Goal: Task Accomplishment & Management: Complete application form

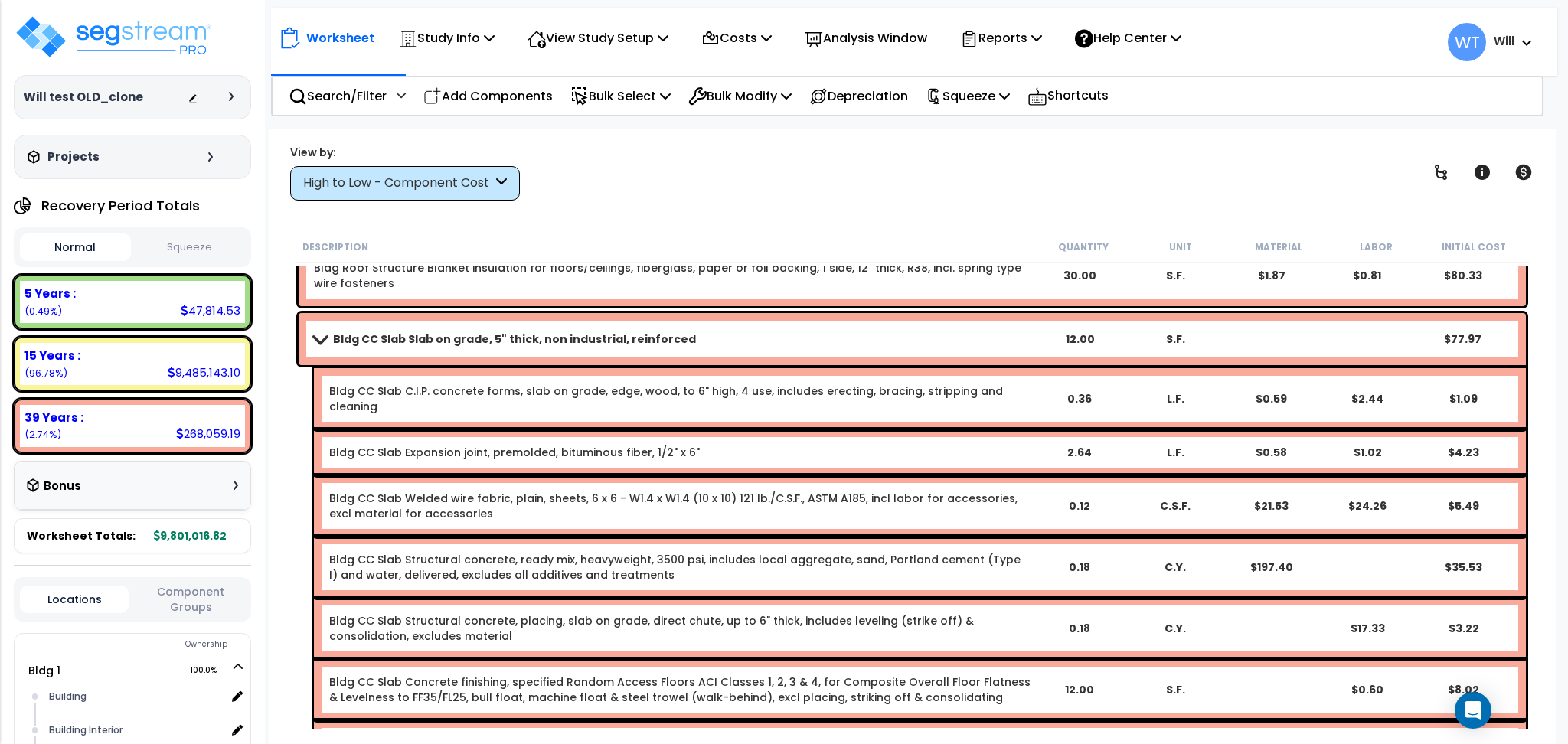
scroll to position [11278, 0]
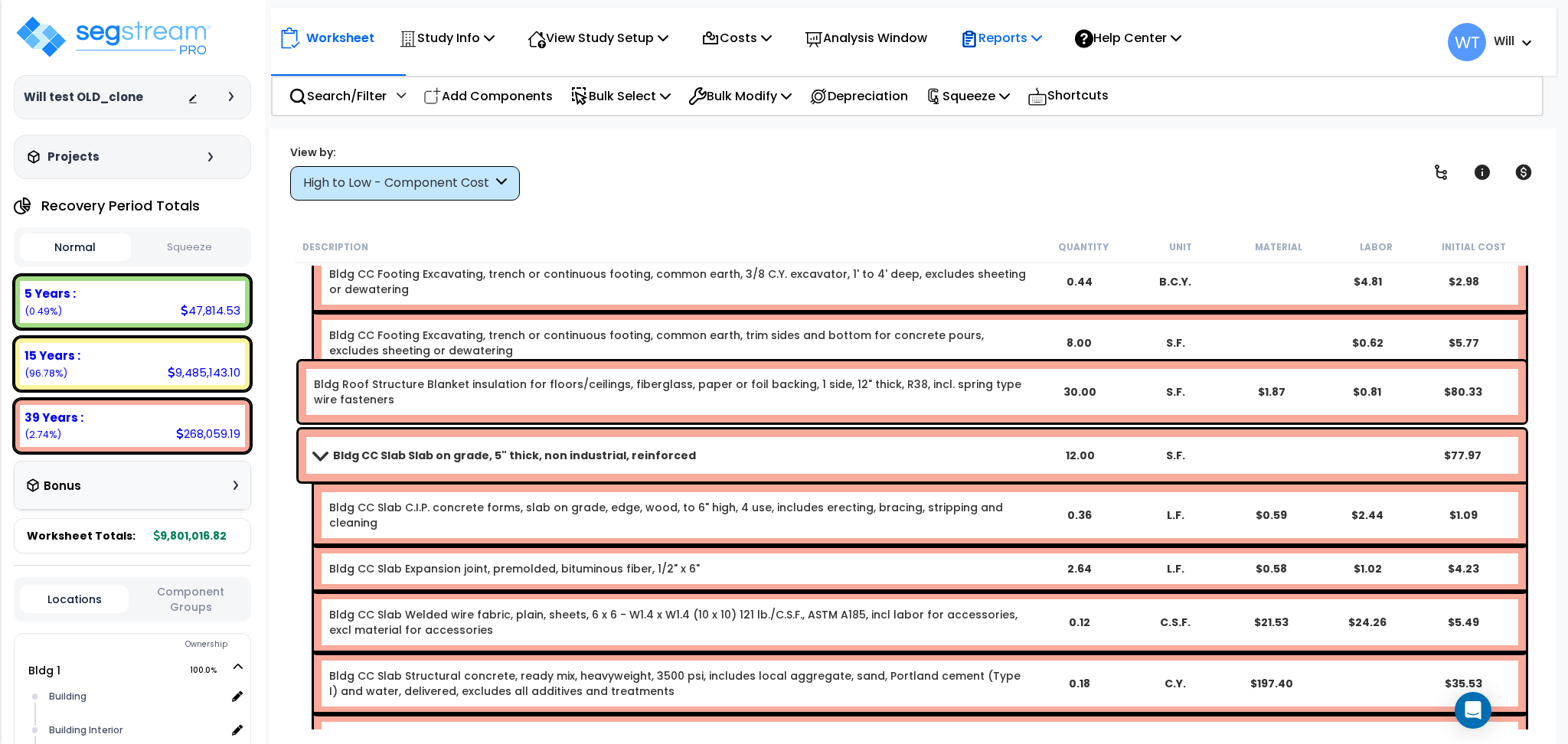
click at [1030, 34] on p "Reports" at bounding box center [1000, 37] width 82 height 20
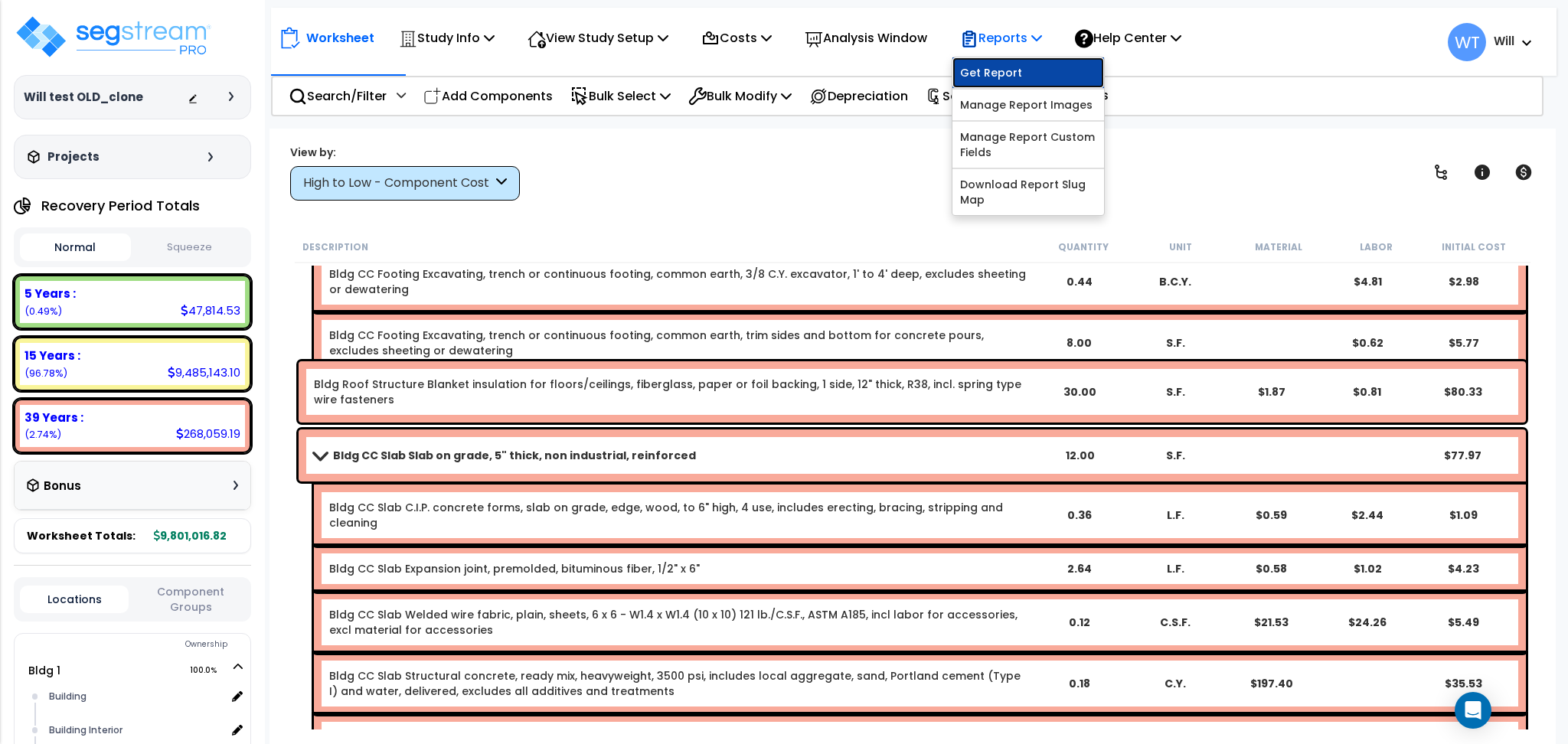
click at [1023, 65] on link "Get Report" at bounding box center [1027, 73] width 152 height 31
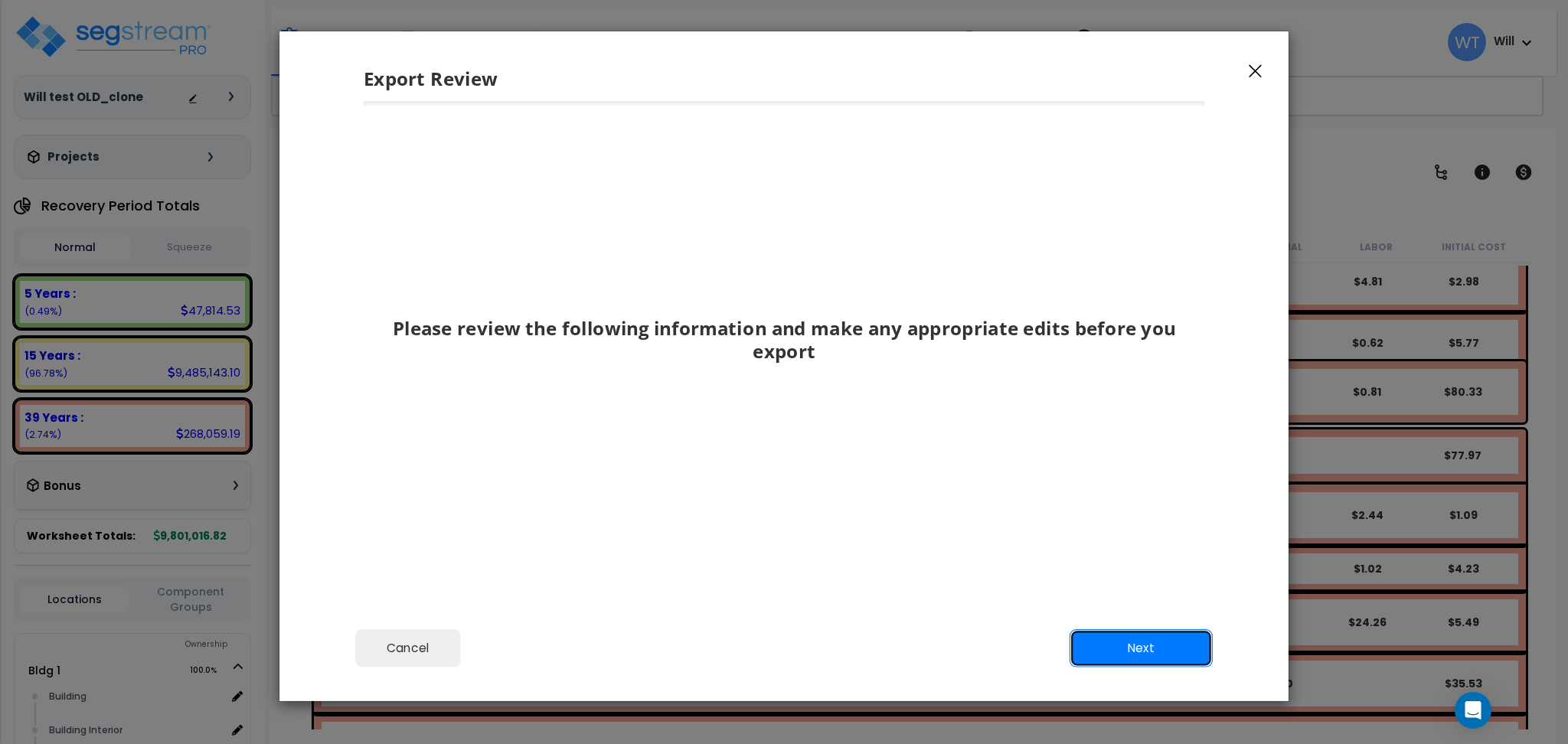
click at [1112, 639] on button "Next" at bounding box center [1141, 648] width 144 height 38
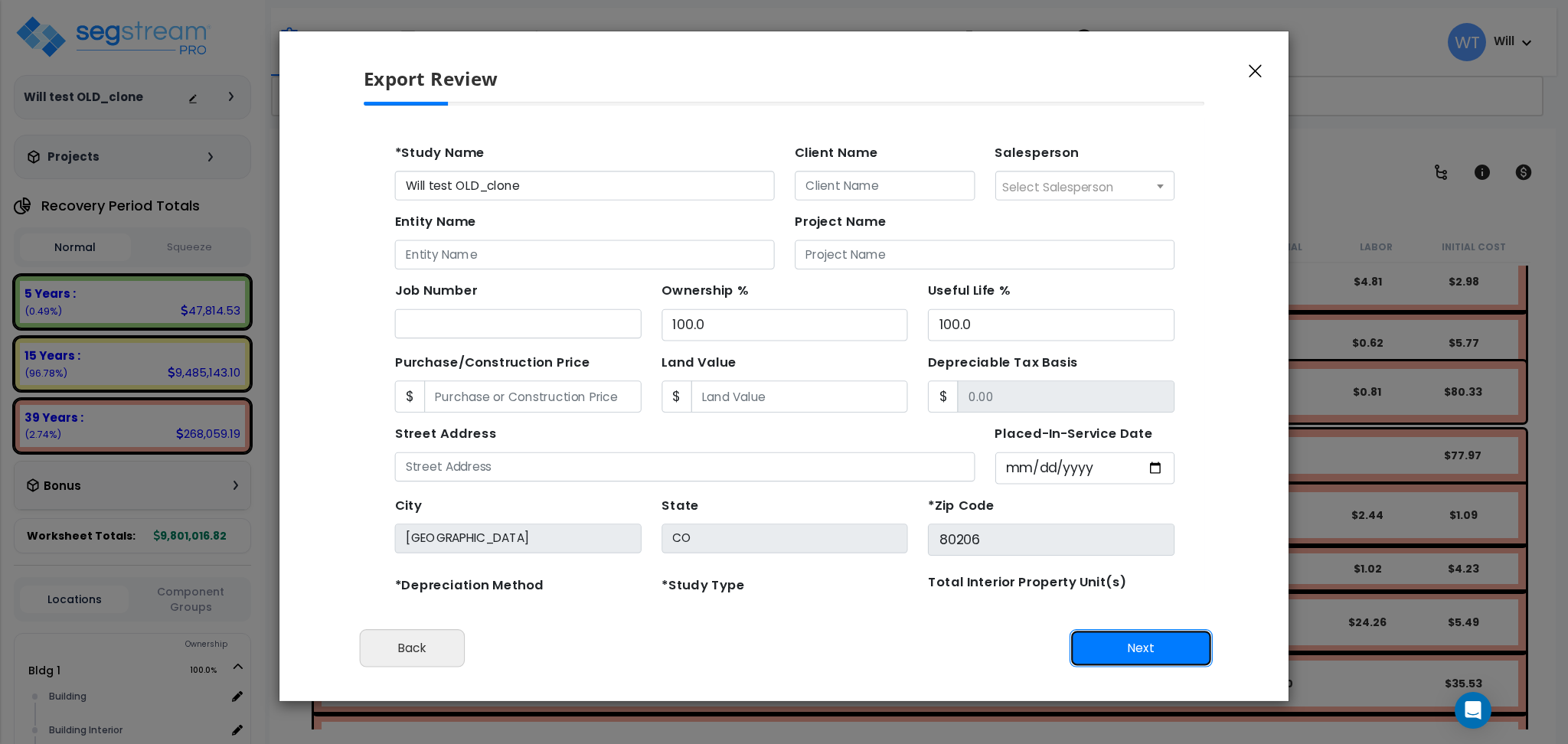
click at [1112, 639] on button "Next" at bounding box center [1141, 648] width 144 height 38
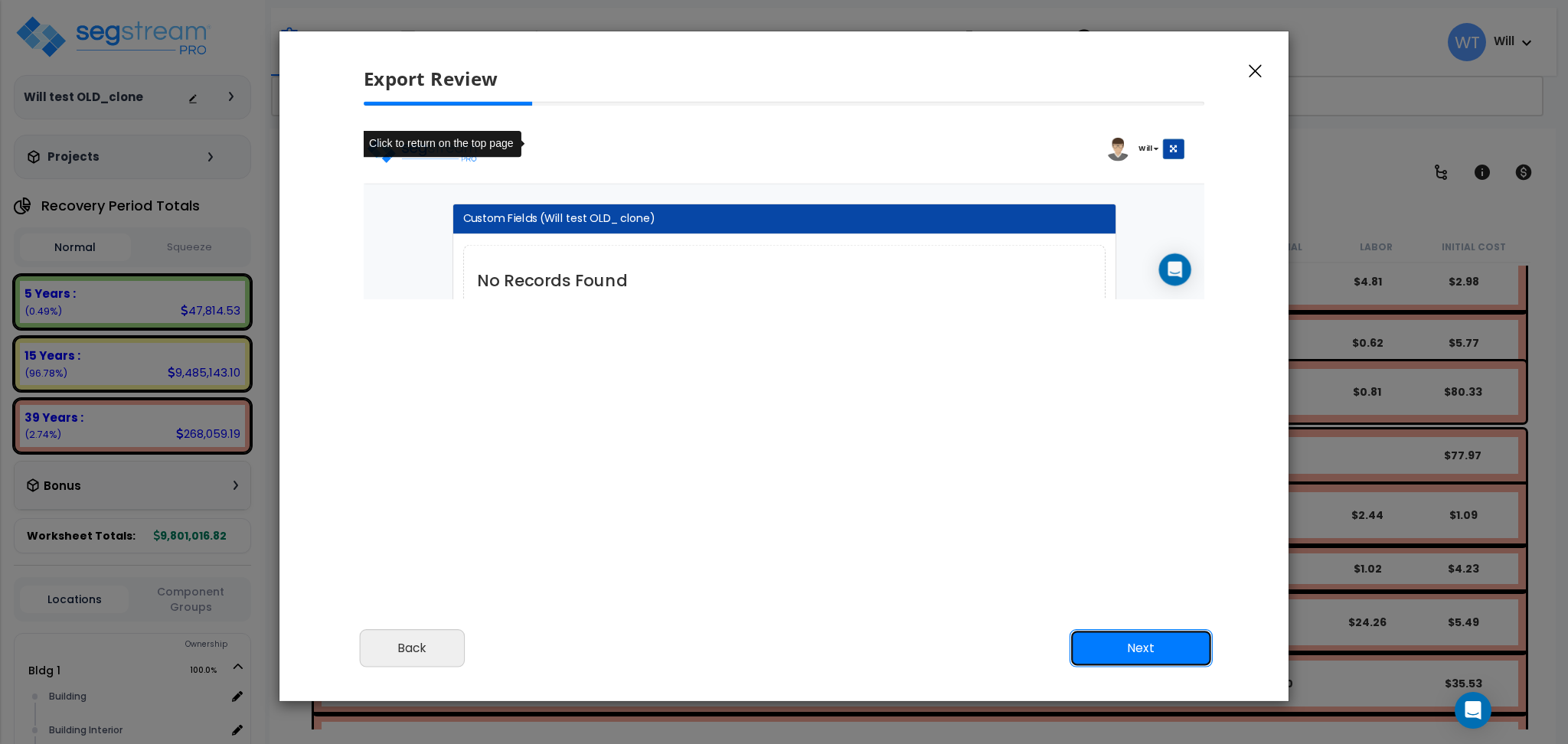
click at [1110, 646] on button "Next" at bounding box center [1141, 648] width 144 height 38
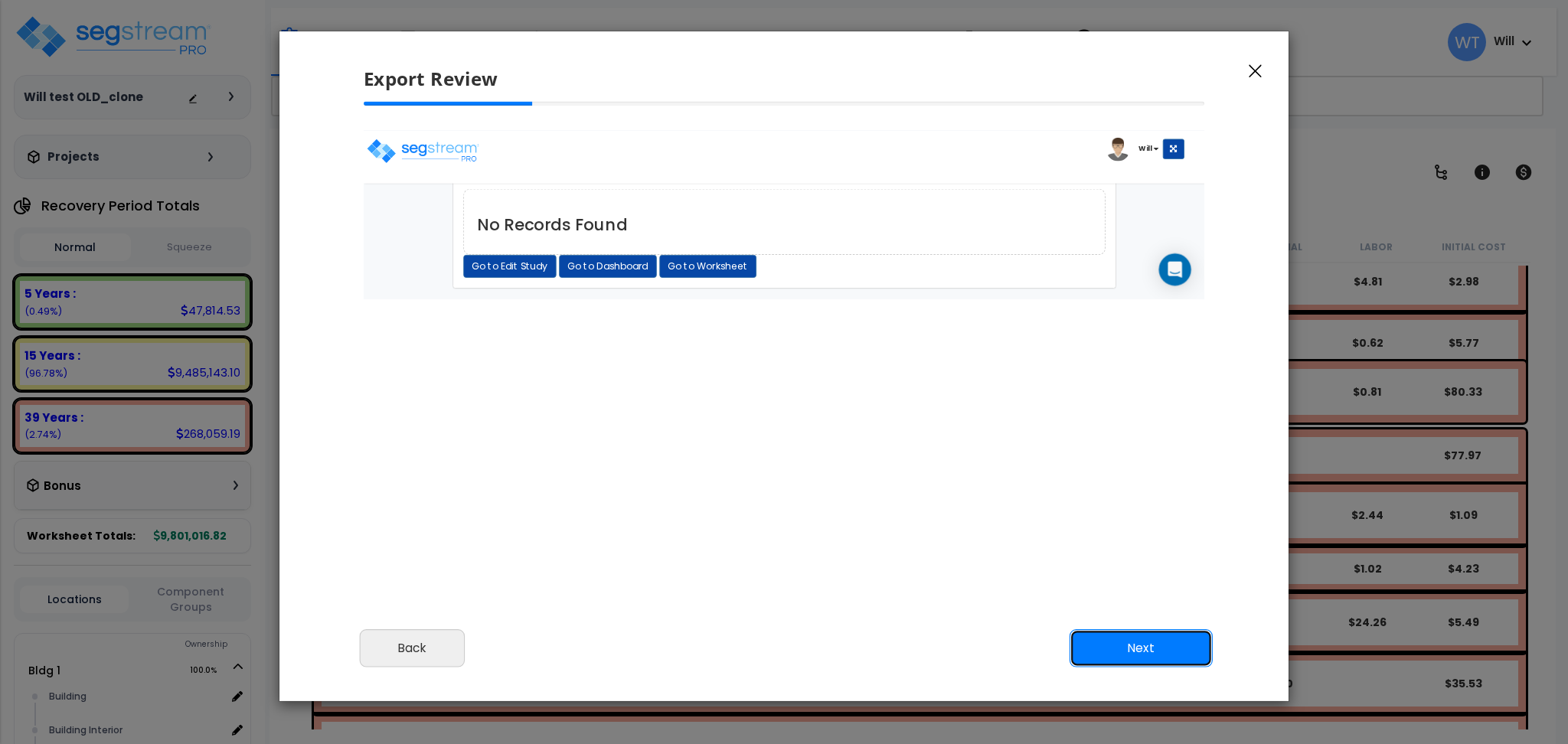
scroll to position [82, 0]
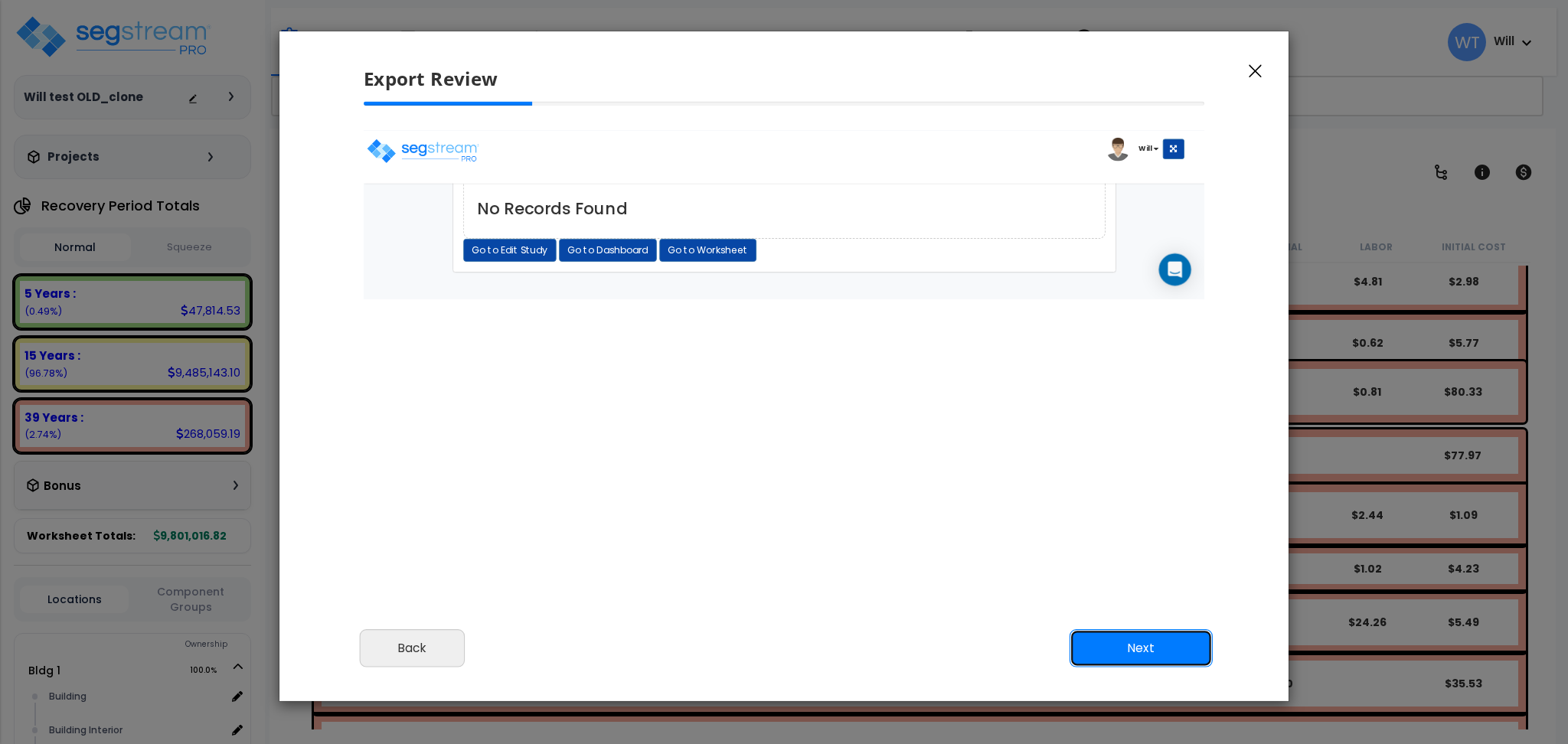
click at [1159, 638] on button "Next" at bounding box center [1141, 648] width 144 height 38
drag, startPoint x: 1144, startPoint y: 644, endPoint x: 777, endPoint y: 639, distance: 367.0
click at [1141, 647] on button "Next" at bounding box center [1141, 648] width 144 height 38
click at [415, 652] on button "Back" at bounding box center [412, 648] width 105 height 38
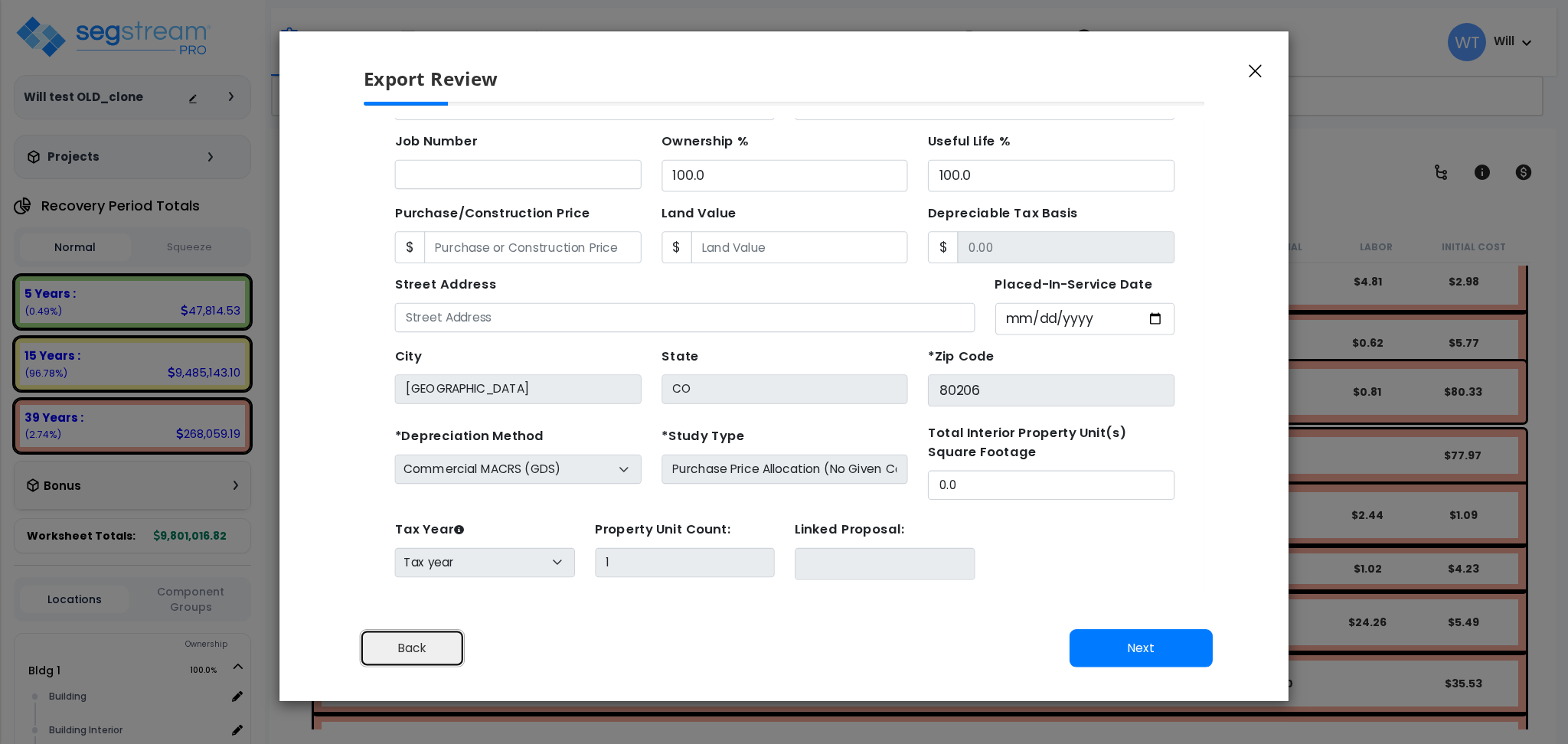
scroll to position [0, 0]
click at [1088, 648] on button "Next" at bounding box center [1141, 648] width 144 height 38
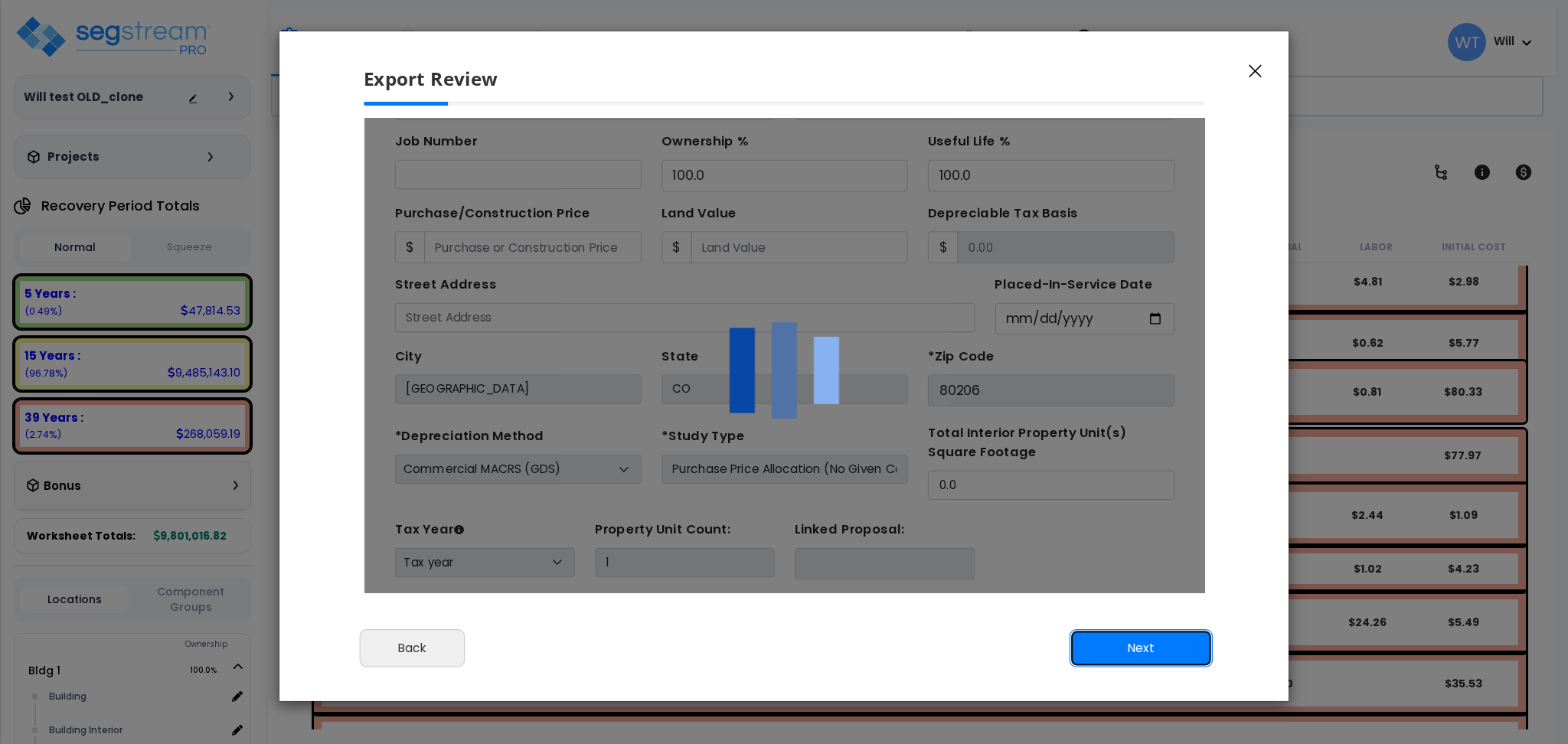
click at [1103, 648] on button "Next" at bounding box center [1141, 648] width 144 height 38
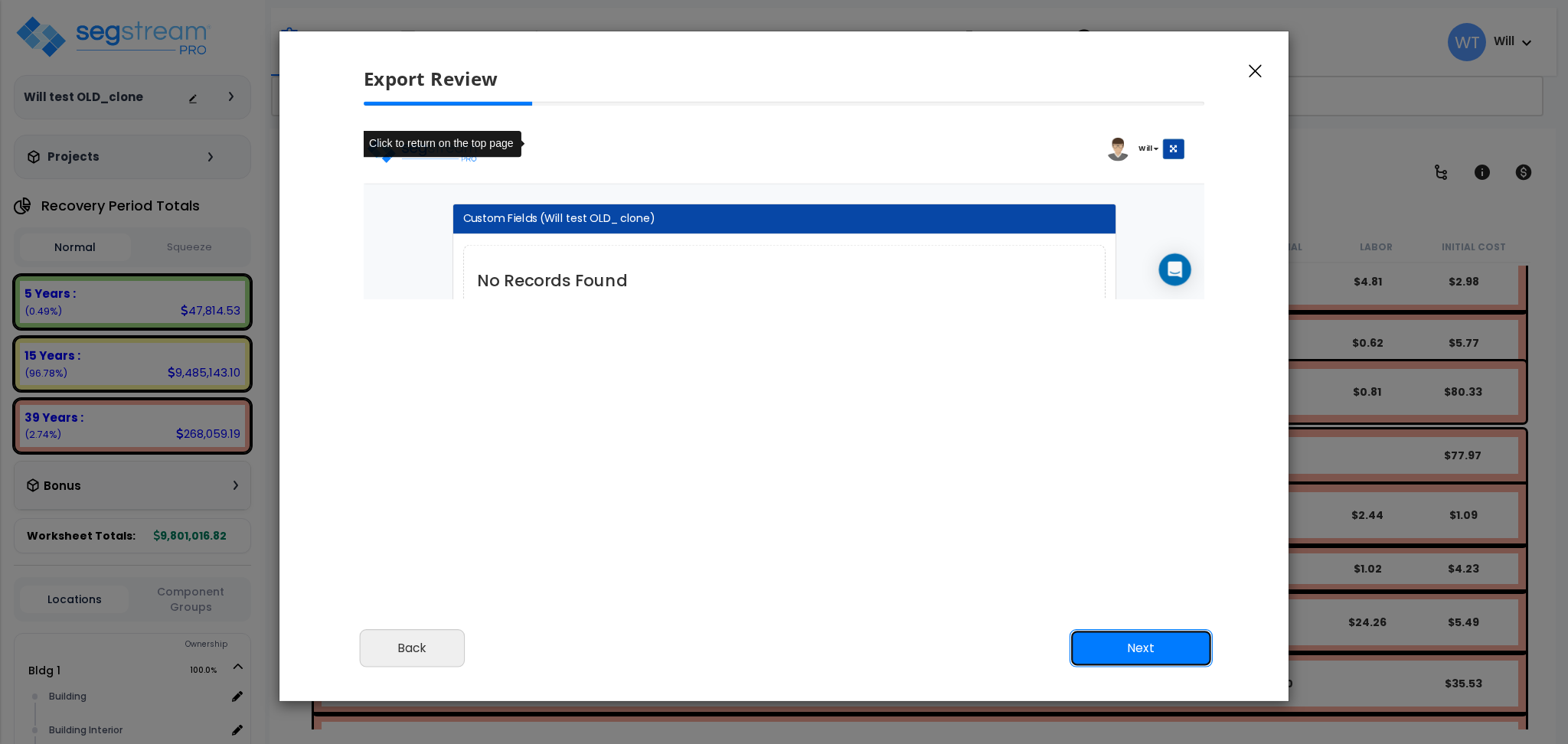
click at [1103, 648] on button "Next" at bounding box center [1141, 648] width 144 height 38
click at [424, 643] on button "Back" at bounding box center [412, 648] width 105 height 38
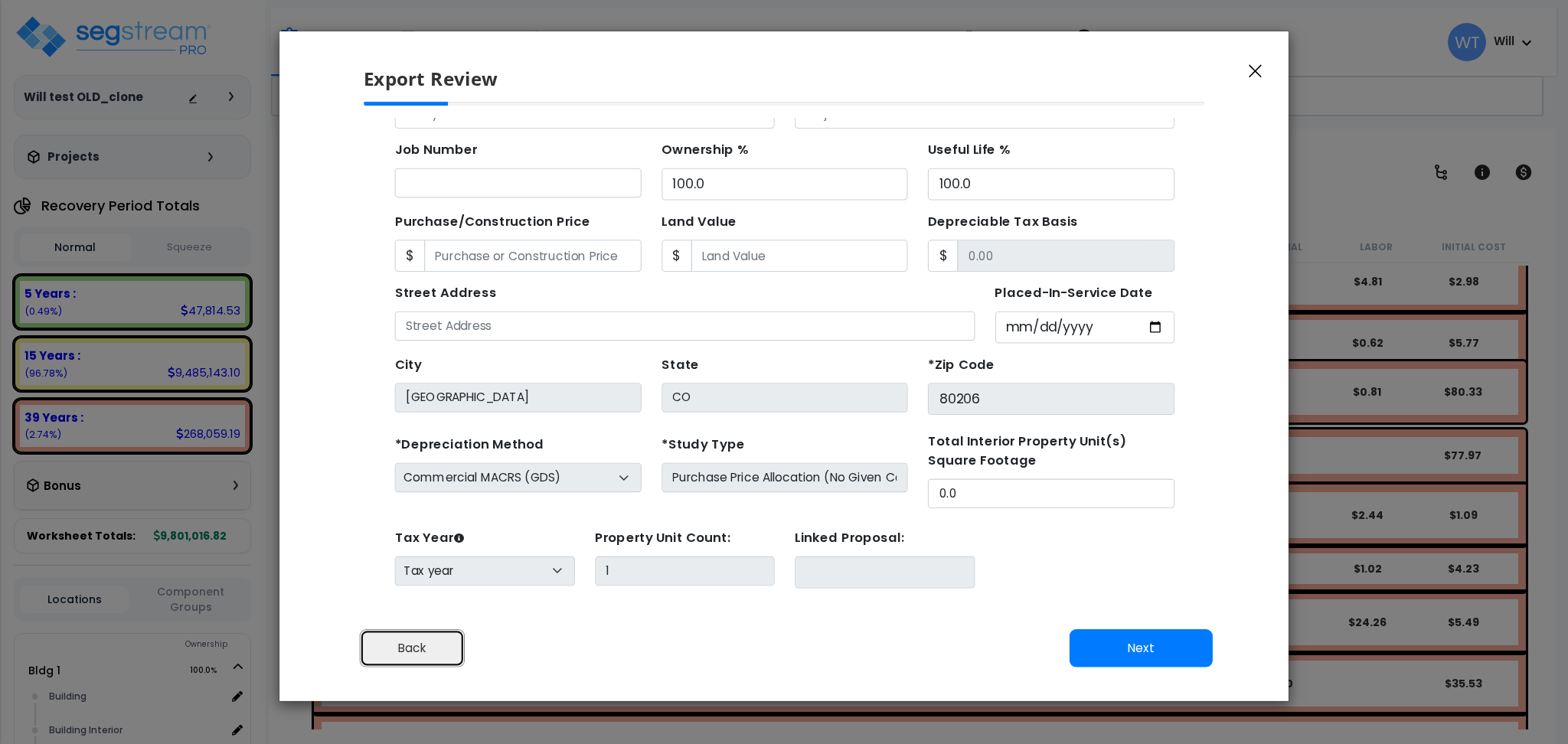
scroll to position [136, 0]
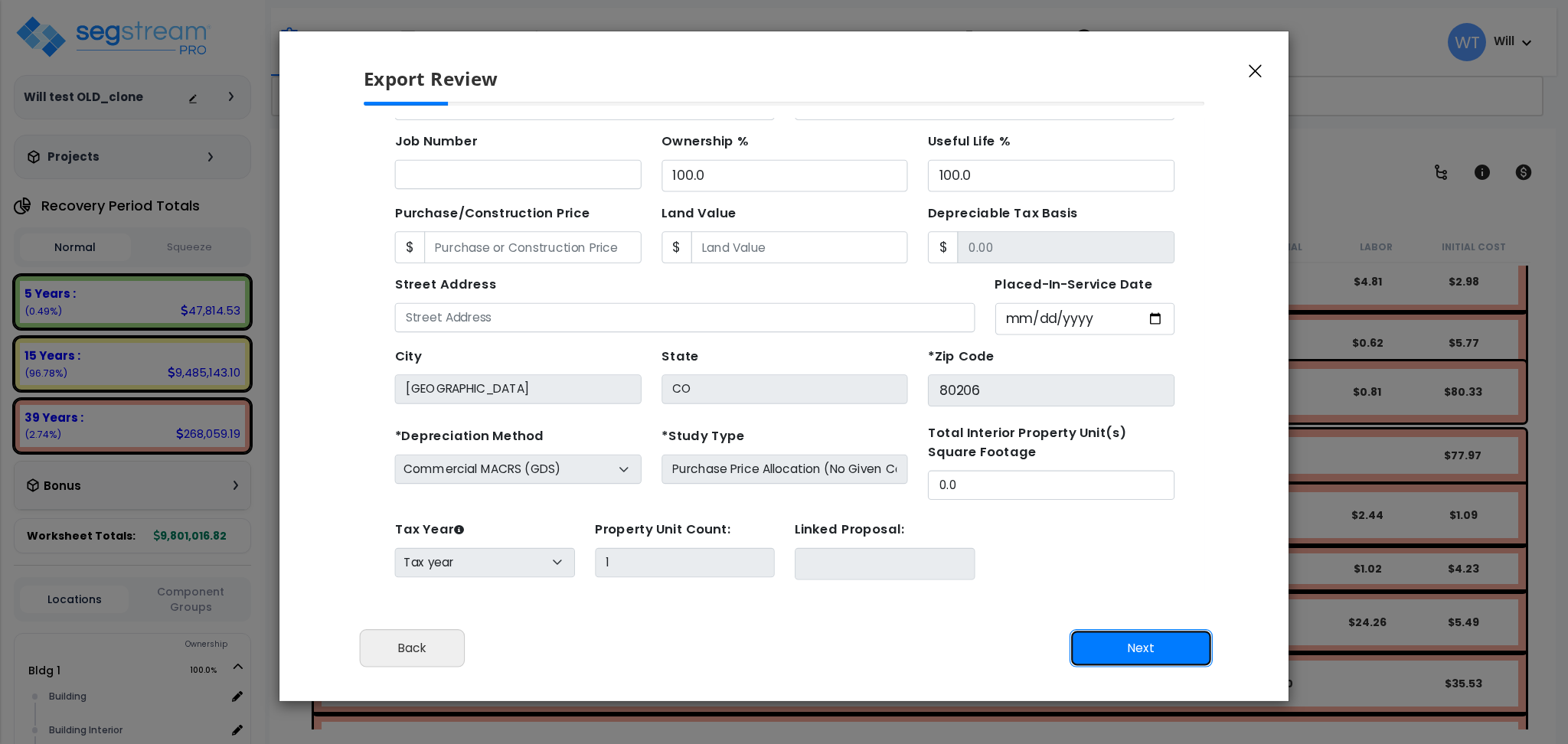
click at [1146, 632] on button "Next" at bounding box center [1141, 648] width 144 height 38
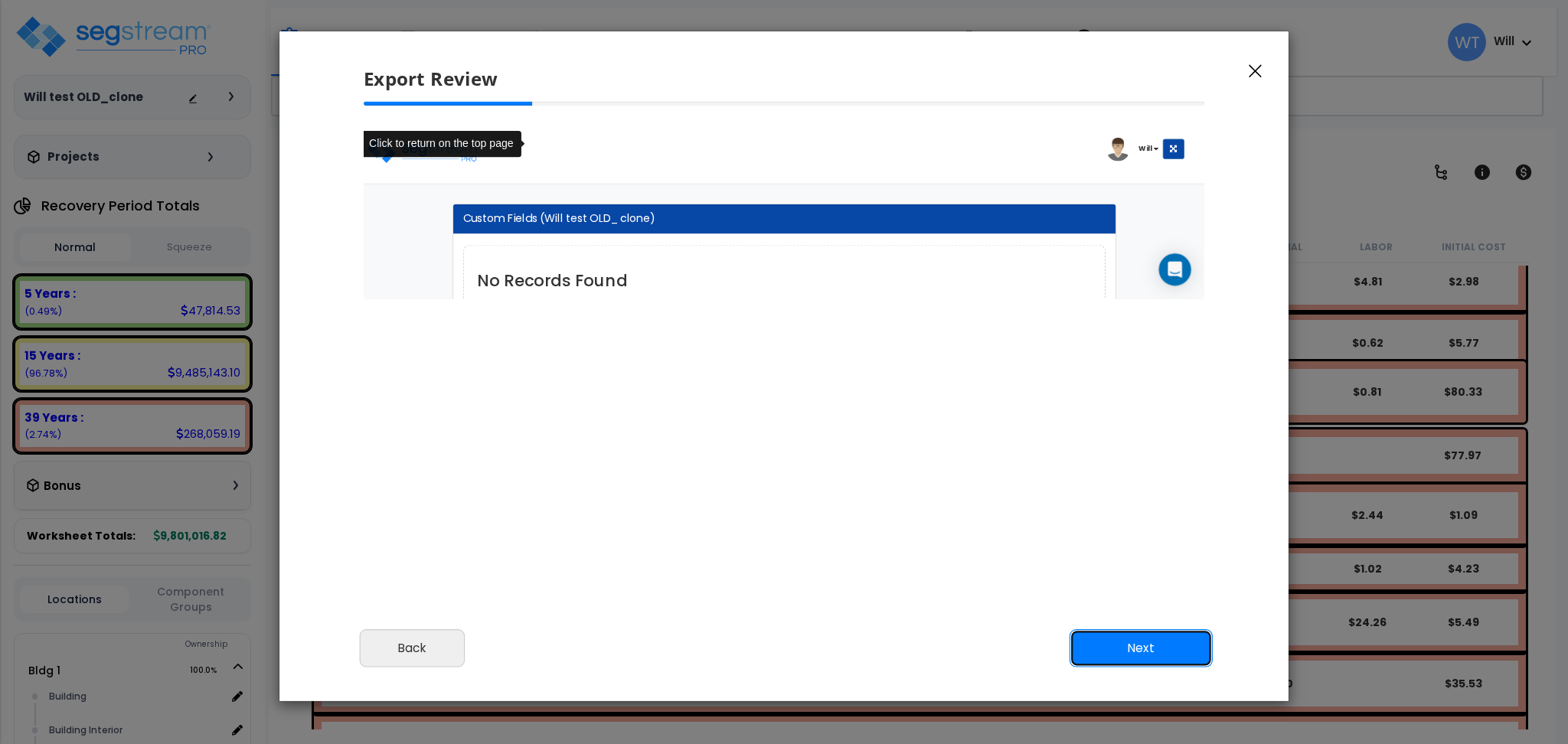
scroll to position [0, 0]
click at [1143, 643] on button "Next" at bounding box center [1141, 648] width 144 height 38
click at [1142, 643] on button "Next" at bounding box center [1141, 648] width 144 height 38
click at [1140, 641] on button "Next" at bounding box center [1141, 648] width 144 height 38
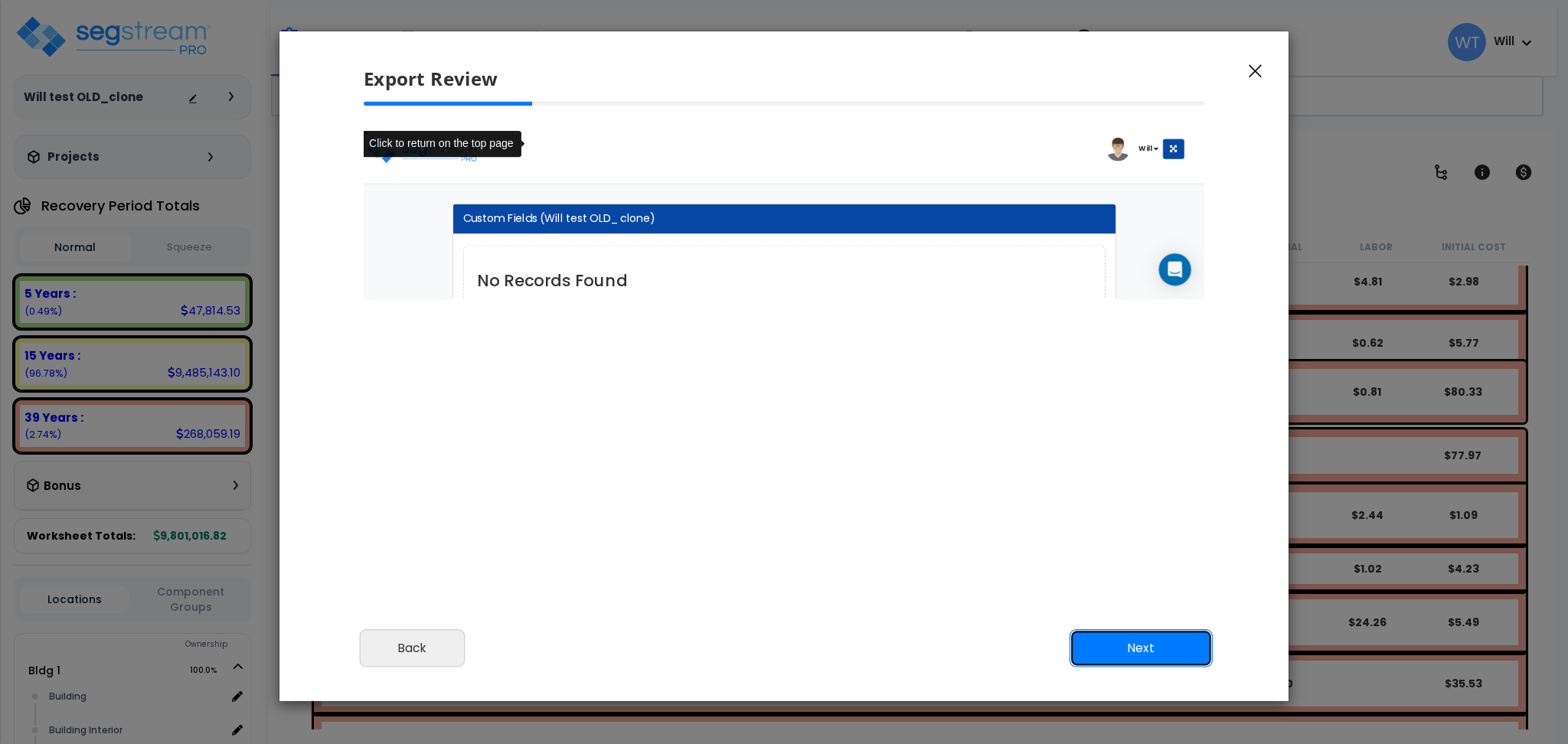
click at [1139, 640] on button "Next" at bounding box center [1141, 648] width 144 height 38
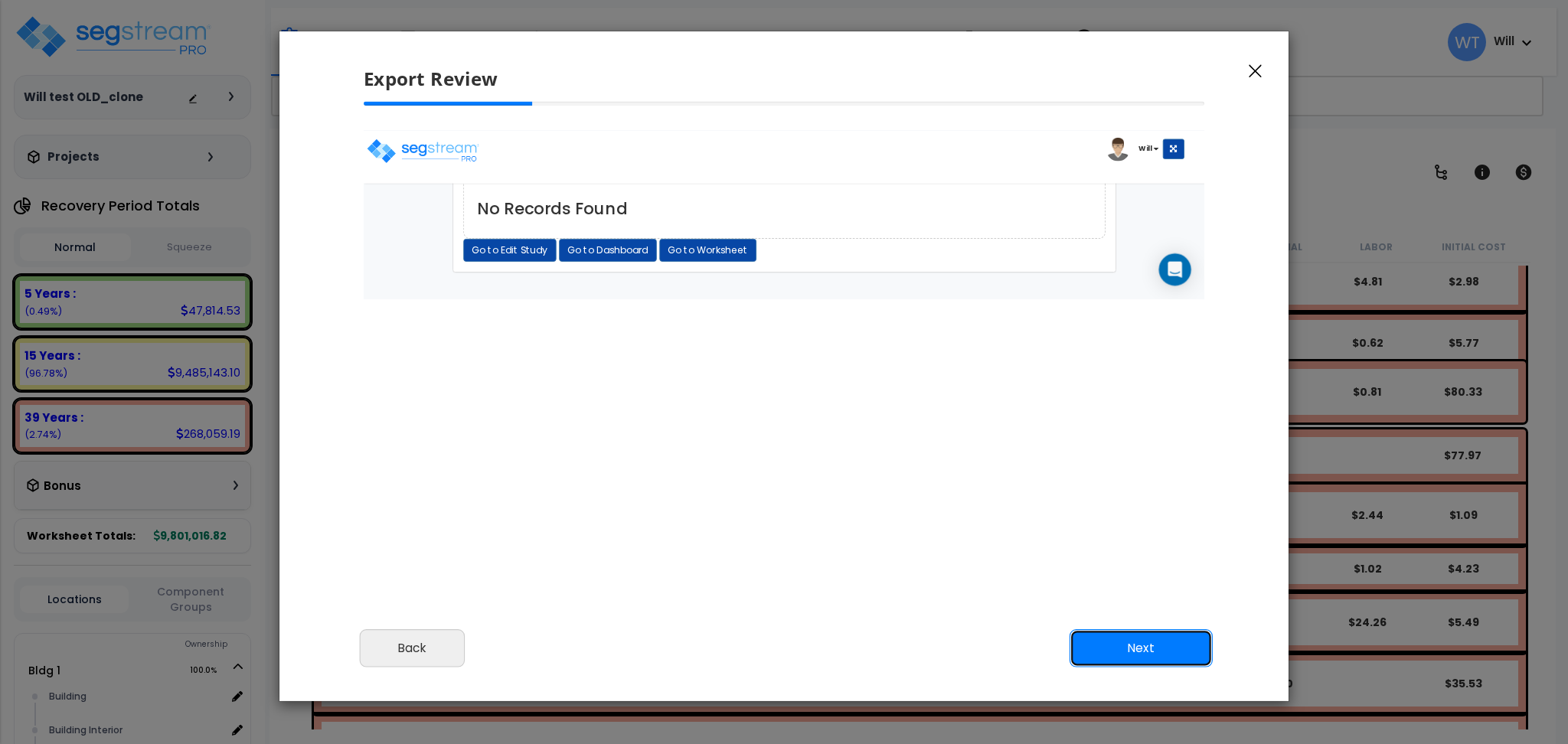
click at [1127, 650] on button "Next" at bounding box center [1141, 648] width 144 height 38
click at [1130, 644] on button "Next" at bounding box center [1141, 648] width 144 height 38
click at [1254, 72] on icon "button" at bounding box center [1255, 71] width 13 height 14
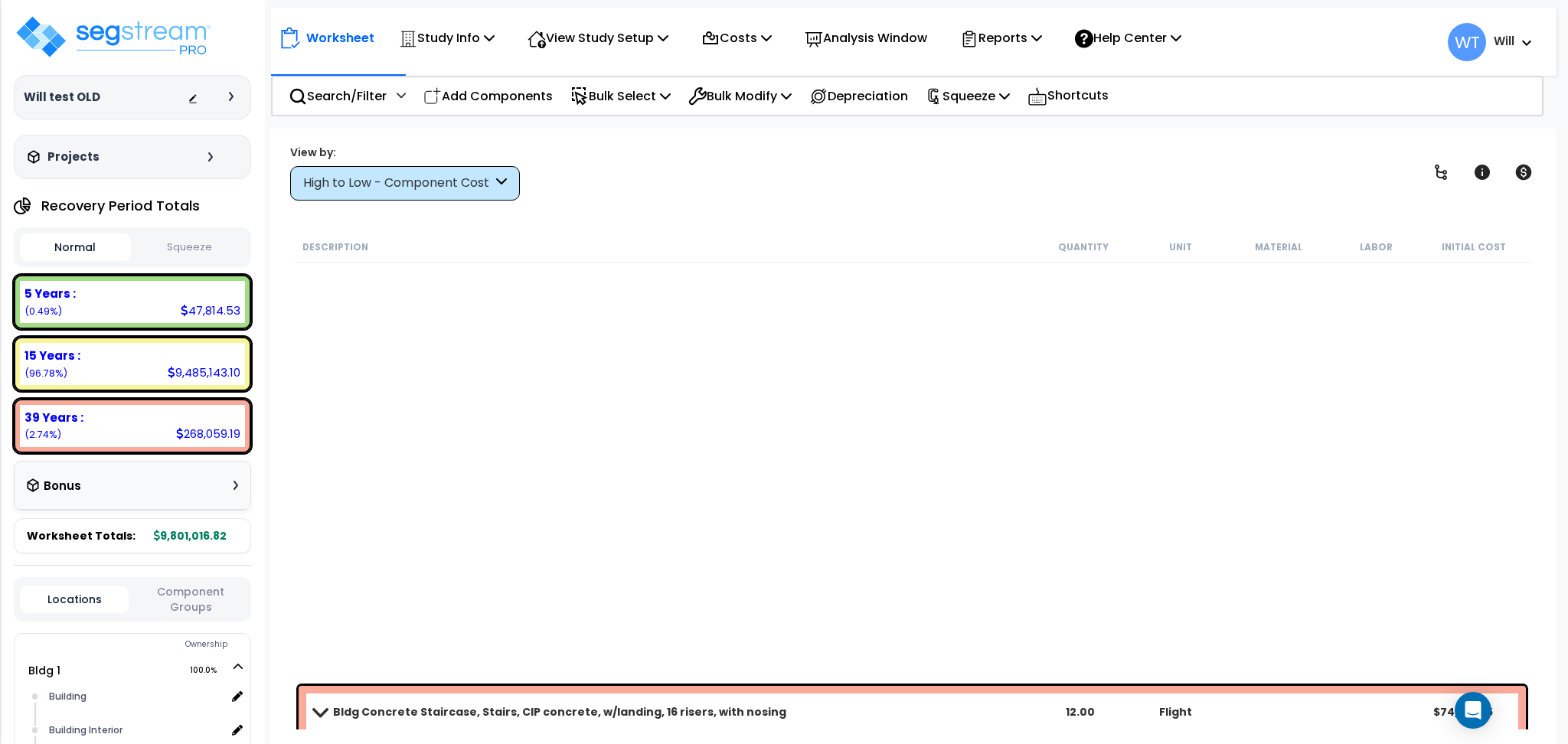
scroll to position [1530, 0]
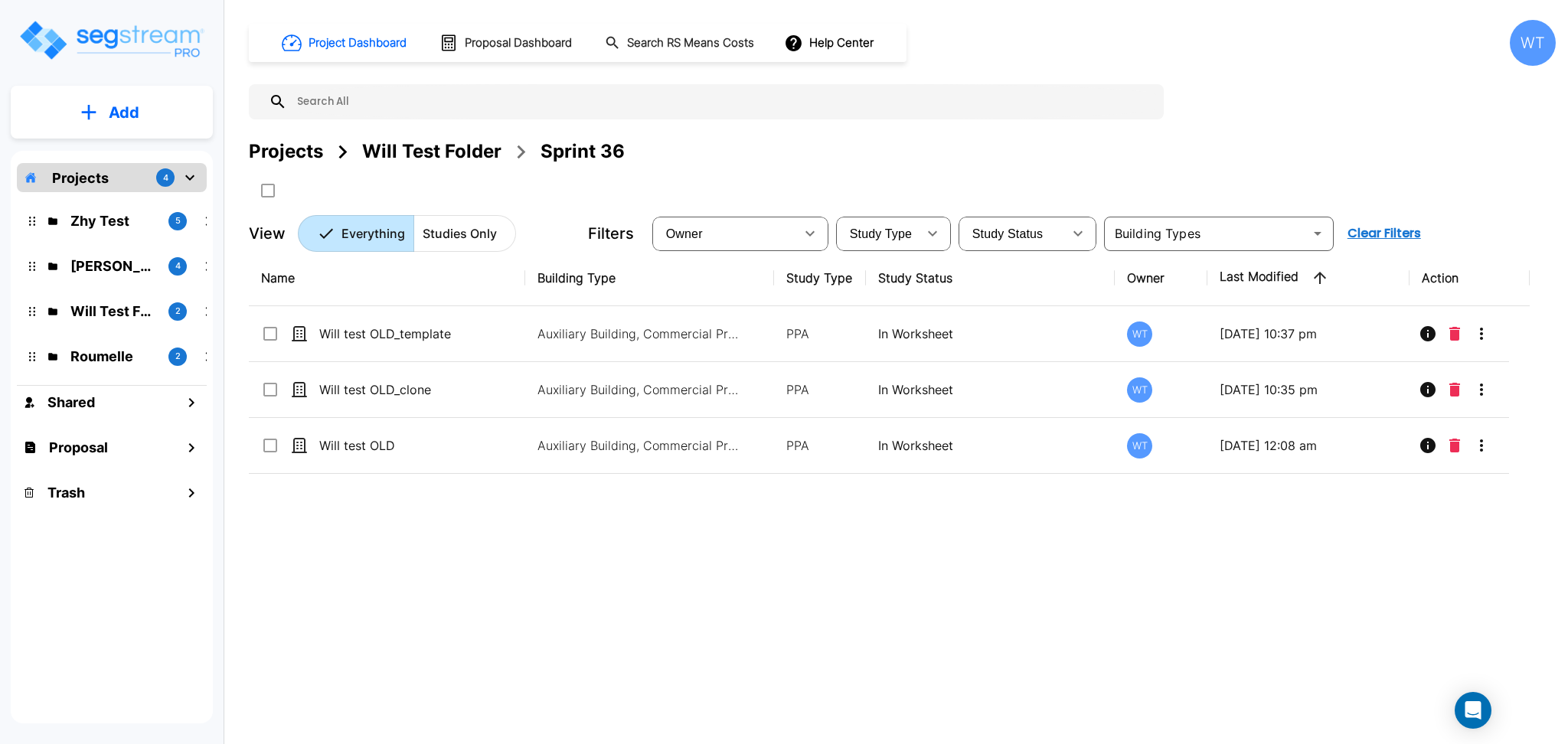
click at [114, 108] on p "Add" at bounding box center [124, 113] width 31 height 23
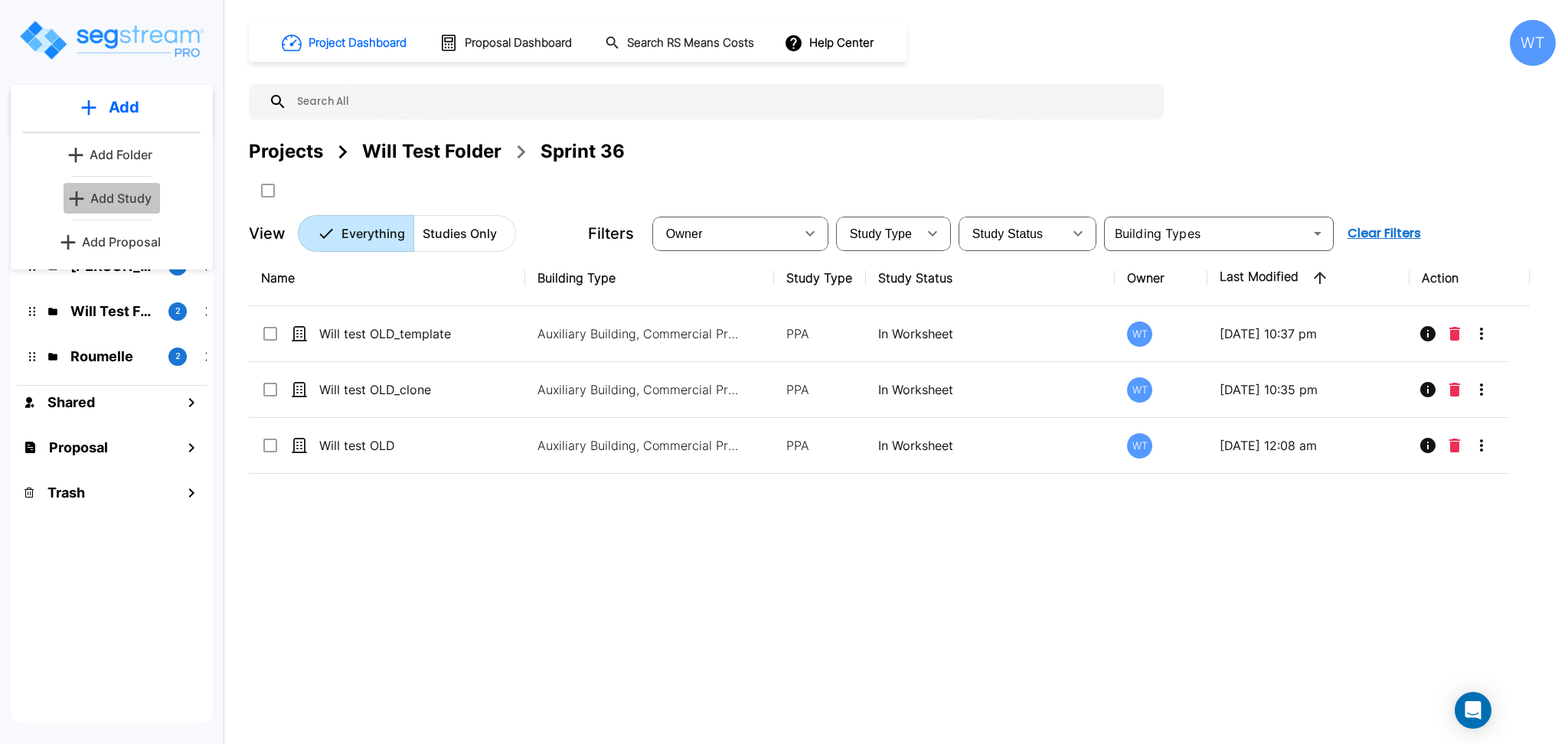
click at [112, 194] on p "Add Study" at bounding box center [121, 198] width 62 height 19
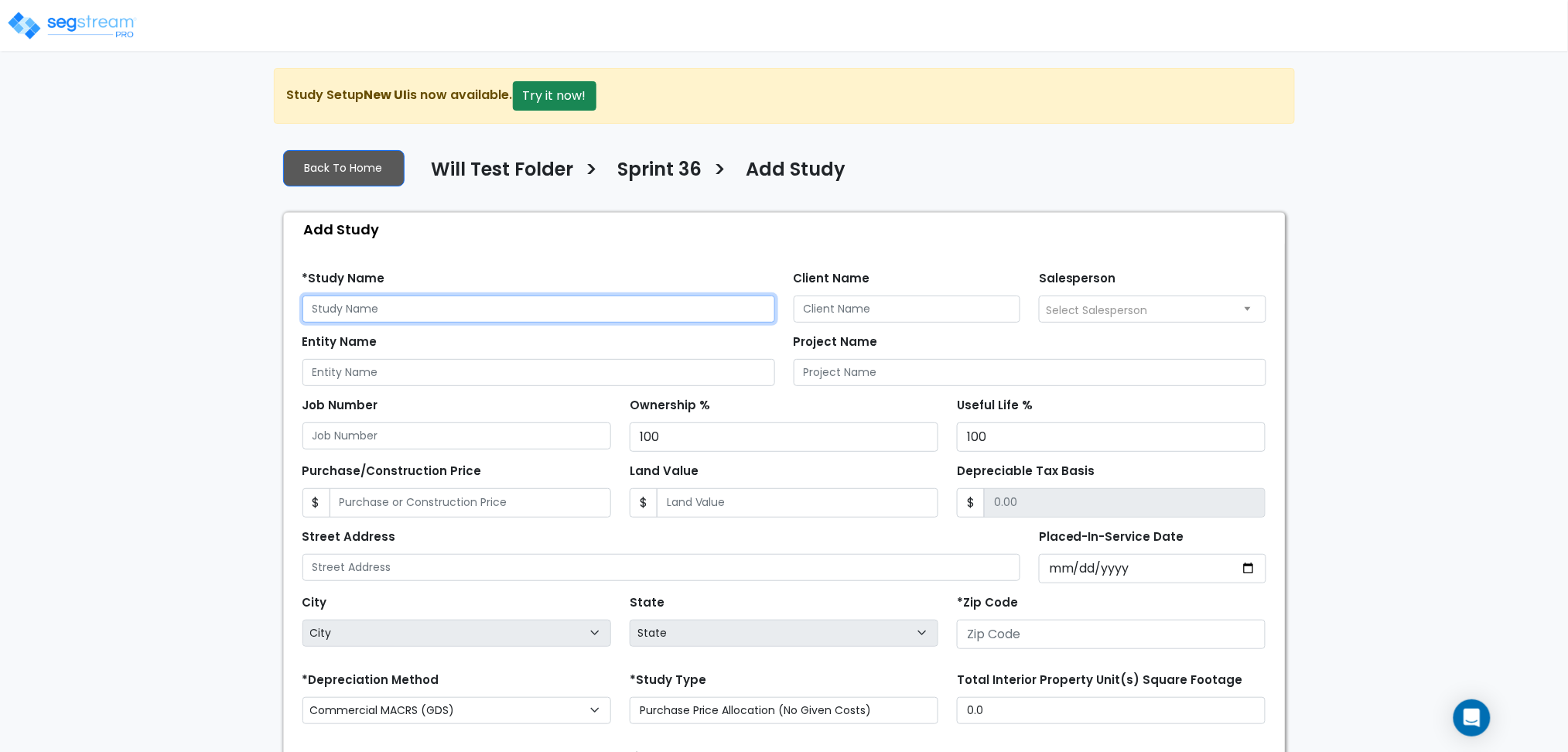
click at [614, 311] on input "text" at bounding box center [538, 309] width 473 height 27
type input "N"
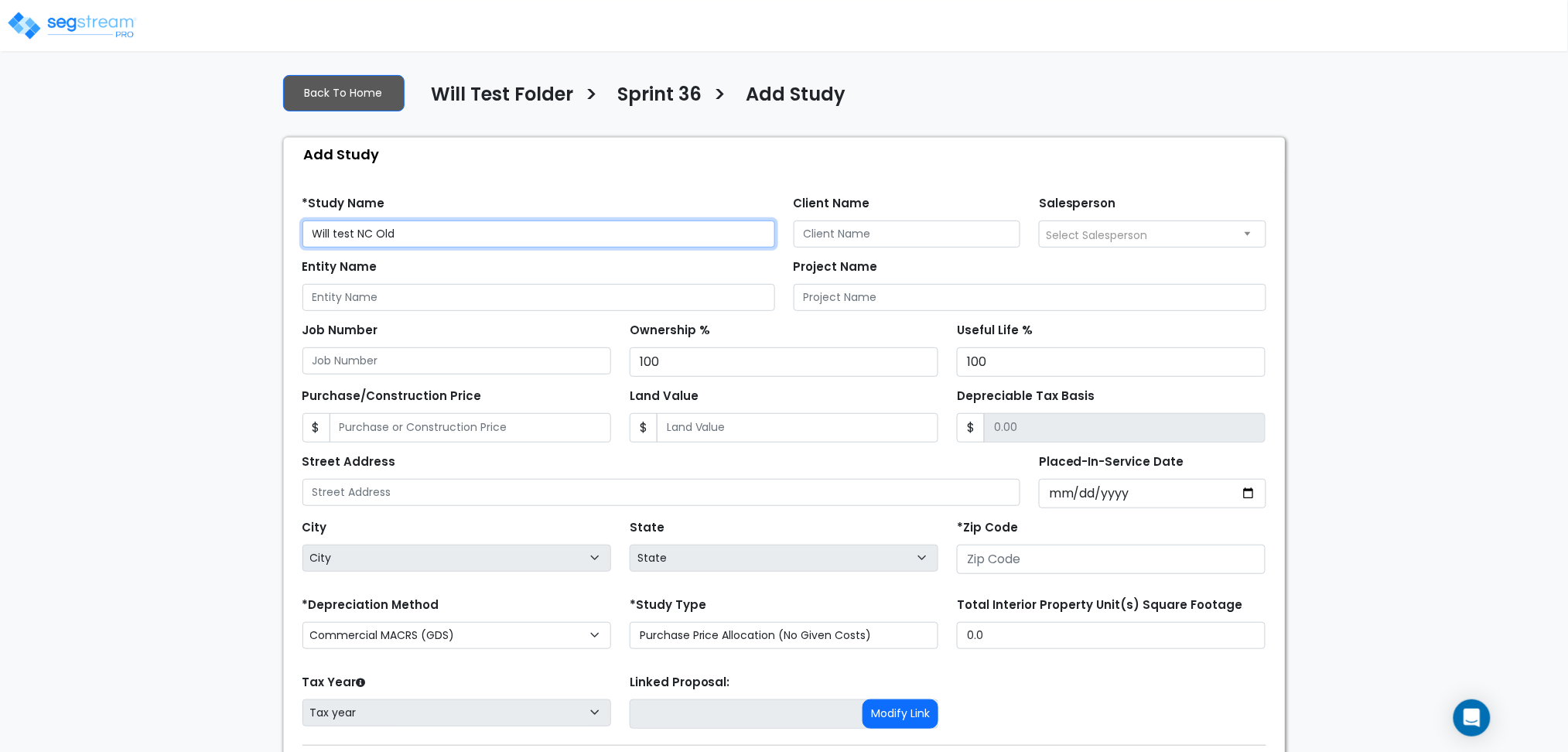
scroll to position [178, 0]
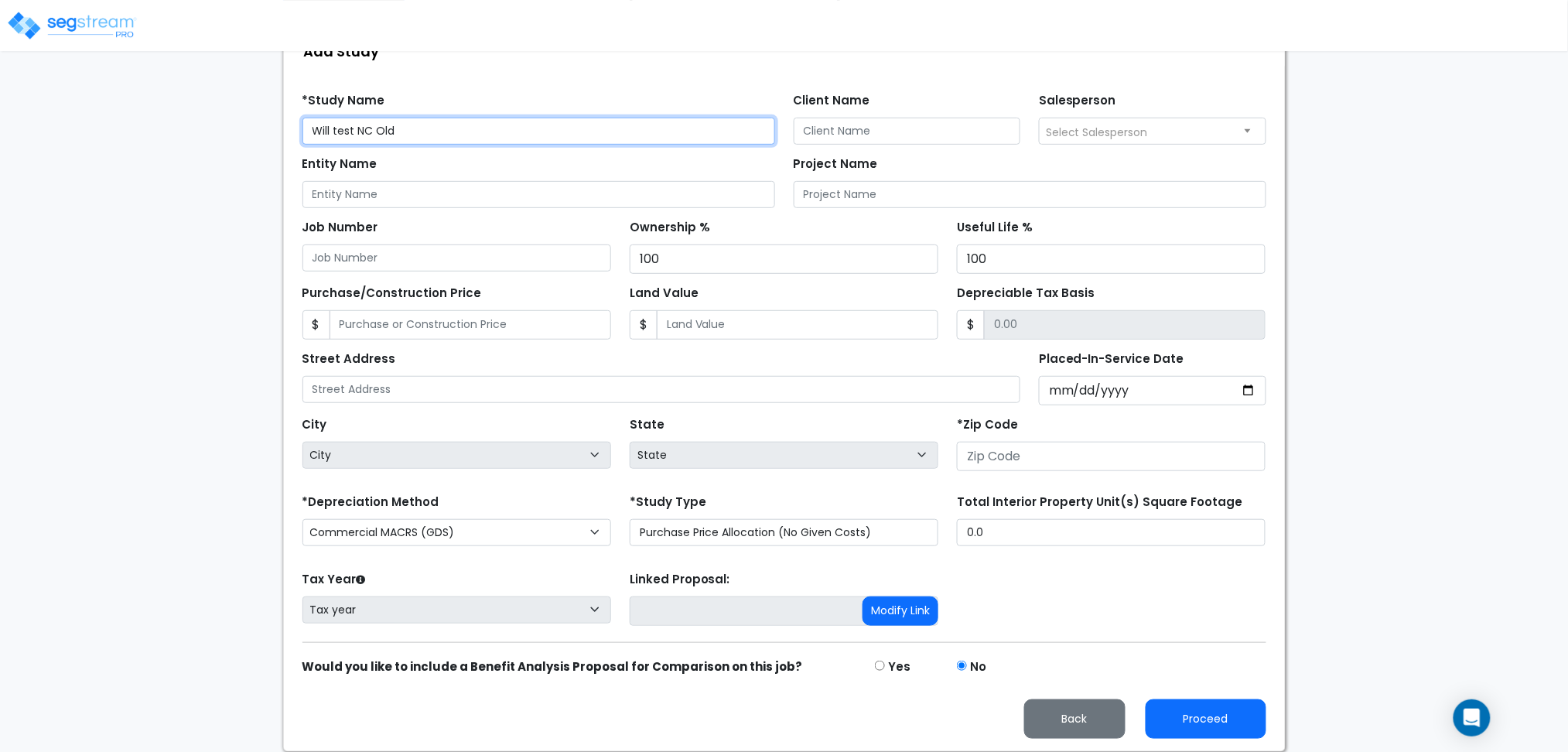
type input "Will test NC Old"
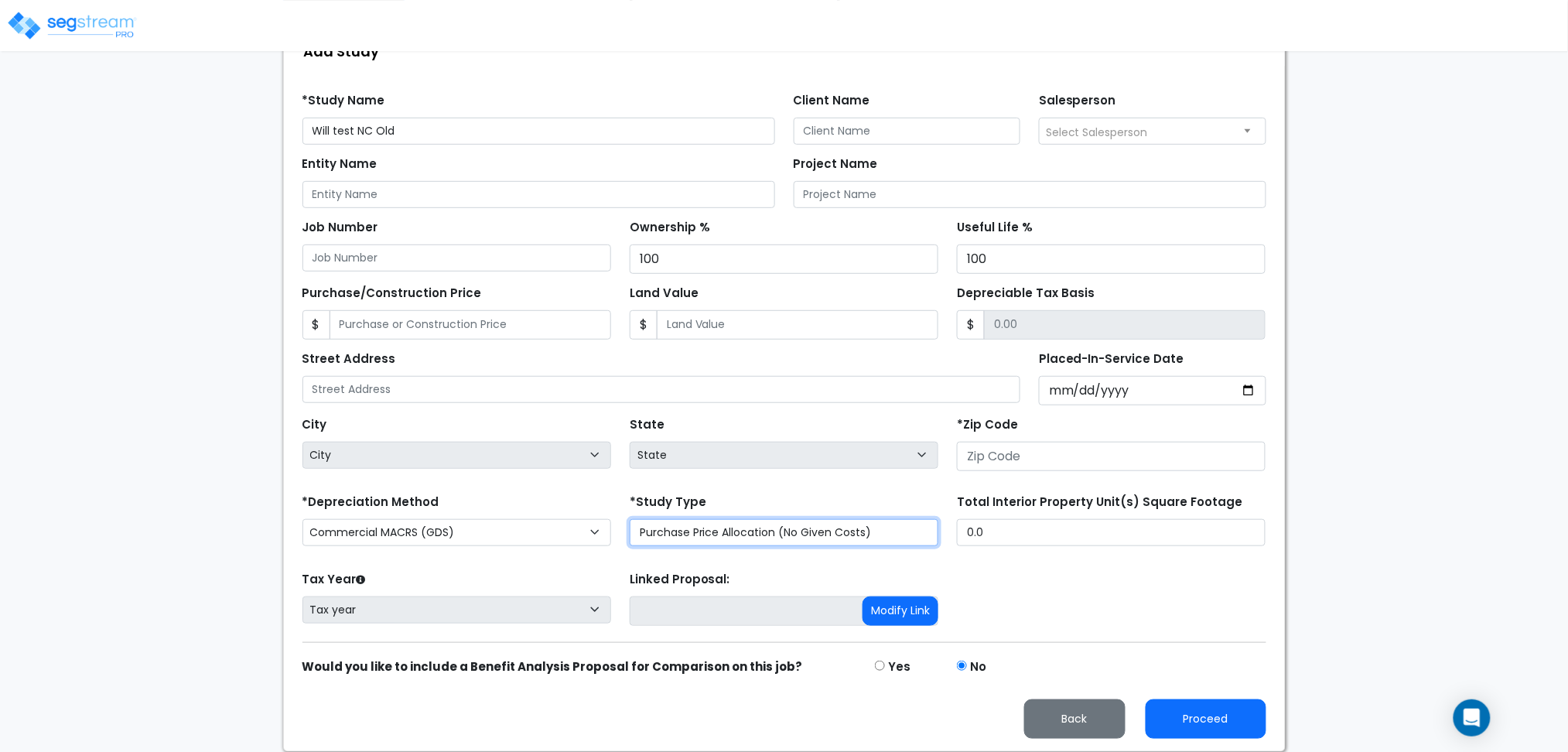
click at [801, 532] on select "Purchase Price Allocation (No Given Costs) New Construction / Reno / TI's (Give…" at bounding box center [784, 532] width 309 height 27
select select "NEW"
click at [630, 519] on select "Purchase Price Allocation (No Given Costs) New Construction / Reno / TI's (Give…" at bounding box center [784, 532] width 309 height 27
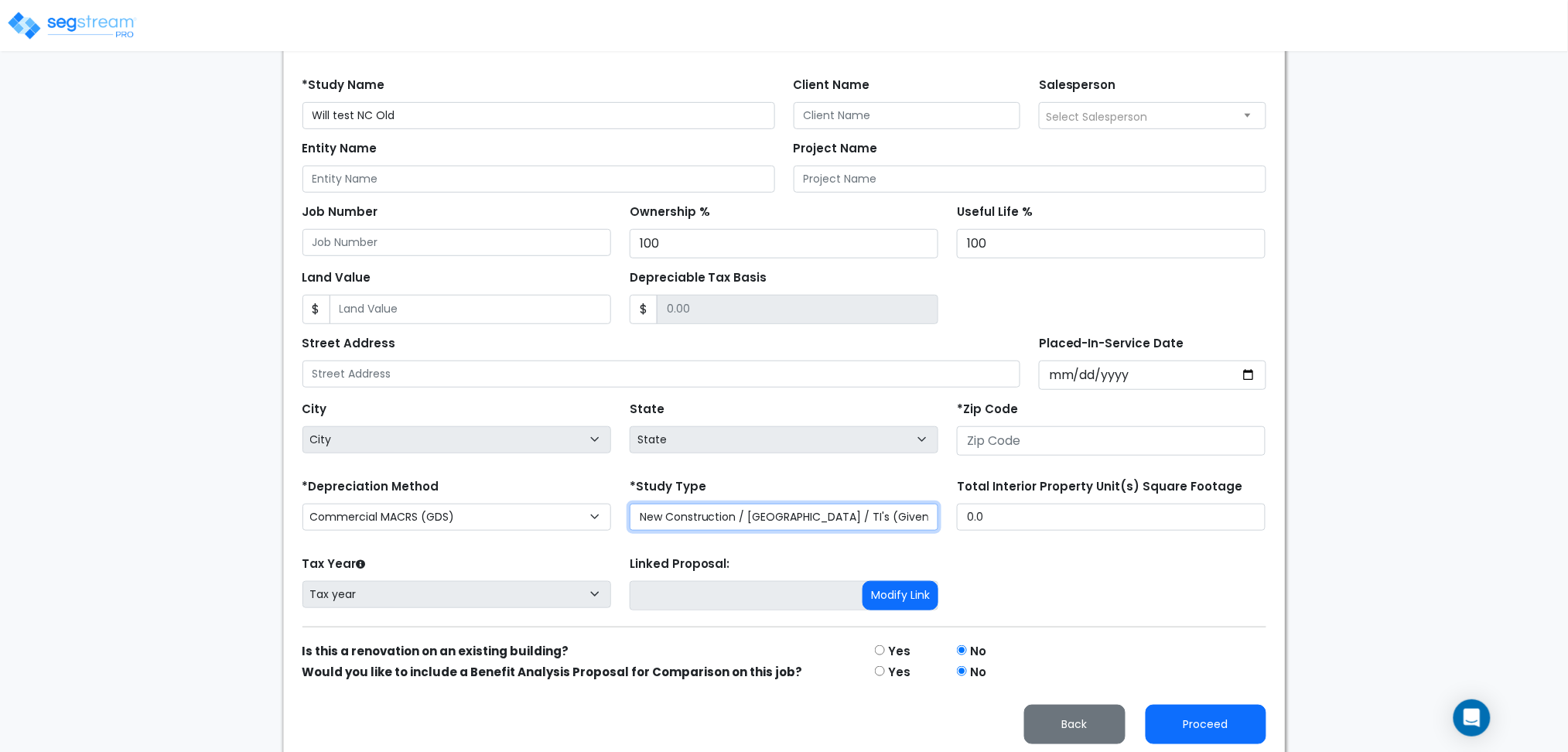
scroll to position [199, 0]
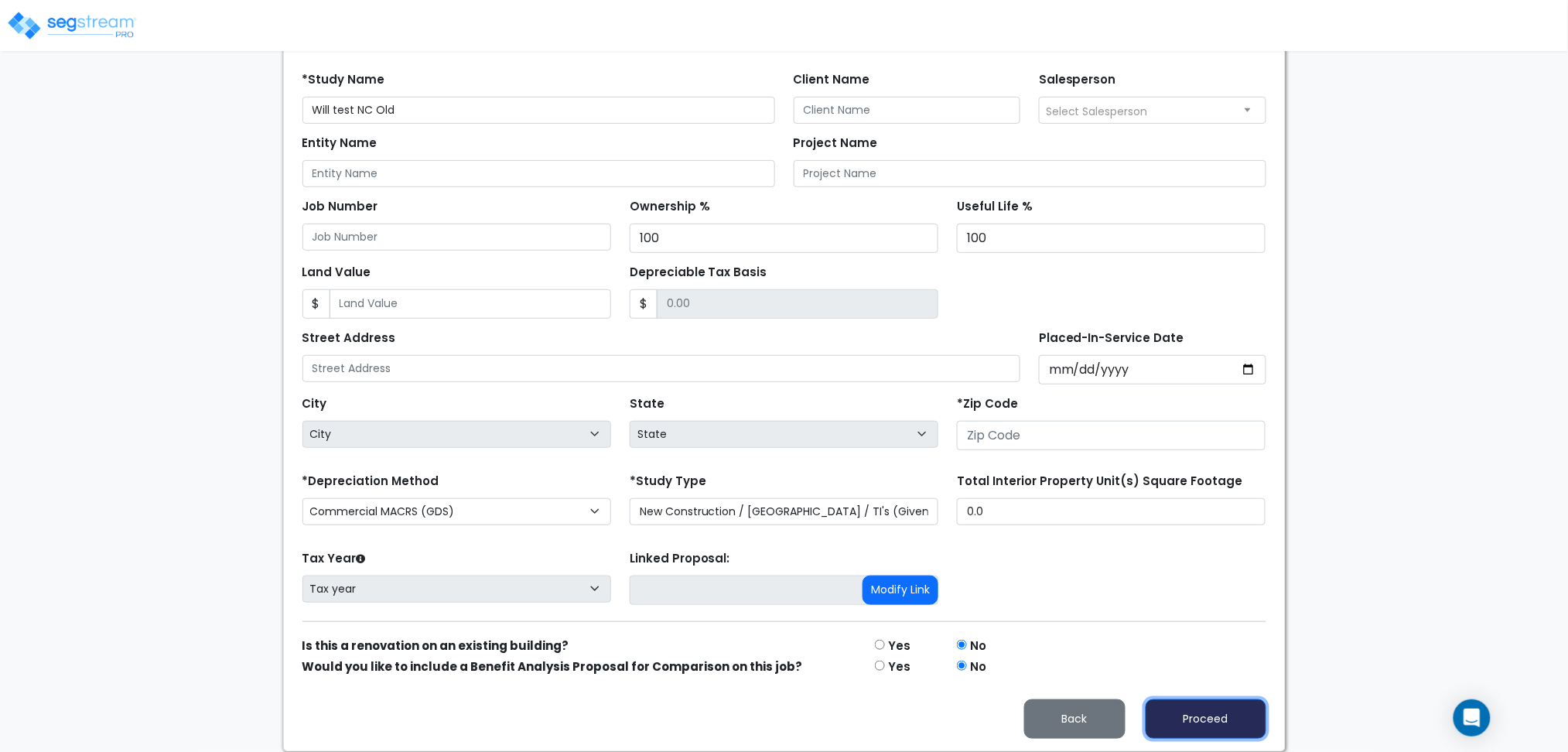
click at [1199, 713] on button "Proceed" at bounding box center [1205, 718] width 120 height 39
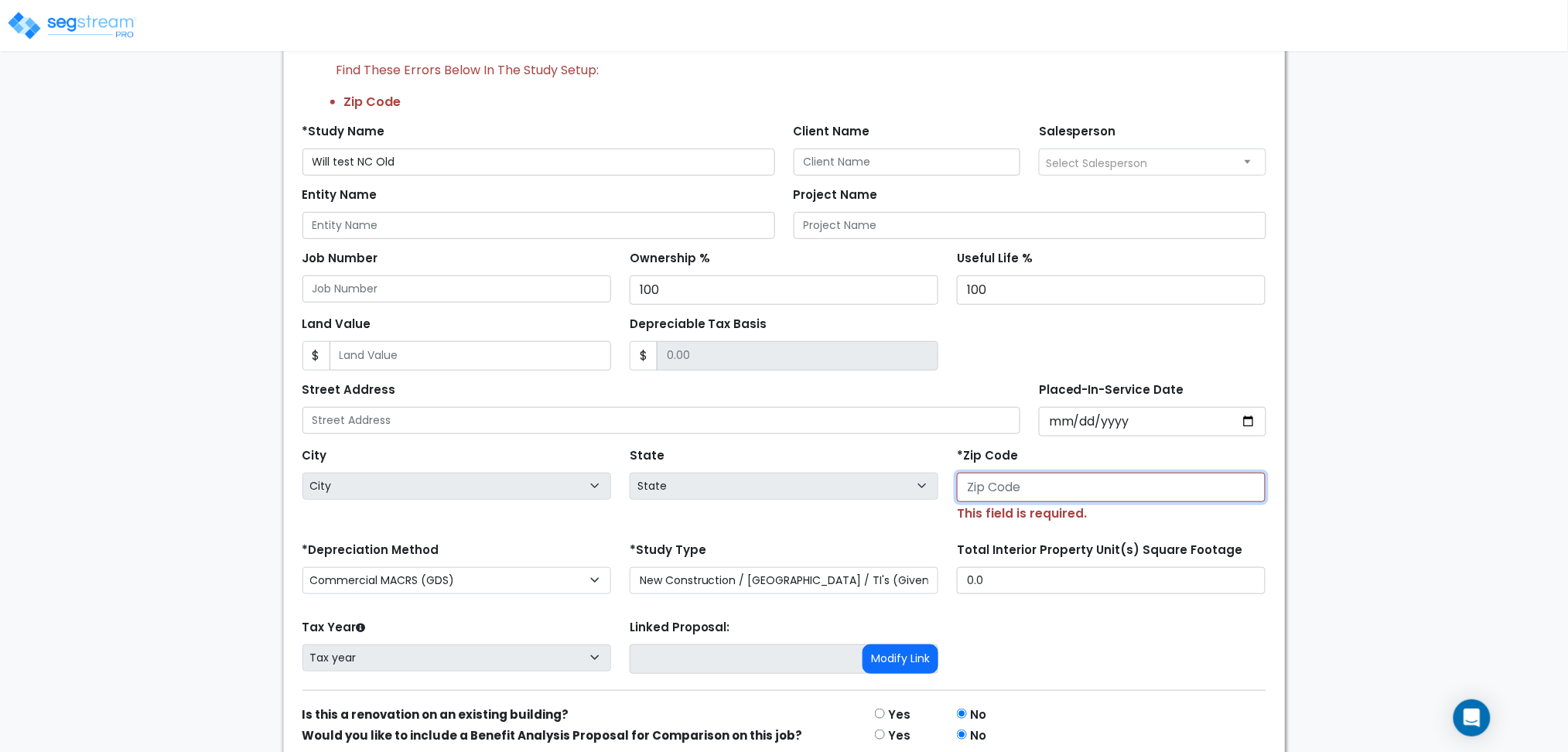
click at [1045, 477] on input "number" at bounding box center [1111, 487] width 309 height 29
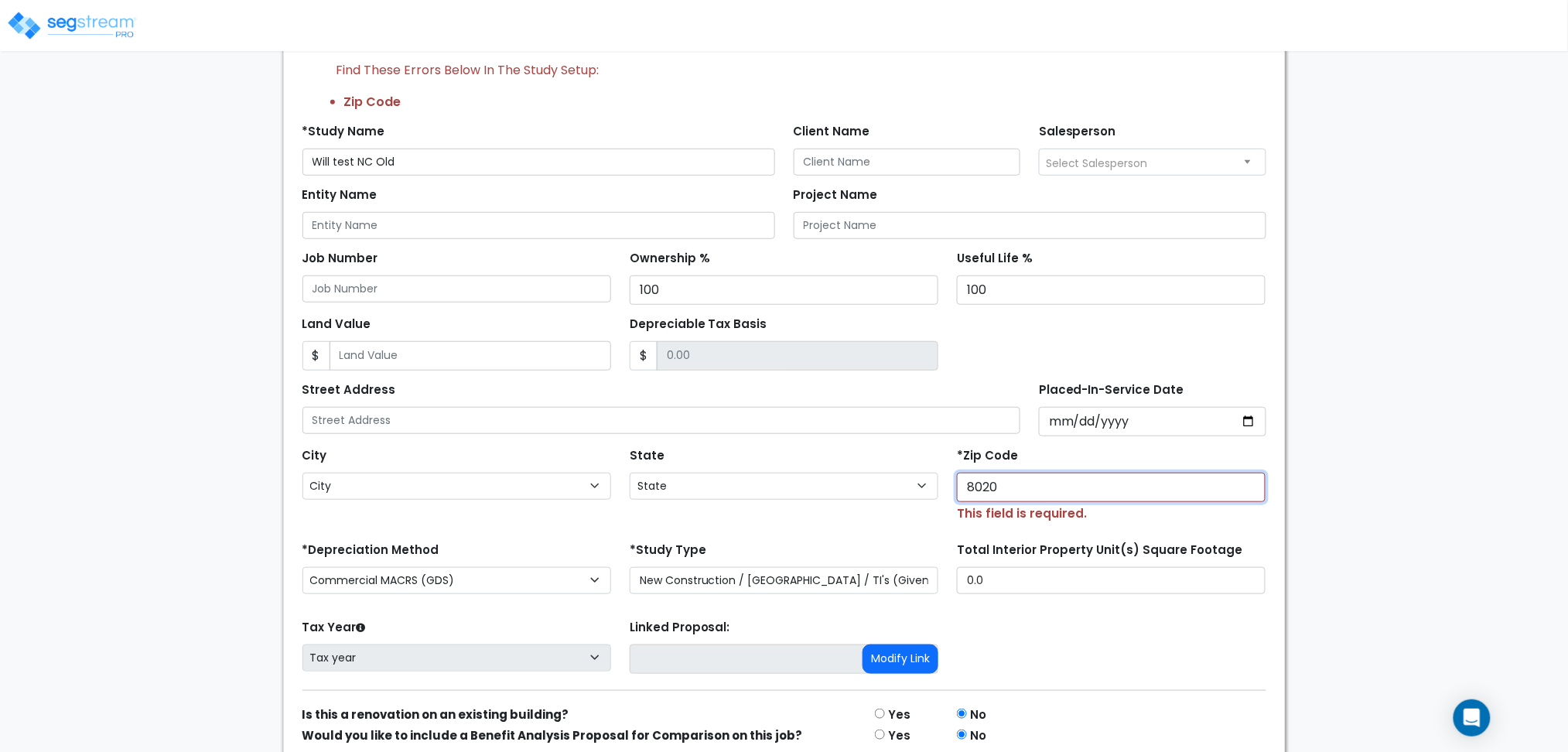
type input "80206"
select select "CO"
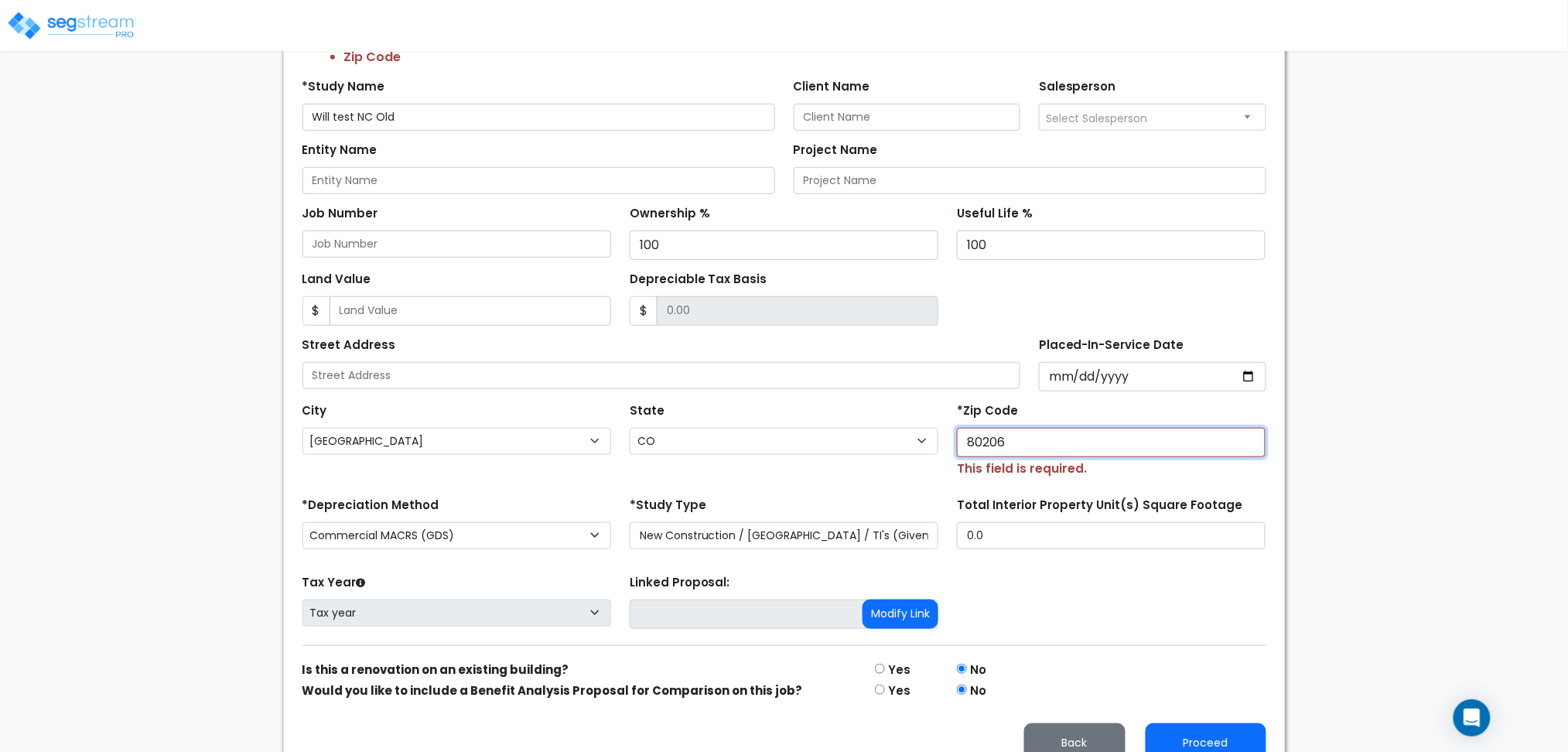
scroll to position [268, 0]
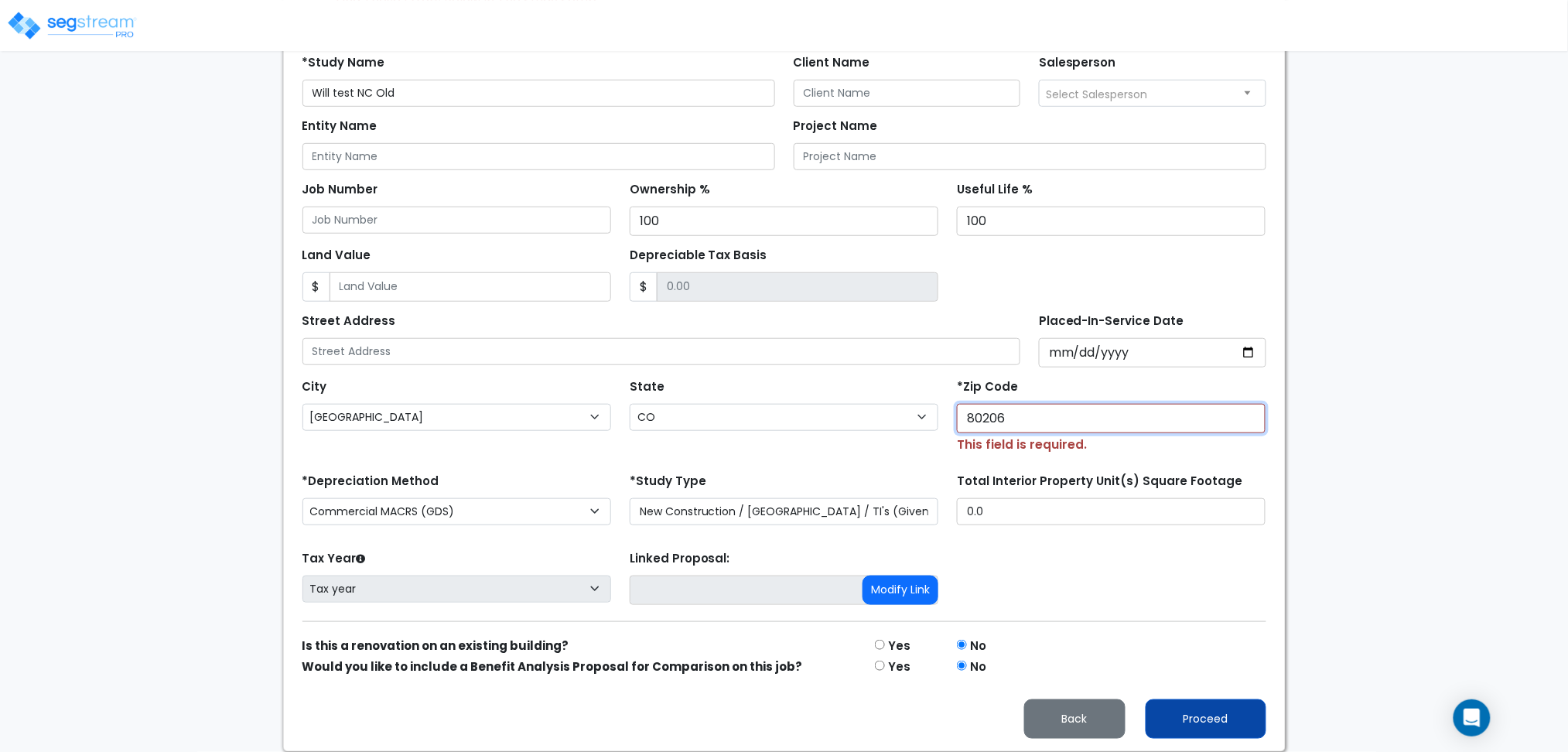
type input "80206"
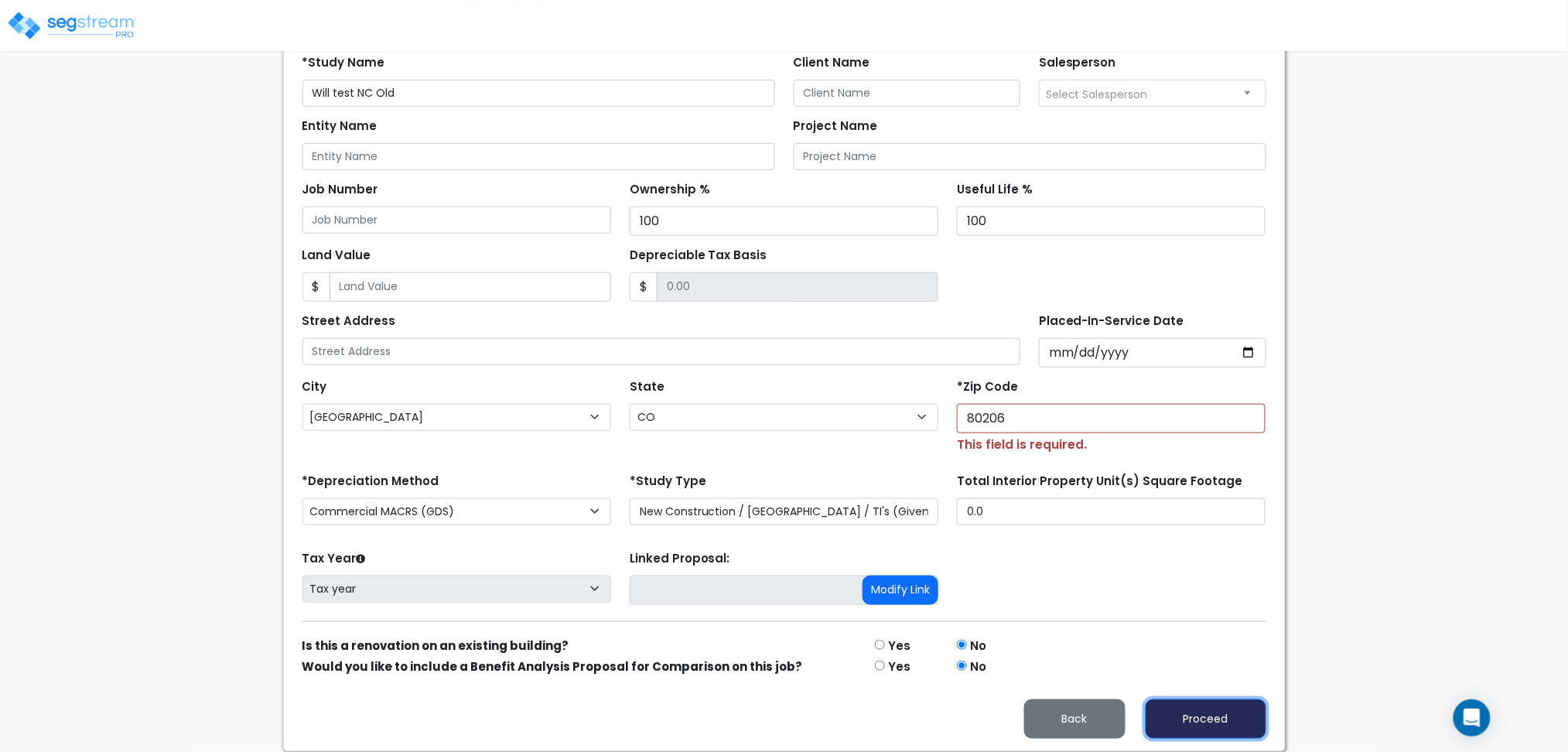
click at [1170, 720] on button "Proceed" at bounding box center [1205, 718] width 120 height 39
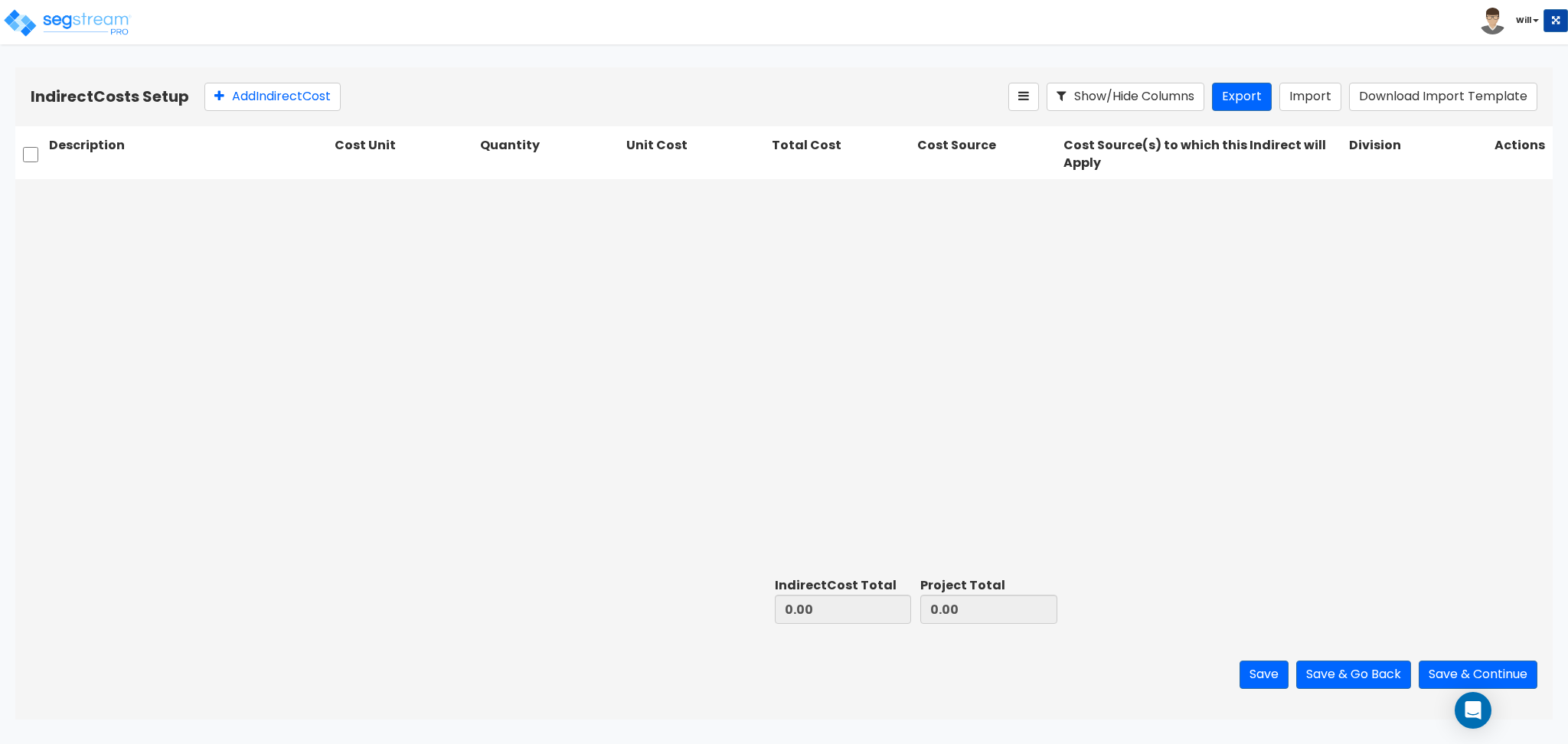
drag, startPoint x: 301, startPoint y: 79, endPoint x: 294, endPoint y: 100, distance: 22.1
click at [300, 79] on div "Indirect Costs Setup Add Indirect Cost Show/Hide Columns Export Import Download…" at bounding box center [784, 96] width 1537 height 59
click at [294, 99] on button "Add Indirect Cost" at bounding box center [272, 96] width 136 height 28
click at [292, 101] on button "Add Indirect Cost" at bounding box center [272, 96] width 136 height 28
click at [182, 199] on input "text" at bounding box center [188, 197] width 280 height 29
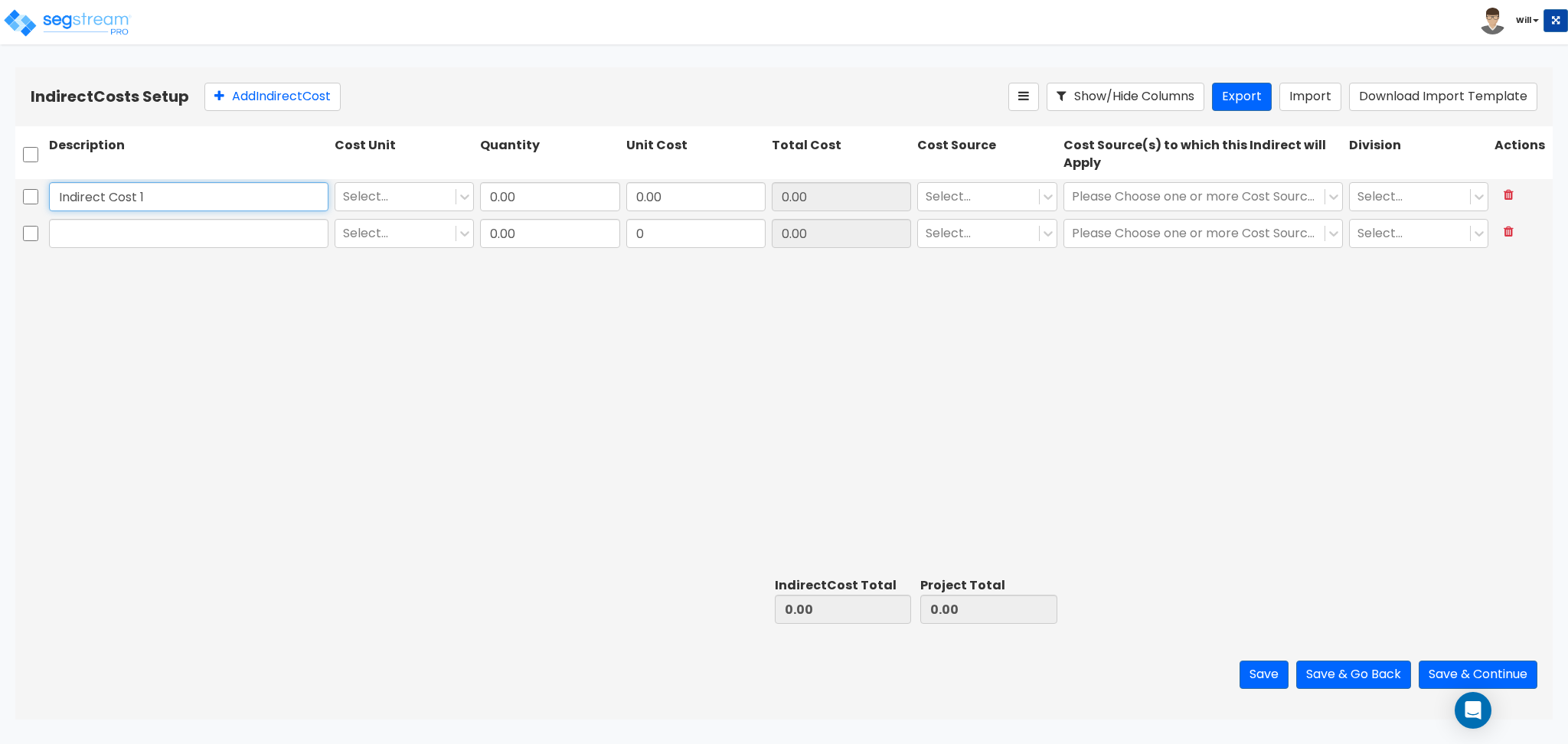
drag, startPoint x: 182, startPoint y: 191, endPoint x: 39, endPoint y: 224, distance: 146.8
click at [34, 221] on div "Indirect Cost 1 Select... 0.00 0.00 0.00 Select... Please Choose one or more Co…" at bounding box center [784, 216] width 1537 height 74
type input "Indirect Cost 1"
click at [111, 232] on input "text" at bounding box center [188, 233] width 280 height 29
paste input "Indirect Cost 1"
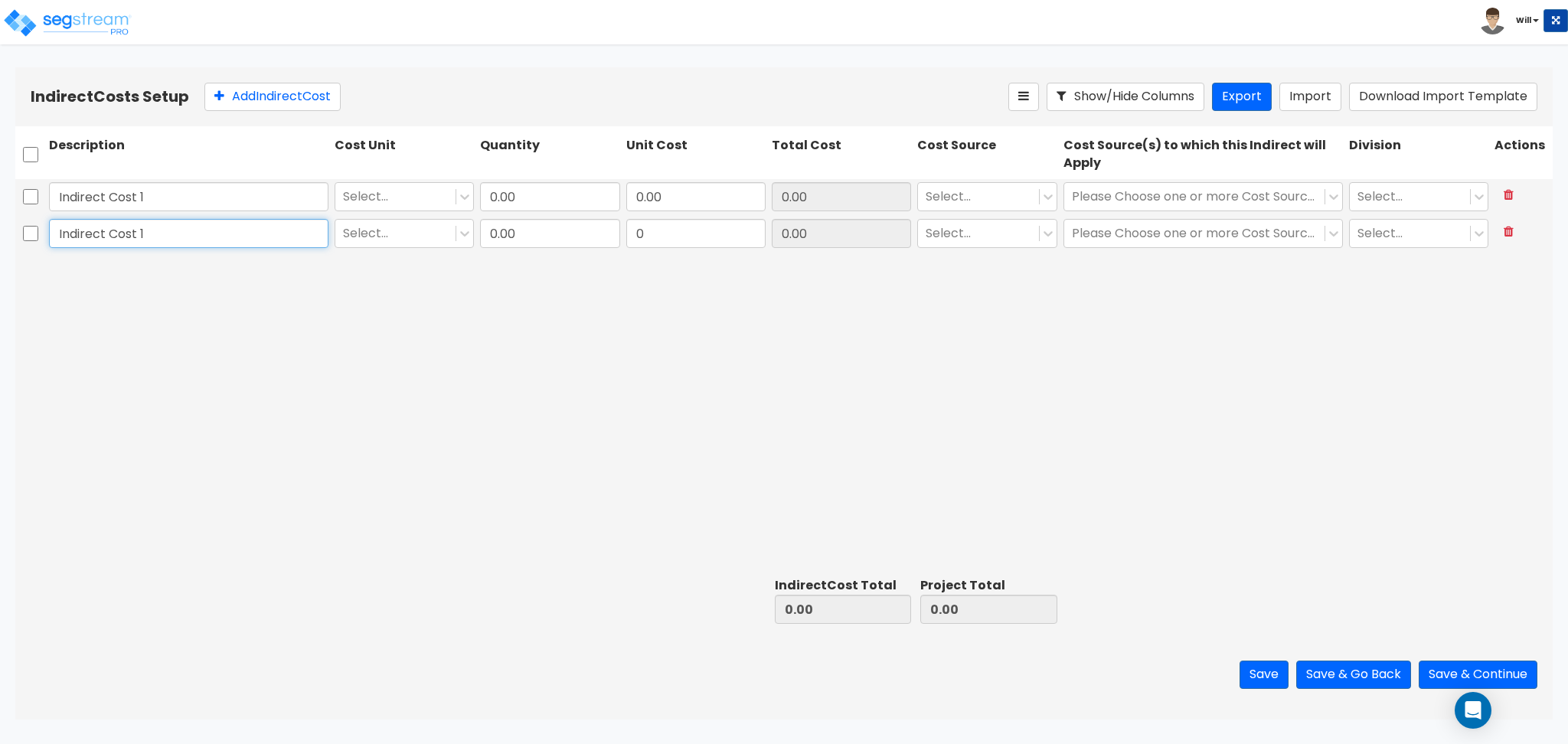
type input "Indirect Cost 1"
click at [372, 179] on div "Select..." at bounding box center [404, 196] width 145 height 35
click at [372, 190] on div at bounding box center [395, 195] width 105 height 20
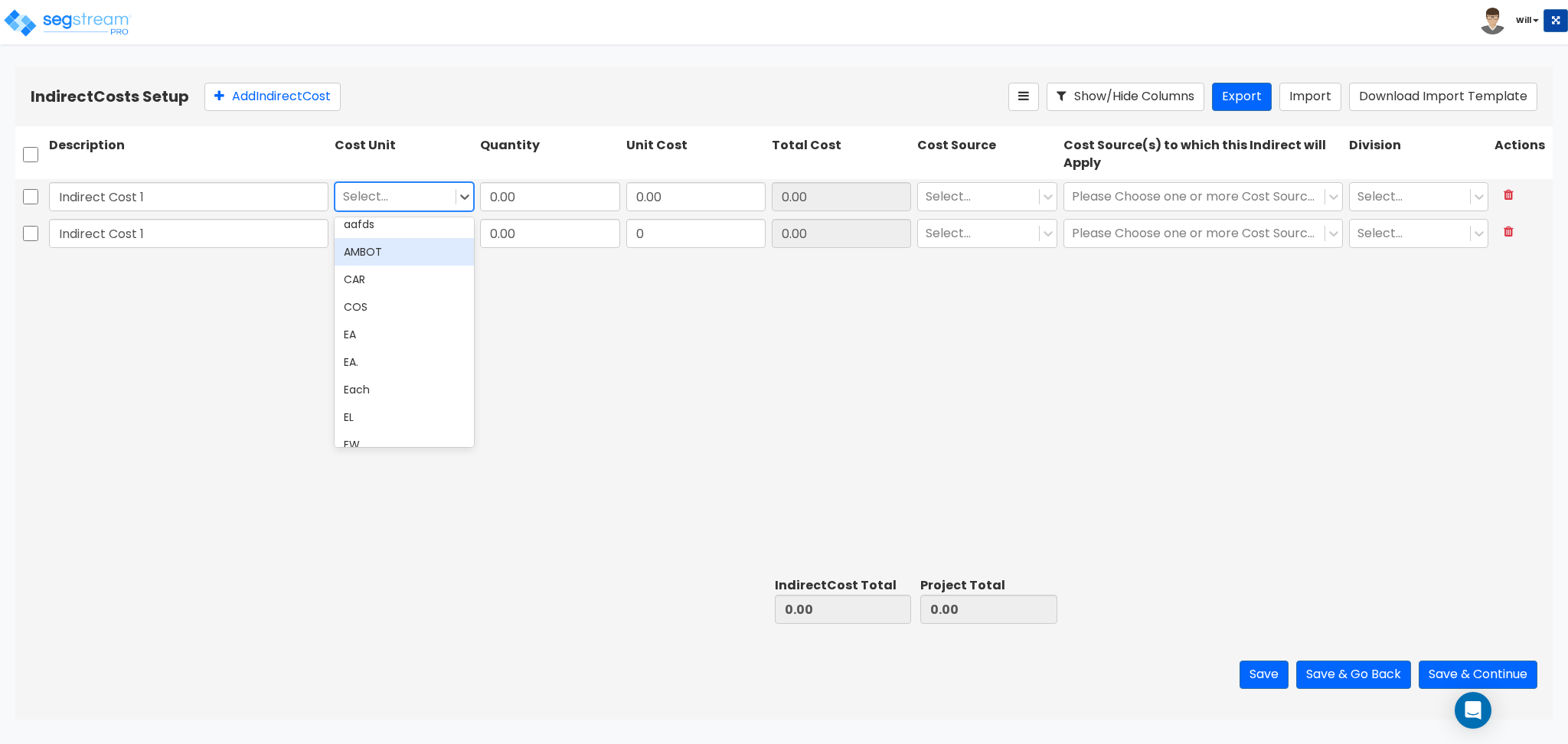
scroll to position [306, 0]
click at [377, 300] on div "EA" at bounding box center [405, 298] width 139 height 28
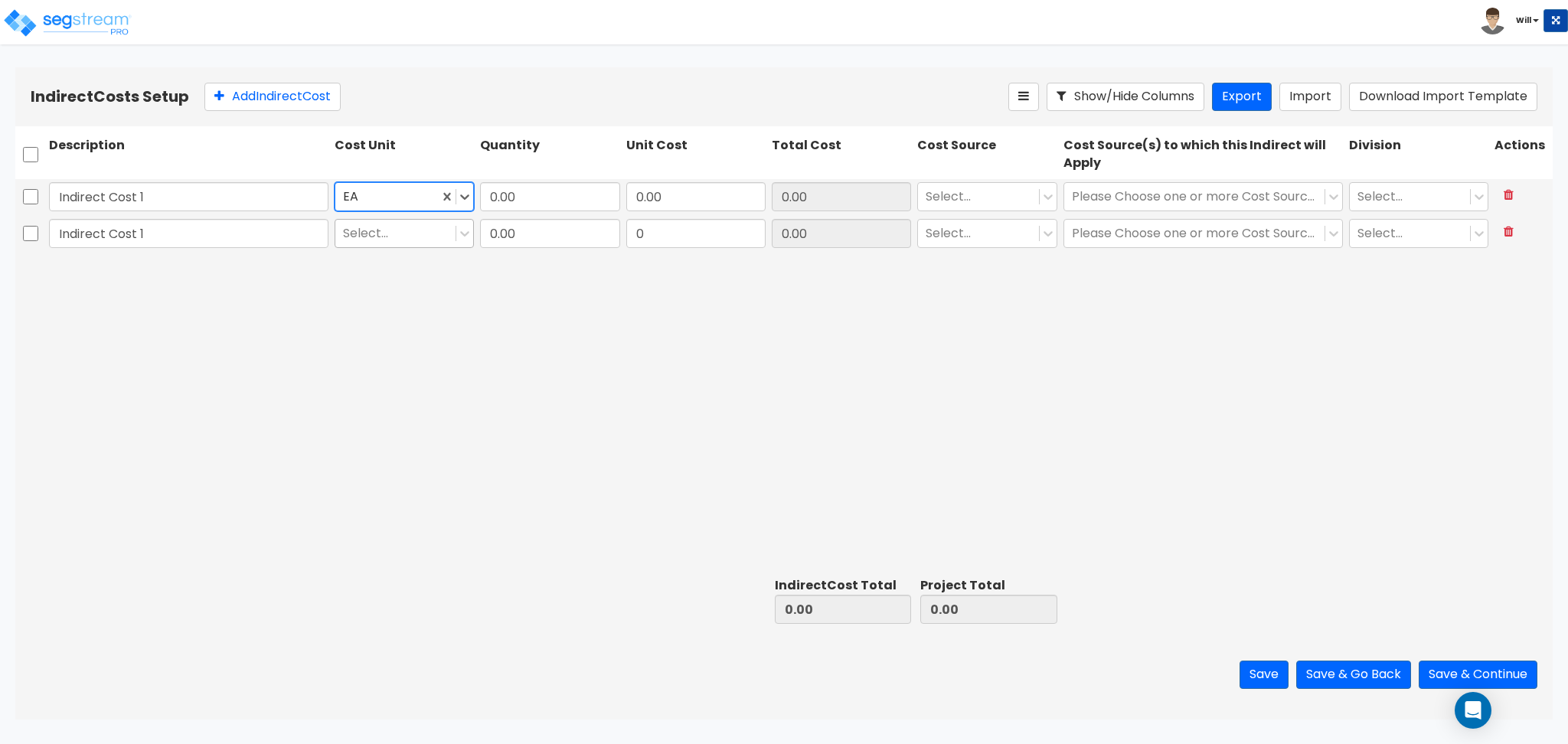
click at [391, 230] on div at bounding box center [395, 233] width 105 height 20
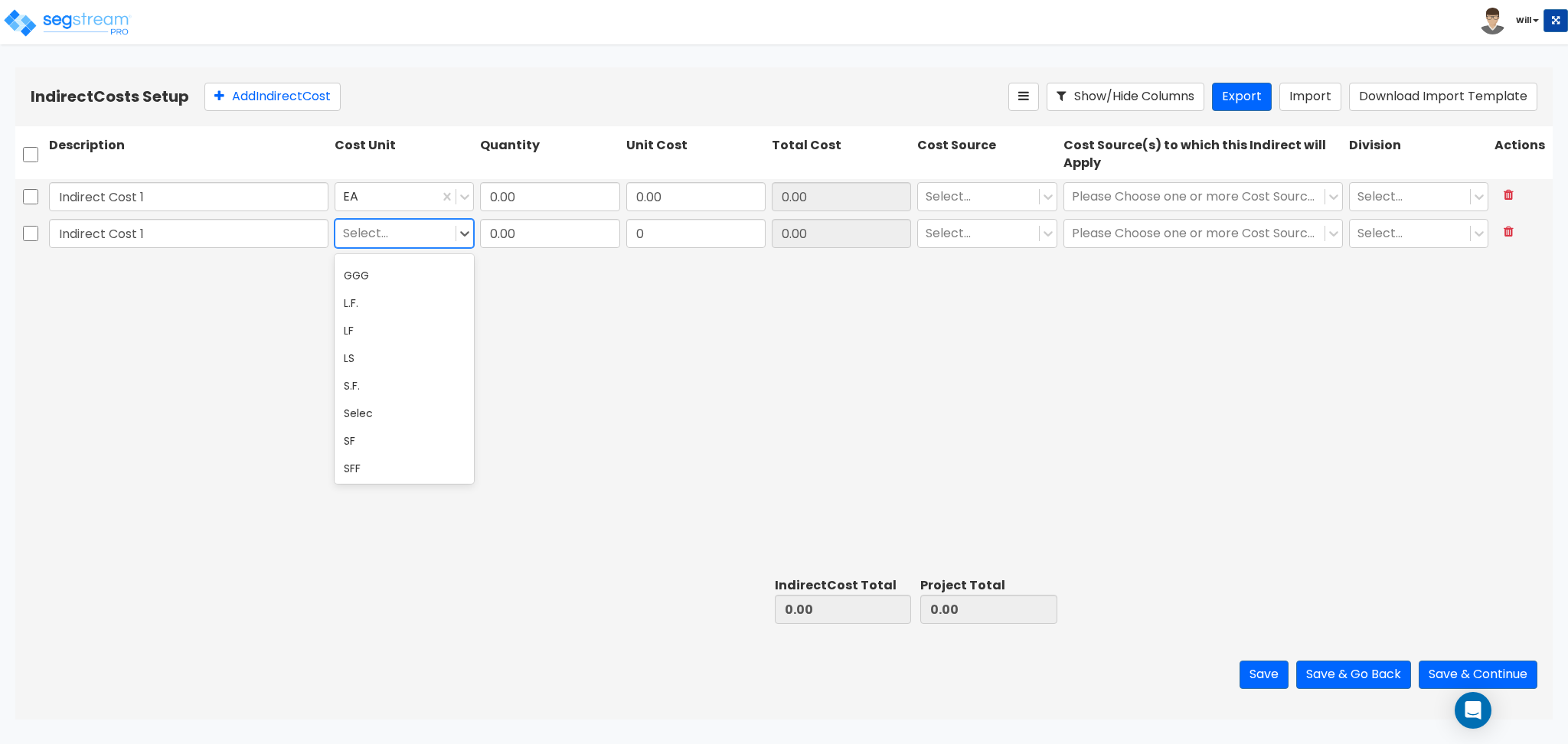
scroll to position [510, 0]
click at [380, 312] on div "LF" at bounding box center [405, 324] width 139 height 28
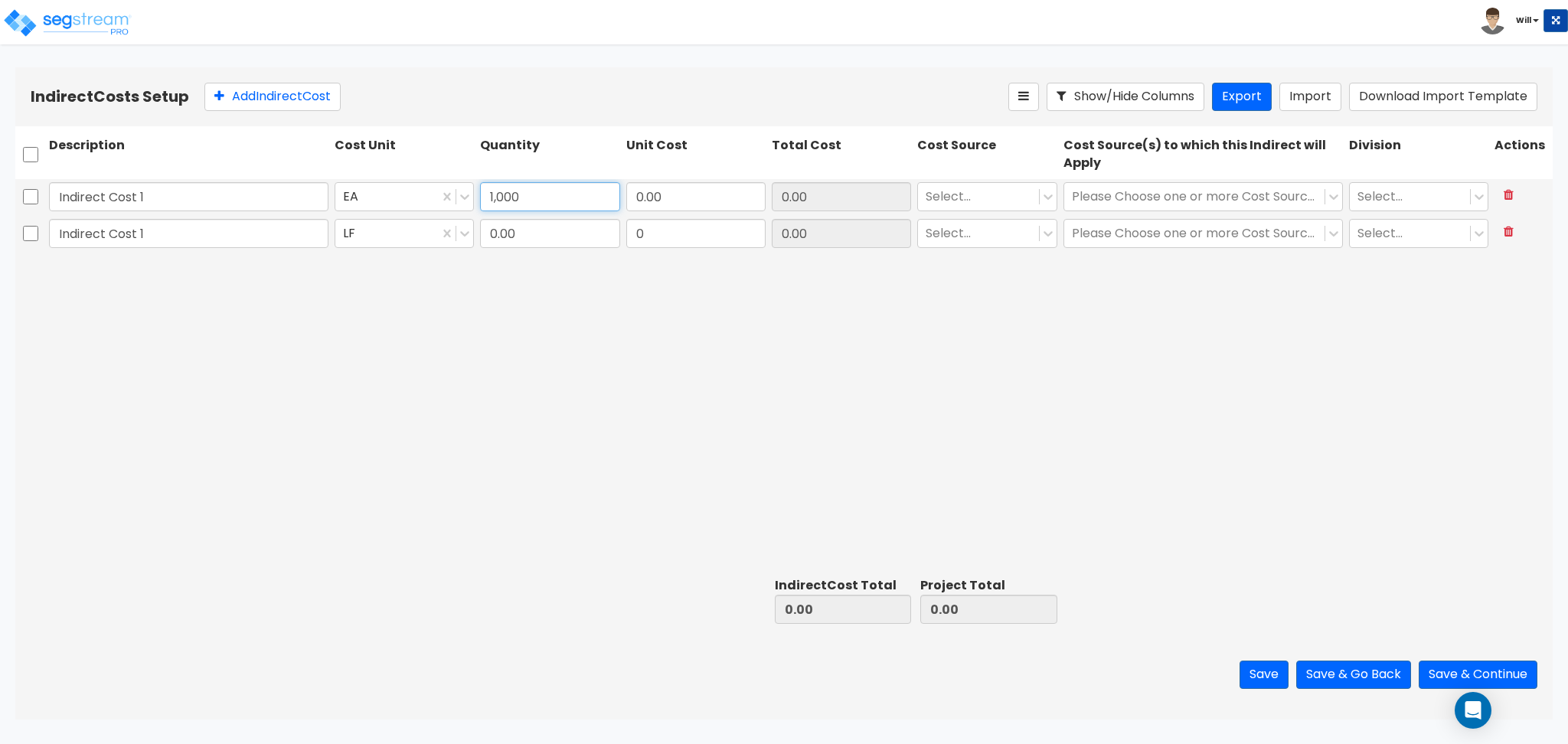
type input "1,000"
type input "100"
click at [692, 203] on input "0.00" at bounding box center [696, 197] width 139 height 29
type input "10"
type input "10,000.00"
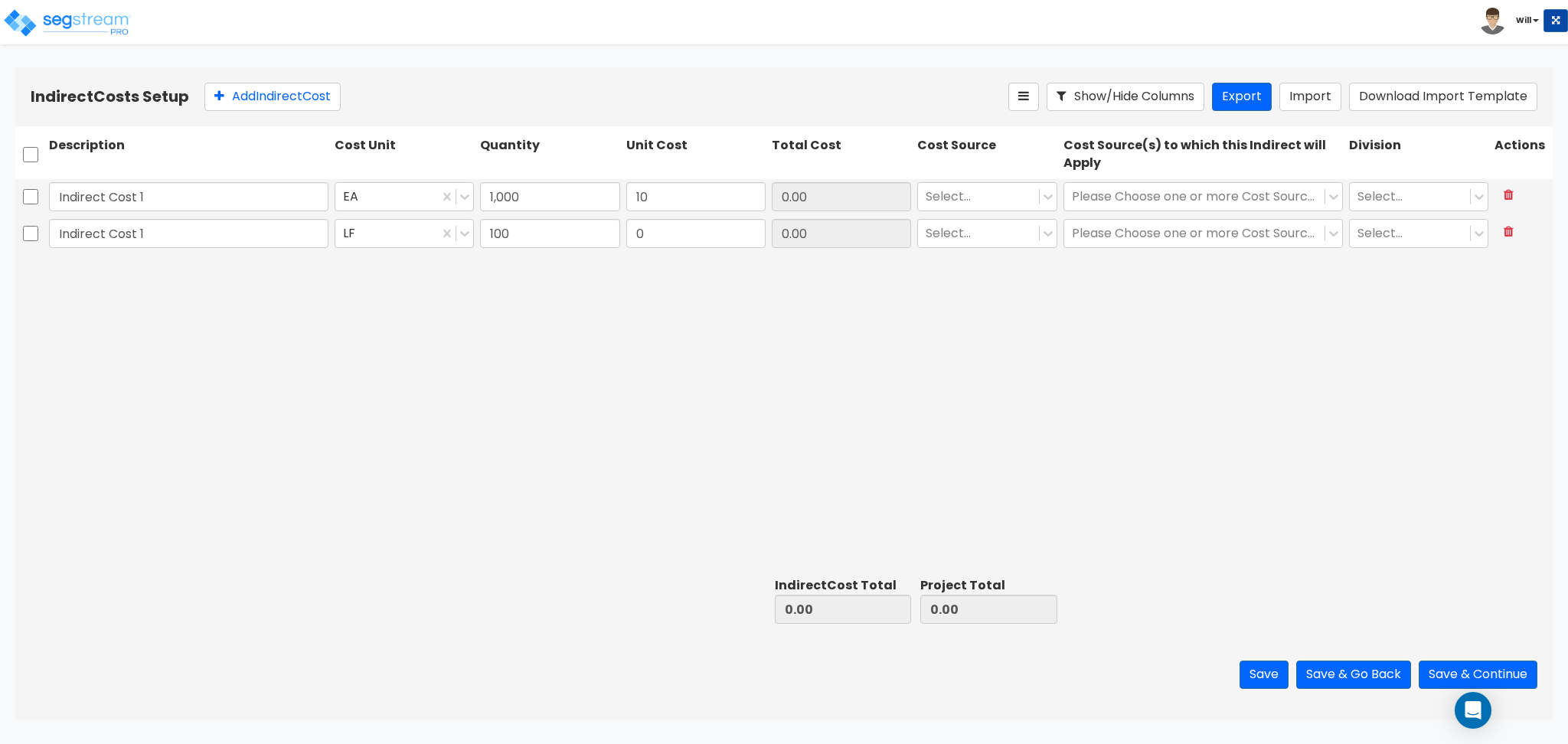
type input "10,000.00"
click at [683, 313] on div "Indirect Cost 1 EA 1,000 10 10,000.00 Select... Please Choose one or more Cost …" at bounding box center [784, 374] width 1537 height 391
click at [678, 239] on input "0" at bounding box center [696, 233] width 139 height 29
type input "100"
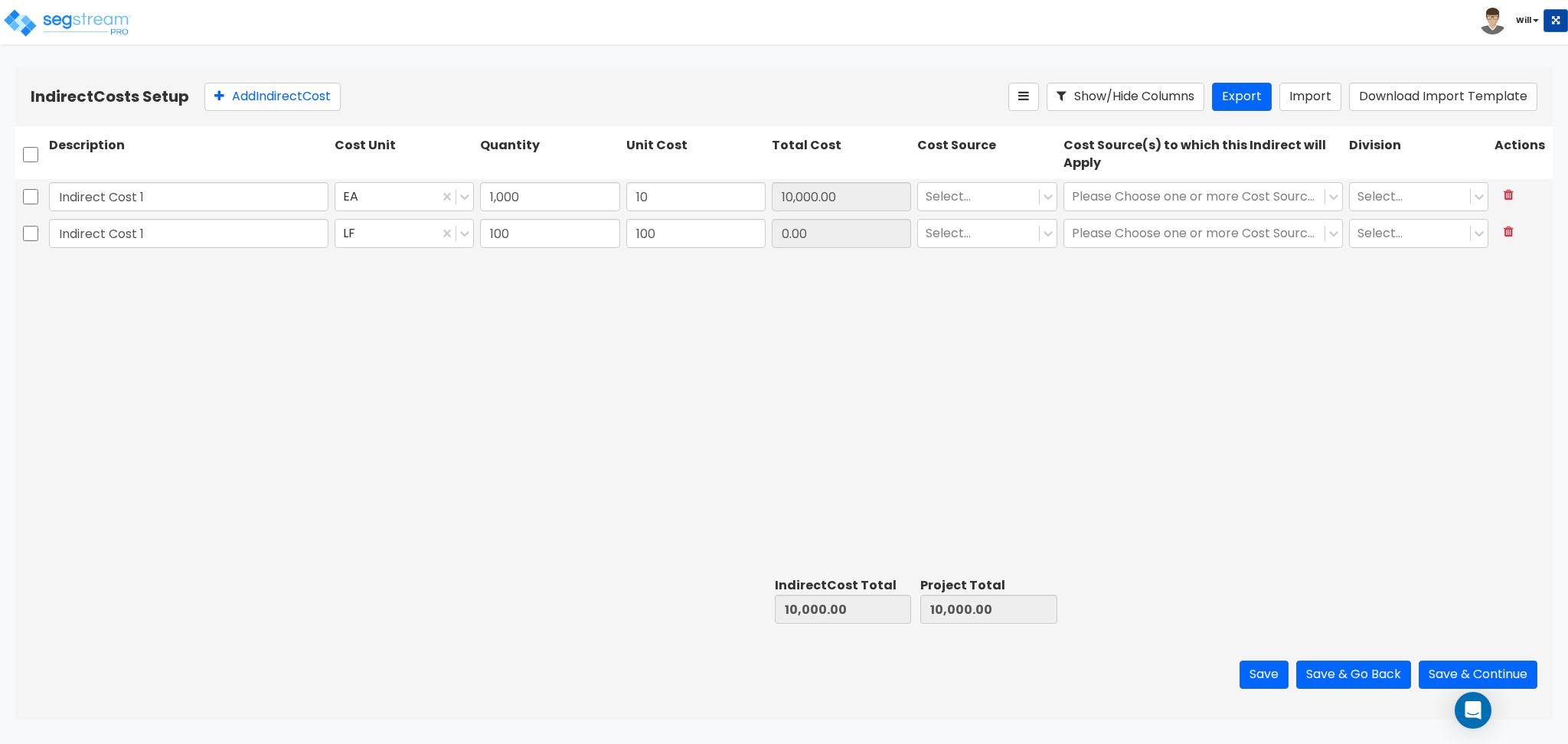
type input "20,000.00"
type input "10,000.00"
click at [730, 336] on div "Indirect Cost 1 EA 1,000 10 10,000.00 Select... Please Choose one or more Cost …" at bounding box center [784, 374] width 1537 height 391
drag, startPoint x: 955, startPoint y: 211, endPoint x: 953, endPoint y: 200, distance: 11.2
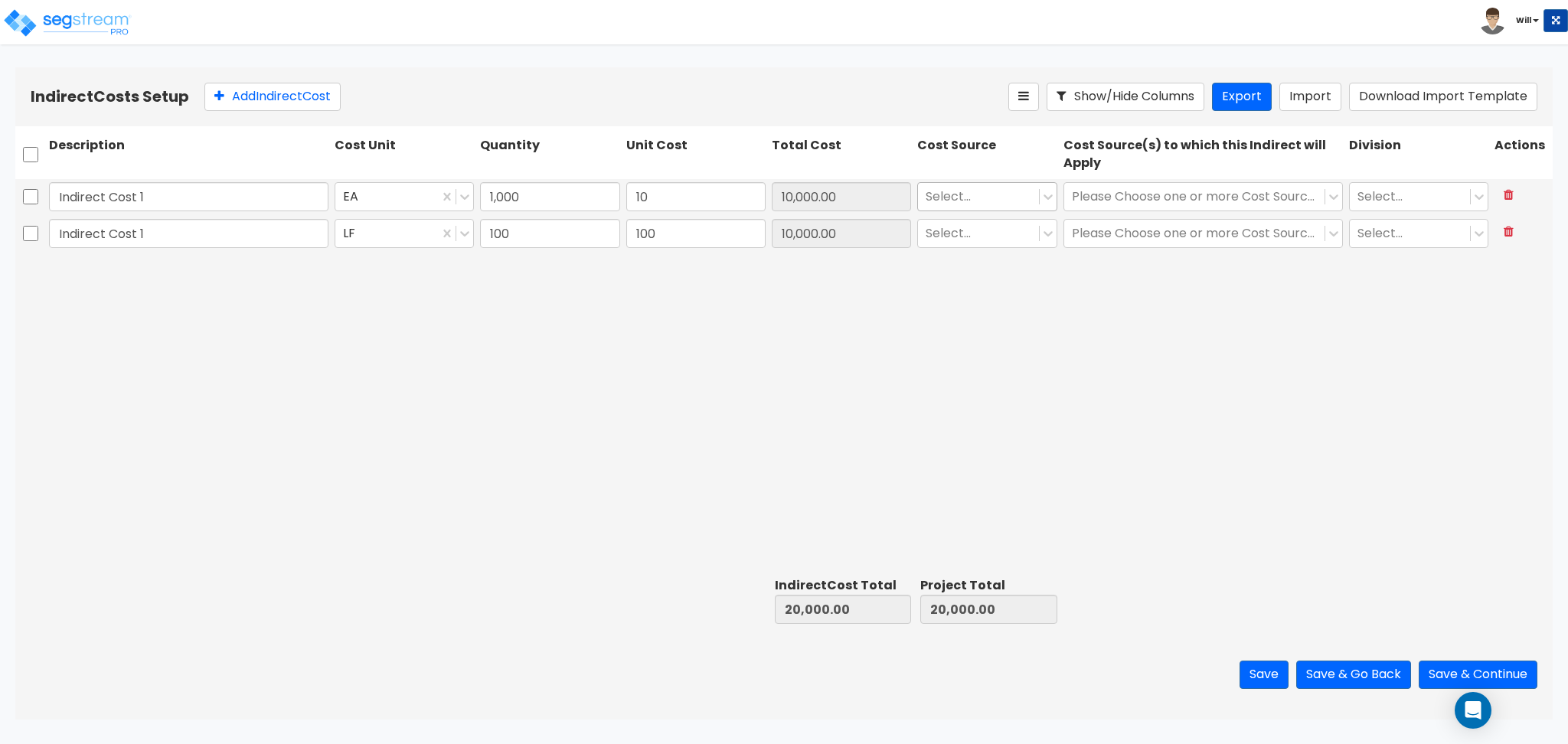
click at [955, 206] on div "Select..." at bounding box center [986, 196] width 145 height 35
click at [953, 198] on div at bounding box center [977, 195] width 105 height 20
click at [981, 250] on div "Client Cost - direct" at bounding box center [987, 242] width 139 height 28
click at [958, 238] on div at bounding box center [977, 233] width 105 height 20
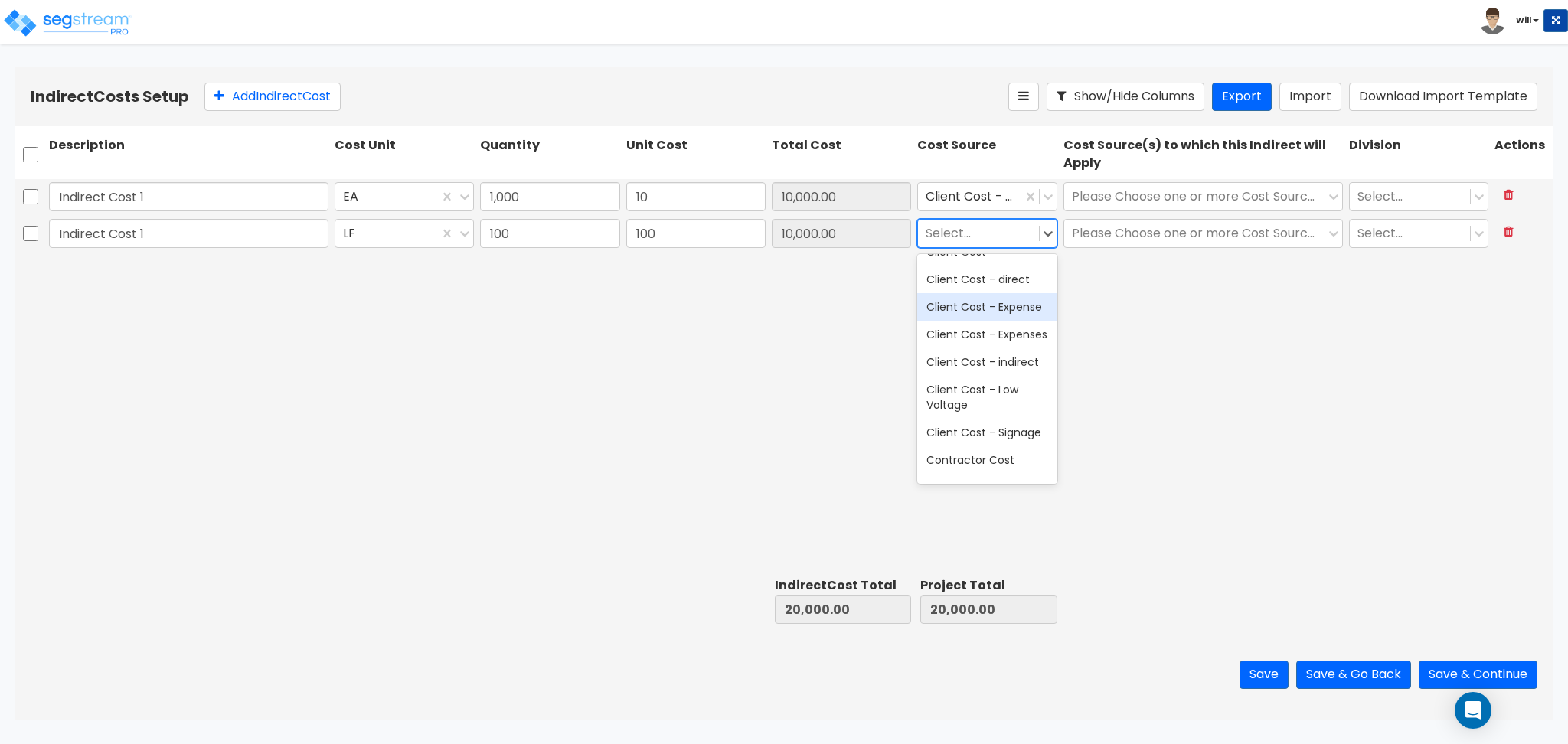
click at [987, 321] on div "Client Cost - Expense" at bounding box center [987, 307] width 139 height 28
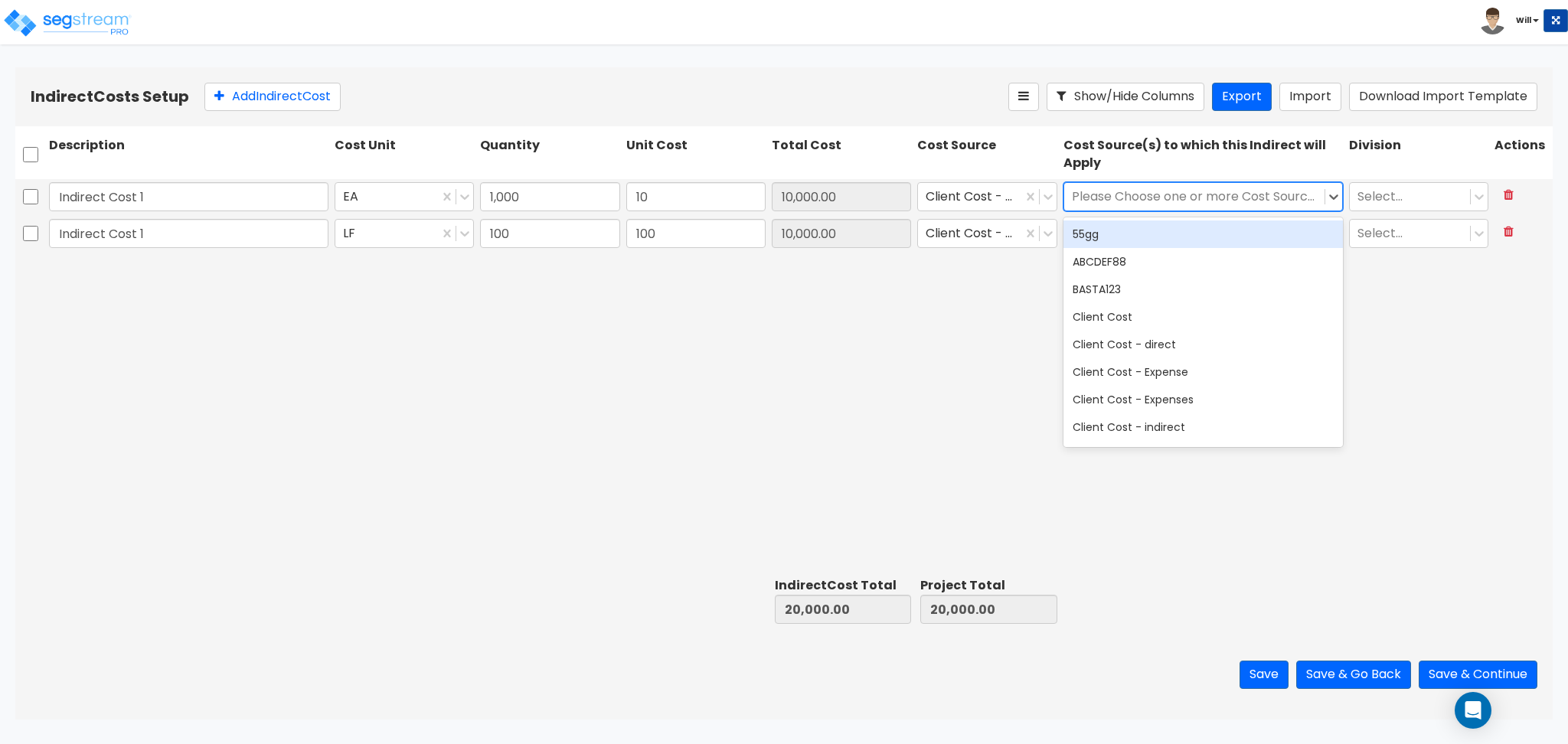
click at [1136, 199] on div at bounding box center [1194, 195] width 245 height 20
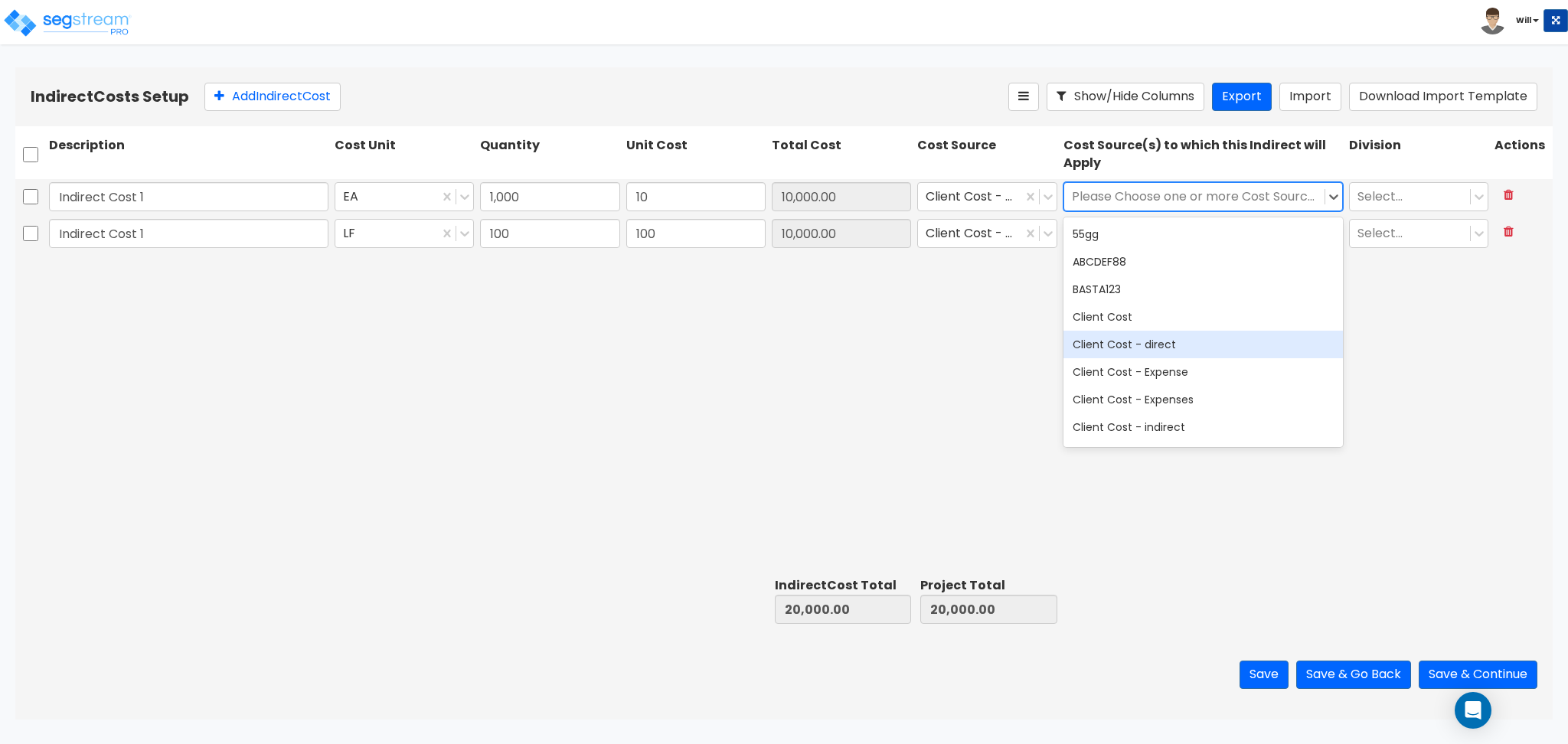
click at [1144, 337] on div "Client Cost - direct" at bounding box center [1202, 344] width 280 height 28
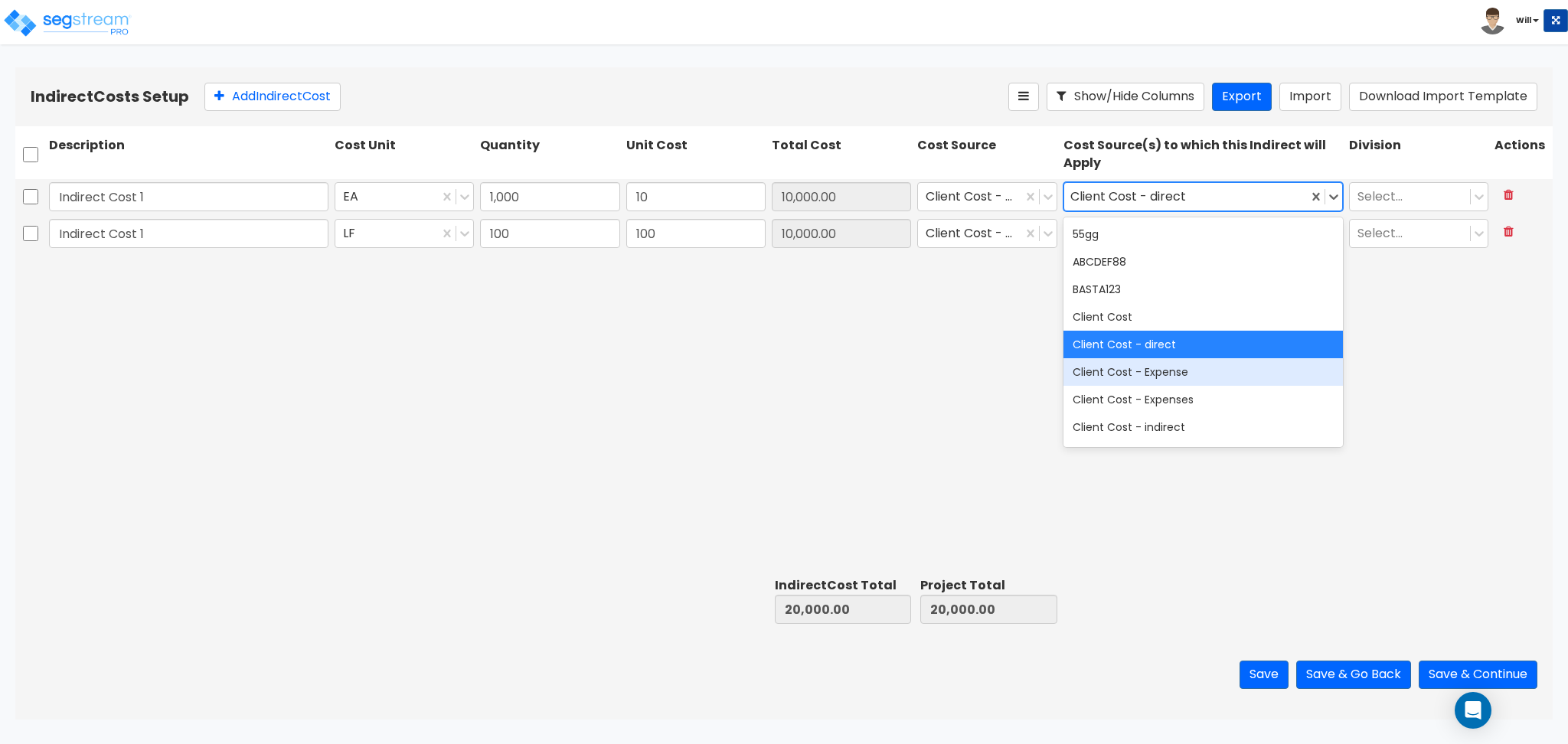
click at [1158, 372] on div "Client Cost - Expense" at bounding box center [1202, 372] width 280 height 28
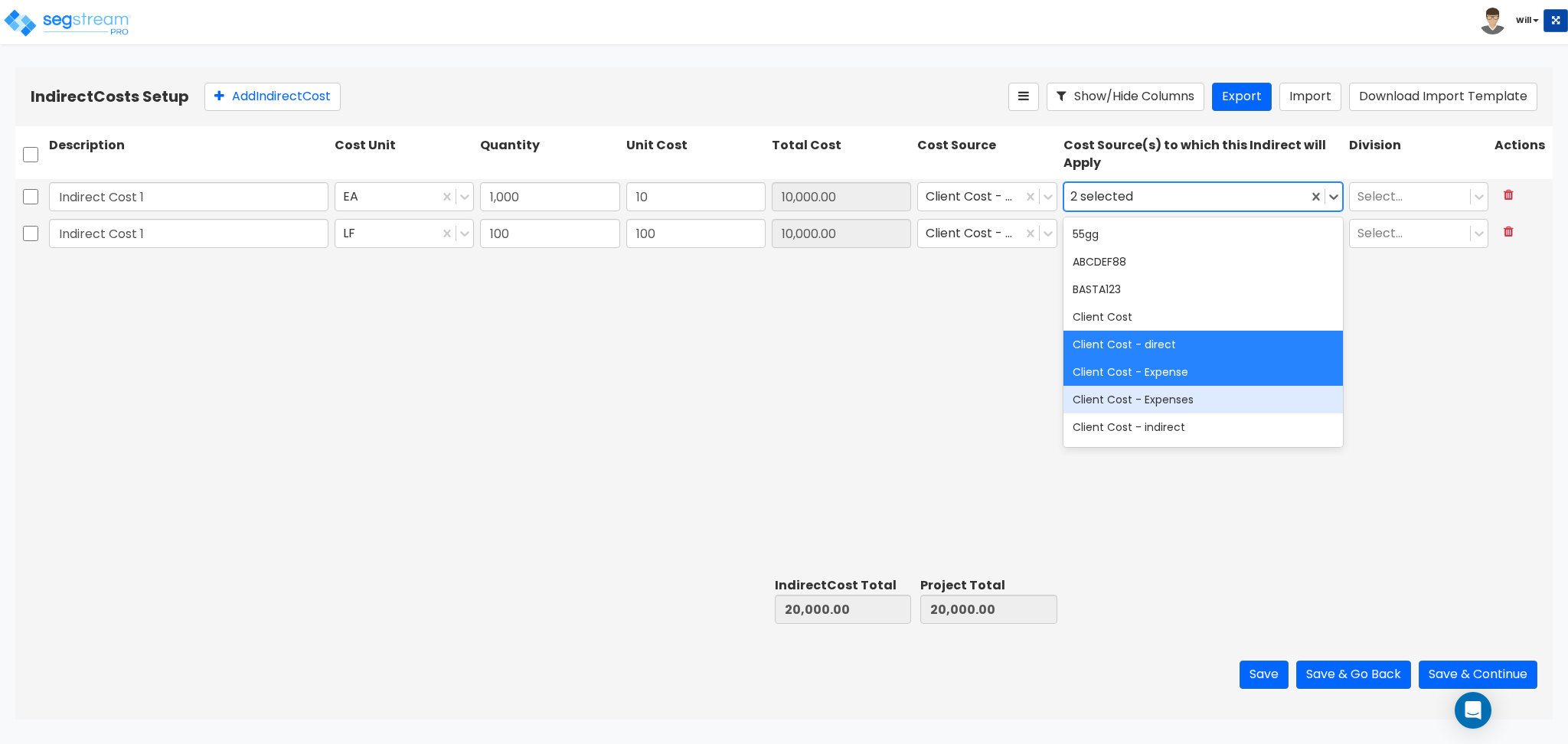
click at [1156, 391] on div "Client Cost - Expenses" at bounding box center [1202, 400] width 280 height 28
click at [957, 365] on div "Indirect Cost 1 EA 1,000 10 10,000.00 Client Cost - direct option Client Cost -…" at bounding box center [784, 374] width 1537 height 391
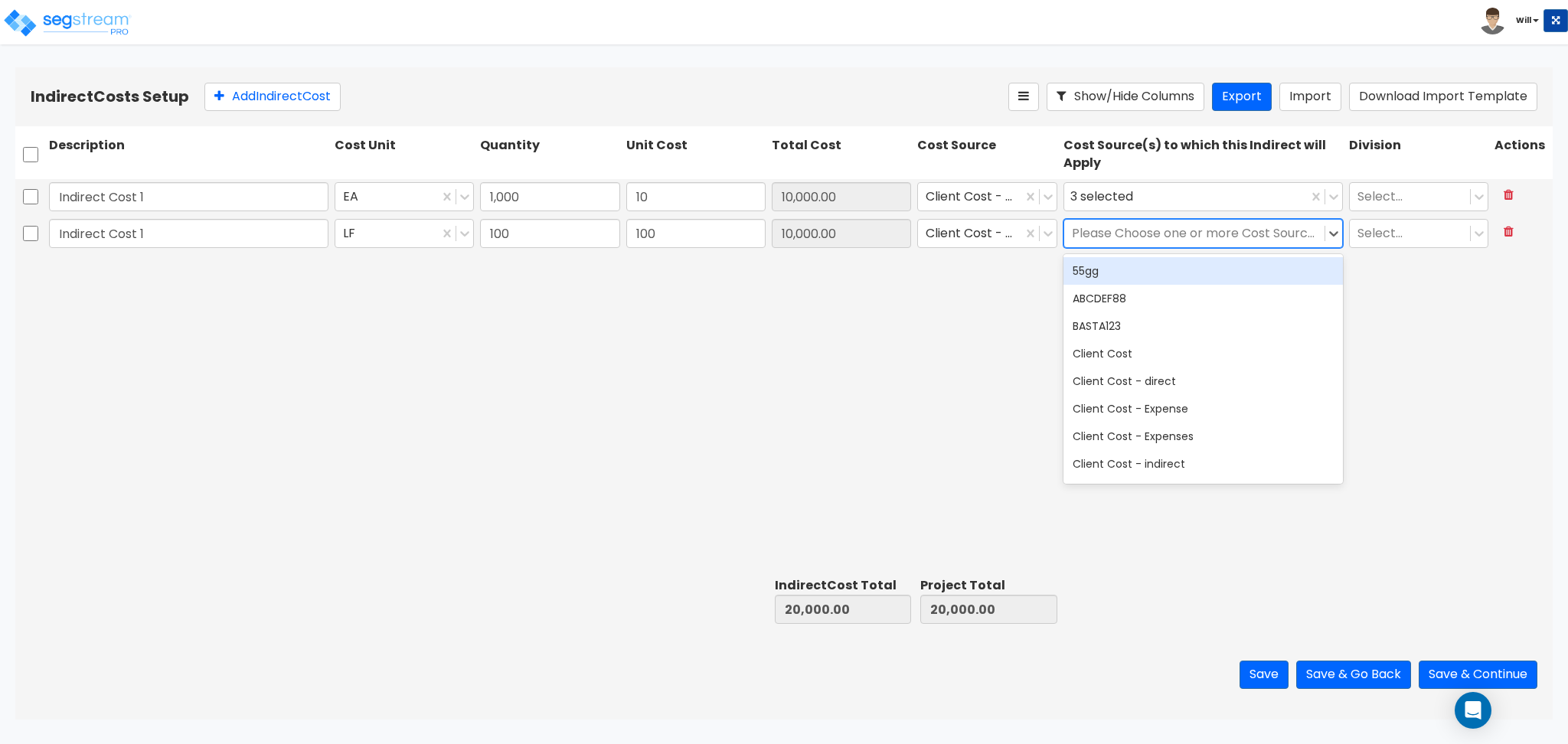
drag, startPoint x: 1107, startPoint y: 246, endPoint x: 1108, endPoint y: 238, distance: 8.1
click at [1107, 243] on div "Please Choose one or more Cost Sources" at bounding box center [1193, 233] width 260 height 27
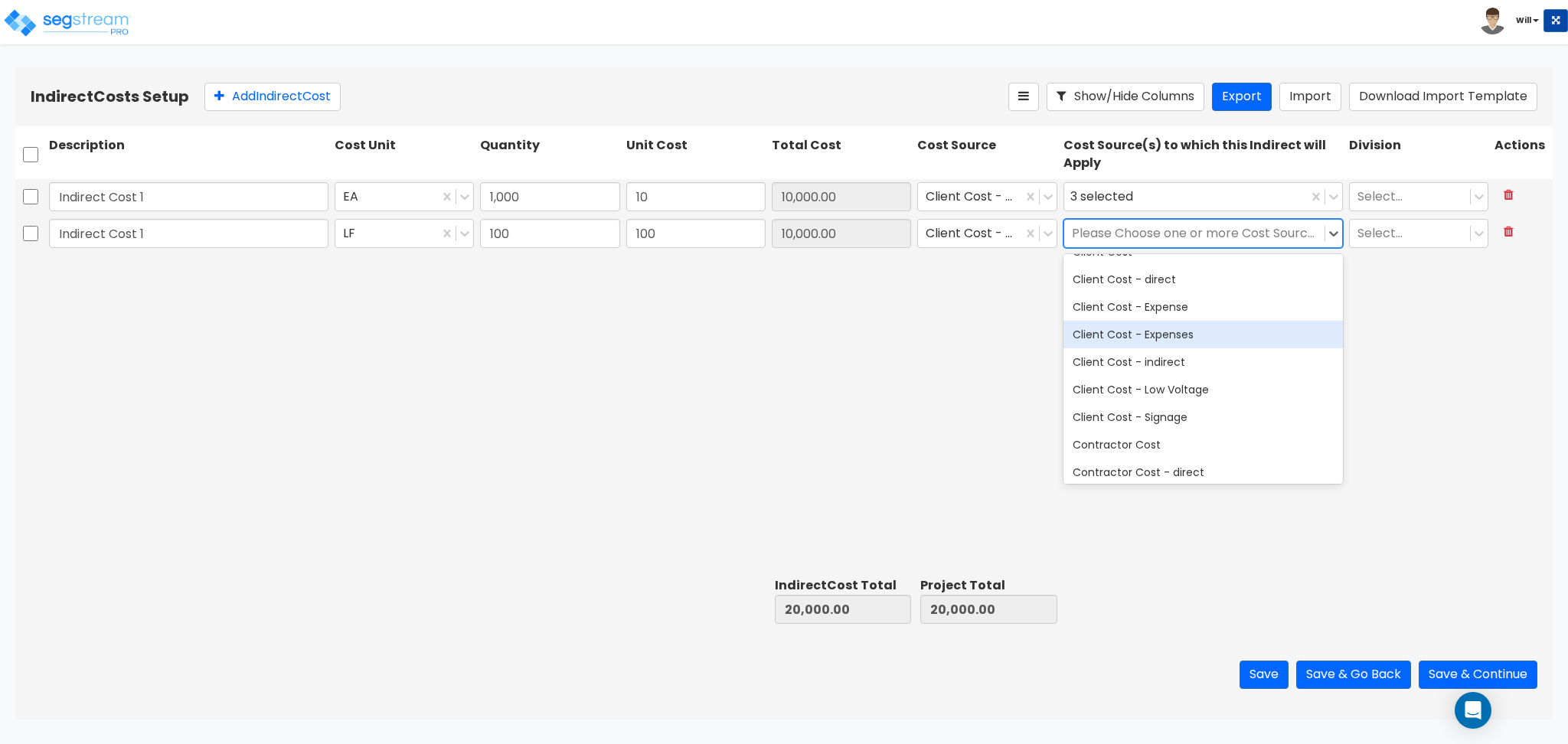
click at [1139, 326] on div "Client Cost - Expenses" at bounding box center [1202, 335] width 280 height 28
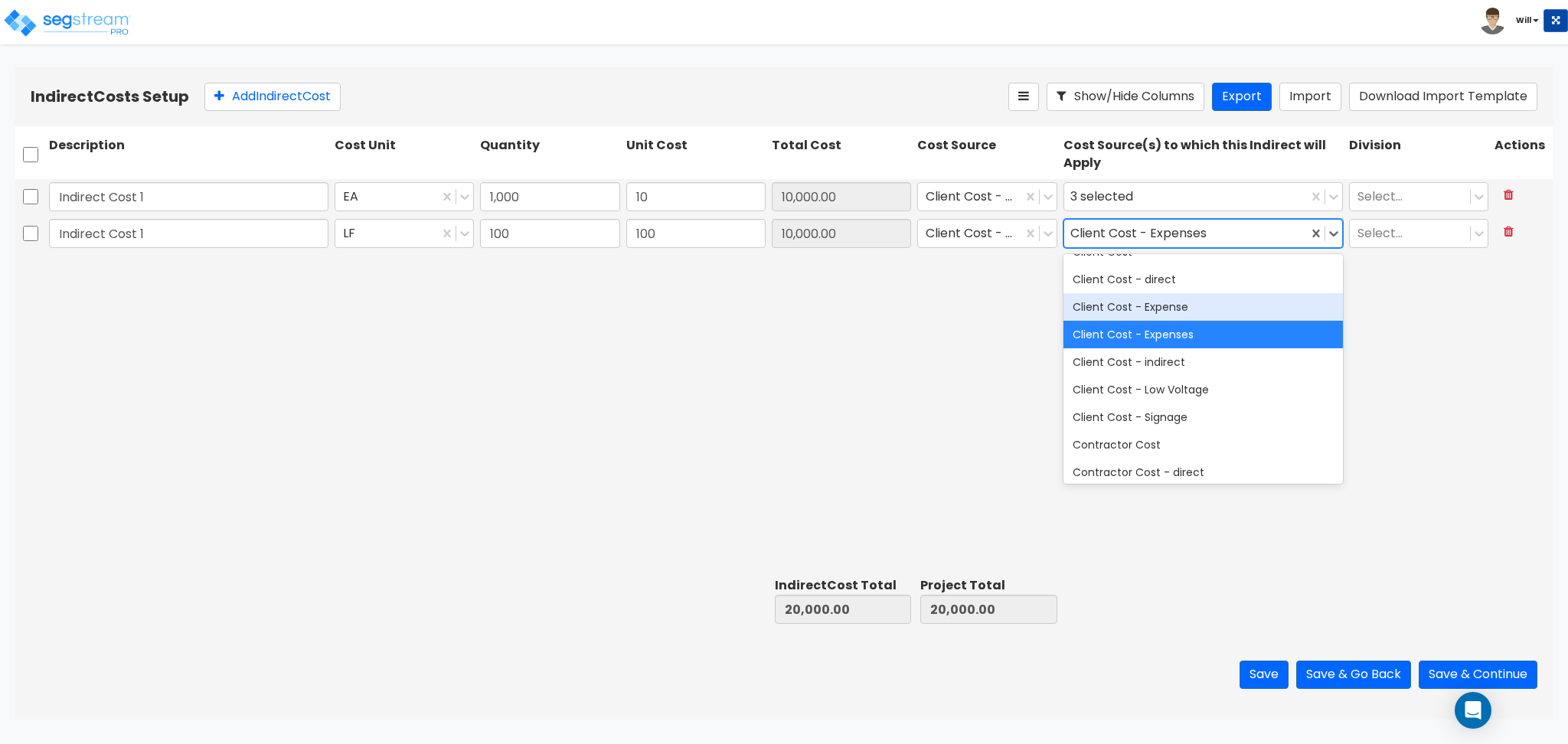
click at [1140, 308] on div "Client Cost - Expense" at bounding box center [1202, 307] width 280 height 28
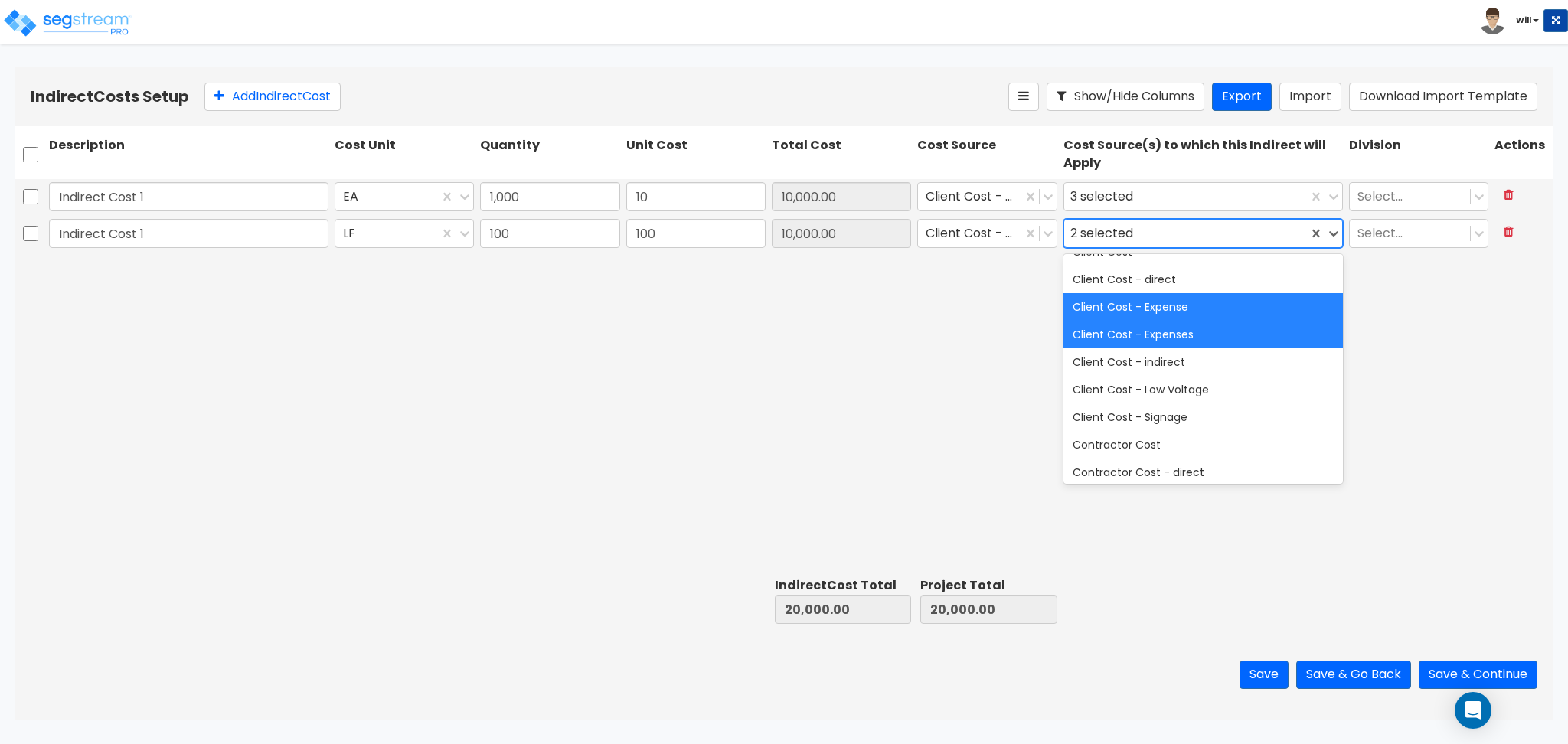
click at [953, 343] on div "Indirect Cost 1 EA 1,000 10 10,000.00 Client Cost - direct 3 selected Select...…" at bounding box center [784, 374] width 1537 height 391
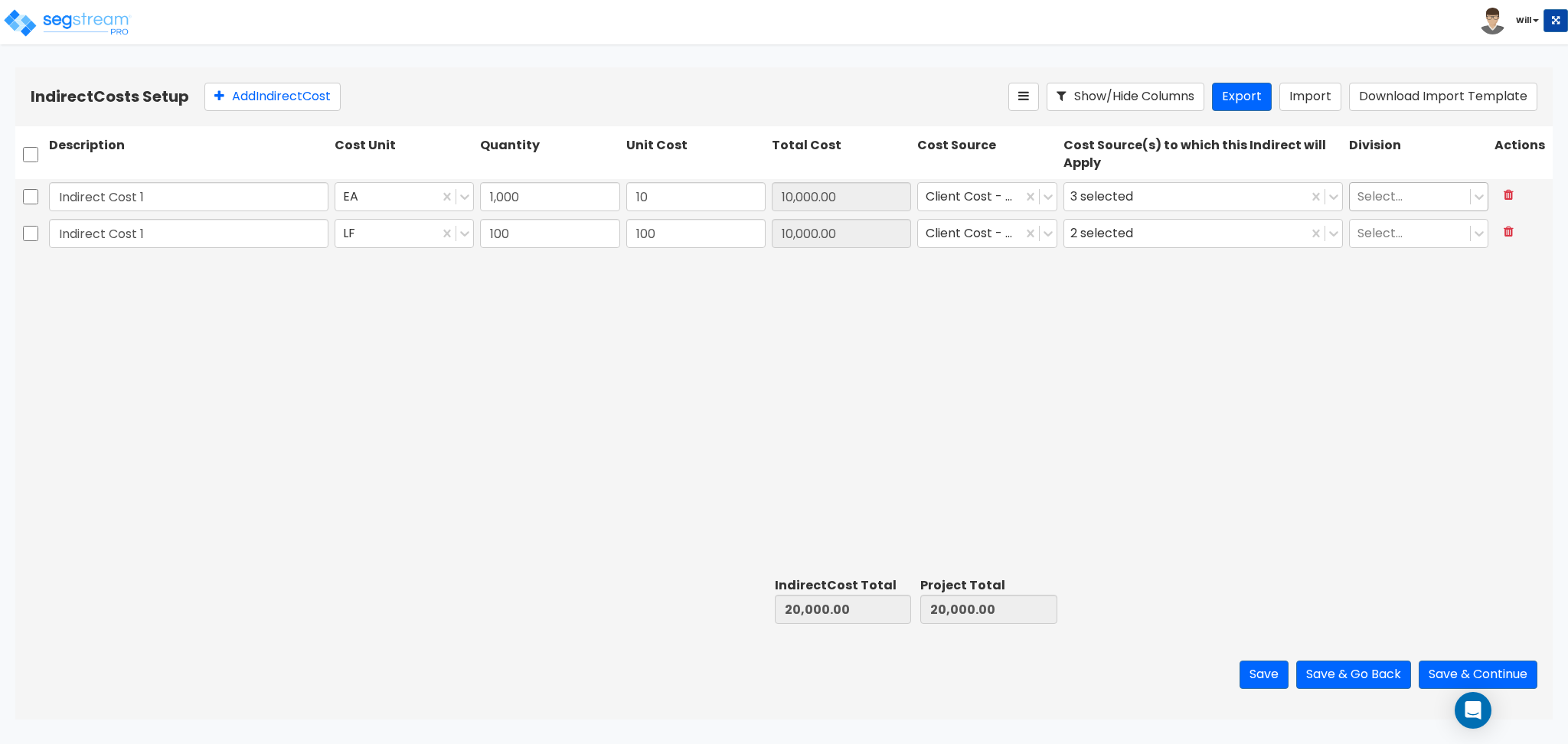
click at [1385, 196] on div at bounding box center [1409, 195] width 105 height 20
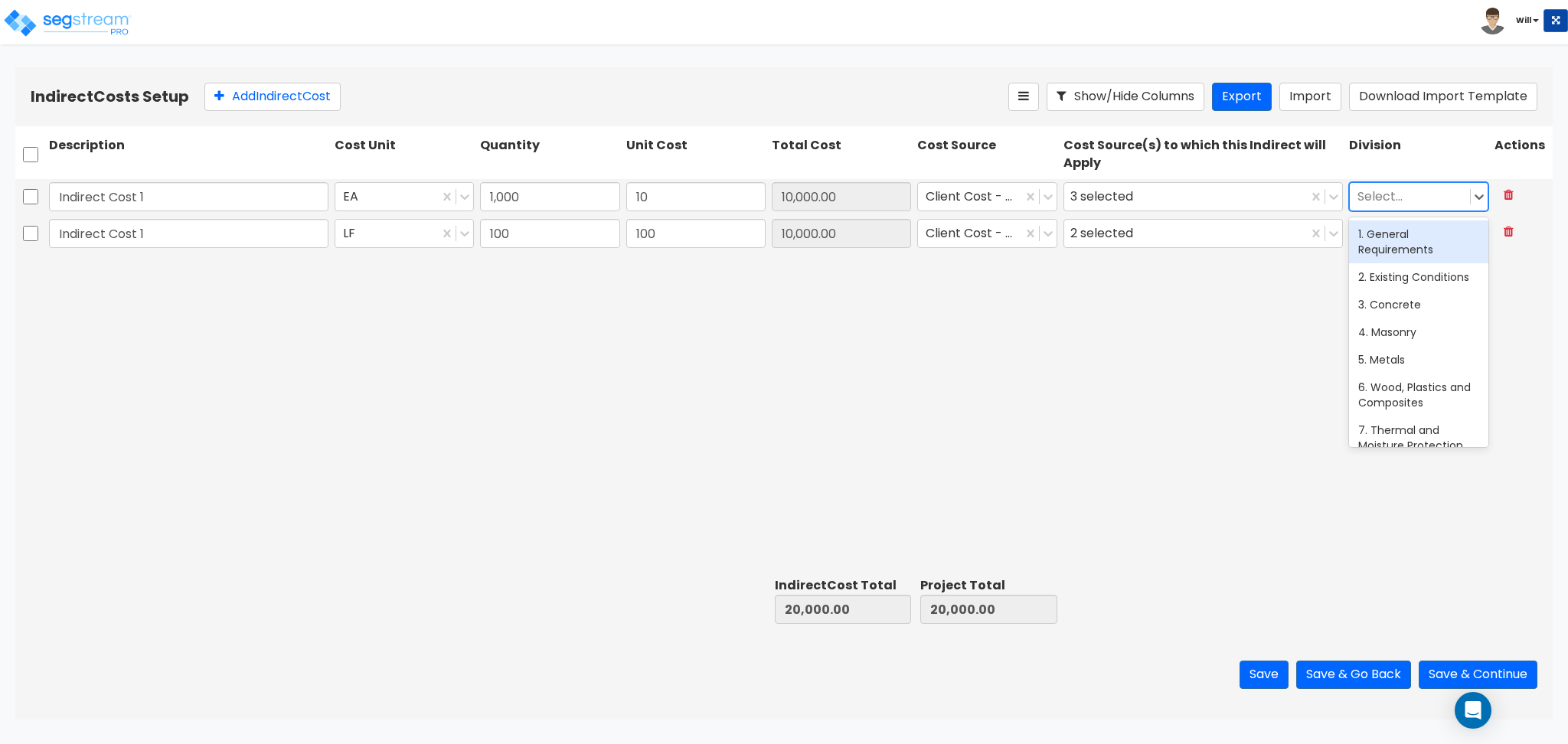
click at [1385, 228] on div "1. General Requirements" at bounding box center [1419, 242] width 139 height 43
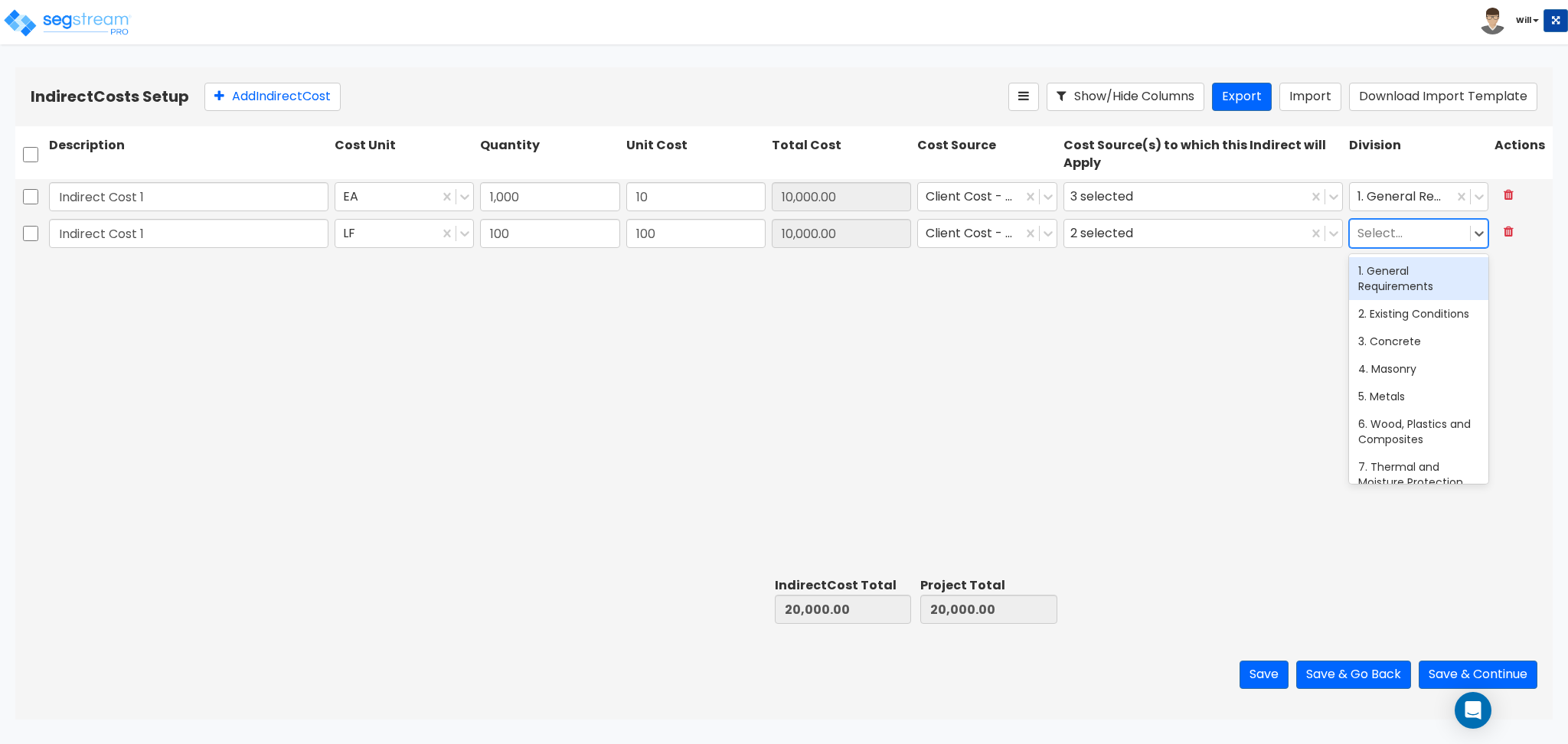
click at [1377, 233] on div at bounding box center [1409, 233] width 105 height 20
click at [1390, 308] on div "2. Existing Conditions" at bounding box center [1419, 314] width 139 height 28
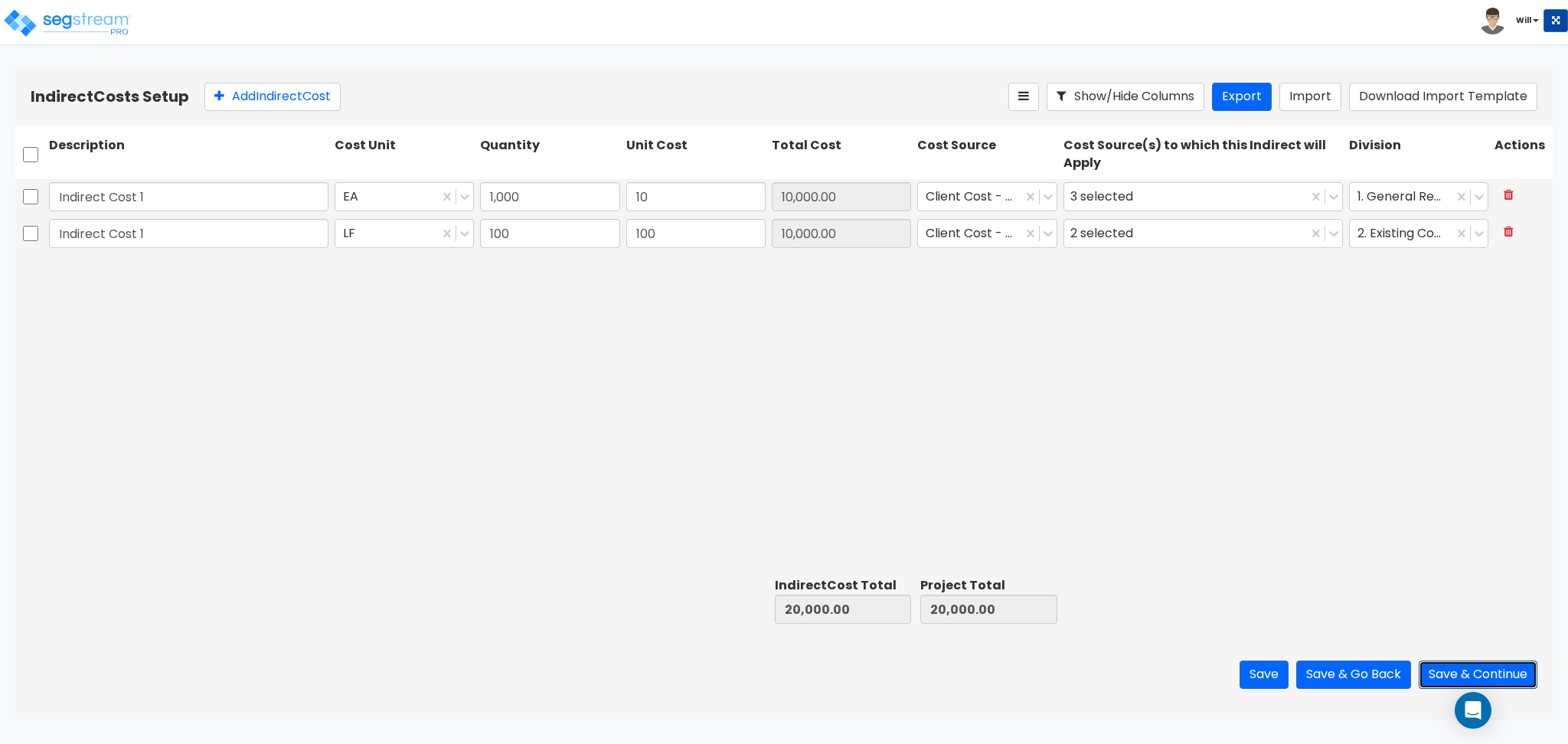
click at [1446, 677] on button "Save & Continue" at bounding box center [1477, 674] width 118 height 28
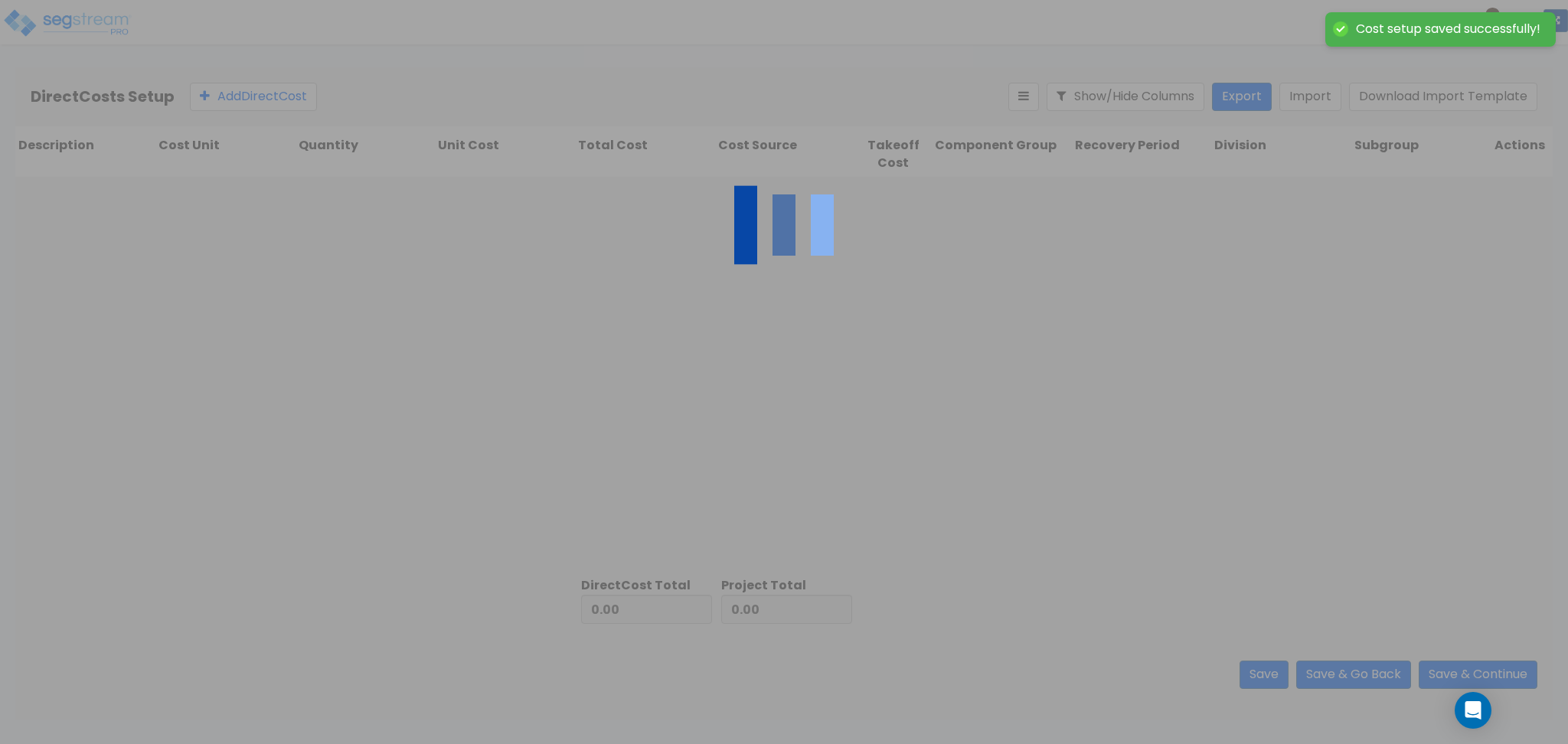
type input "20,000.00"
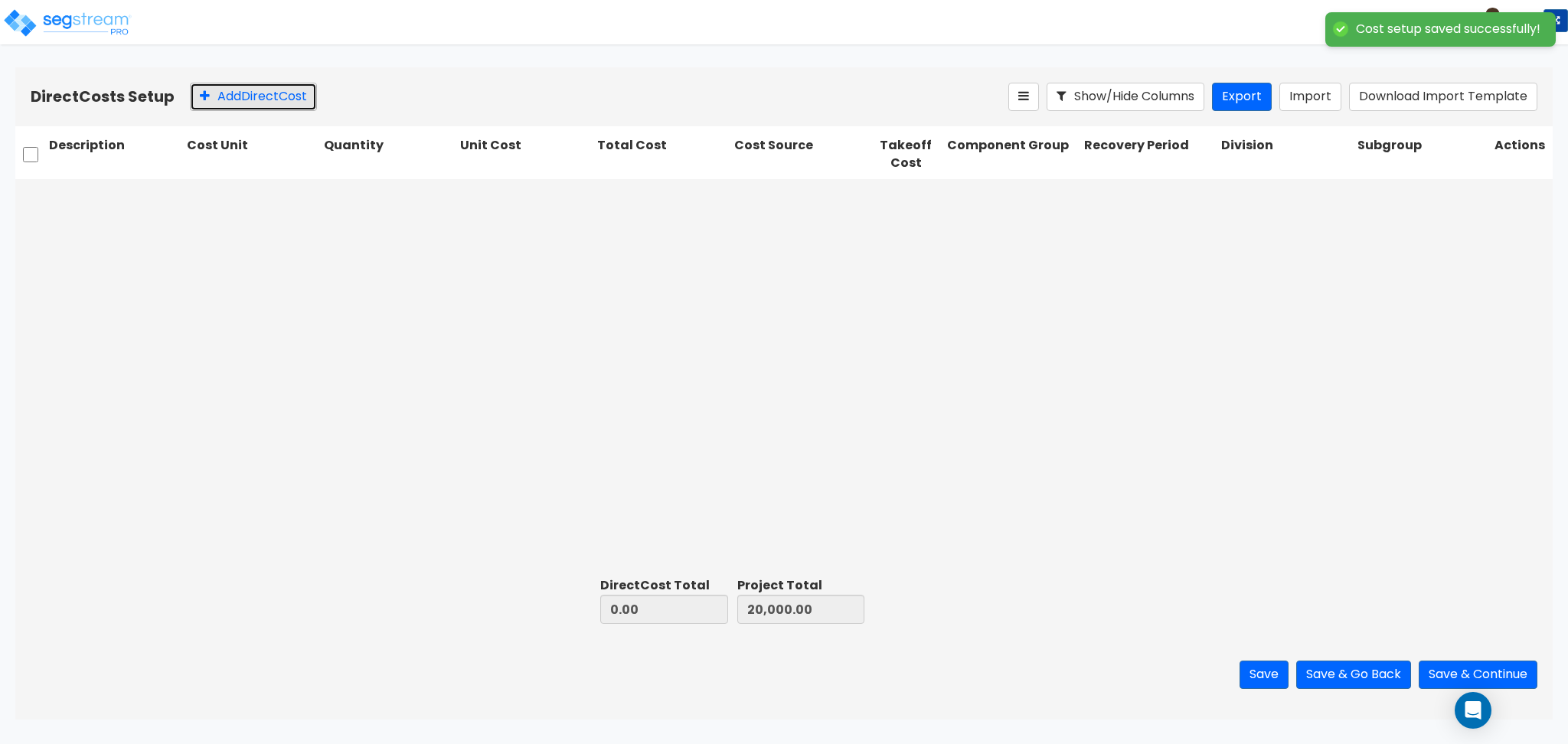
click at [259, 100] on button "Add Direct Cost" at bounding box center [253, 96] width 127 height 28
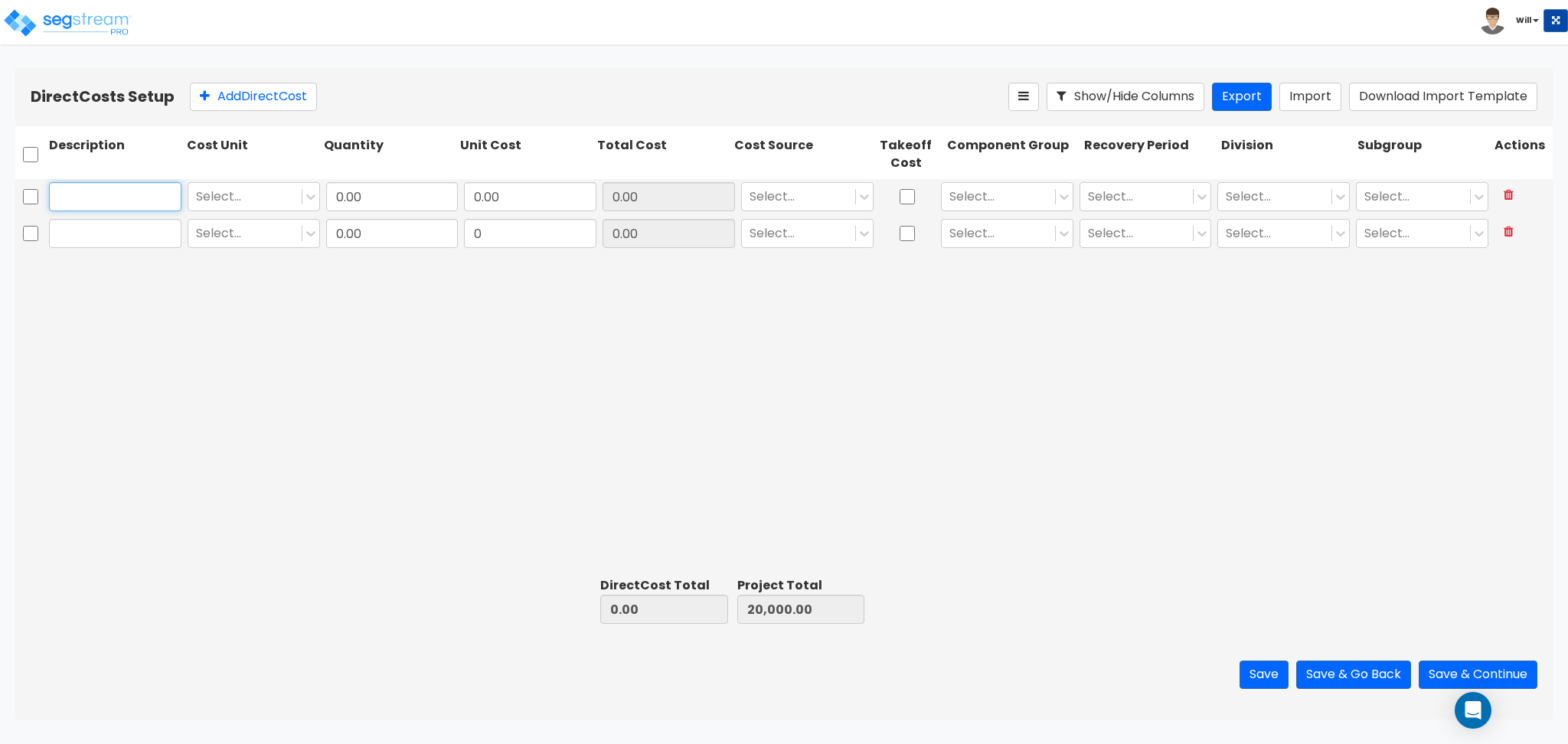
click at [149, 199] on input "text" at bounding box center [114, 197] width 132 height 29
type input "Direct Cost 2"
click at [151, 235] on input "text" at bounding box center [114, 233] width 132 height 29
click at [118, 240] on input "Direct Cpst 1" at bounding box center [114, 233] width 132 height 29
type input "Direct Cost 1"
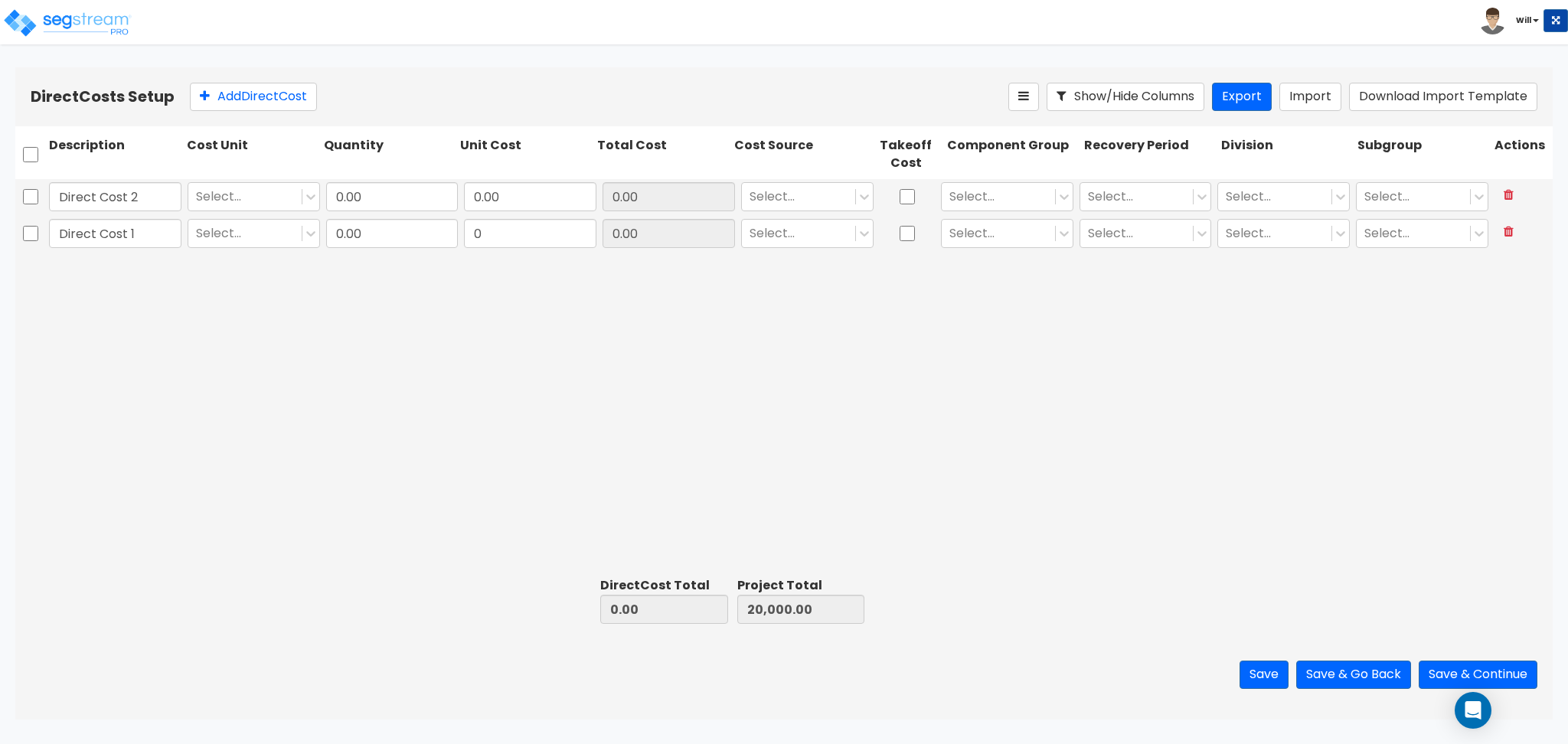
click at [204, 331] on div "Direct Cost 2 Select... 0.00 0.00 0.00 Select... Select... Select... Select... …" at bounding box center [784, 374] width 1537 height 391
click at [253, 202] on div at bounding box center [245, 195] width 98 height 20
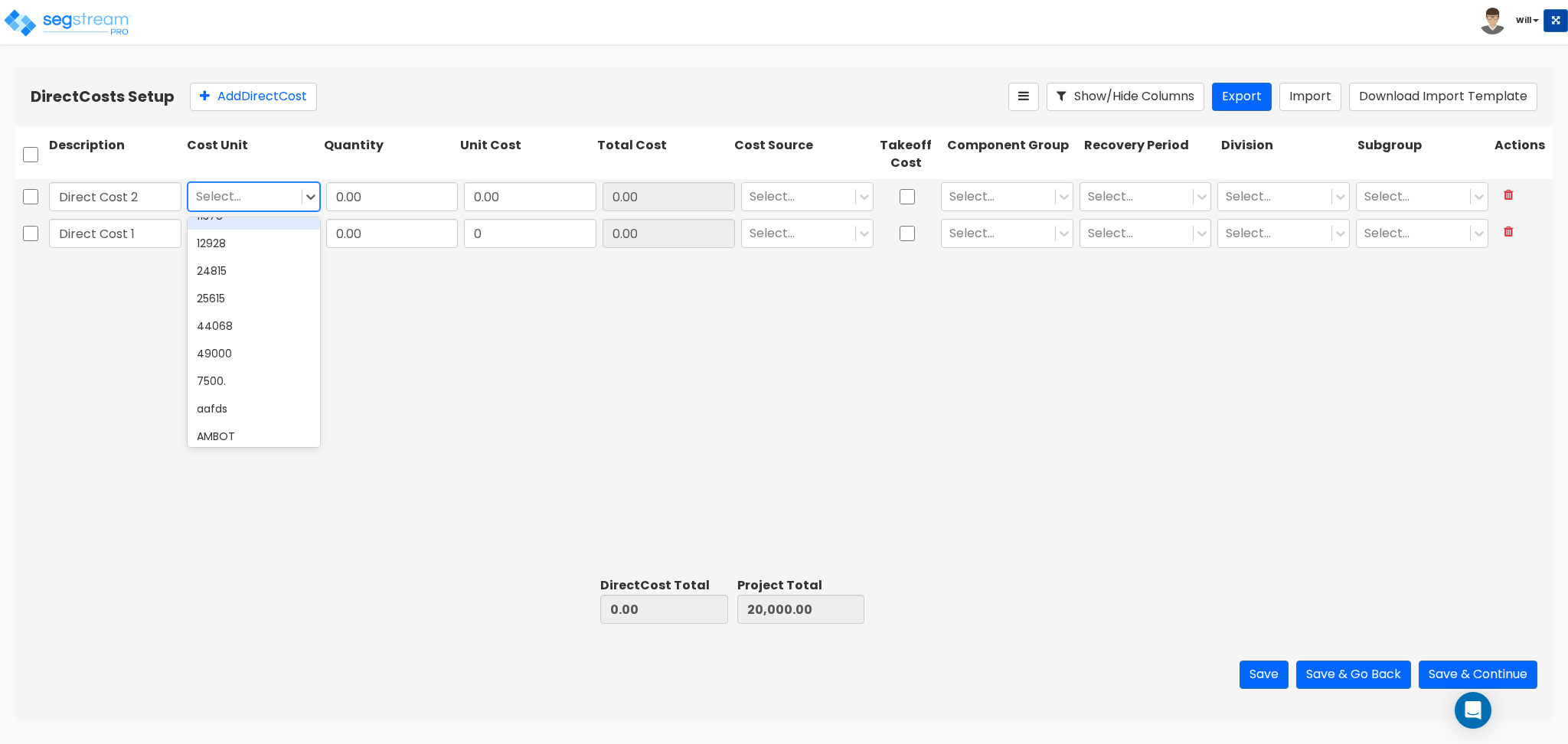
scroll to position [203, 0]
click at [246, 408] on div "EA" at bounding box center [253, 401] width 132 height 28
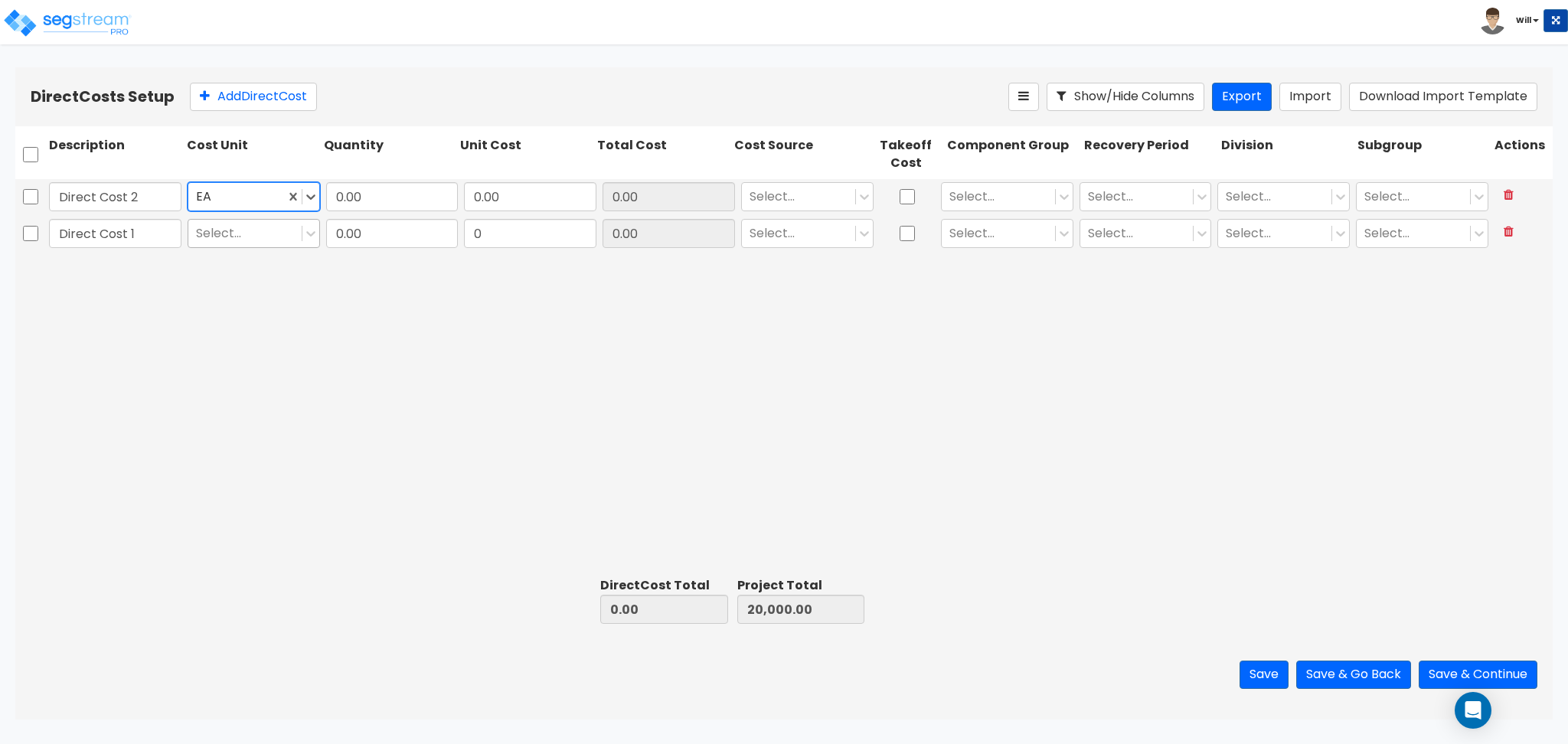
click at [240, 235] on div at bounding box center [245, 233] width 98 height 20
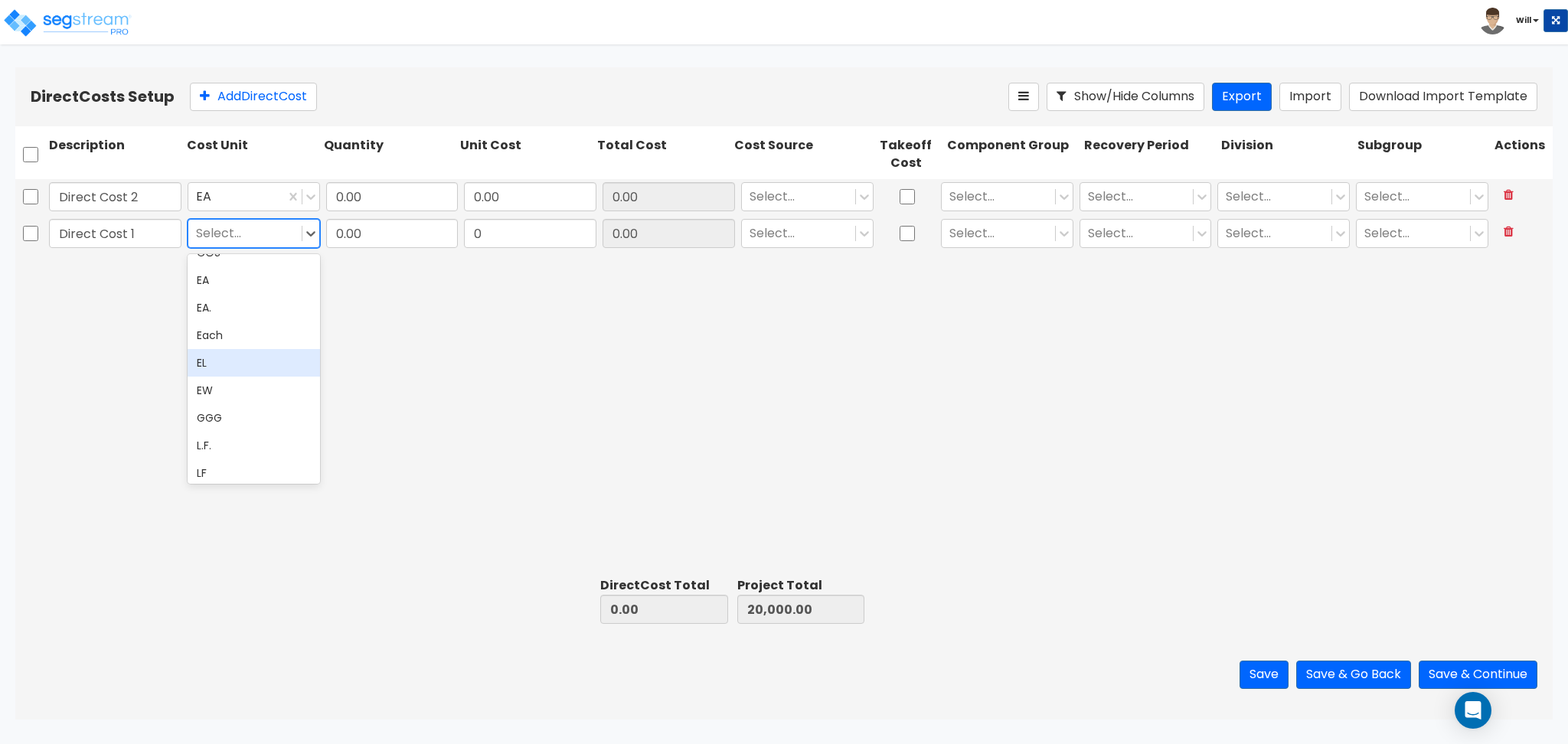
scroll to position [408, 0]
click at [233, 424] on div "LF" at bounding box center [253, 426] width 132 height 28
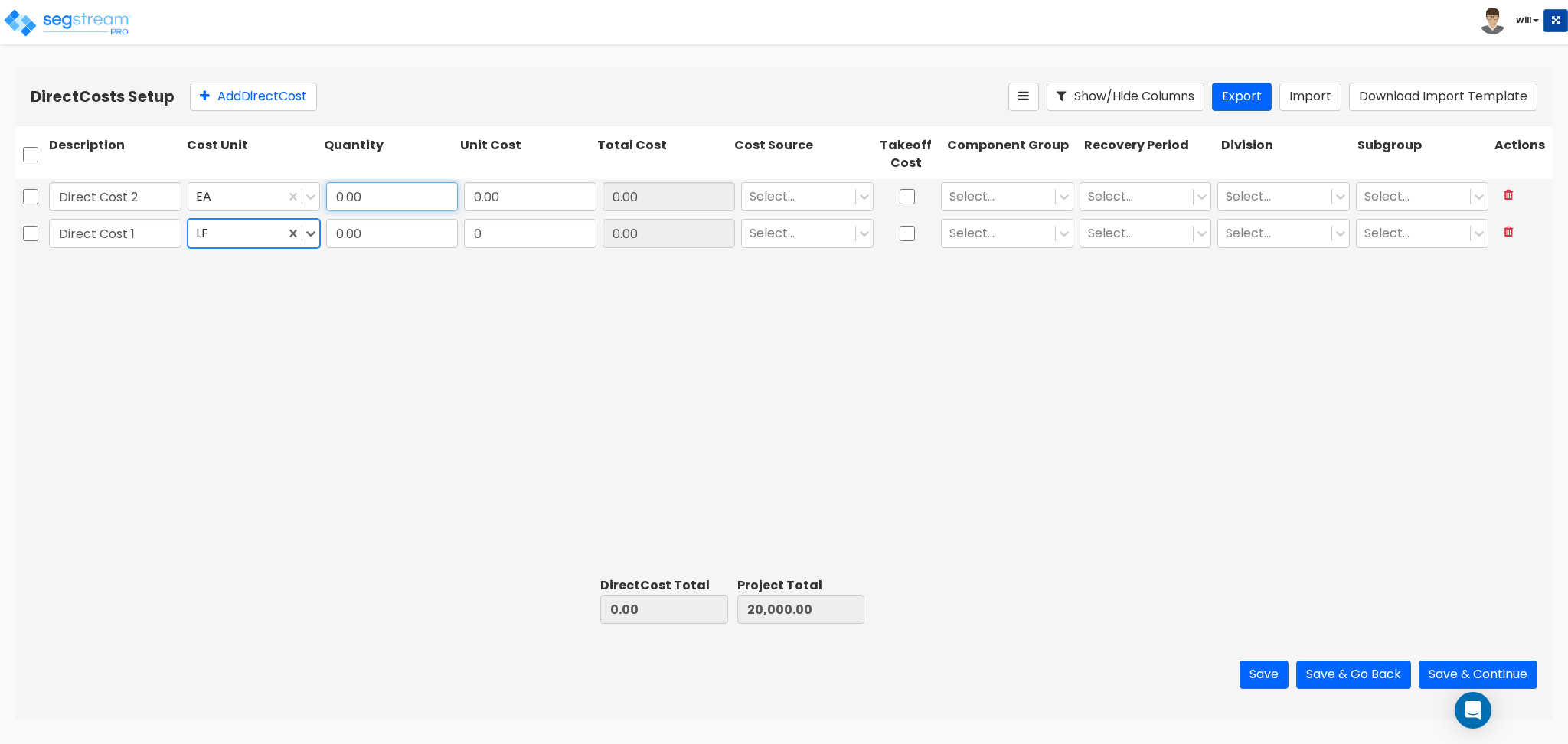
click at [353, 207] on input "0.00" at bounding box center [392, 197] width 132 height 29
type input "10,000"
click at [378, 220] on input "0.00" at bounding box center [392, 233] width 132 height 29
type input "1,000"
click at [519, 190] on input "0.00" at bounding box center [529, 197] width 132 height 29
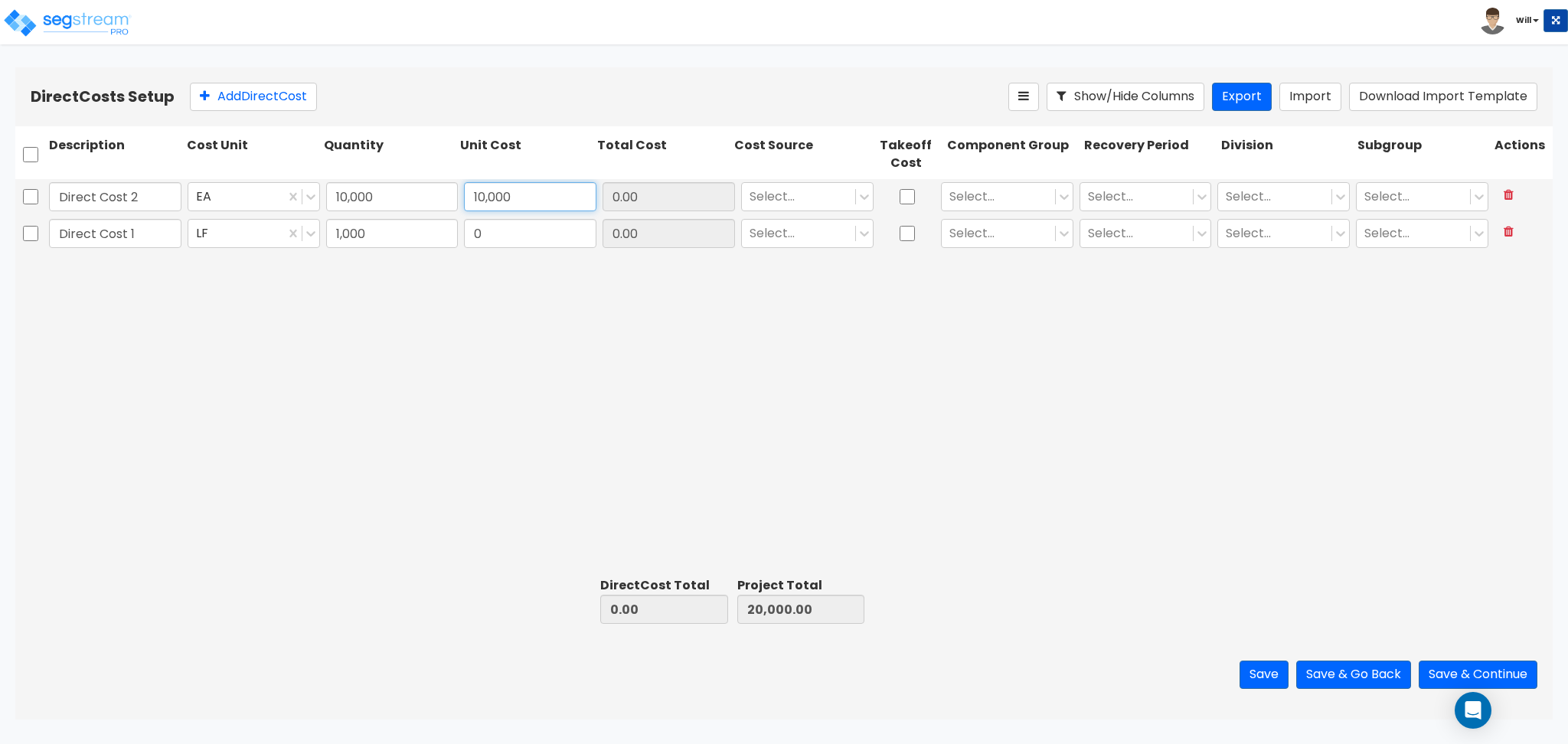
type input "10,000"
type input "100,000,000.00"
type input "100,020,000.00"
type input "100,000,000.00"
click at [516, 238] on input "0" at bounding box center [529, 233] width 132 height 29
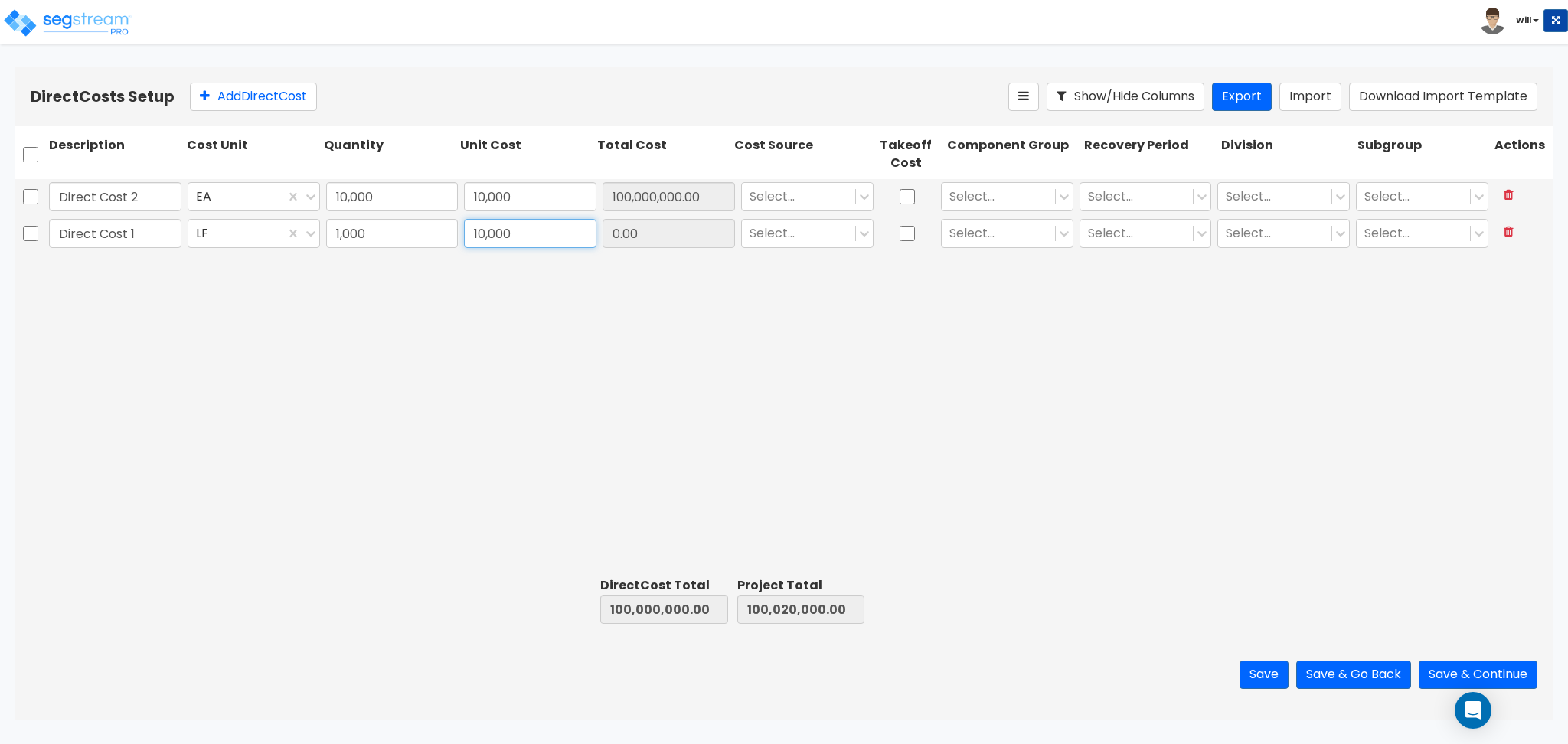
type input "10,000"
type input "110,000,000.00"
type input "110,020,000.00"
type input "10,000,000.00"
click at [589, 329] on div "Direct Cost 2 EA 10,000 10,000 100,000,000.00 Select... Select... Select... Sel…" at bounding box center [784, 374] width 1537 height 391
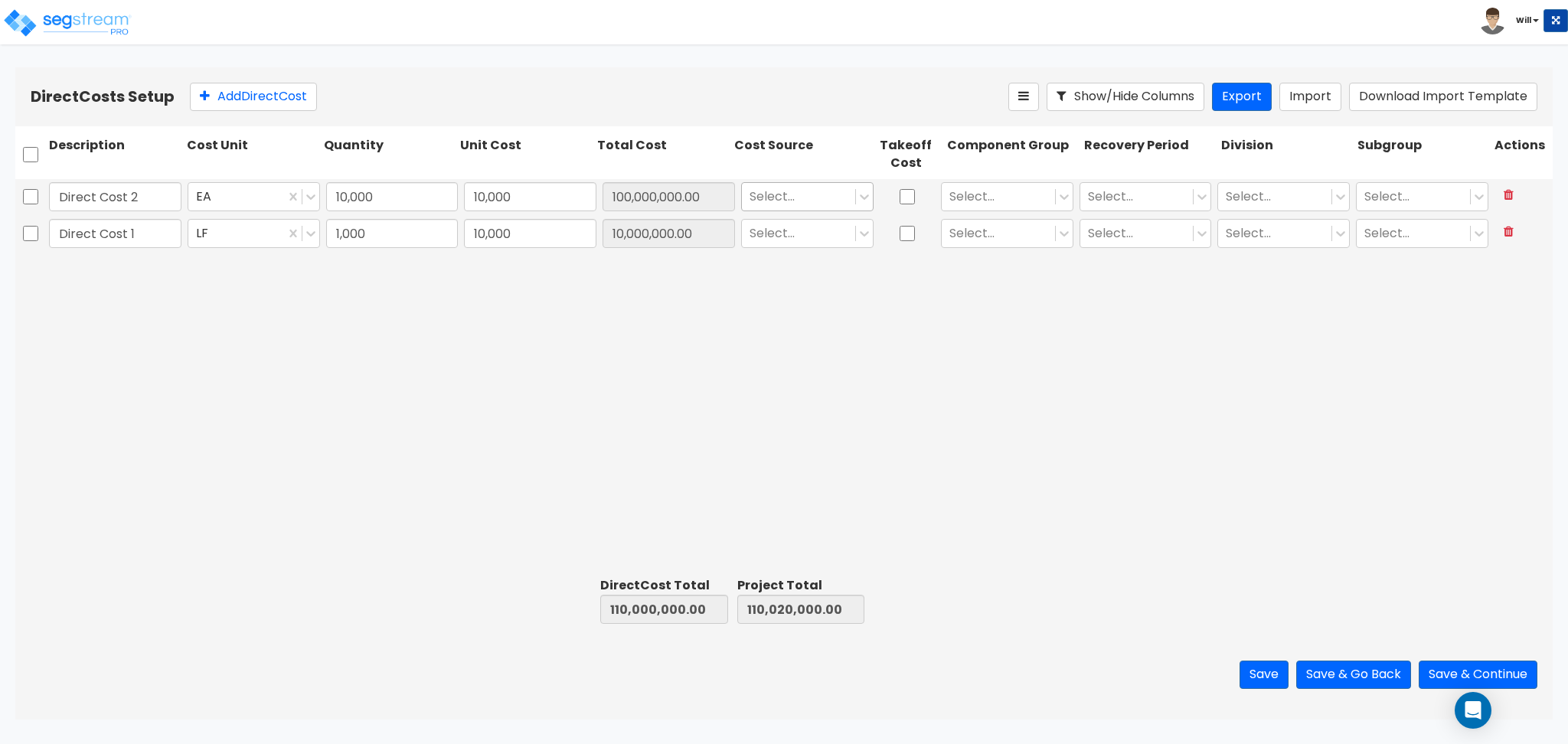
click at [796, 198] on div at bounding box center [798, 195] width 98 height 20
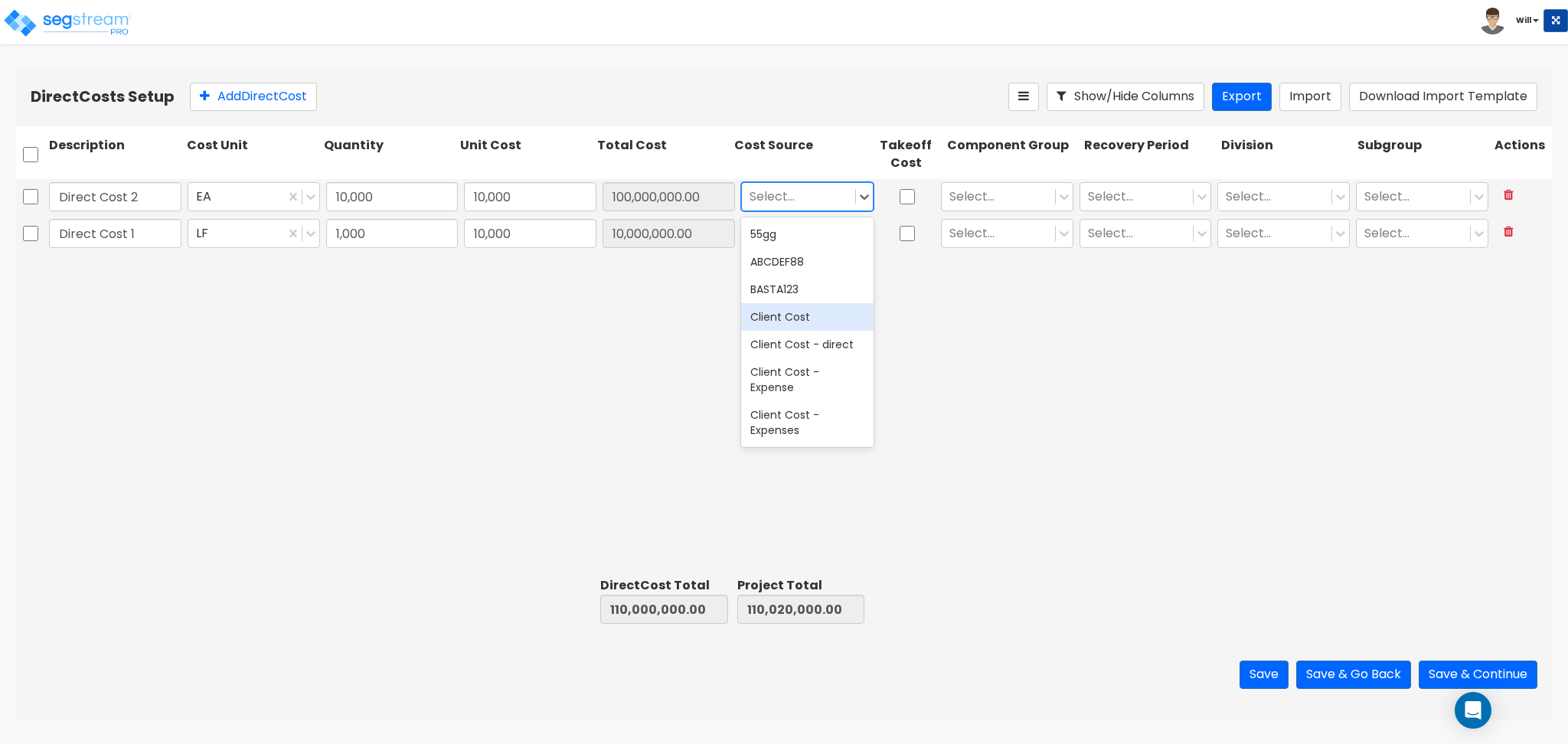
click at [798, 314] on div "Client Cost" at bounding box center [807, 317] width 132 height 28
click at [799, 226] on div at bounding box center [798, 233] width 98 height 20
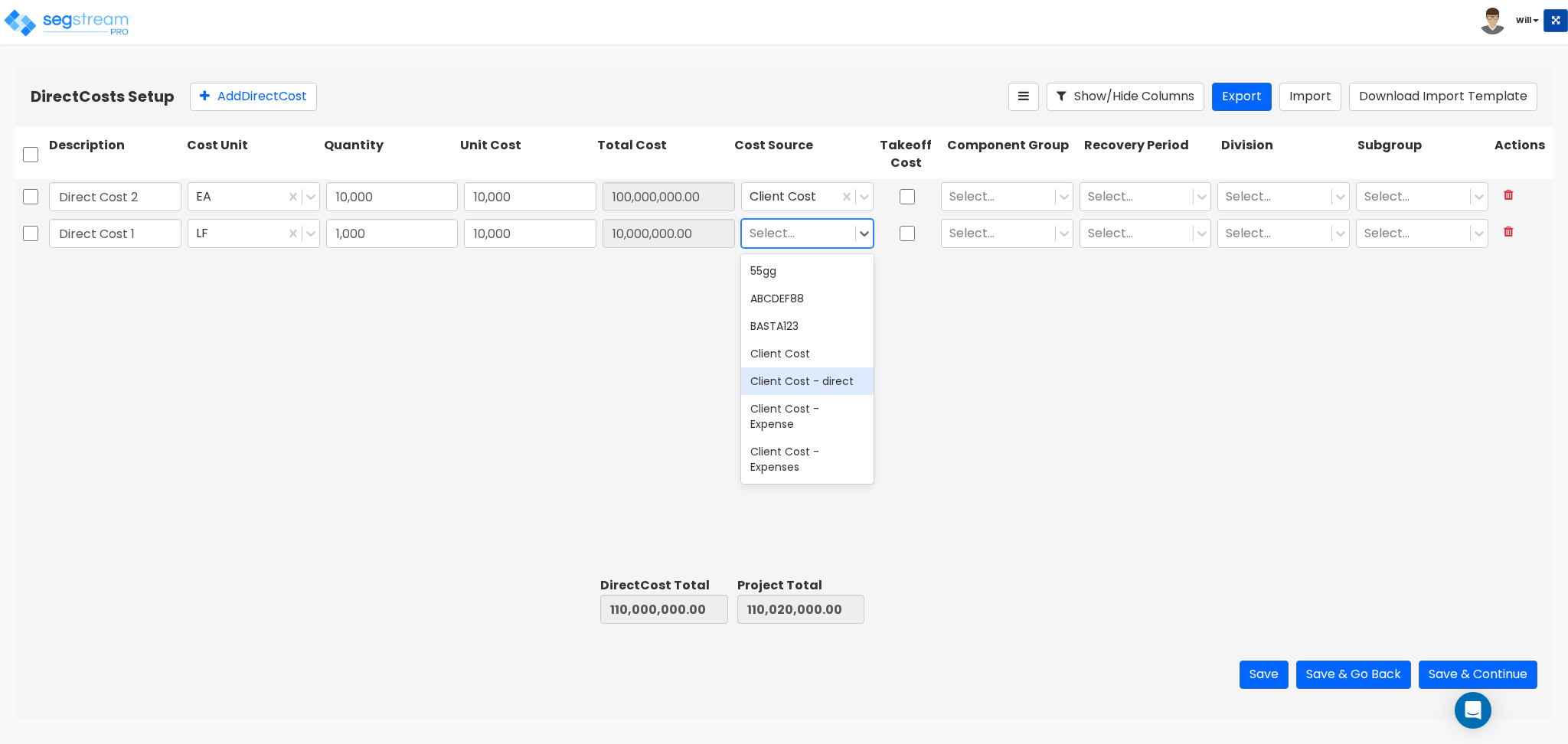
click at [817, 383] on div "Client Cost - direct" at bounding box center [807, 381] width 132 height 28
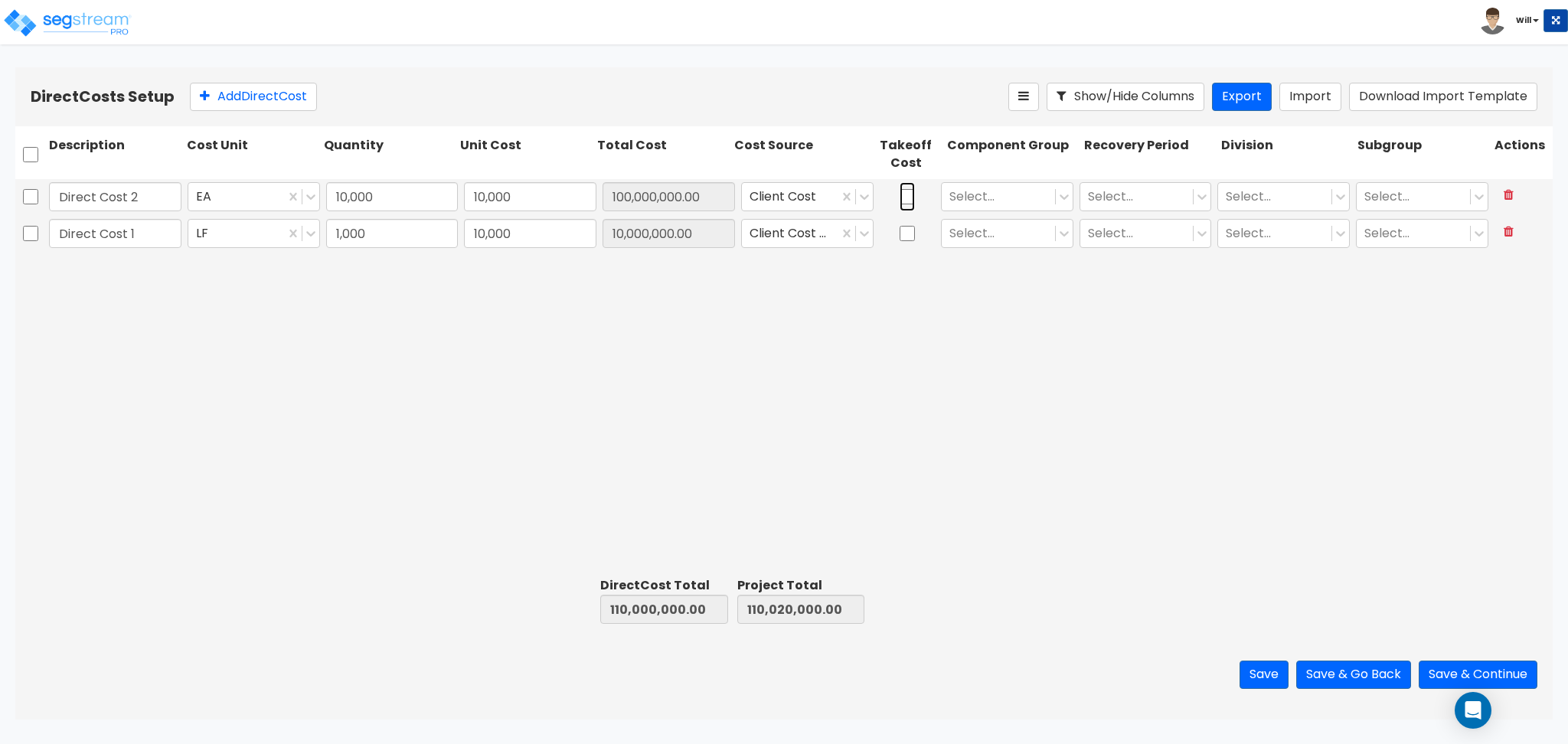
click at [913, 195] on input "checkbox" at bounding box center [906, 197] width 15 height 29
checkbox input "true"
click at [911, 234] on input "checkbox" at bounding box center [906, 233] width 15 height 29
checkbox input "true"
click at [1005, 194] on div at bounding box center [998, 195] width 98 height 20
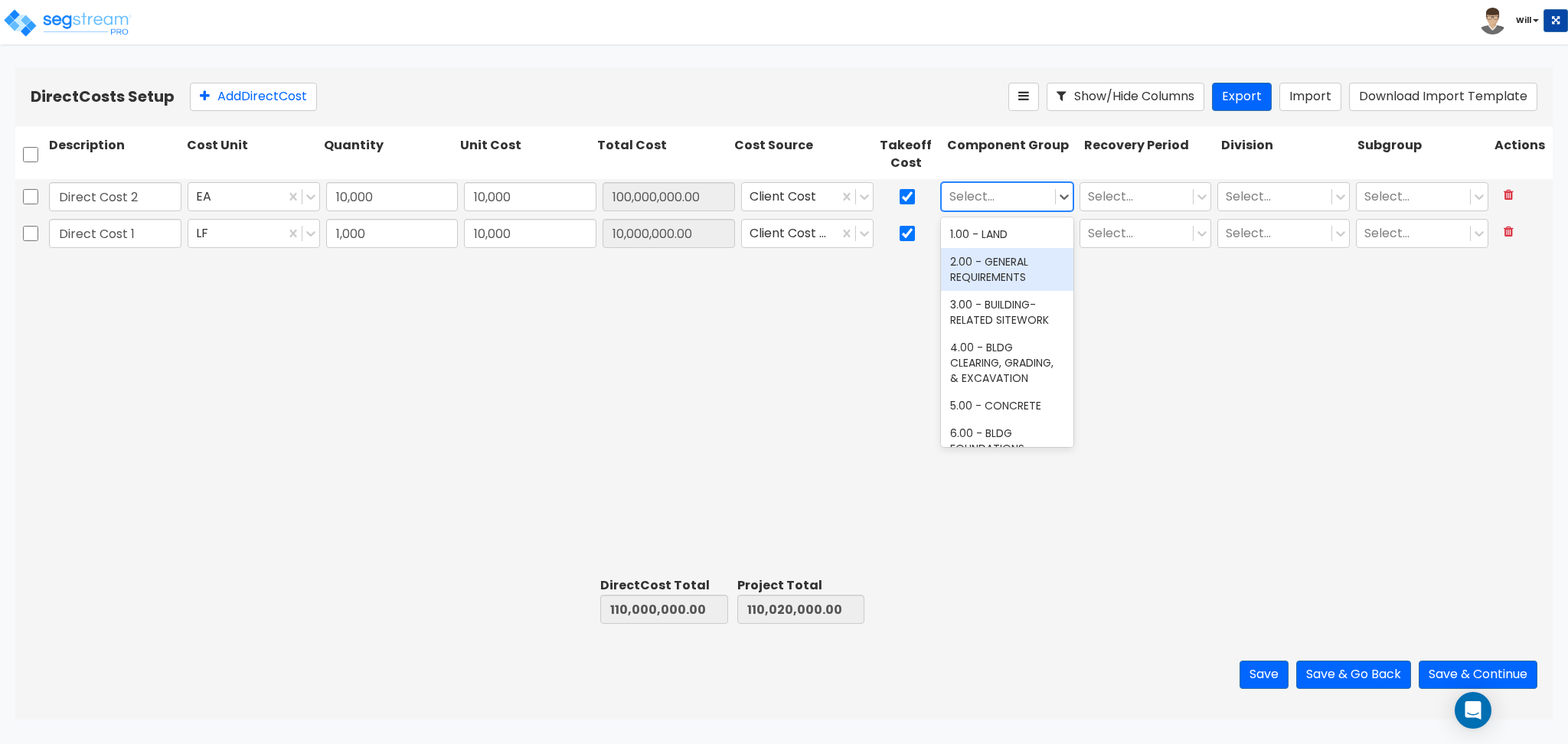
click at [1007, 259] on div "2.00 - GENERAL REQUIREMENTS" at bounding box center [1006, 269] width 132 height 43
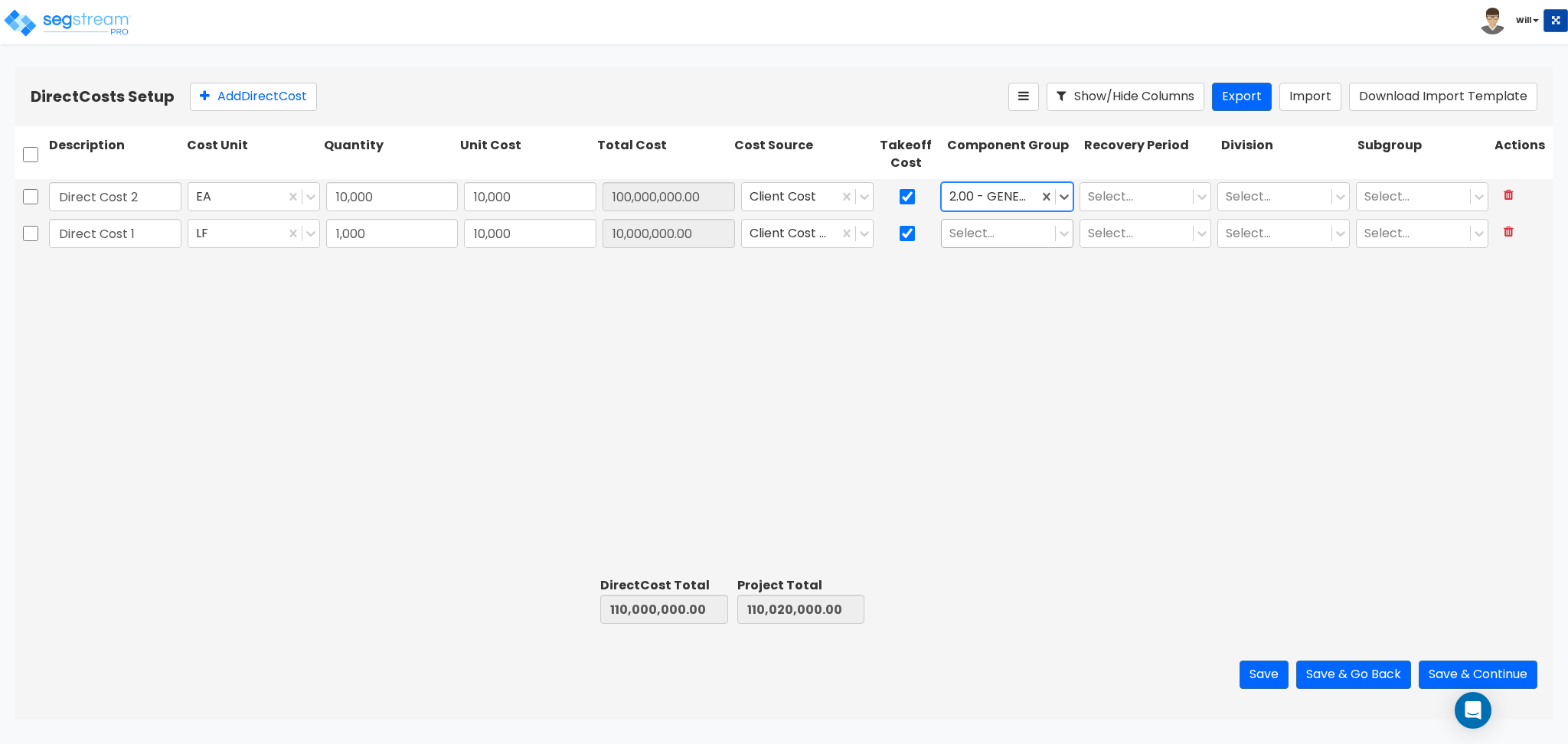
click at [1001, 231] on div at bounding box center [998, 233] width 98 height 20
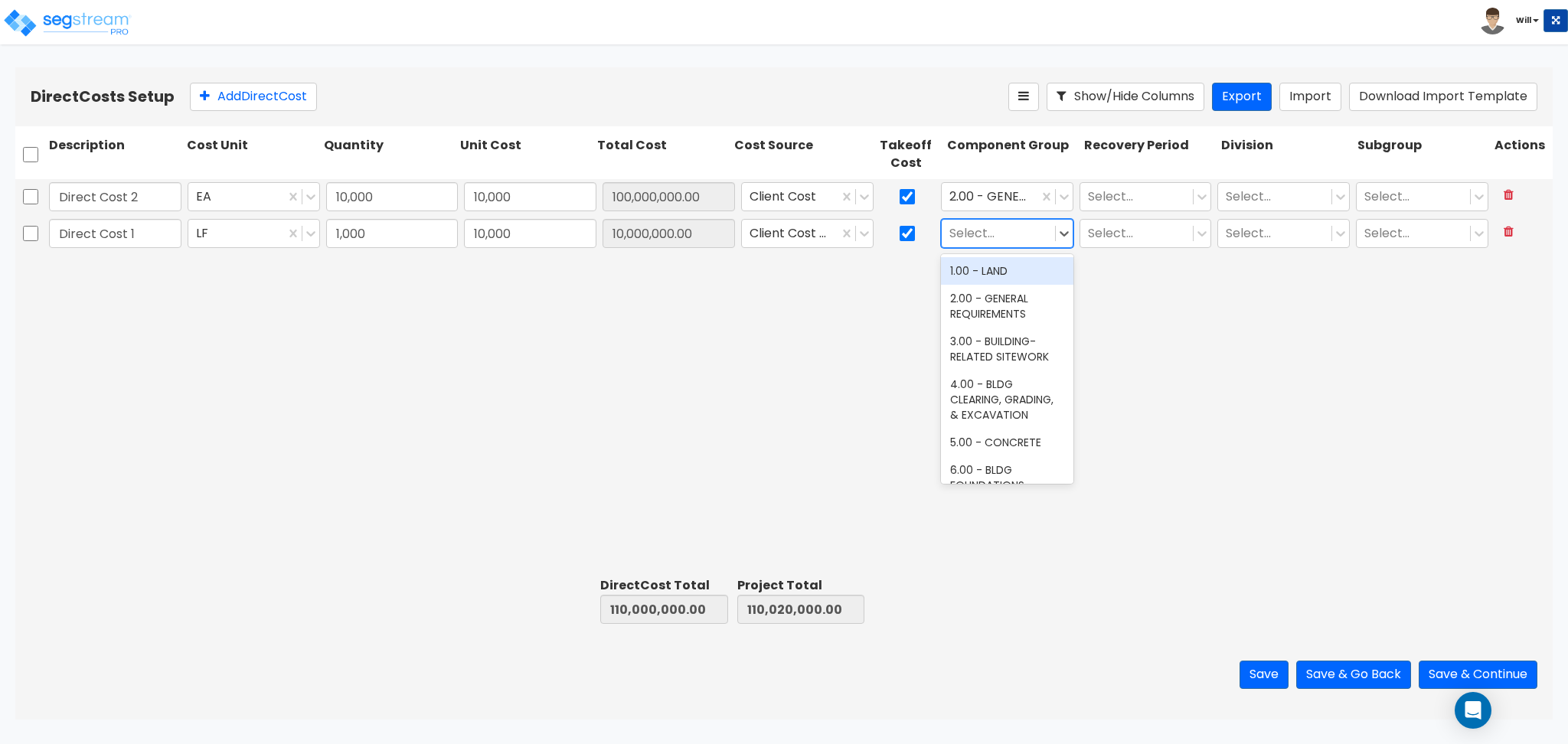
click at [998, 274] on div "1.00 - LAND" at bounding box center [1006, 271] width 132 height 28
click at [1108, 199] on div at bounding box center [1137, 195] width 98 height 20
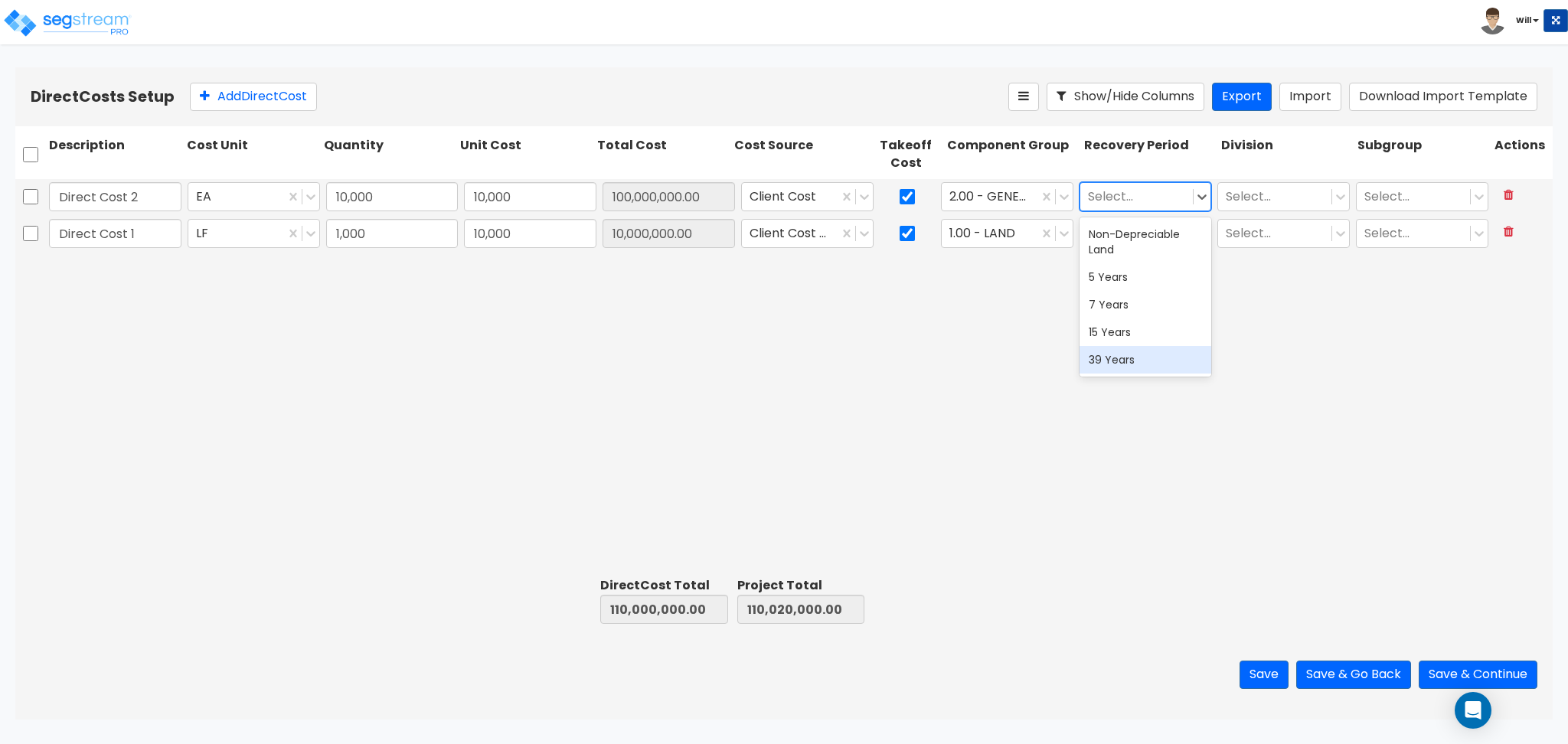
click at [1127, 359] on div "39 Years" at bounding box center [1145, 360] width 132 height 28
drag, startPoint x: 1133, startPoint y: 250, endPoint x: 1132, endPoint y: 242, distance: 8.1
click at [1133, 250] on div "Direct Cost 1 LF 1,000 10,000 10,000,000.00 Client Cost - direct 1.00 - LAND Se…" at bounding box center [784, 233] width 1537 height 36
click at [1132, 242] on div at bounding box center [1137, 233] width 98 height 20
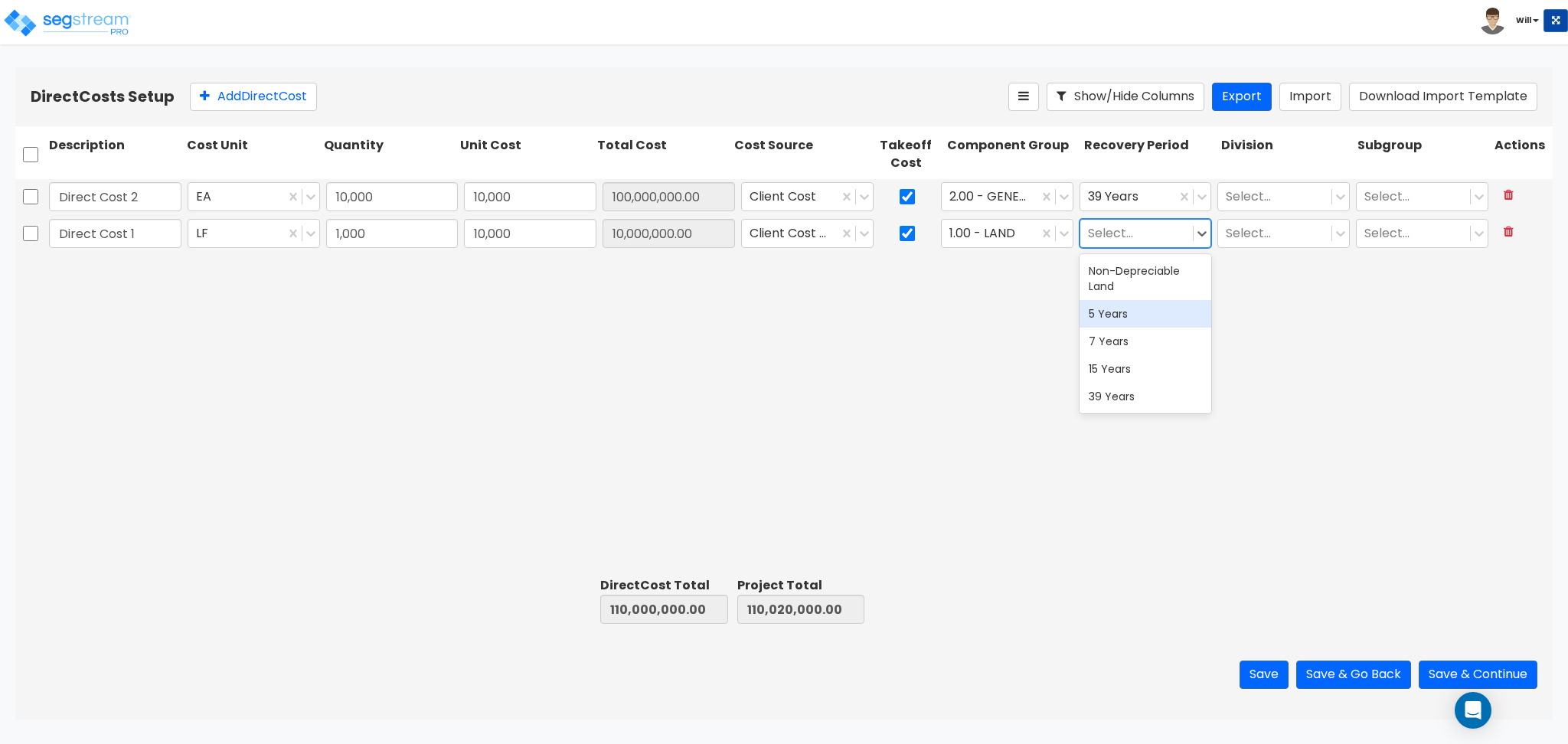
click at [1133, 310] on div "5 Years" at bounding box center [1145, 314] width 132 height 28
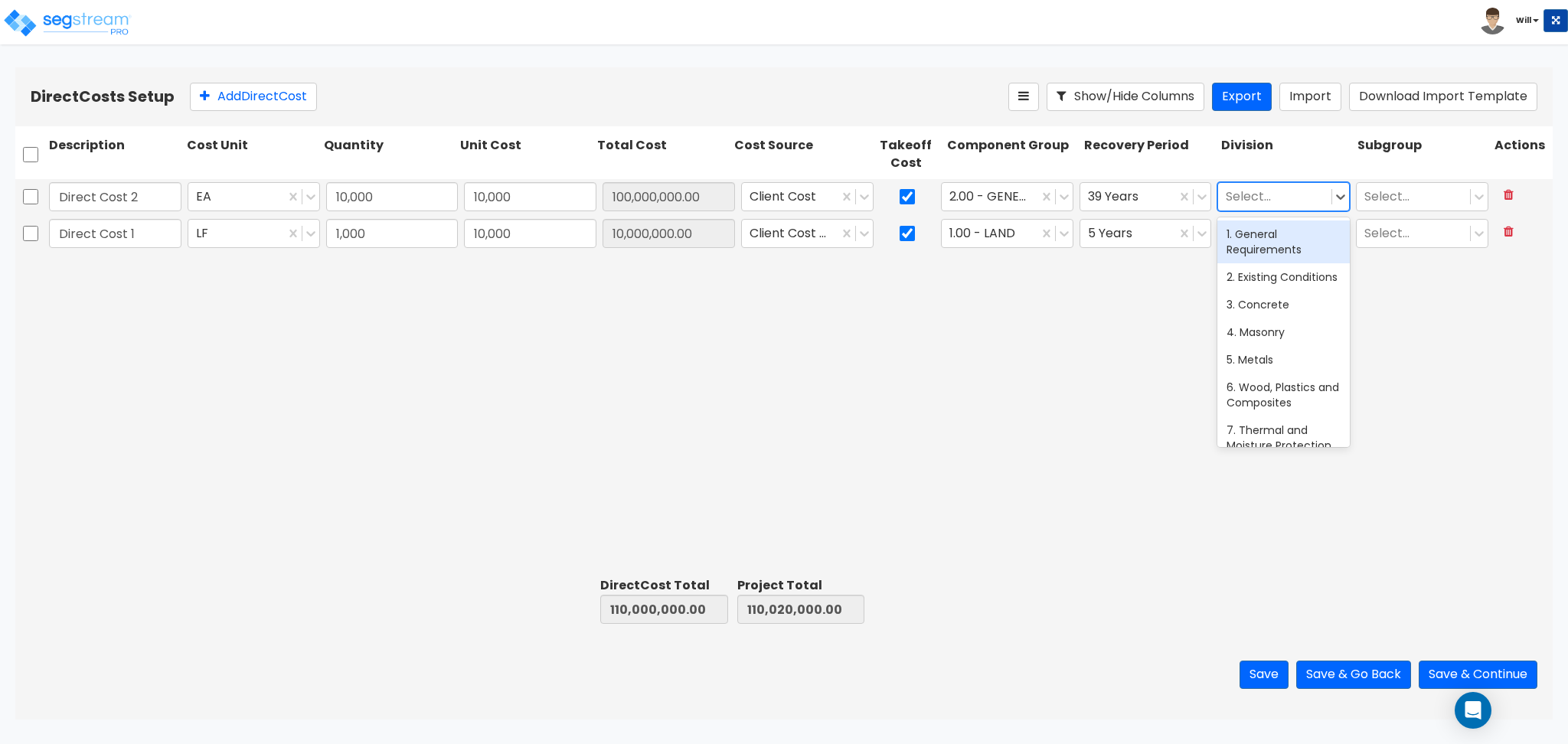
click at [1247, 189] on div at bounding box center [1275, 195] width 98 height 20
click at [1262, 238] on div "1. General Requirements" at bounding box center [1283, 242] width 132 height 43
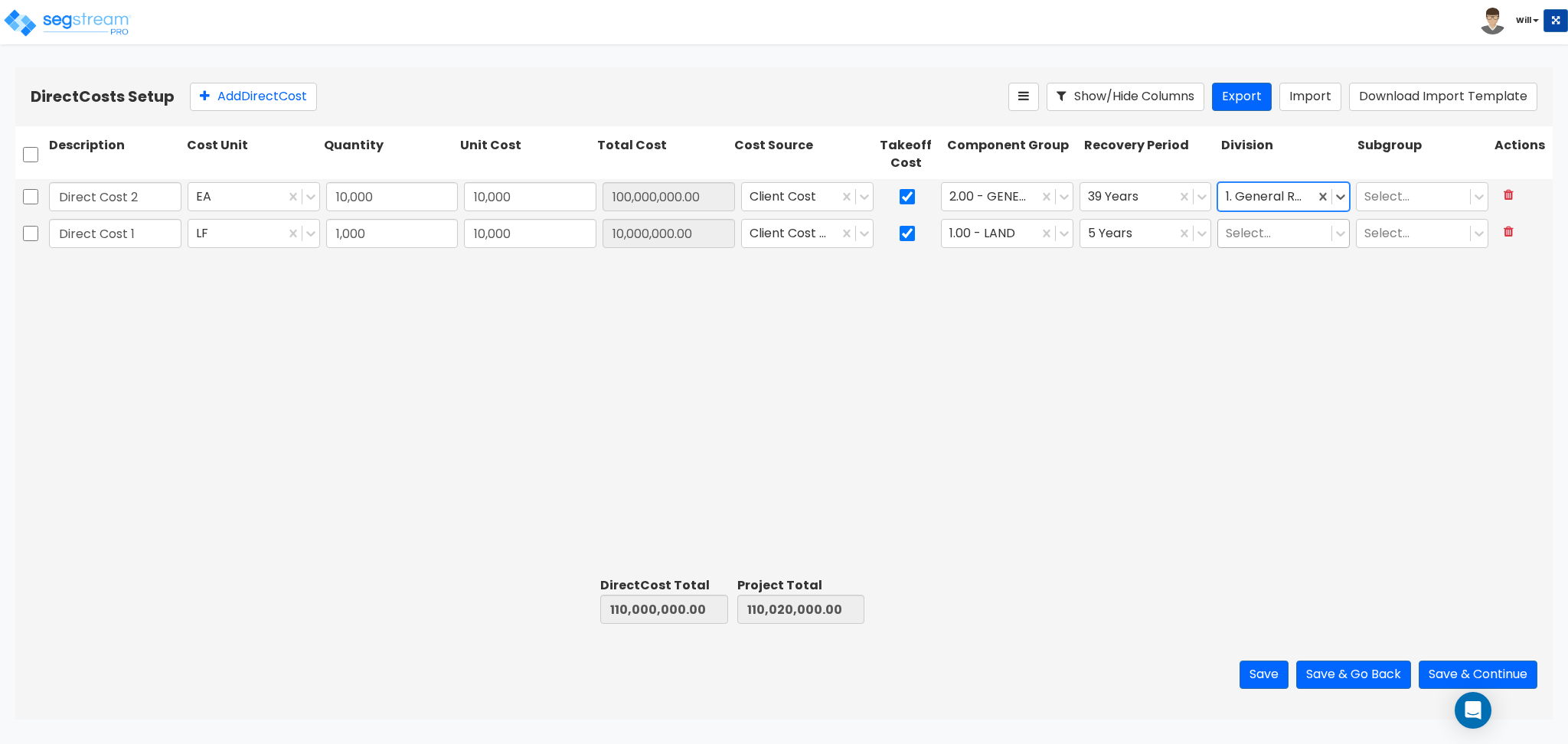
click at [1262, 230] on div at bounding box center [1275, 233] width 98 height 20
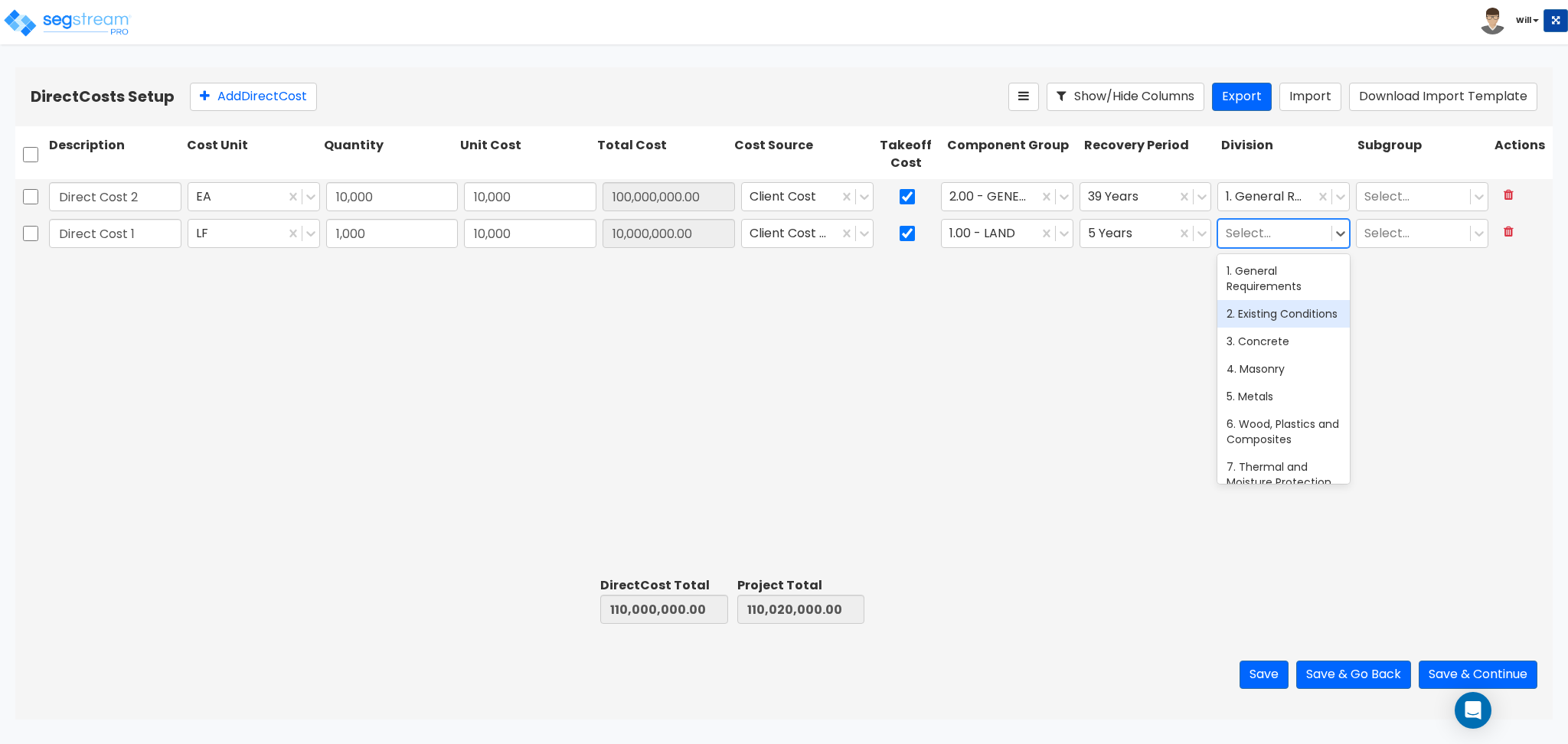
click at [1267, 309] on div "2. Existing Conditions" at bounding box center [1283, 314] width 132 height 28
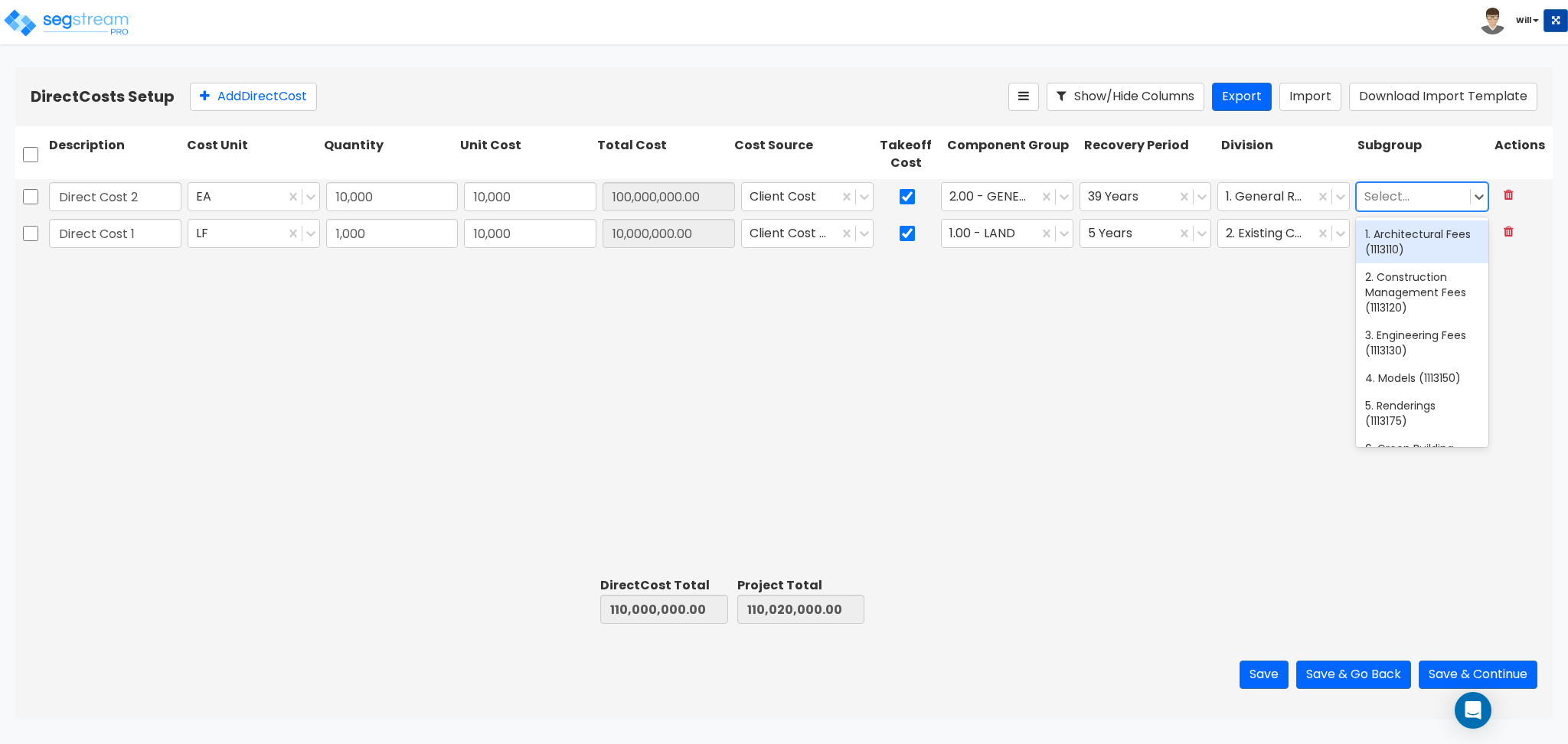
click at [1387, 198] on div at bounding box center [1412, 195] width 98 height 20
click at [1399, 254] on div "1. Architectural Fees (1113110)" at bounding box center [1421, 242] width 132 height 43
click at [1401, 226] on div at bounding box center [1412, 233] width 98 height 20
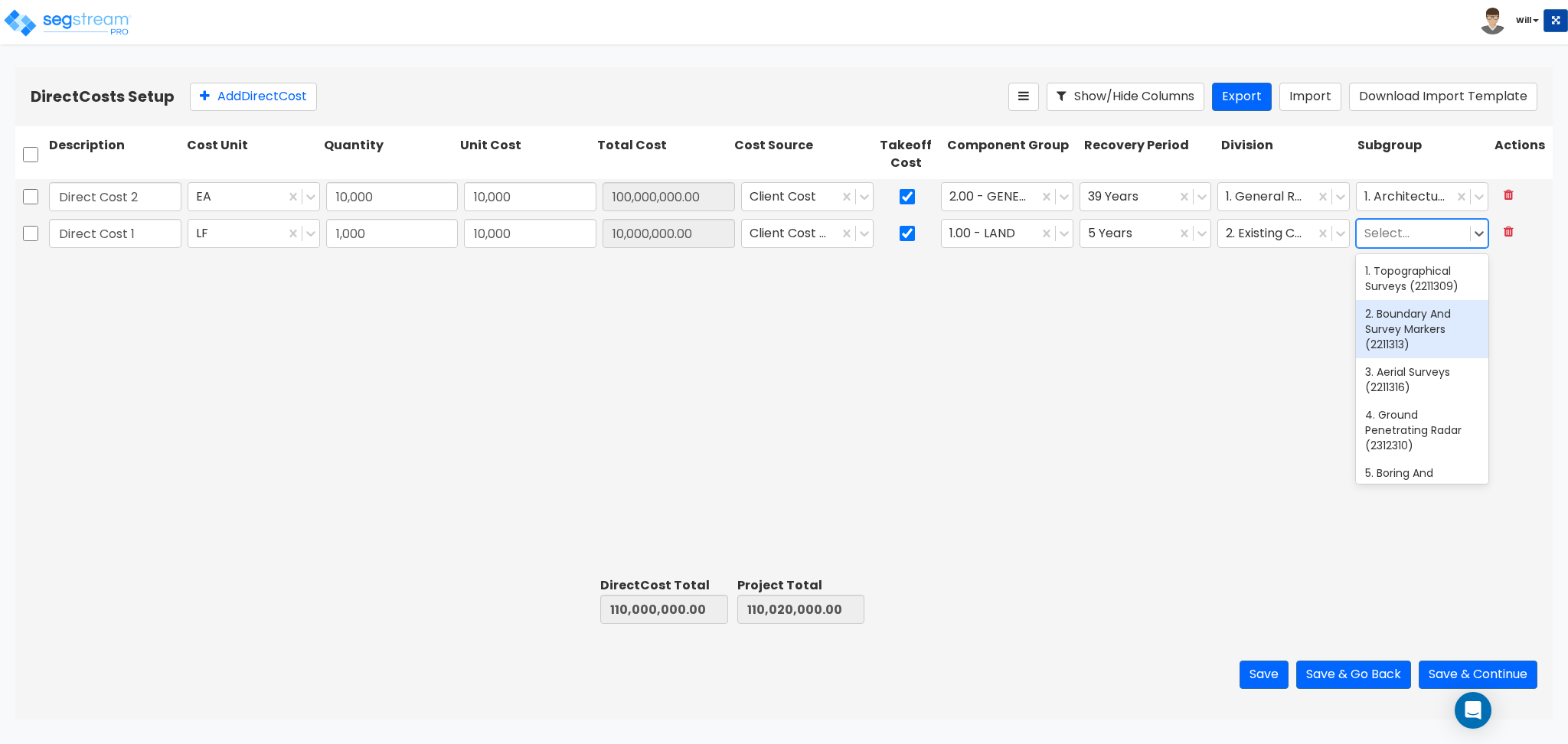
click at [1416, 321] on div "2. Boundary And Survey Markers (2211313)" at bounding box center [1421, 329] width 132 height 58
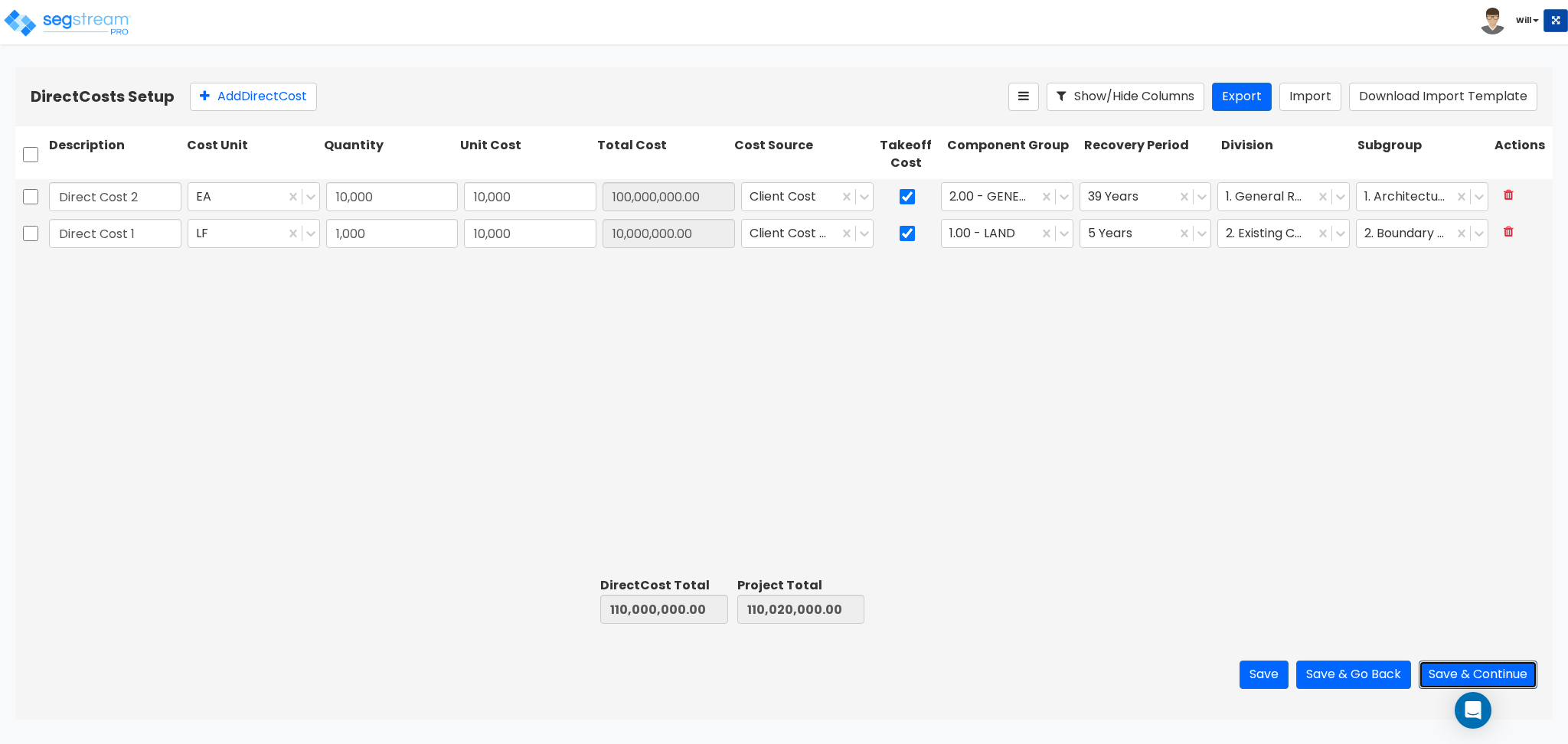
click at [1468, 676] on button "Save & Continue" at bounding box center [1477, 674] width 118 height 28
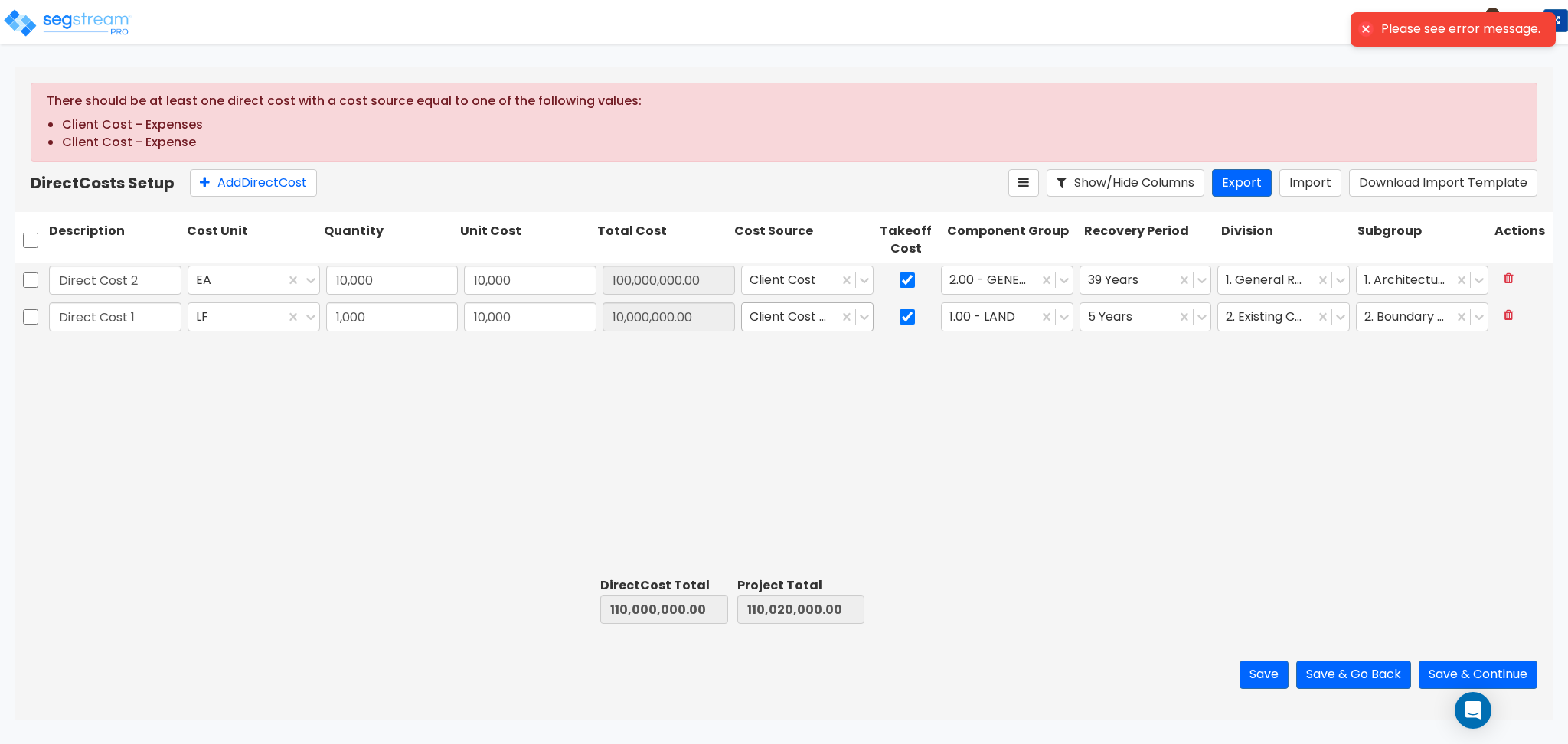
click at [796, 319] on div at bounding box center [790, 316] width 81 height 20
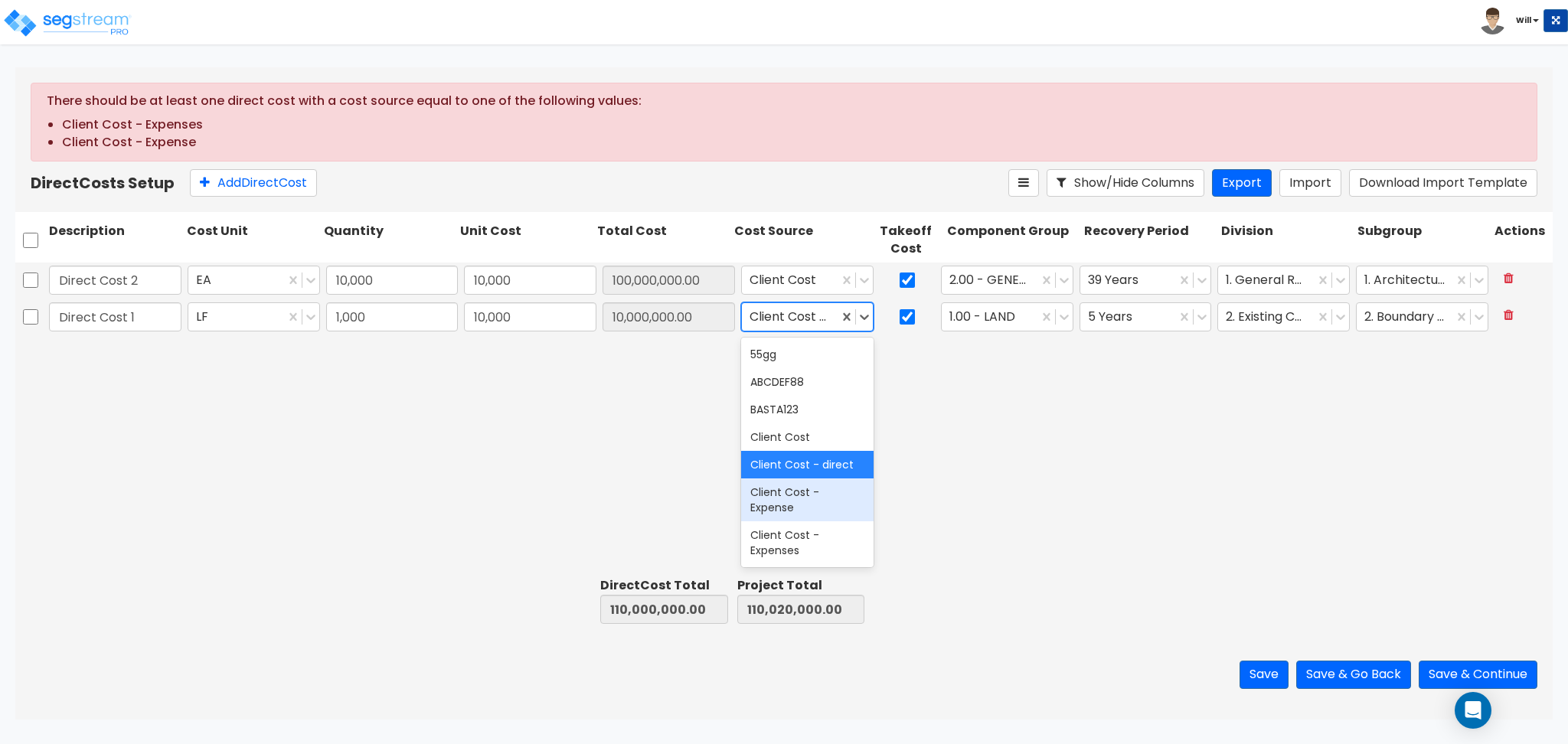
click at [805, 520] on div "Client Cost - Expense" at bounding box center [807, 499] width 132 height 43
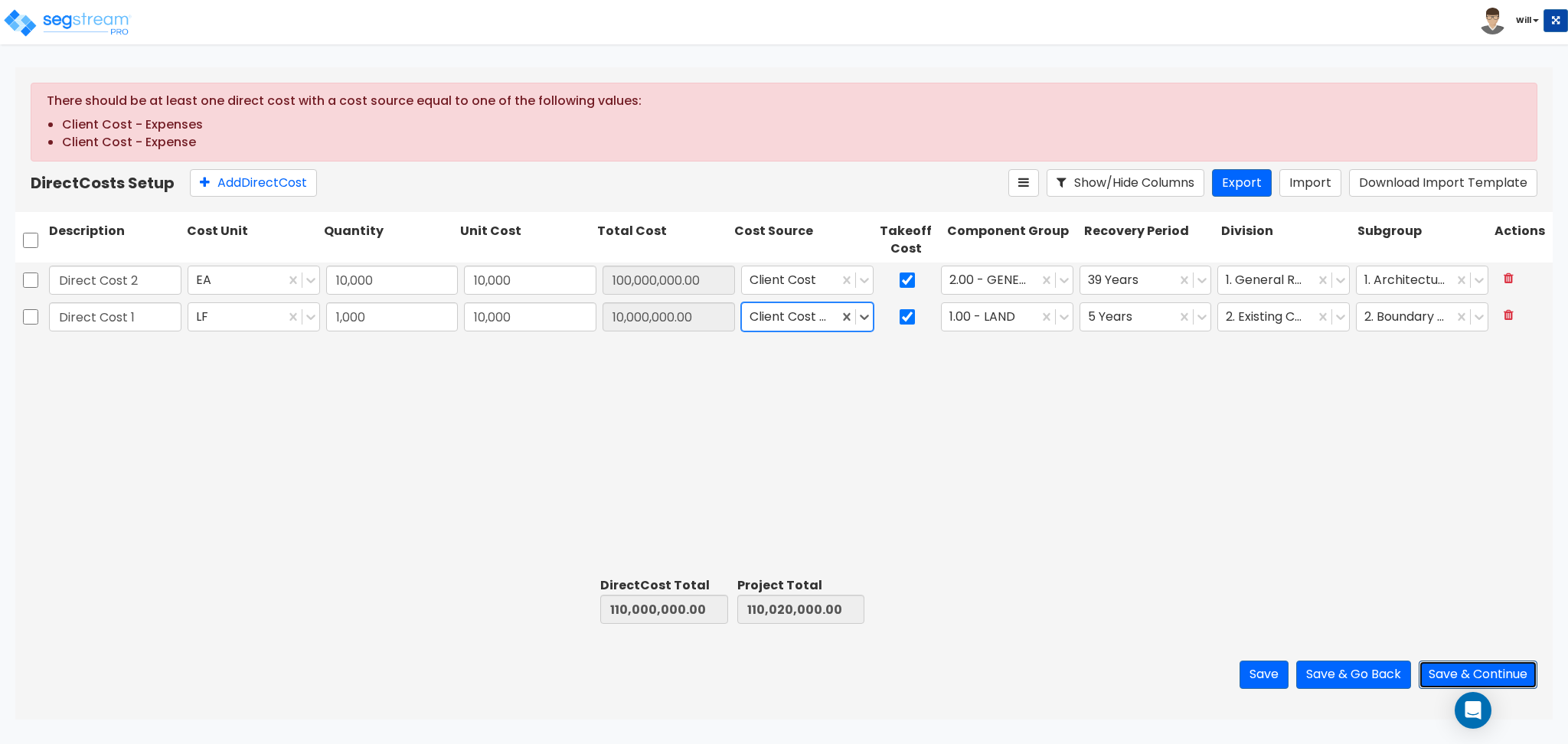
click at [1443, 673] on button "Save & Continue" at bounding box center [1477, 674] width 118 height 28
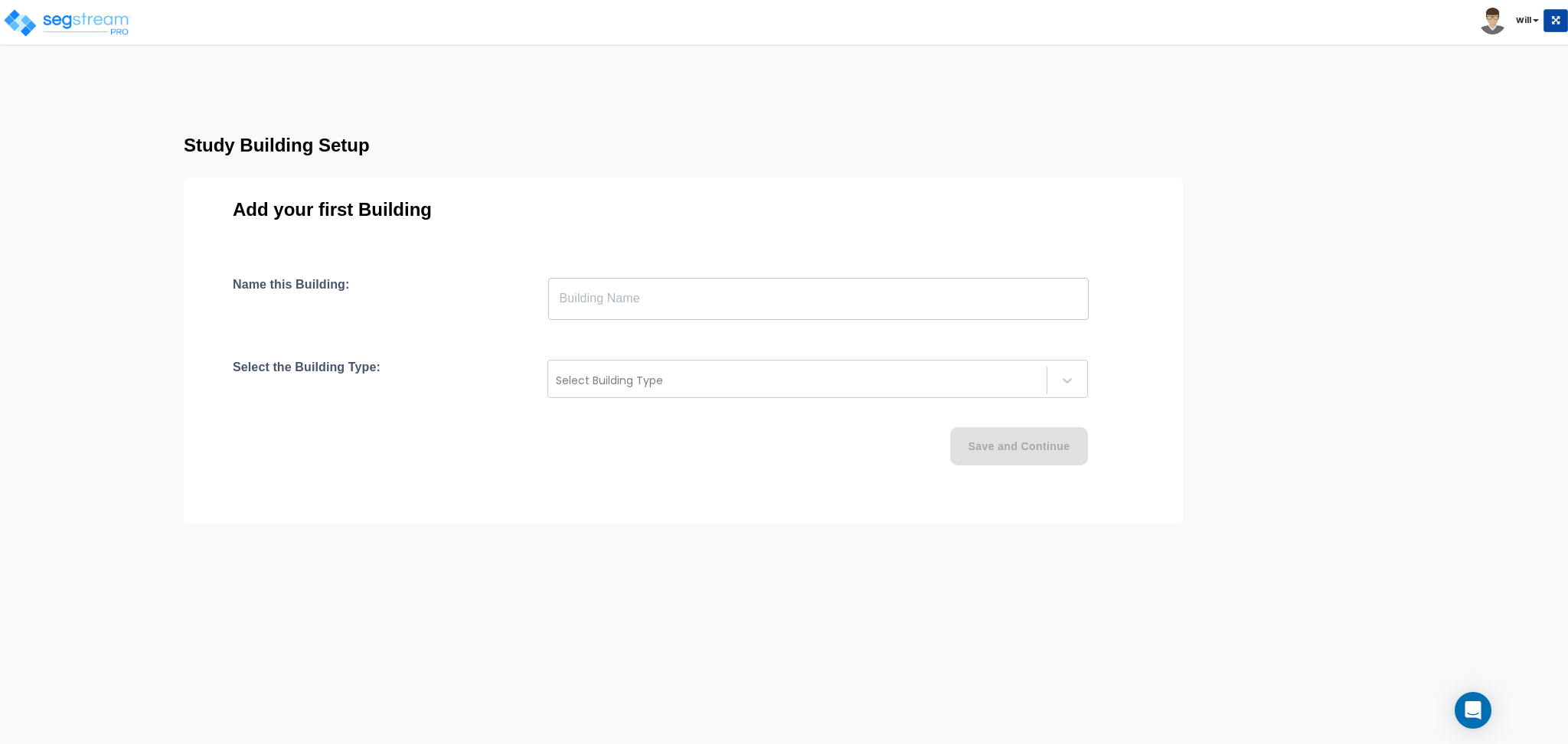
click at [623, 304] on input "text" at bounding box center [818, 298] width 541 height 43
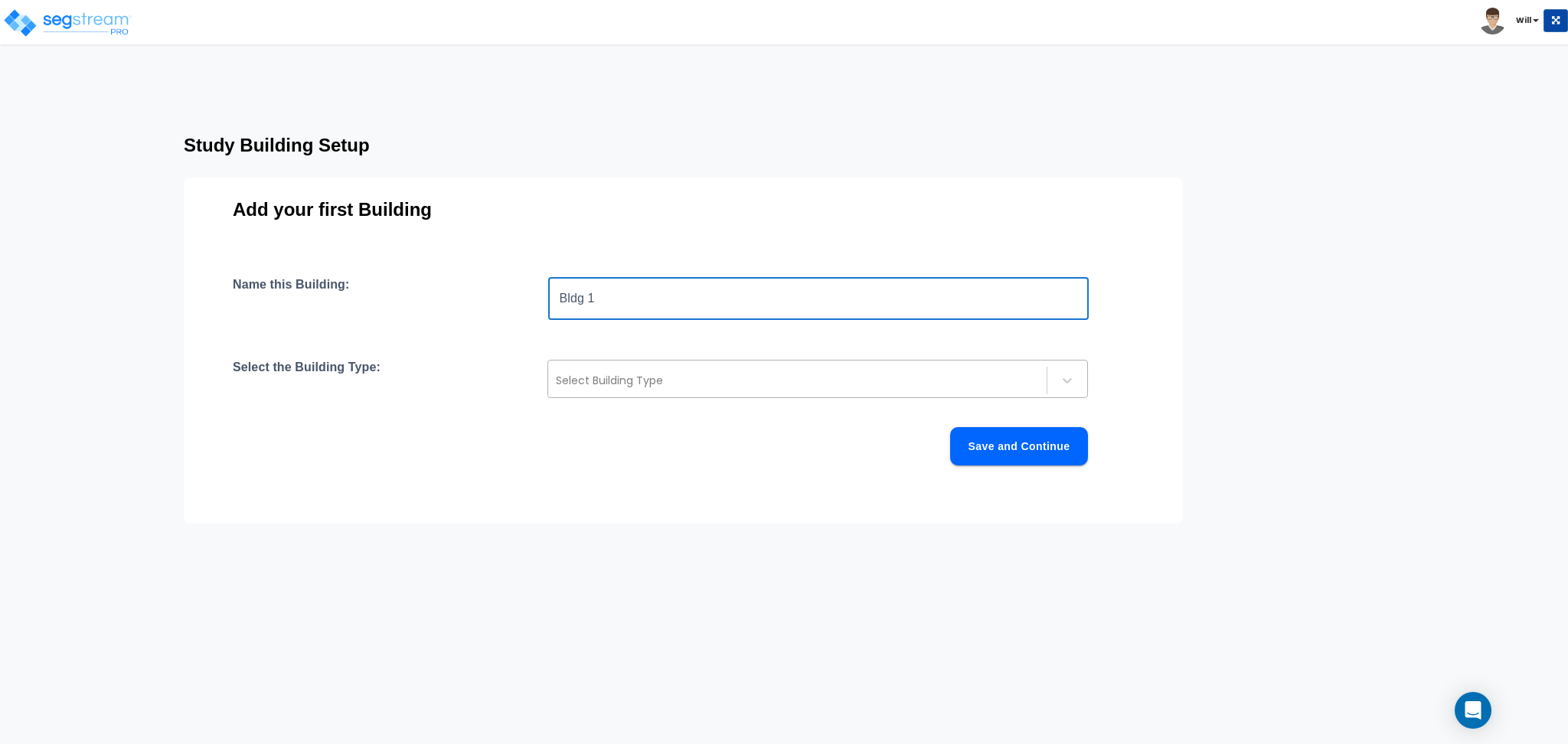
type input "Bldg 1"
click at [648, 389] on div at bounding box center [797, 380] width 483 height 19
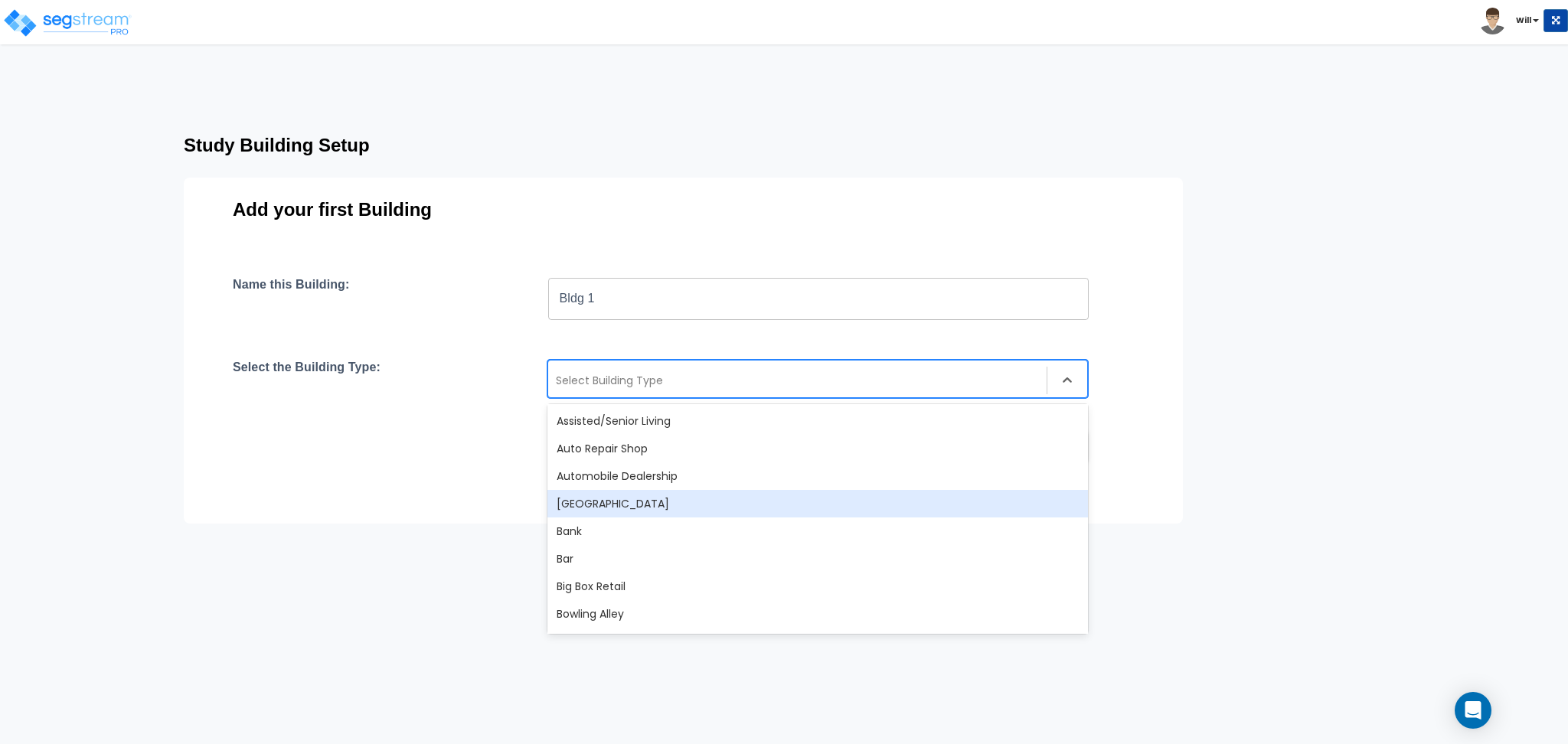
click at [669, 498] on div "[GEOGRAPHIC_DATA]" at bounding box center [817, 503] width 541 height 28
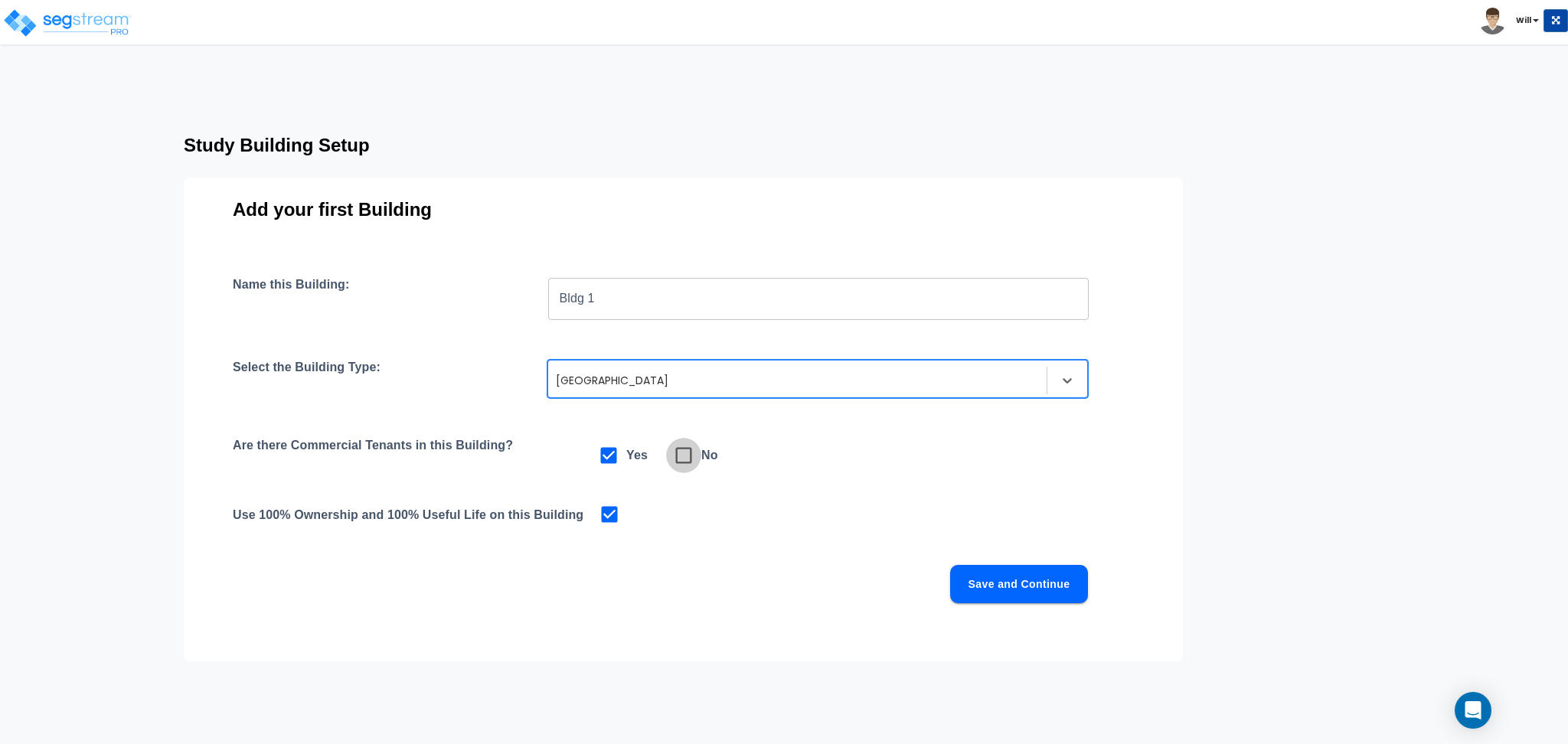
click at [688, 464] on icon at bounding box center [683, 455] width 21 height 21
checkbox input "false"
checkbox input "true"
click at [974, 581] on button "Save and Continue" at bounding box center [1019, 584] width 138 height 38
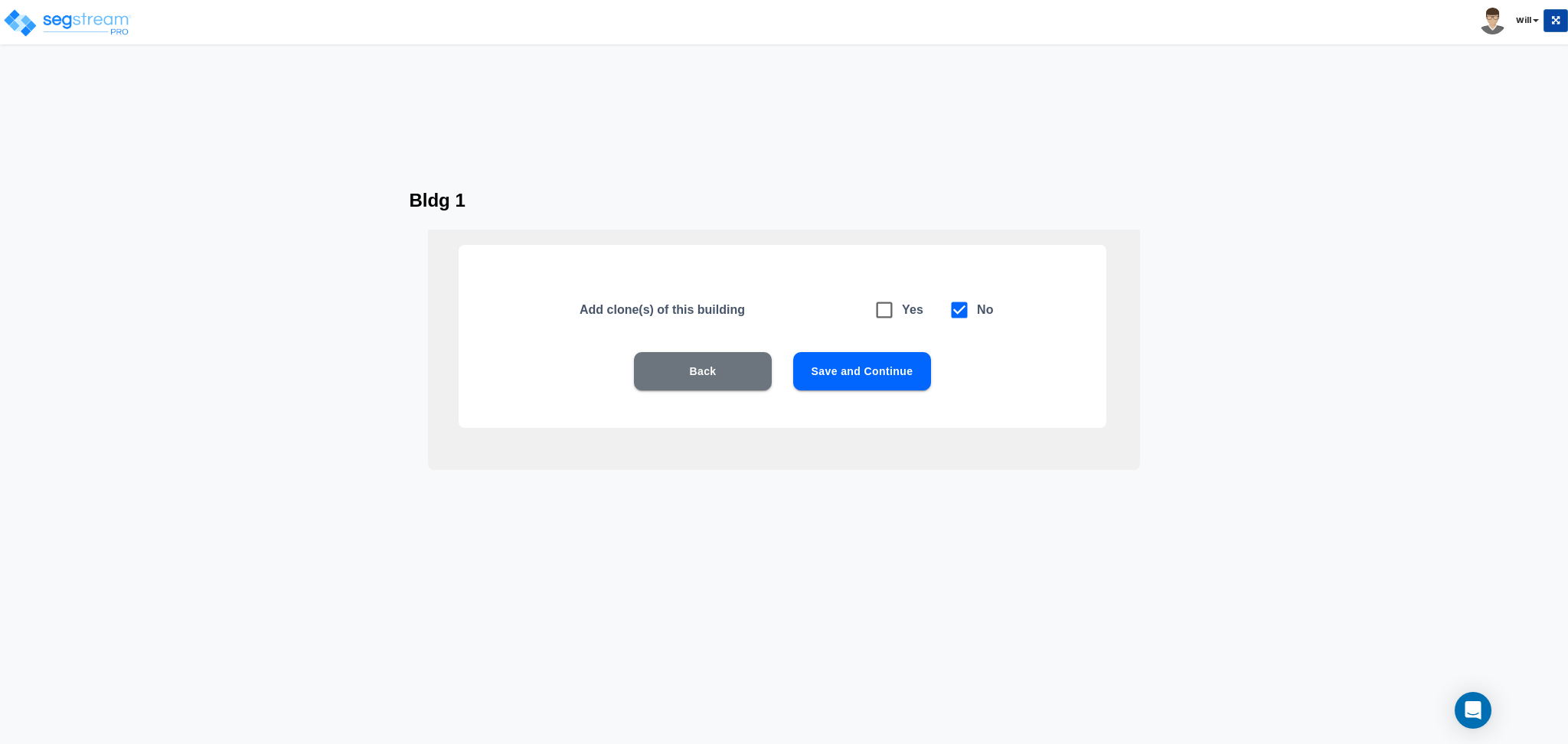
click at [890, 369] on button "Save and Continue" at bounding box center [862, 370] width 138 height 38
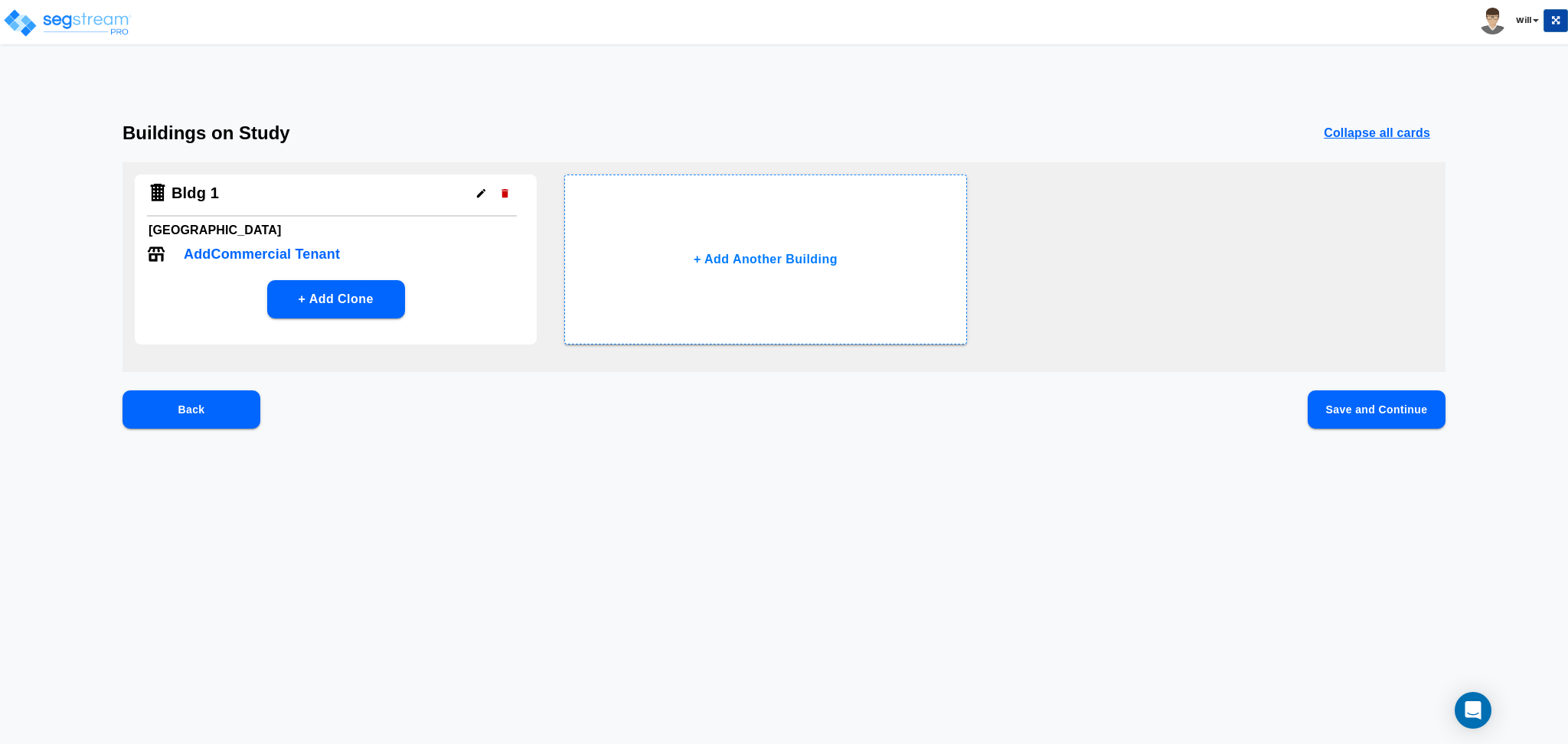
click at [1357, 420] on button "Save and Continue" at bounding box center [1377, 409] width 138 height 38
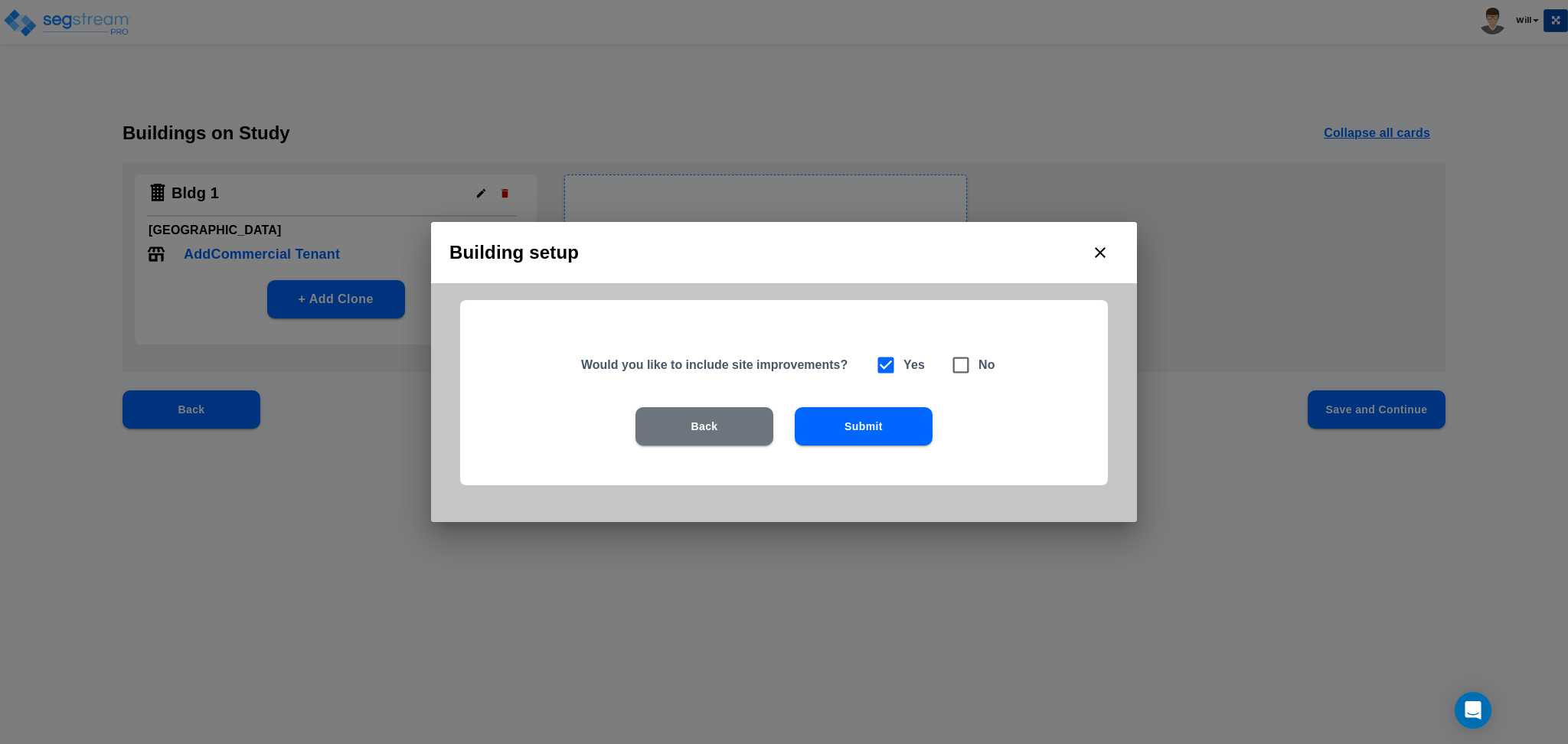
click at [910, 421] on button "Submit" at bounding box center [863, 425] width 138 height 38
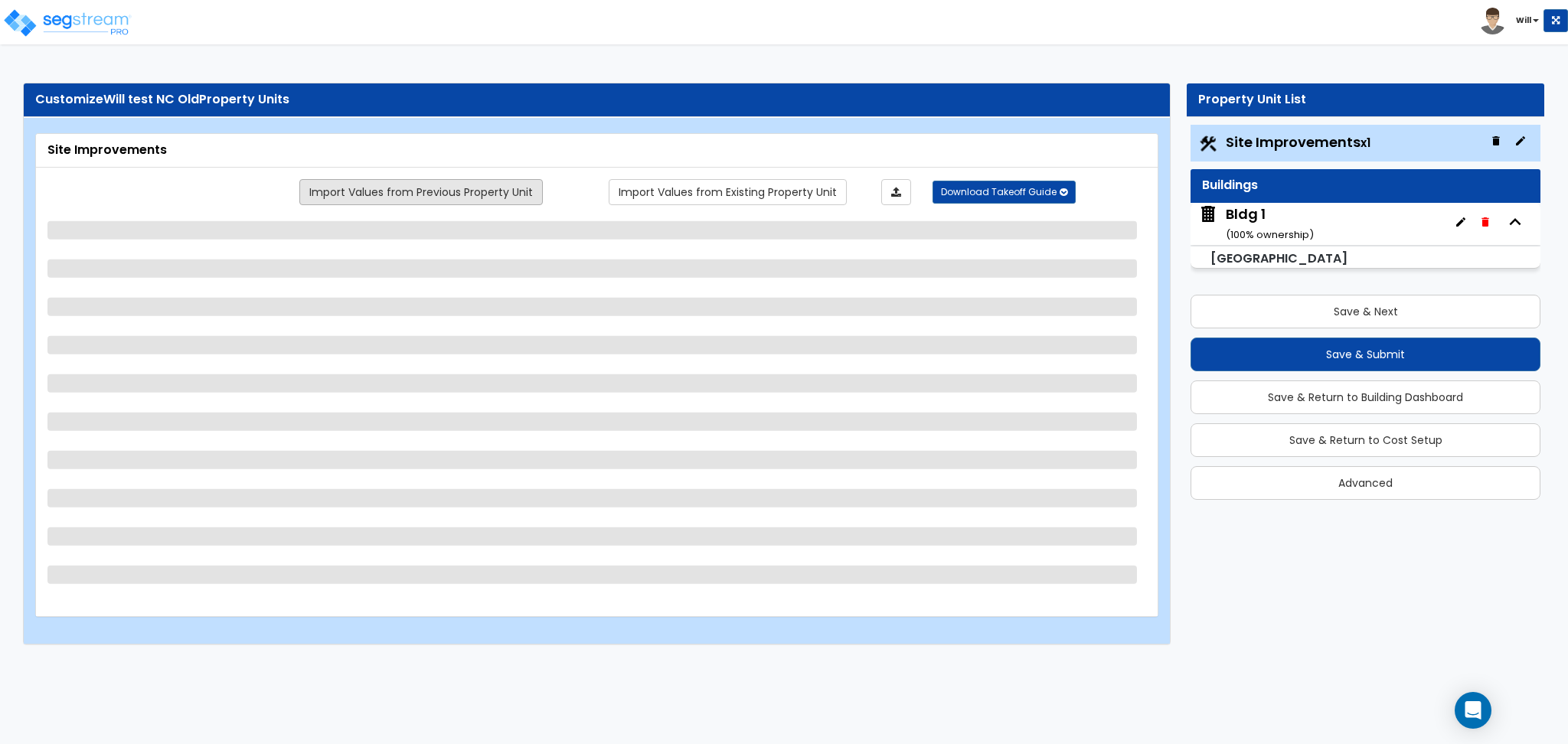
click at [435, 195] on link "Import Values from Previous Property Unit" at bounding box center [421, 192] width 243 height 26
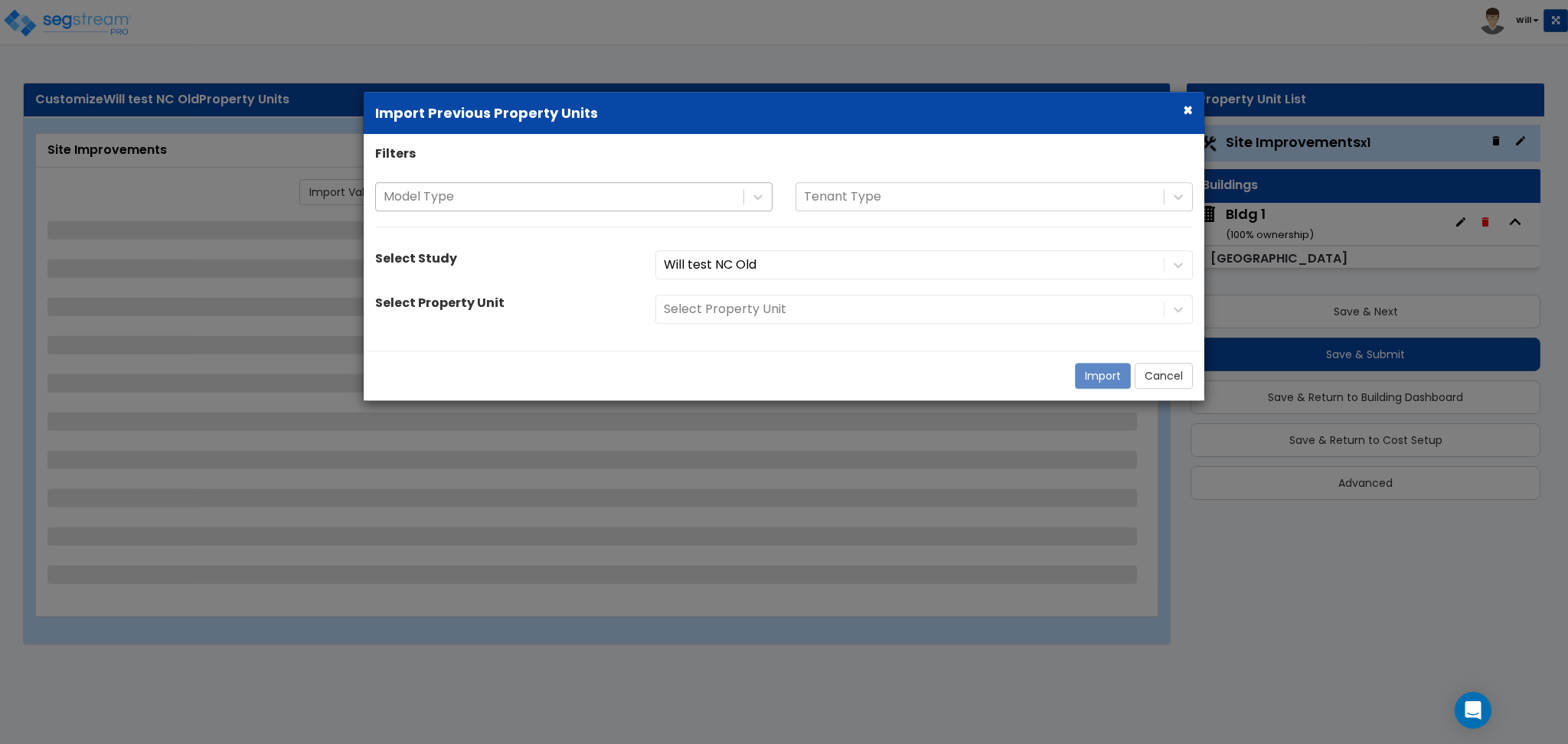
click at [452, 199] on div at bounding box center [559, 196] width 352 height 20
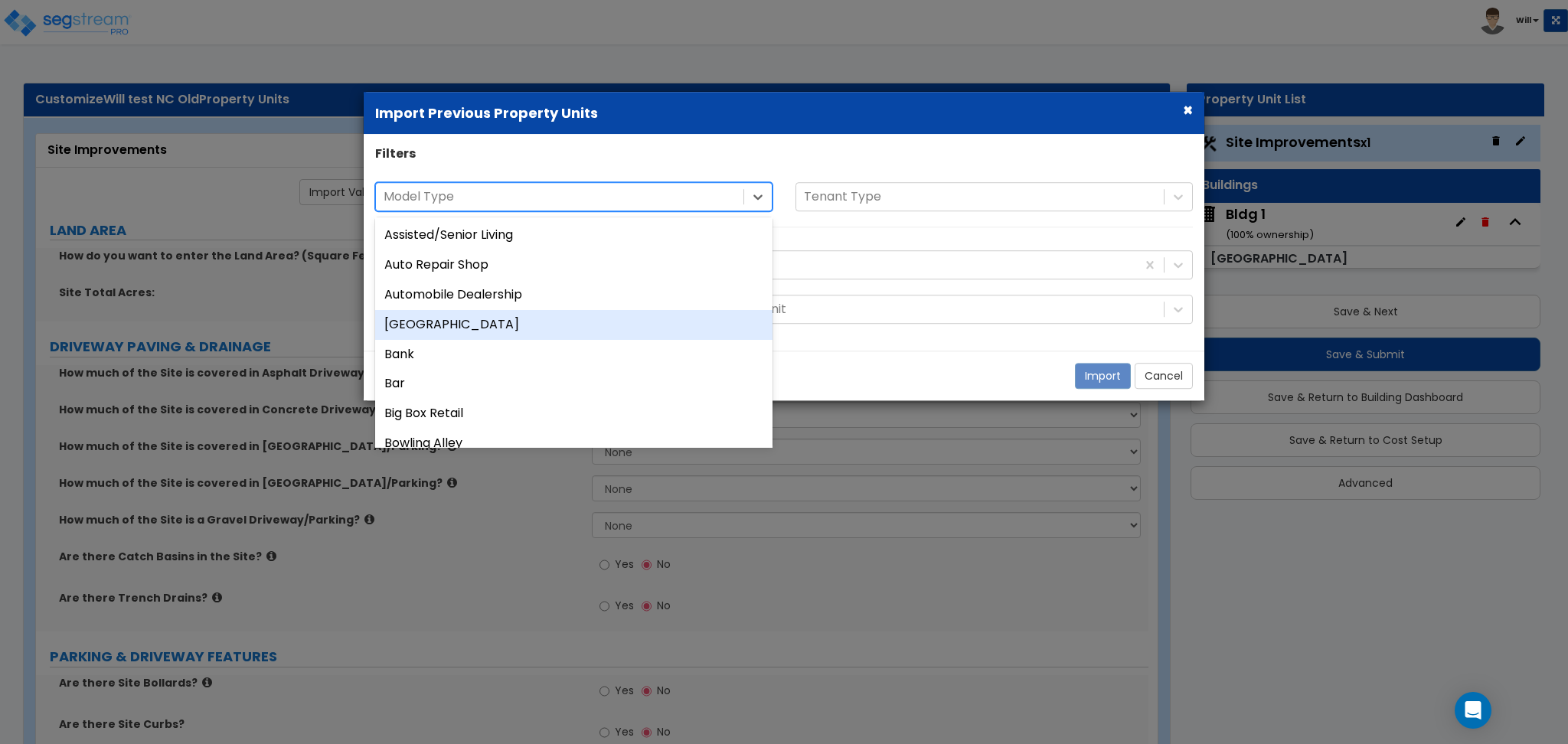
click at [458, 336] on div "Auxiliary Building" at bounding box center [574, 324] width 397 height 30
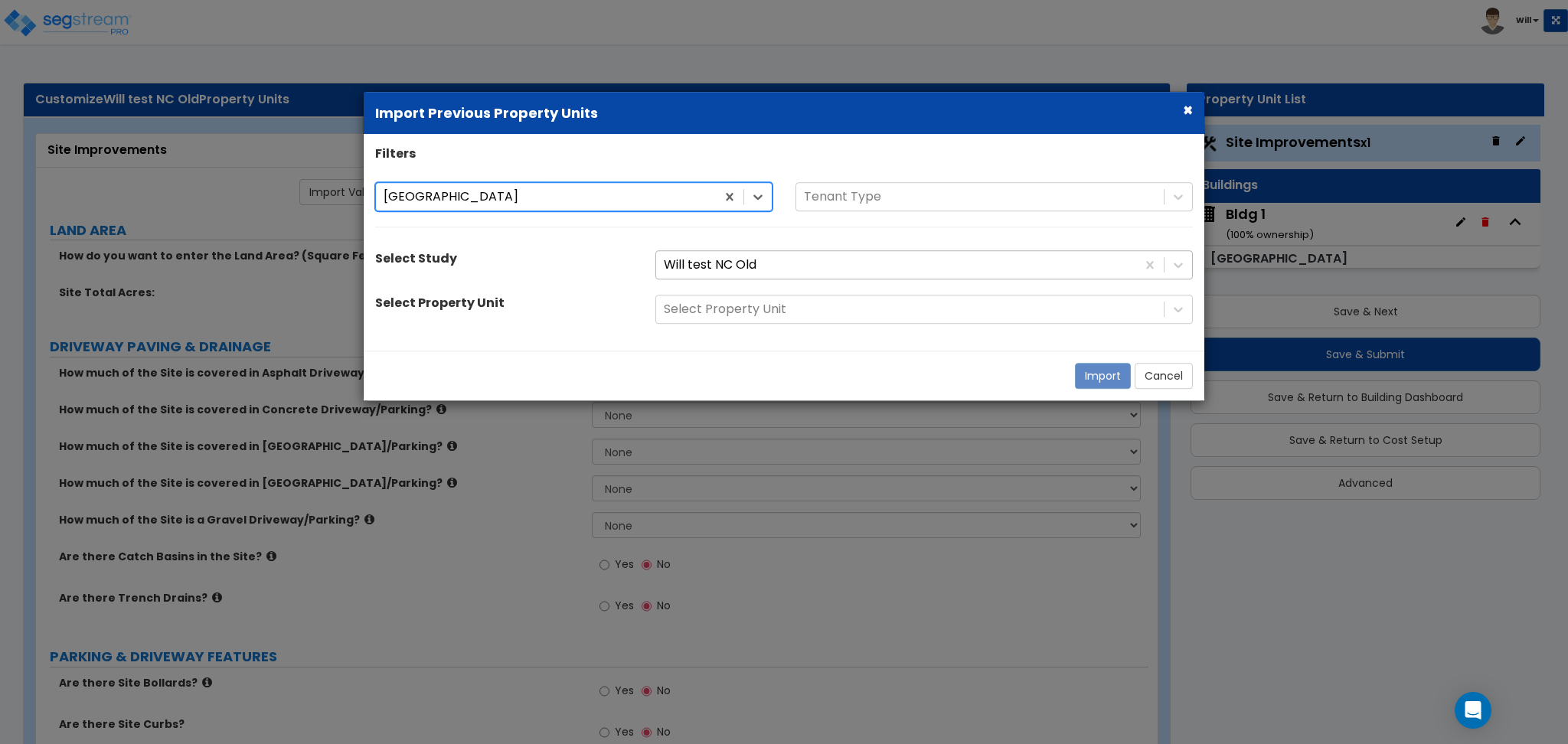
click at [720, 267] on div at bounding box center [896, 264] width 465 height 20
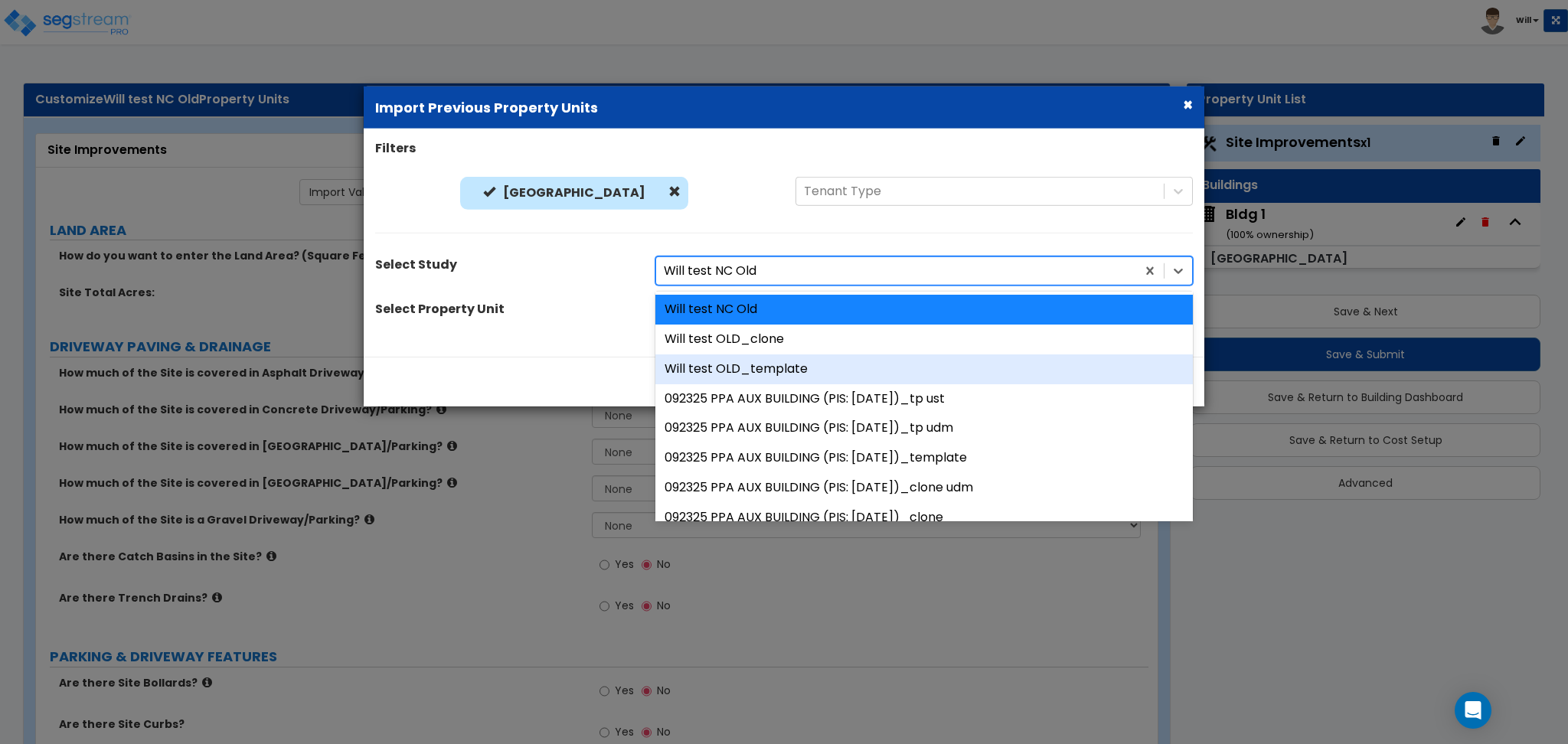
click at [744, 366] on div "Will test OLD_template" at bounding box center [923, 368] width 538 height 30
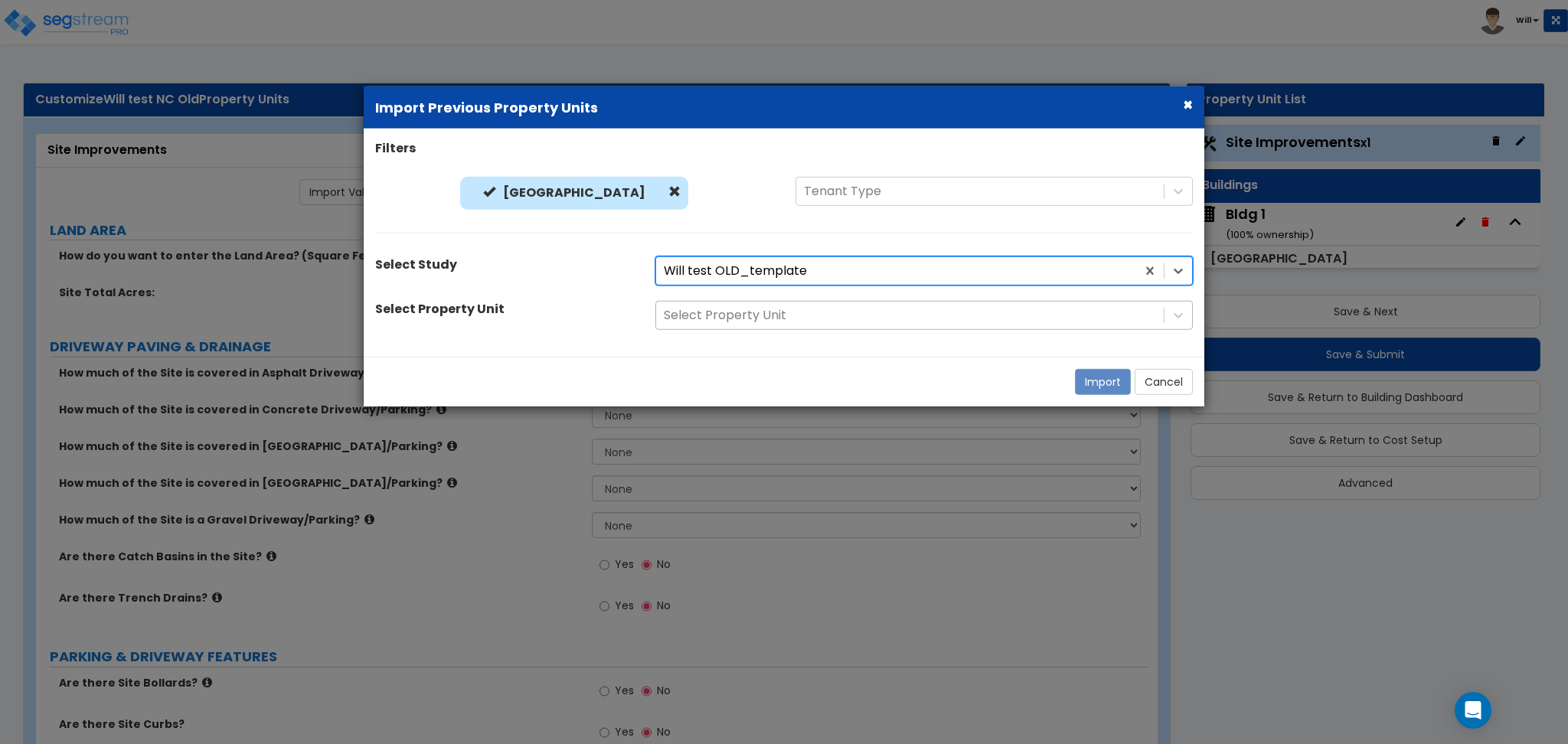
click at [739, 319] on div at bounding box center [910, 314] width 492 height 20
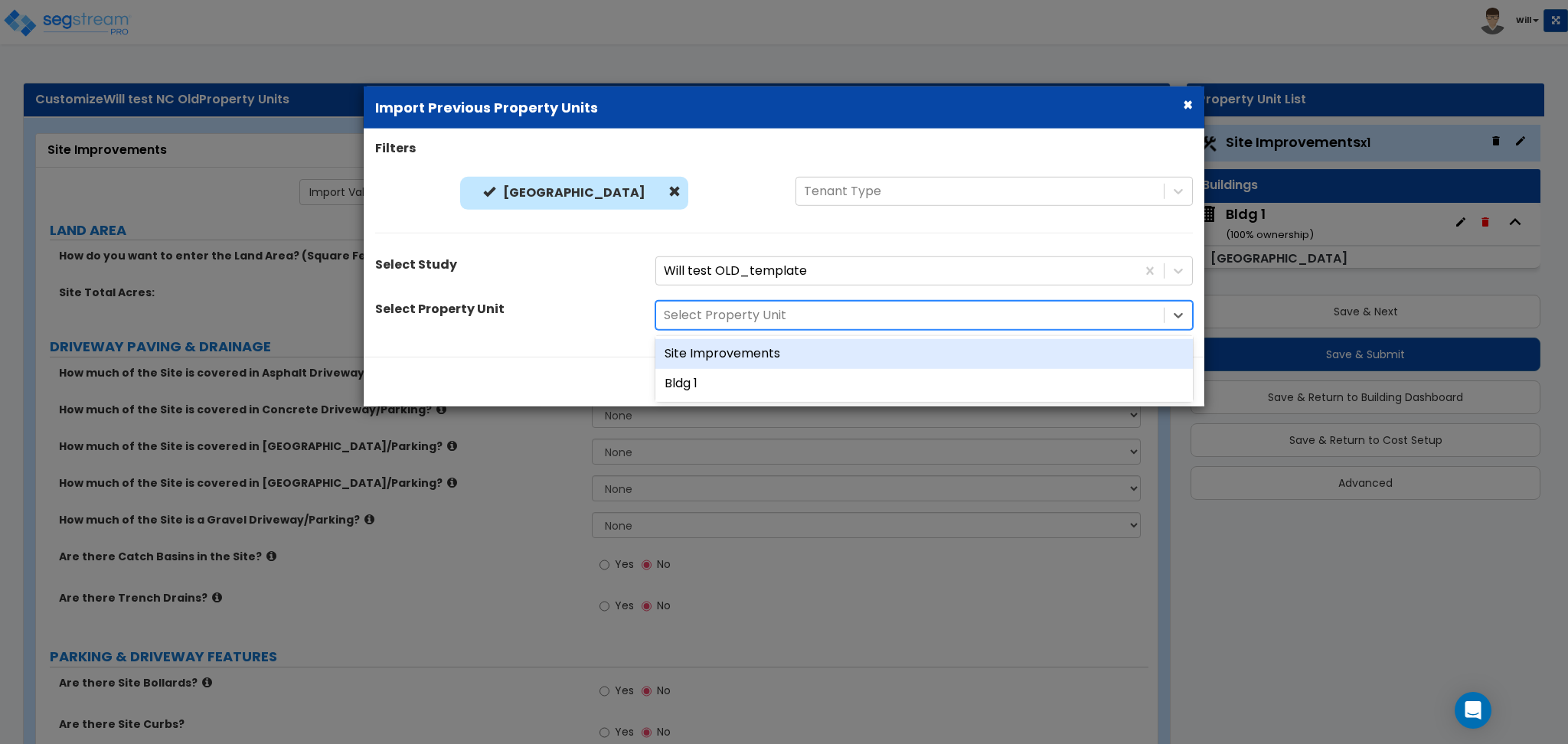
click at [738, 350] on div "Site Improvements" at bounding box center [923, 353] width 538 height 30
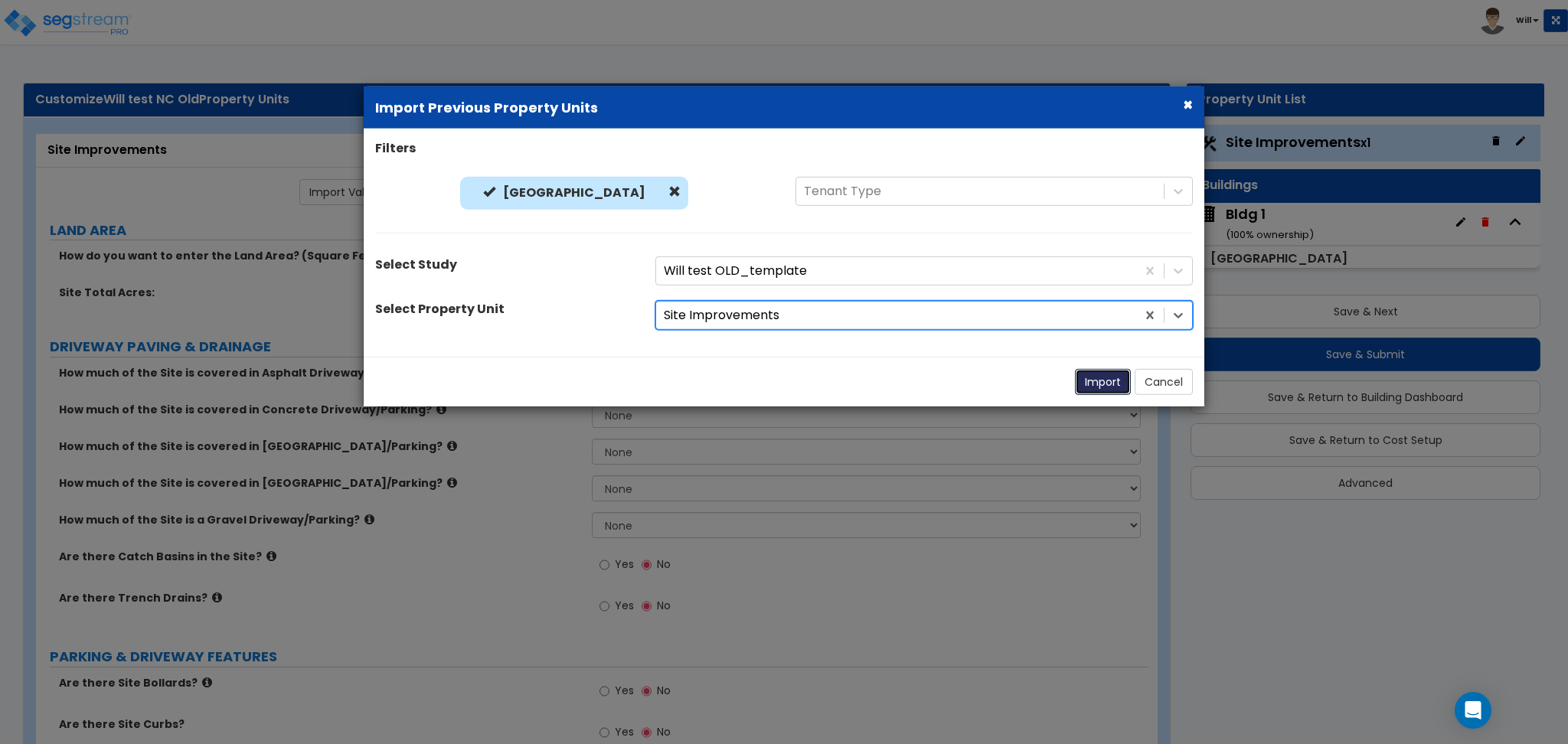
click at [1107, 378] on button "Import" at bounding box center [1103, 382] width 56 height 26
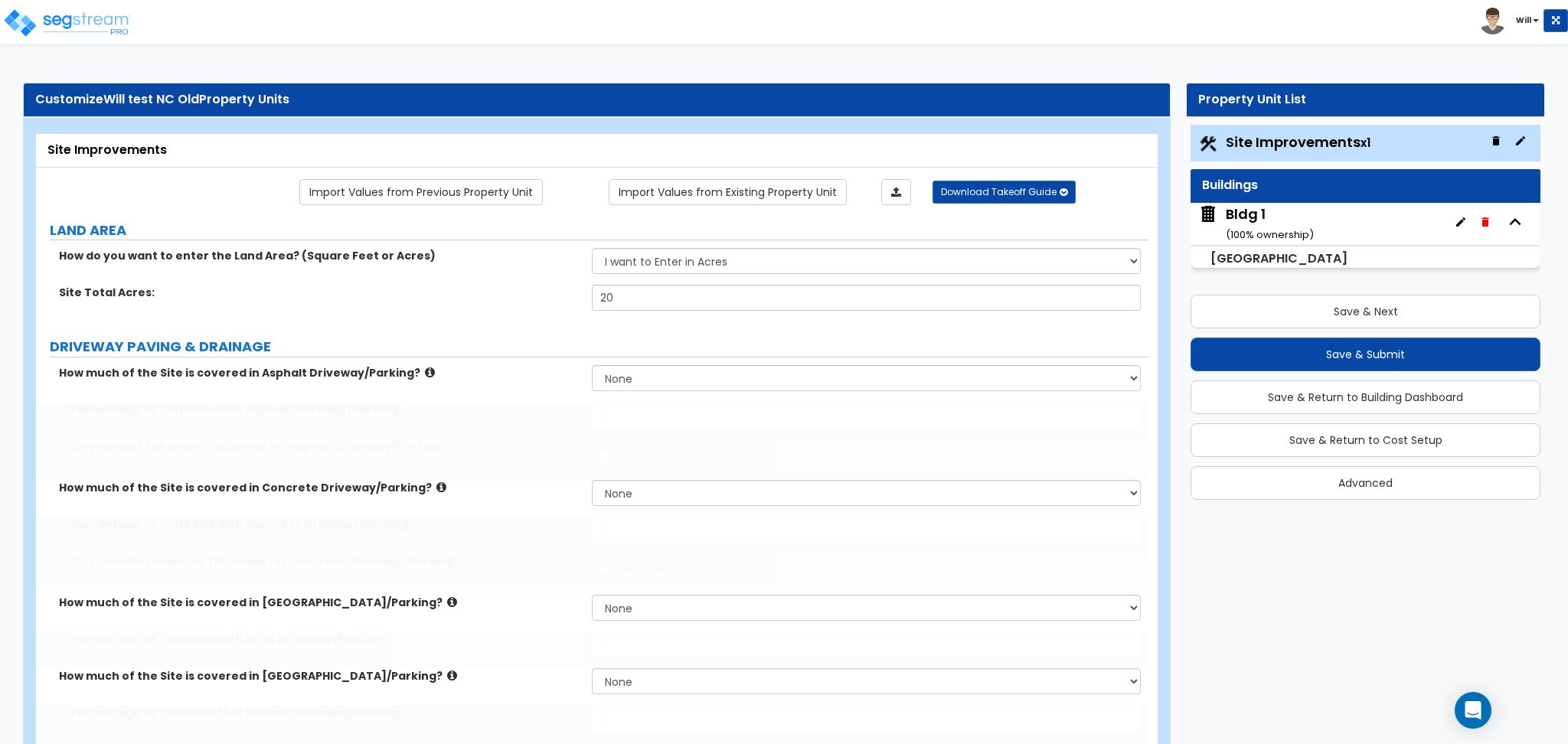
type input "20"
select select "1"
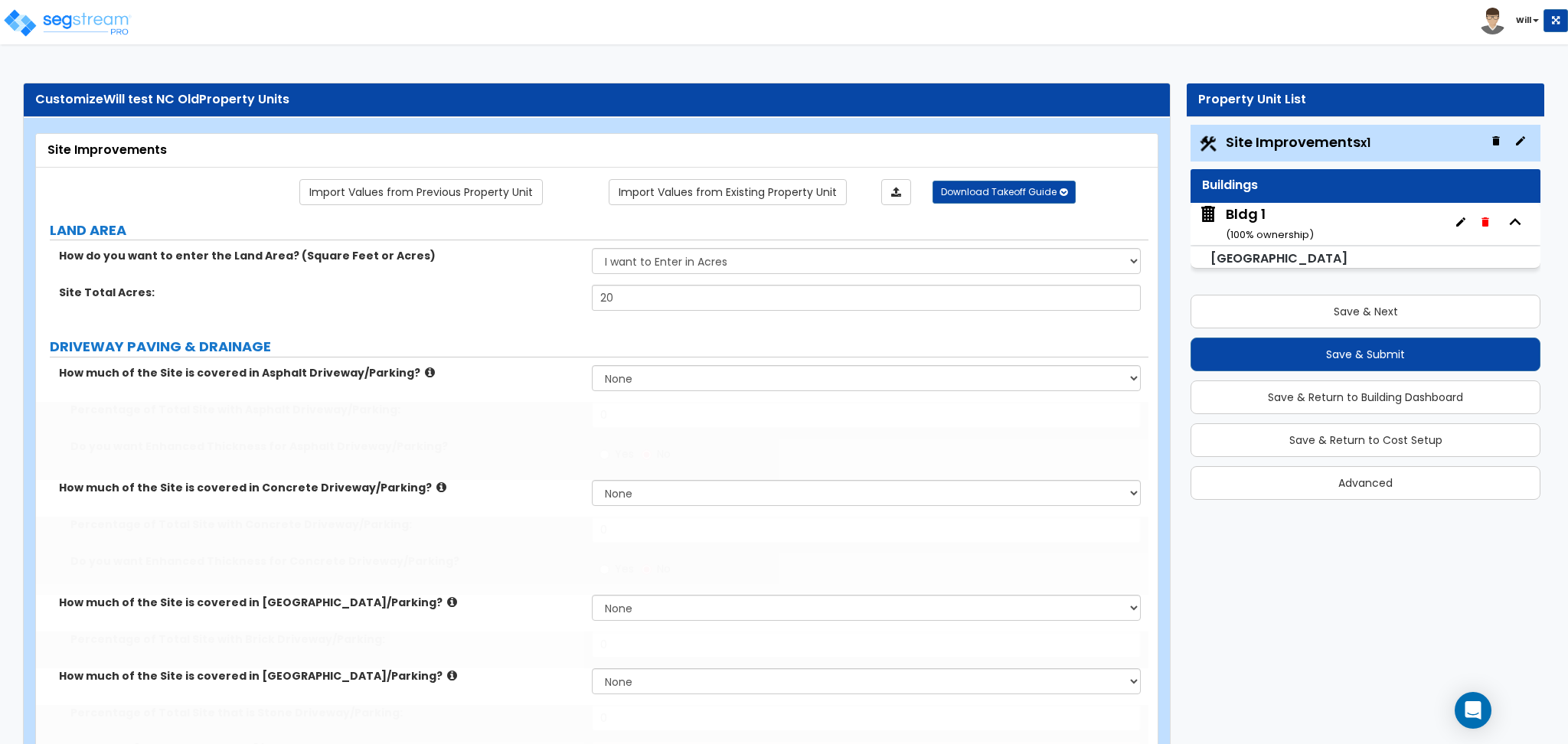
select select "1"
radio input "true"
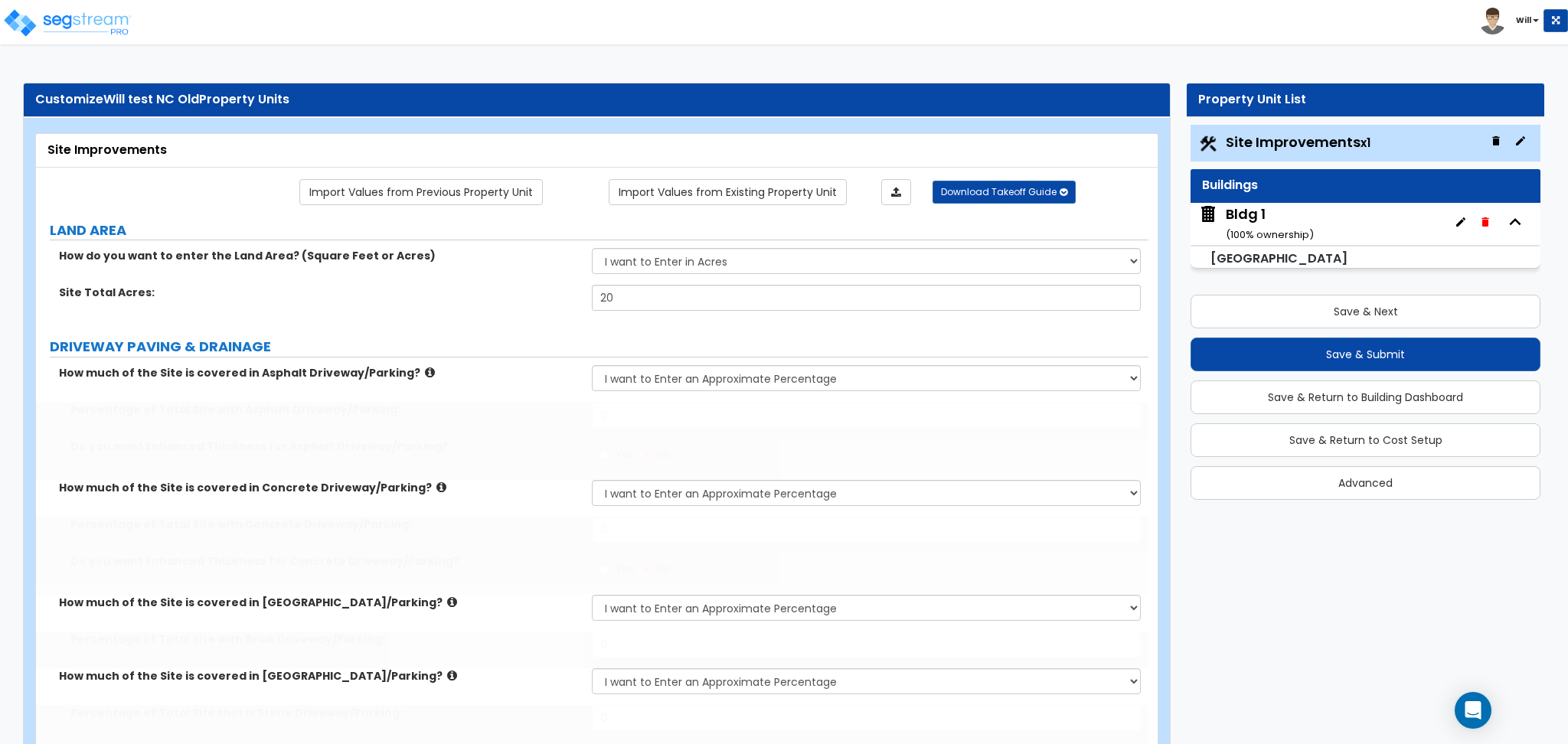
radio input "true"
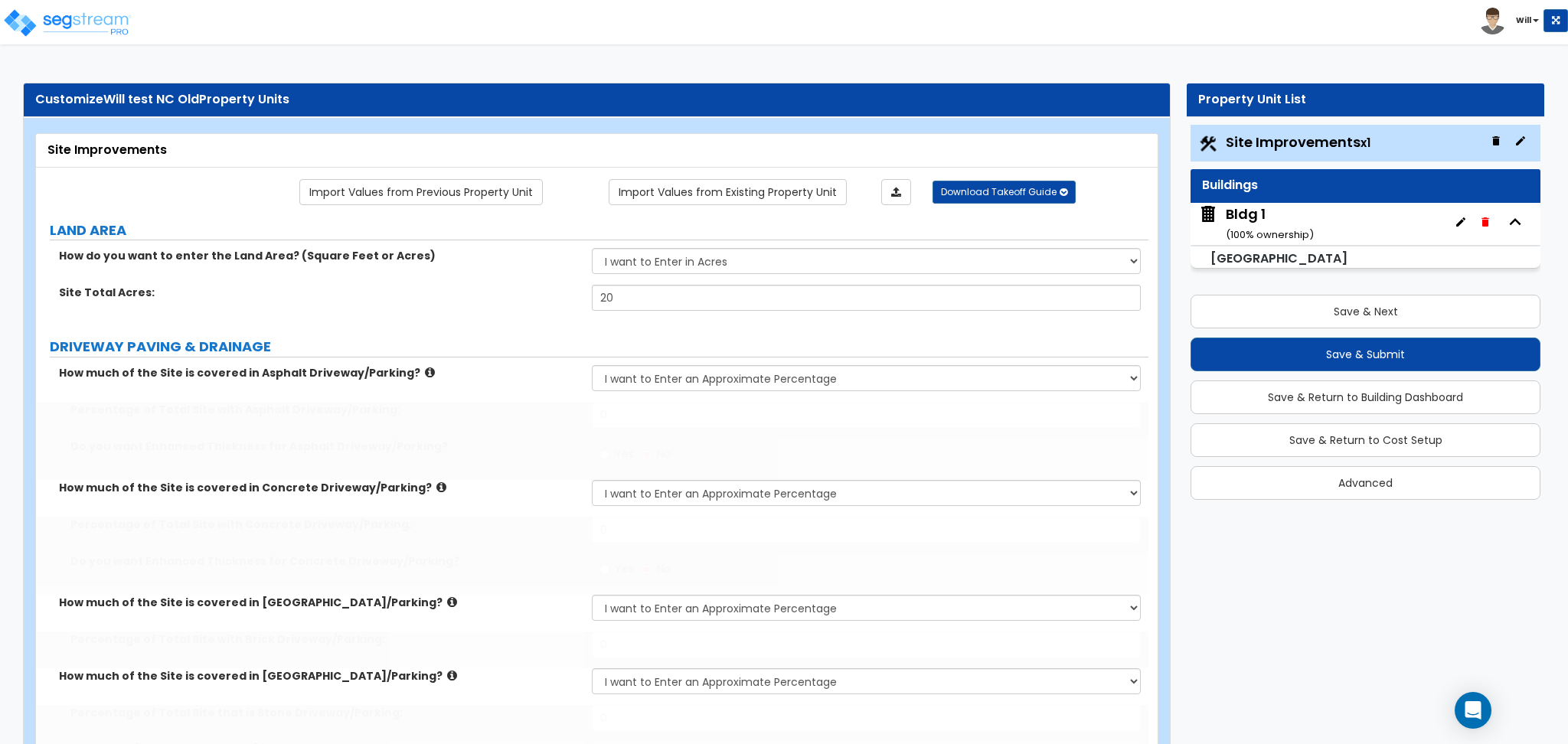
radio input "true"
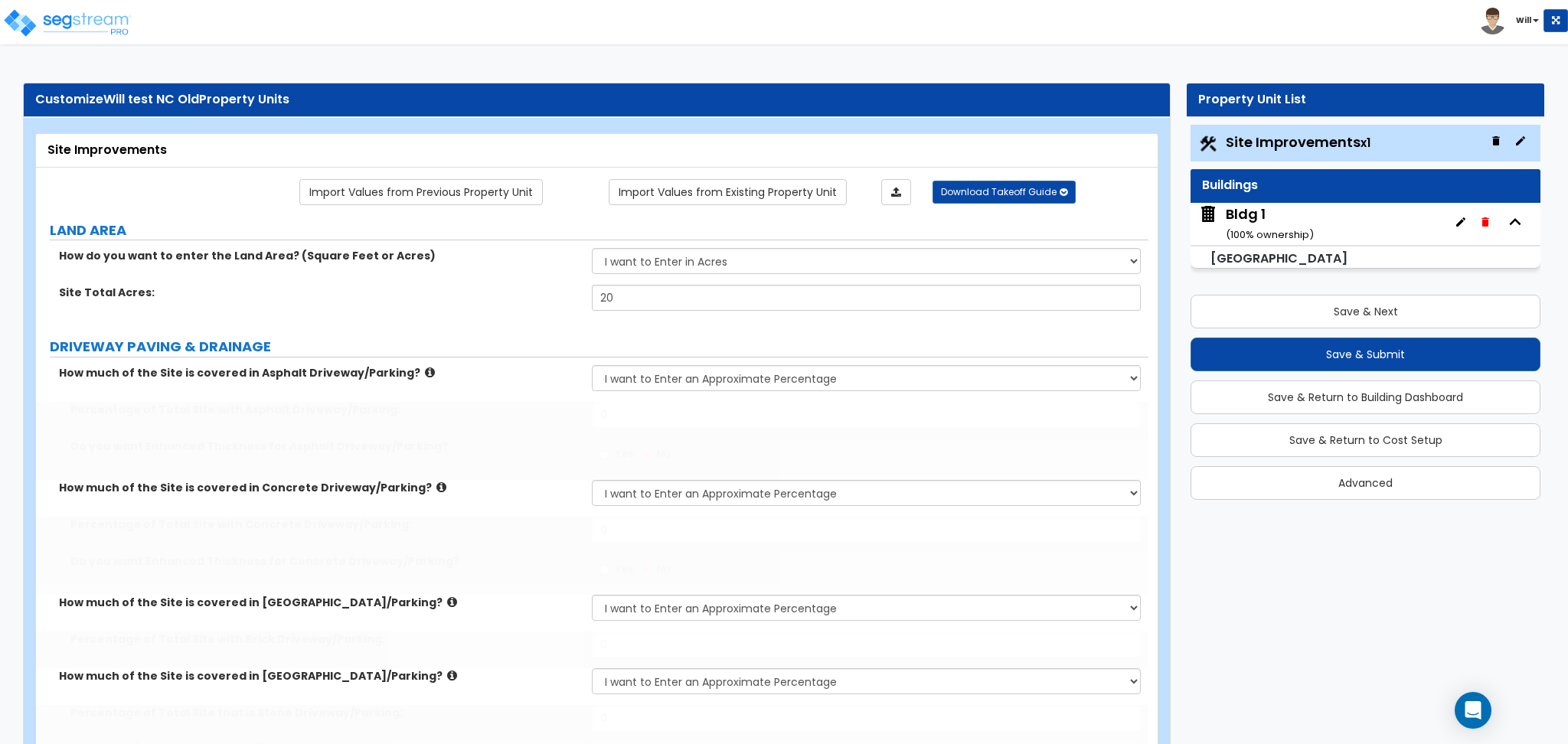
type input "12"
select select "1"
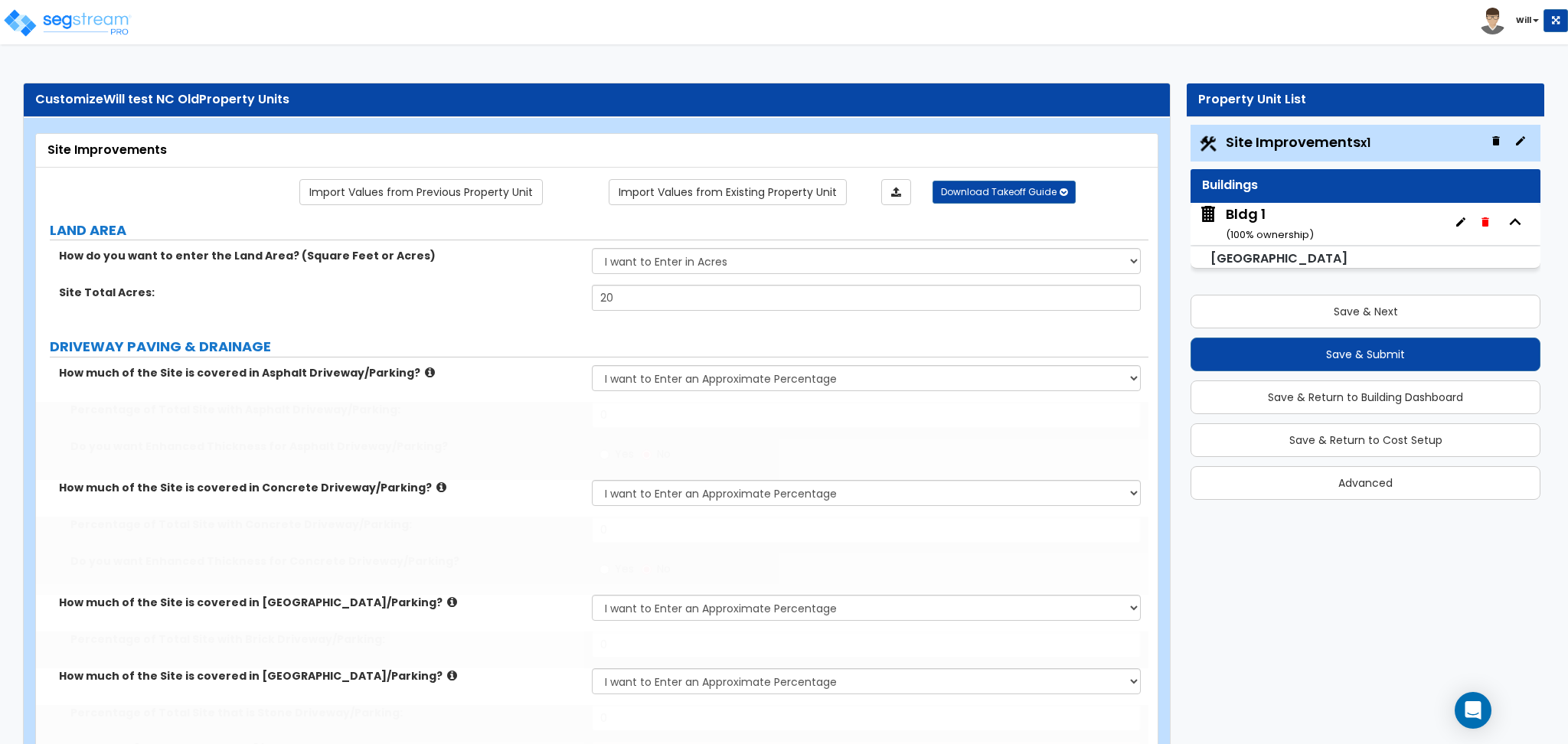
type input "12"
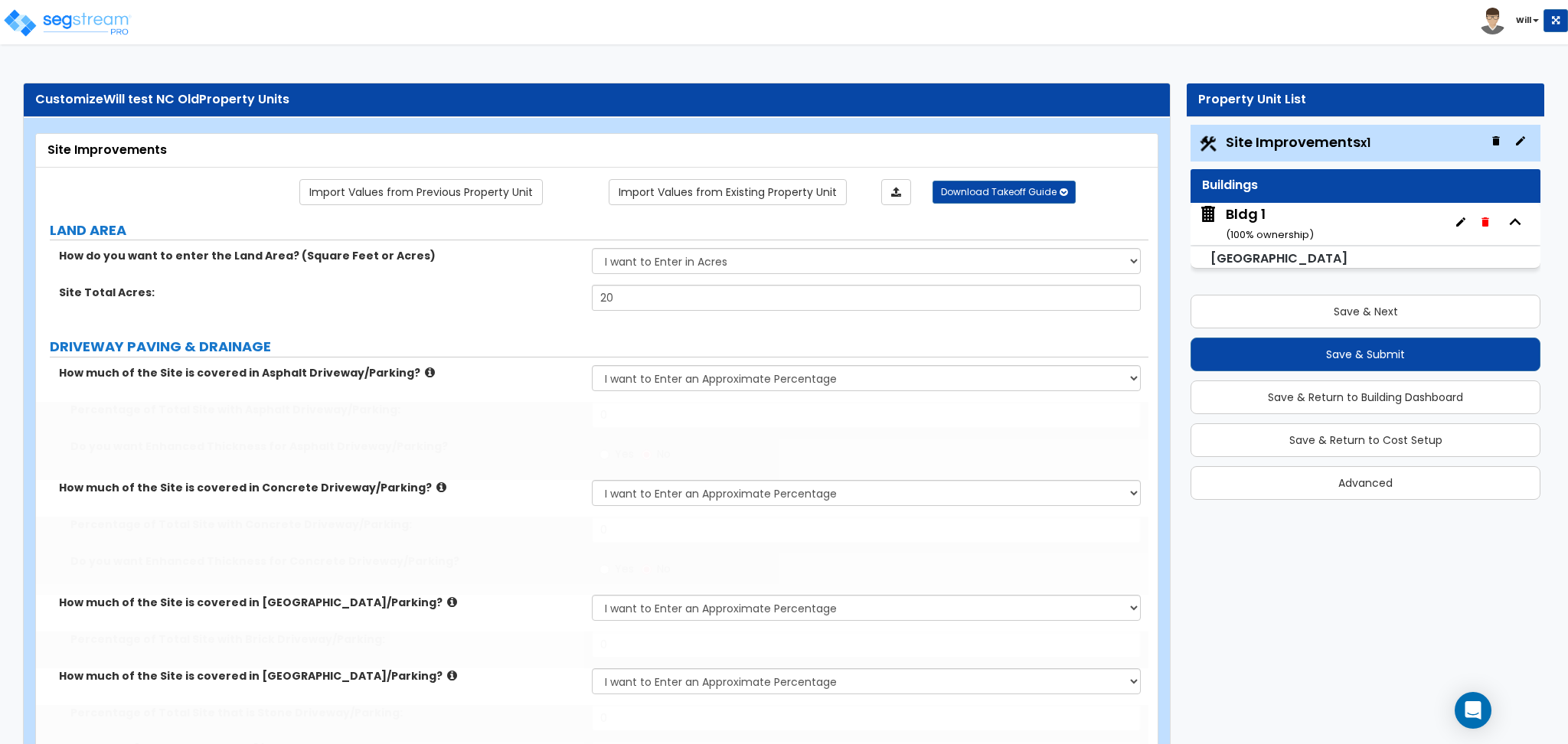
type input "12"
select select "1"
type input "12"
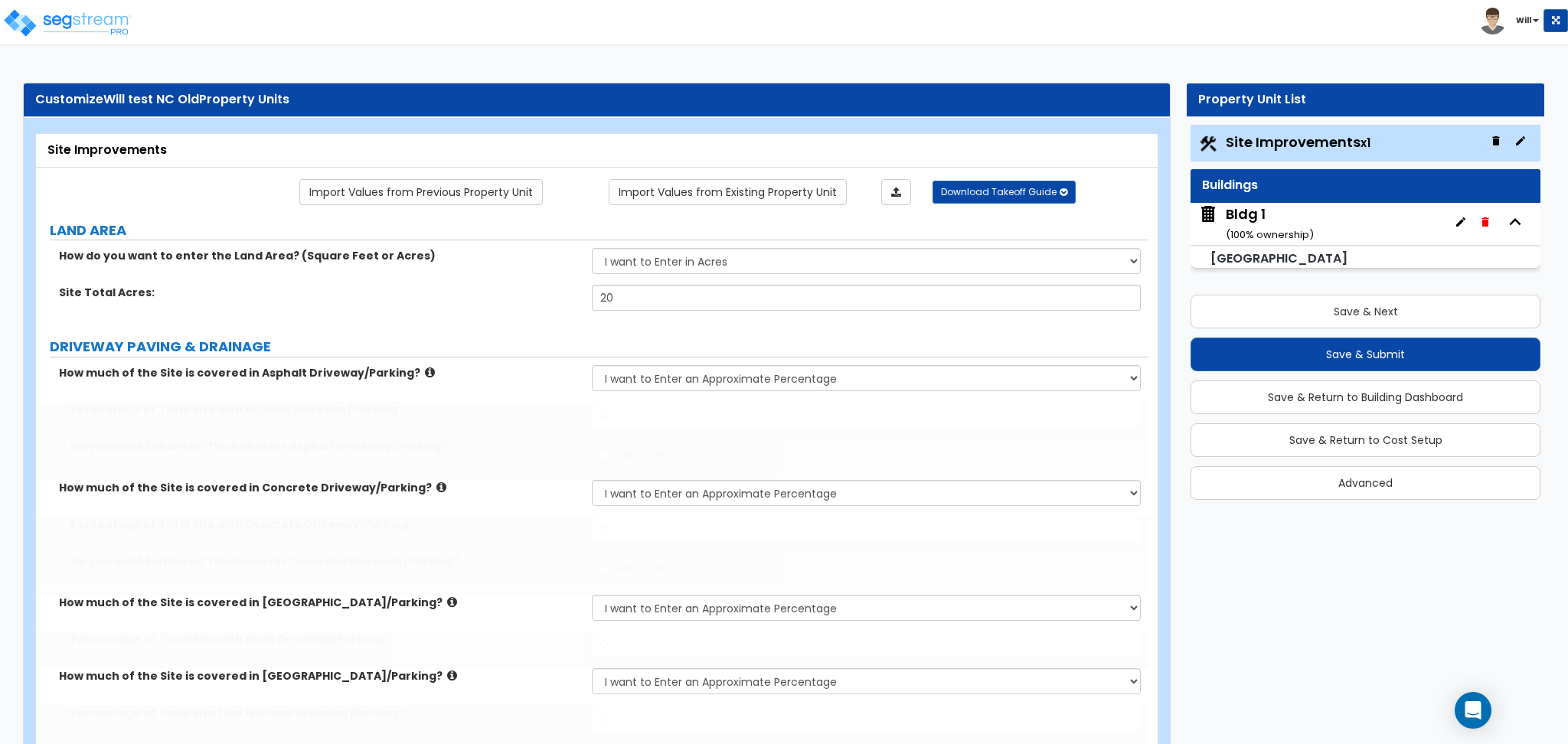
type input "12"
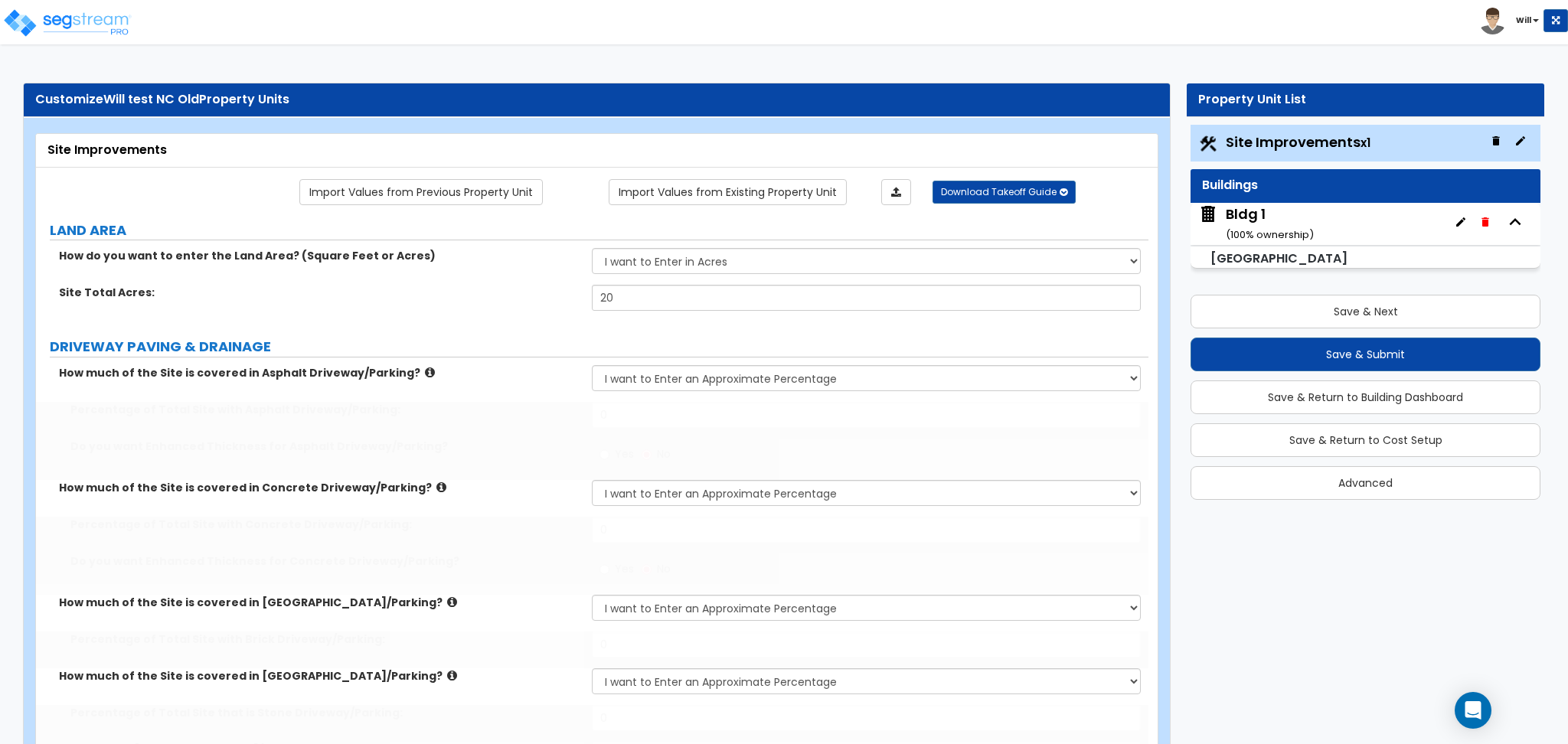
type input "12"
select select "1"
radio input "true"
select select "1"
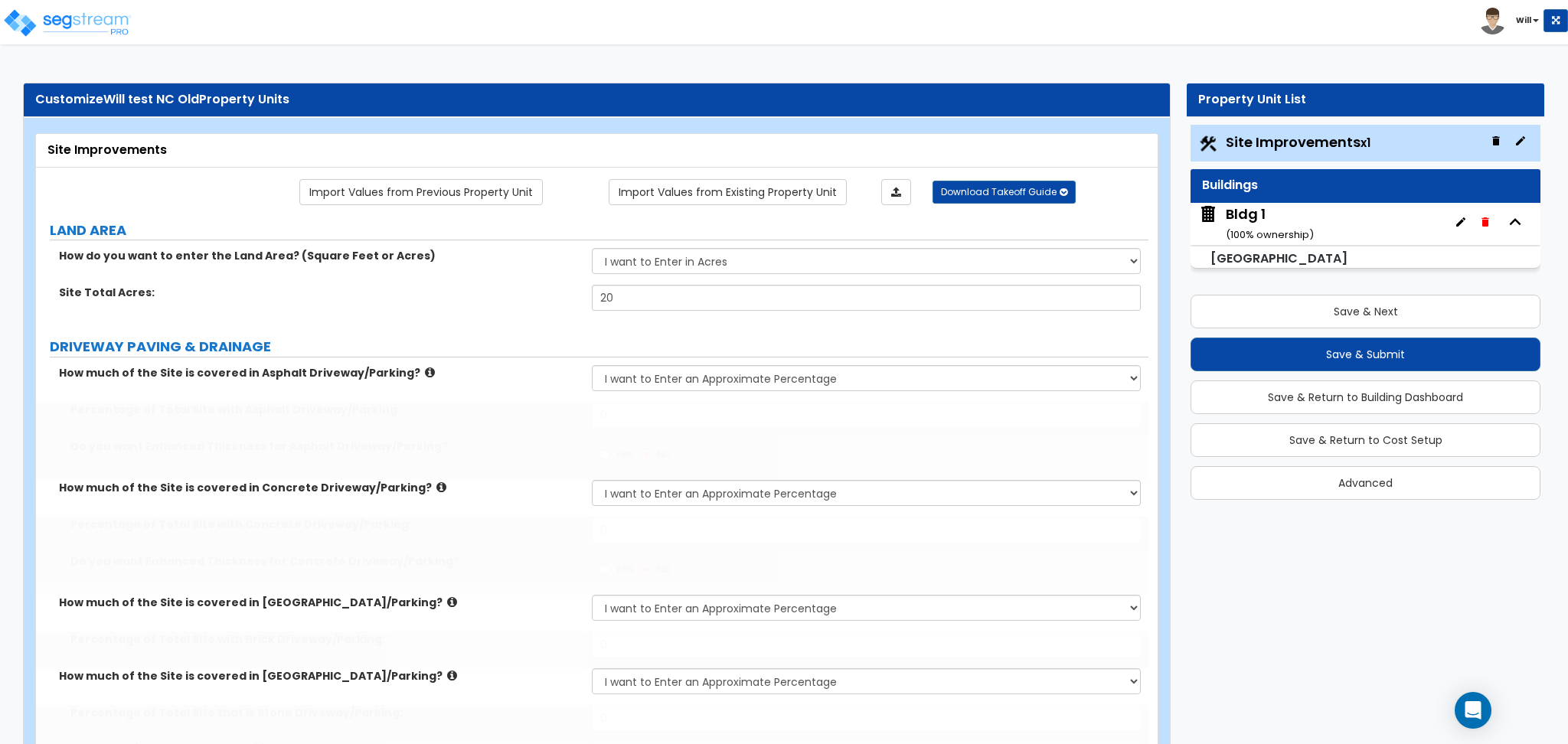
select select "1"
radio input "true"
select select "1"
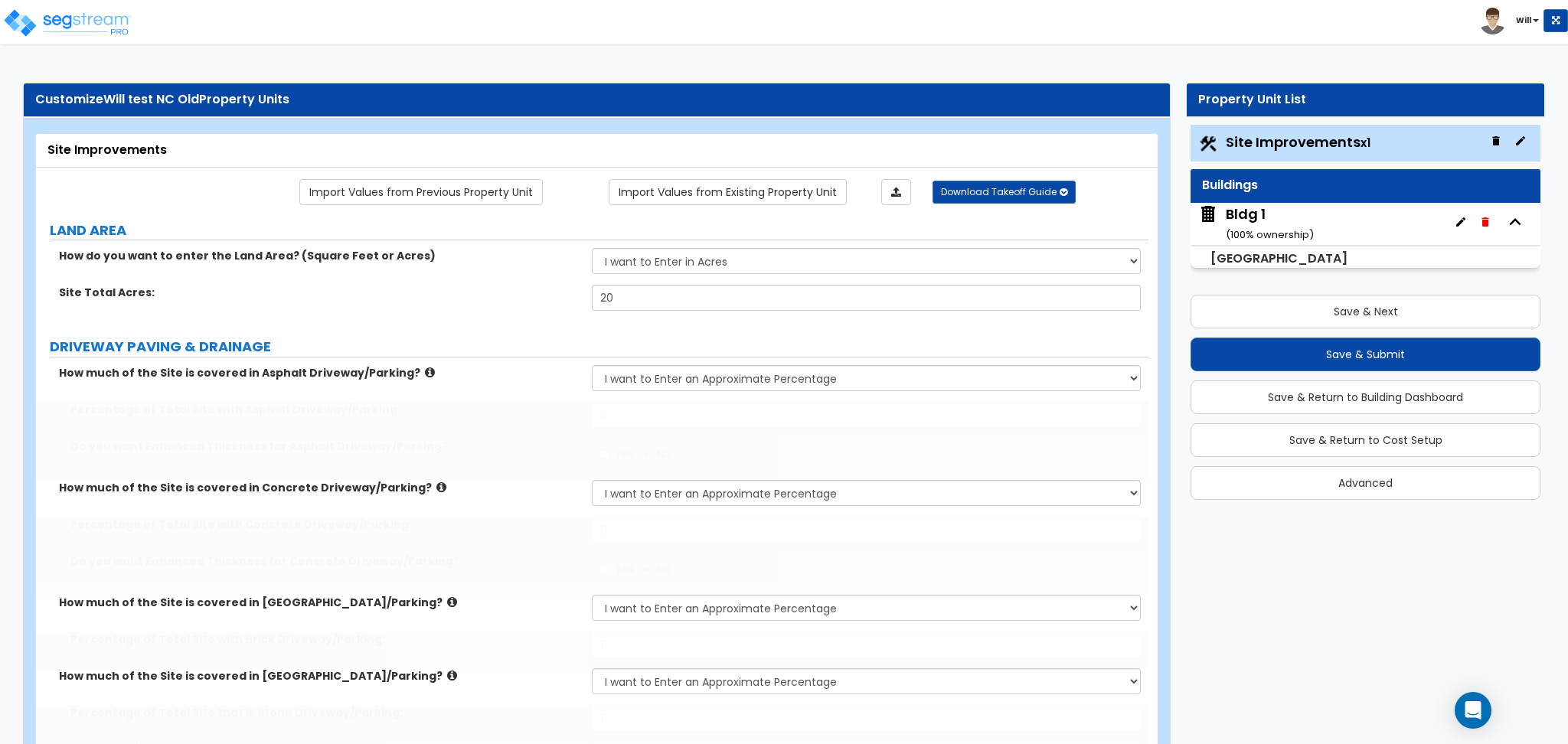
type input "1222"
select select "1"
type input "12"
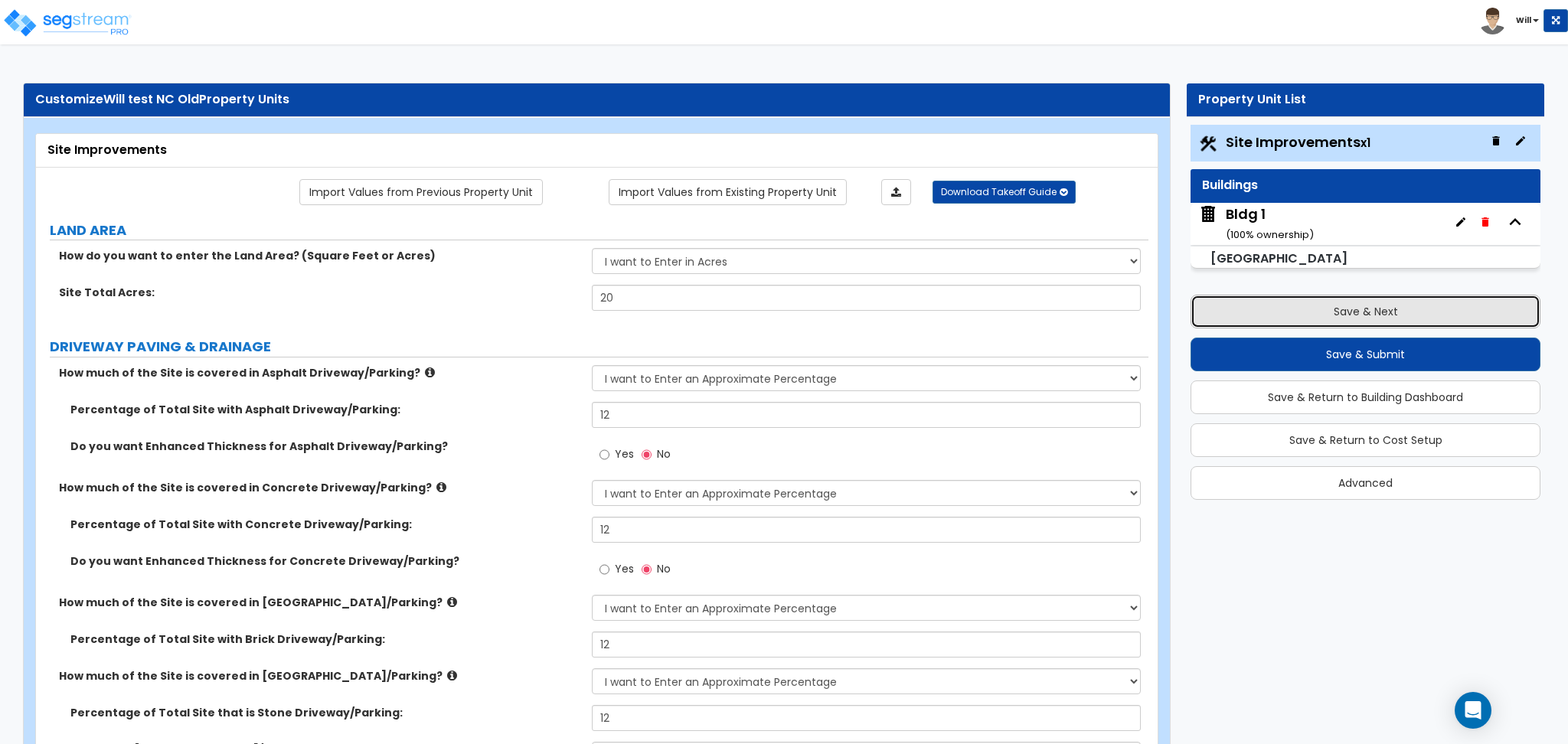
click at [1283, 324] on button "Save & Next" at bounding box center [1365, 311] width 349 height 34
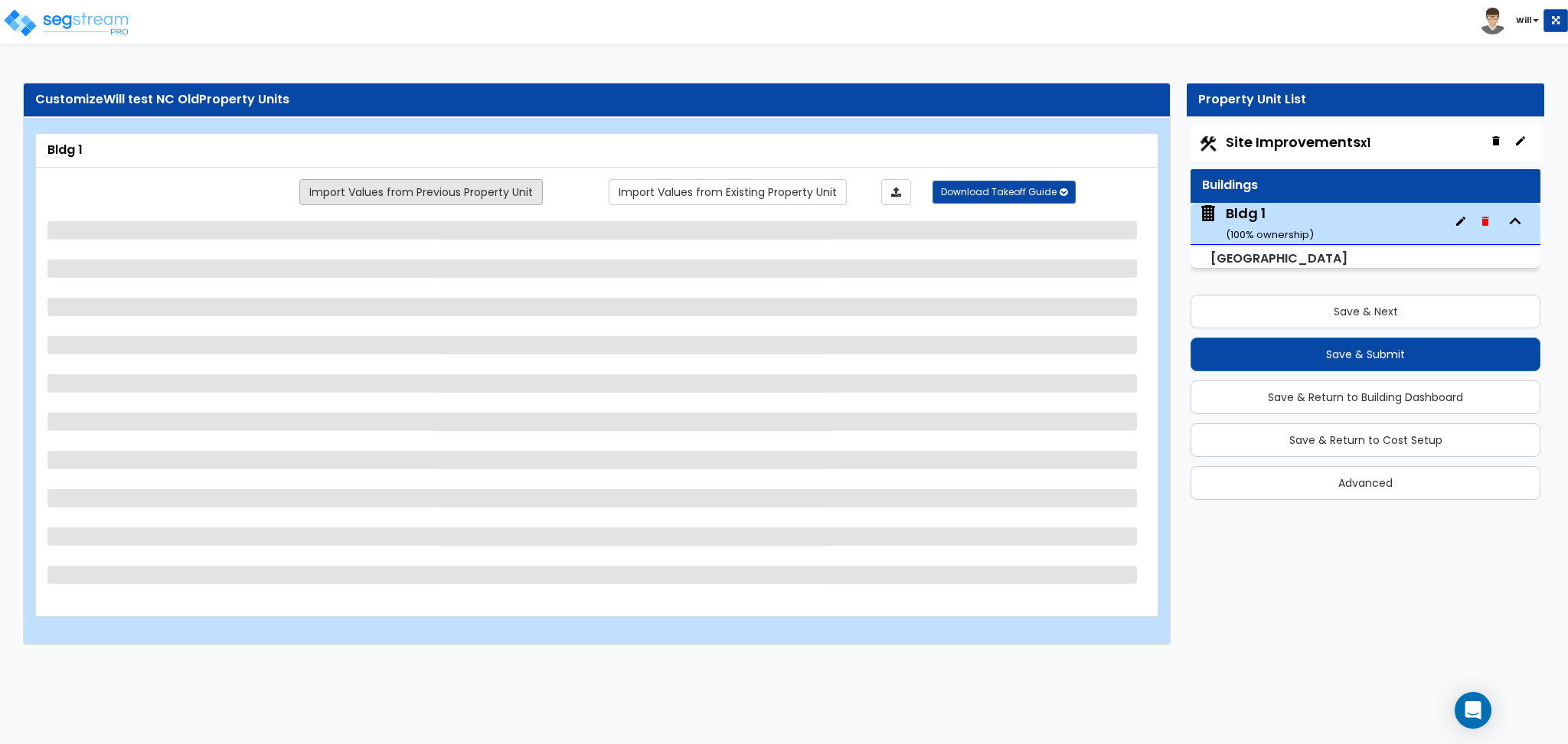
click at [413, 190] on link "Import Values from Previous Property Unit" at bounding box center [421, 192] width 243 height 26
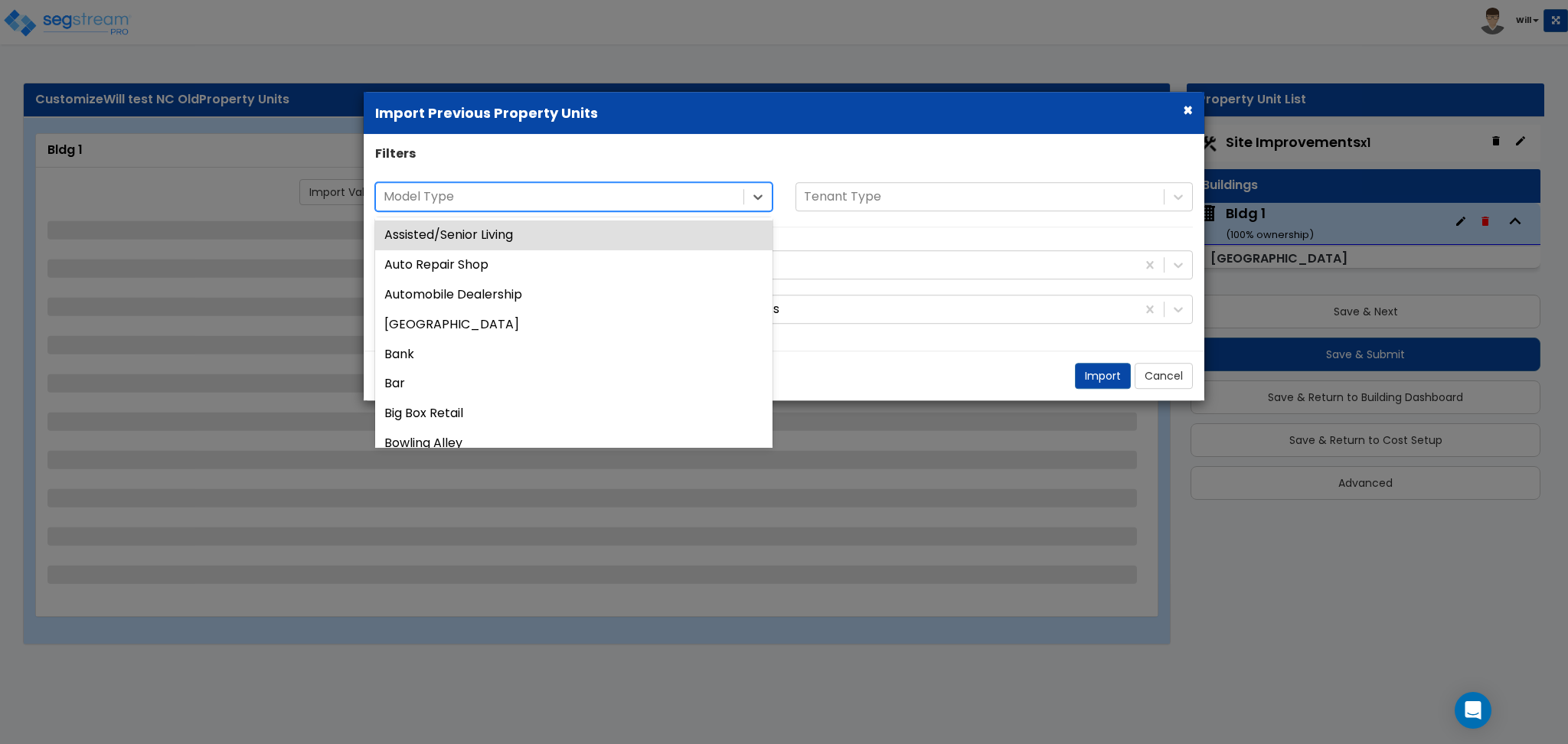
click at [560, 199] on div at bounding box center [559, 196] width 352 height 20
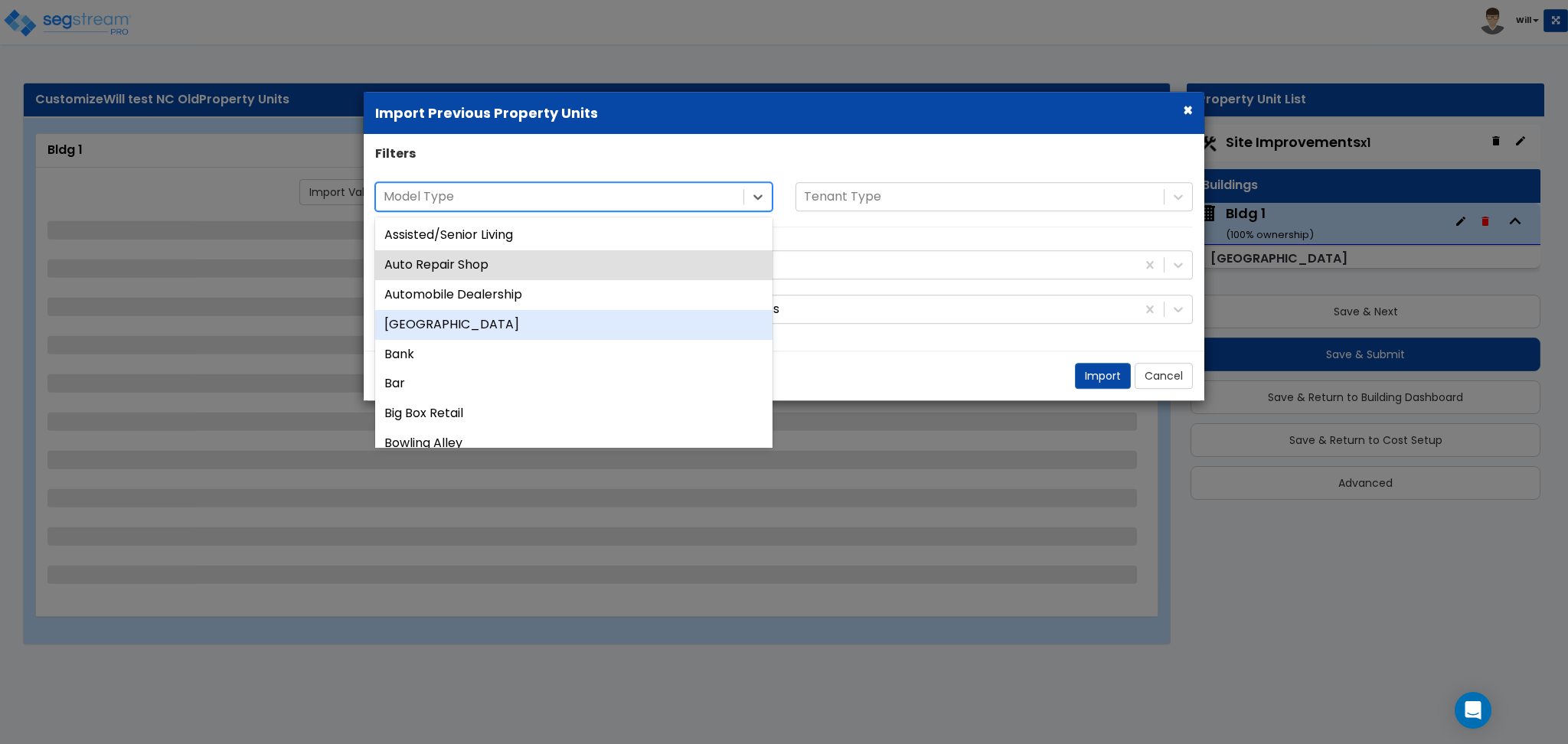
click at [520, 333] on div "Auxiliary Building" at bounding box center [574, 324] width 397 height 30
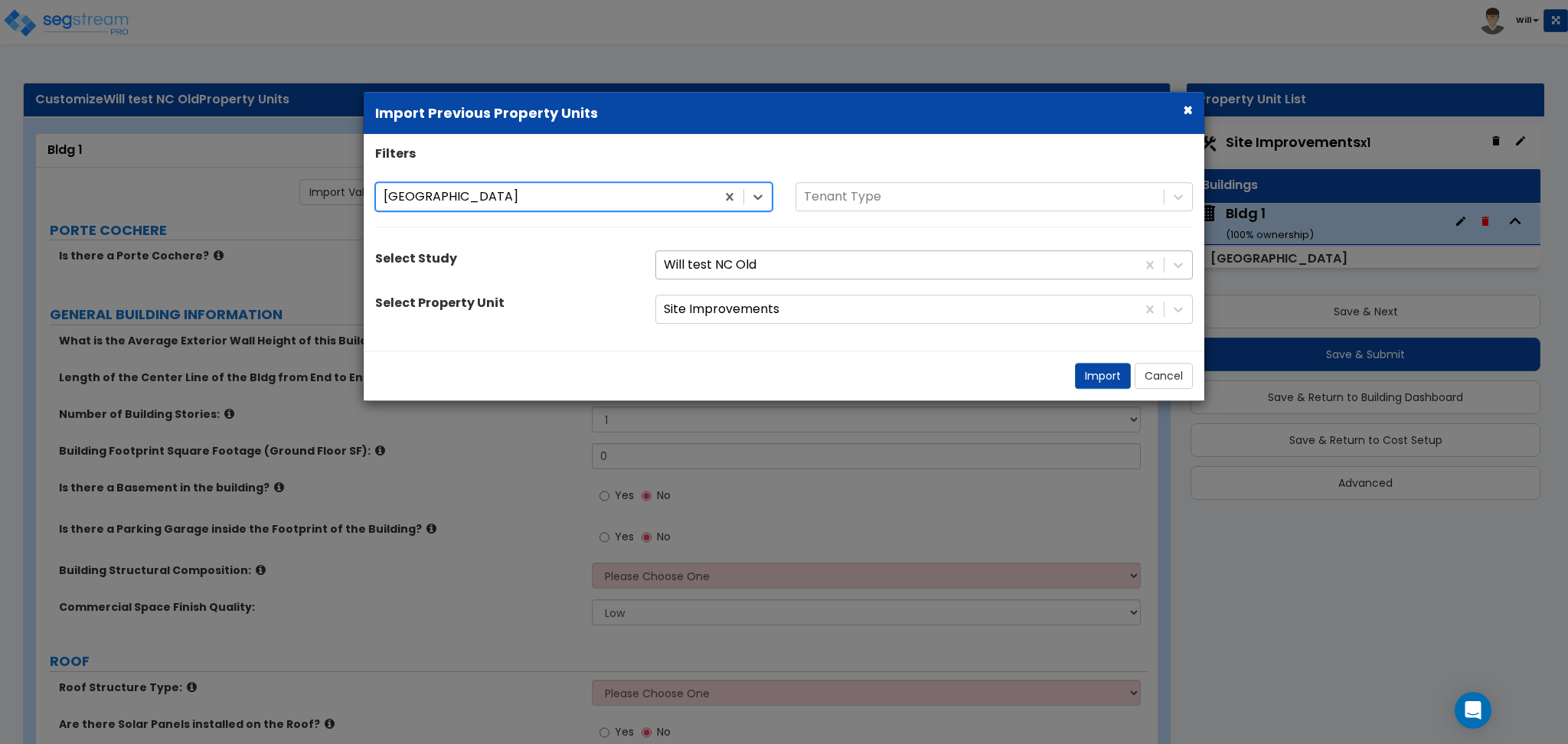
click at [744, 268] on div at bounding box center [896, 264] width 465 height 20
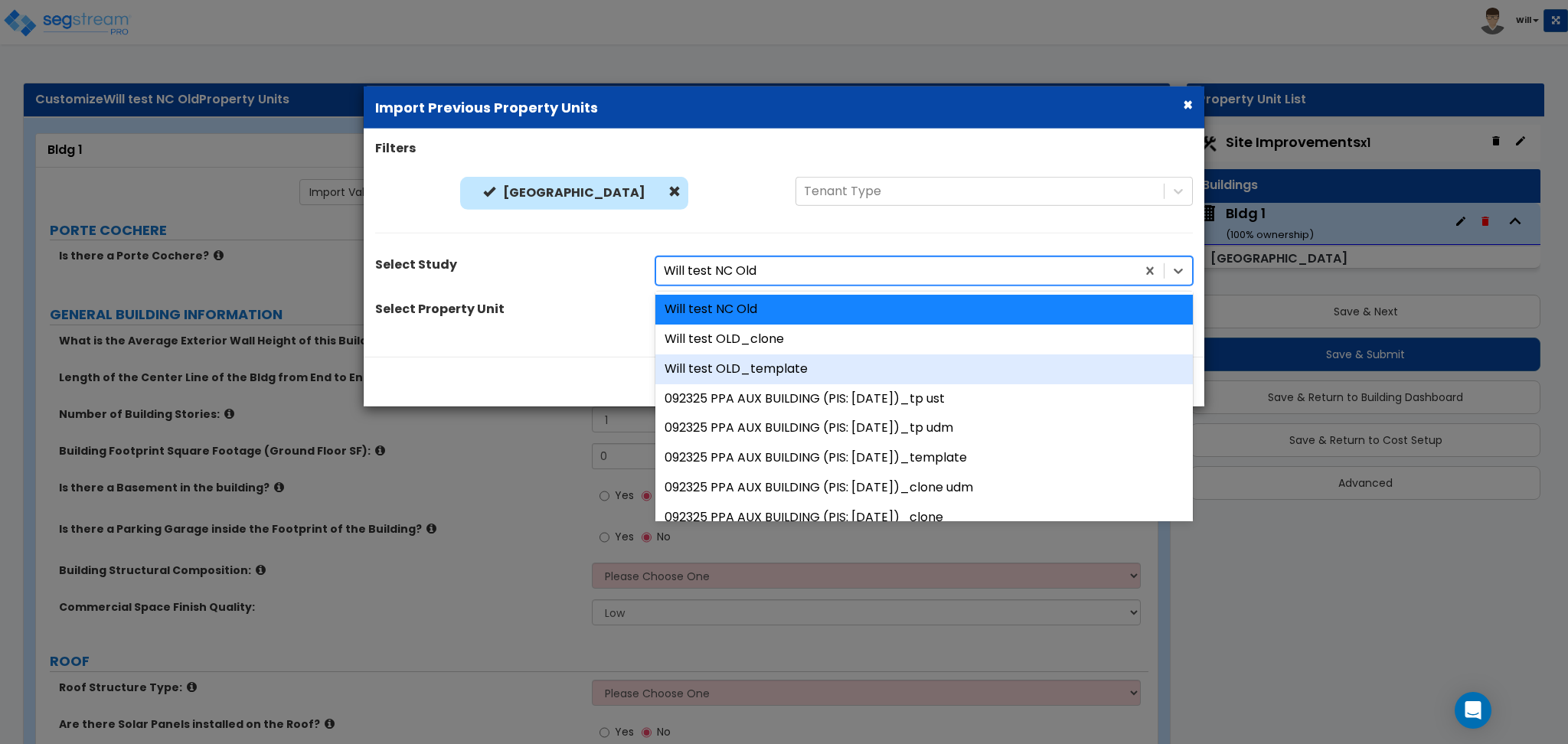
click at [756, 366] on div "Will test OLD_template" at bounding box center [923, 368] width 538 height 30
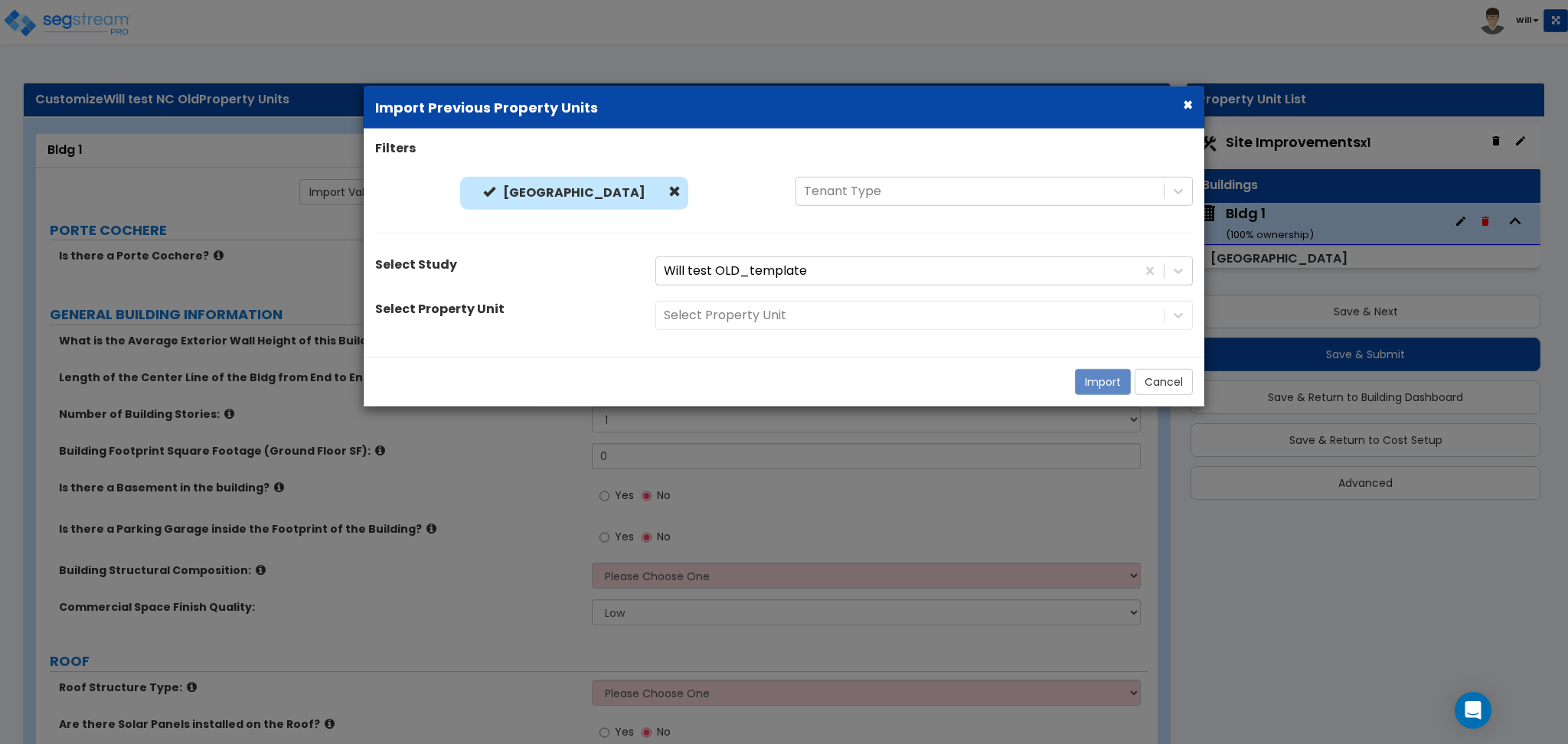
click at [767, 315] on div "Select Property Unit" at bounding box center [923, 315] width 560 height 29
click at [761, 315] on div at bounding box center [910, 314] width 492 height 20
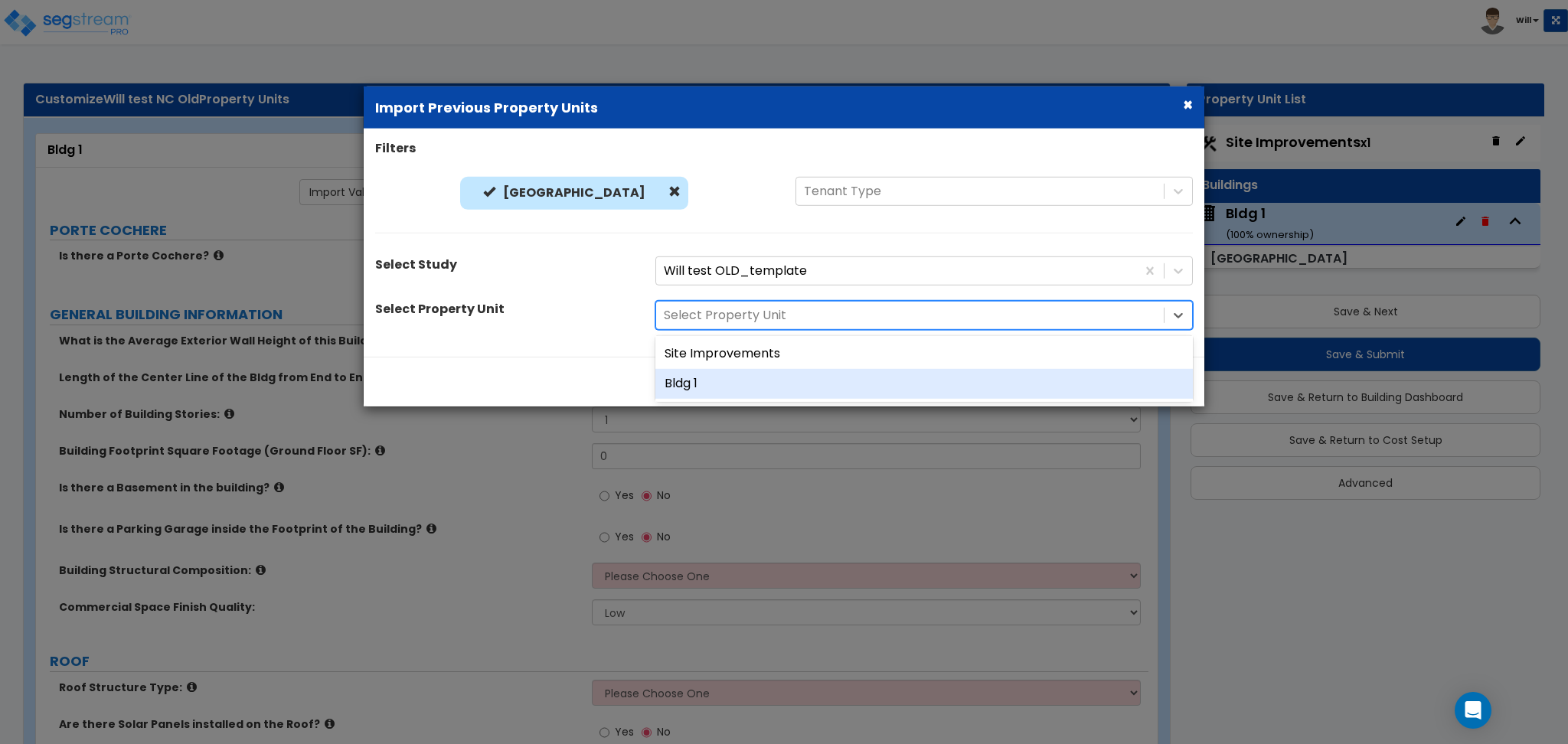
click at [744, 381] on div "Bldg 1" at bounding box center [923, 383] width 538 height 30
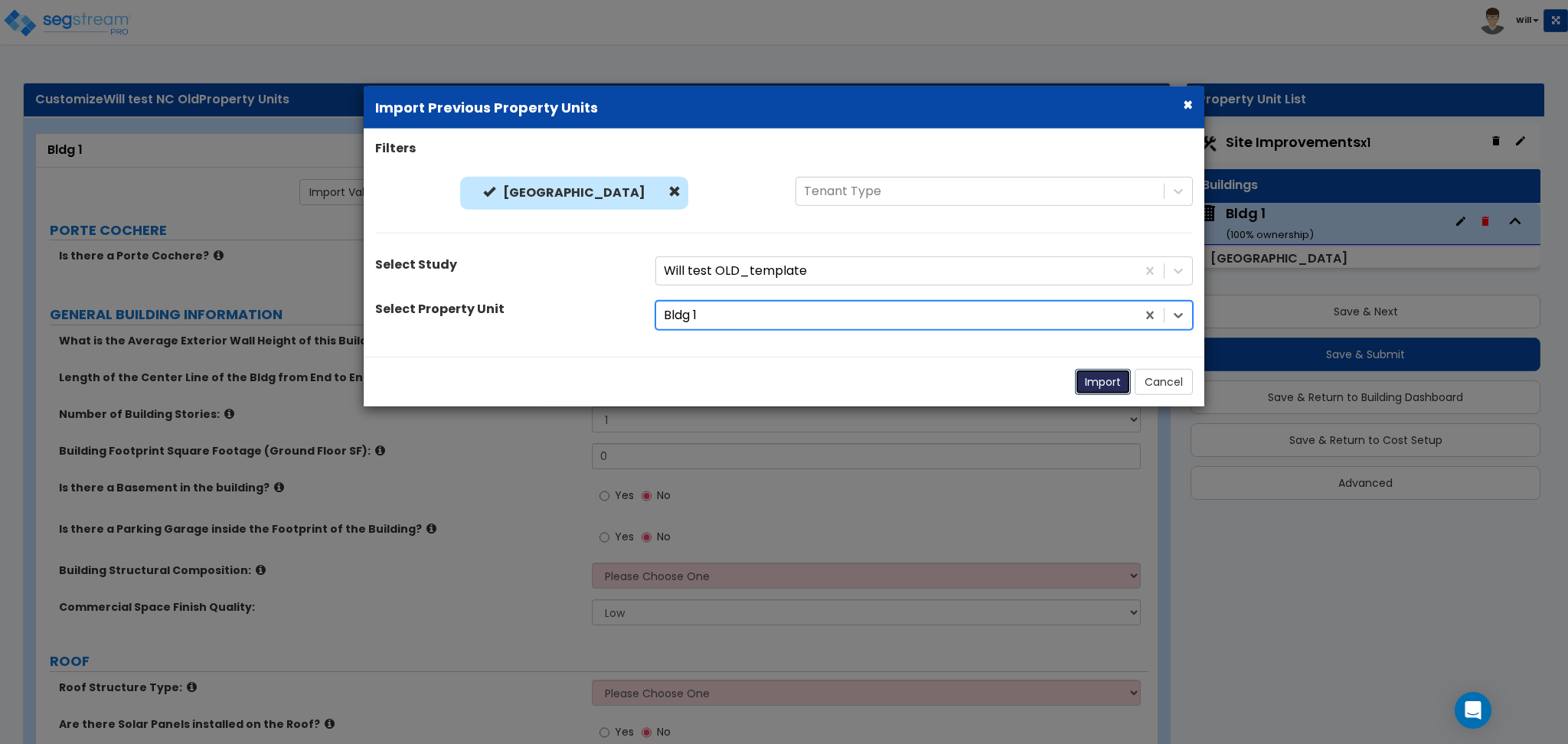
click at [1094, 378] on button "Import" at bounding box center [1103, 382] width 56 height 26
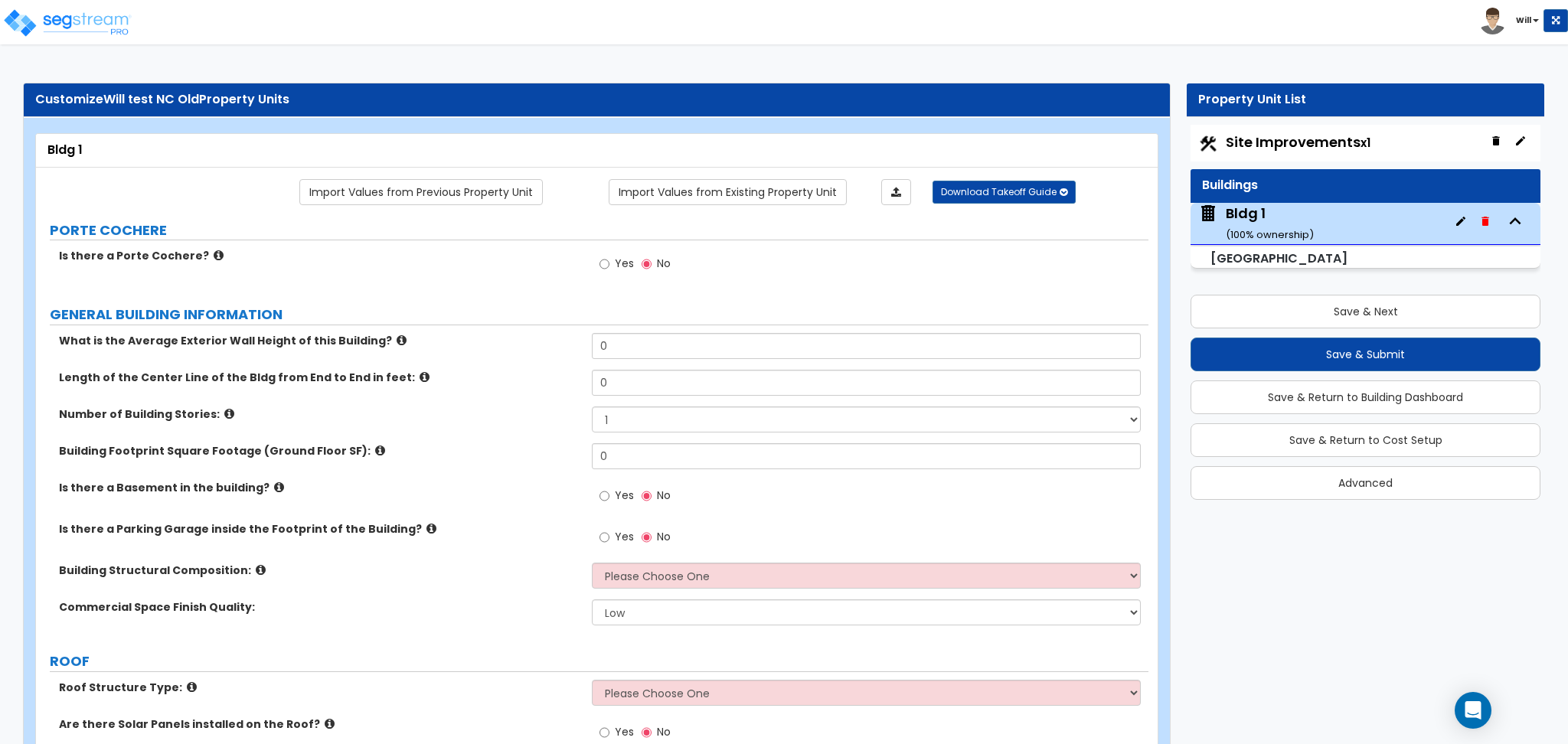
type input "12"
radio input "true"
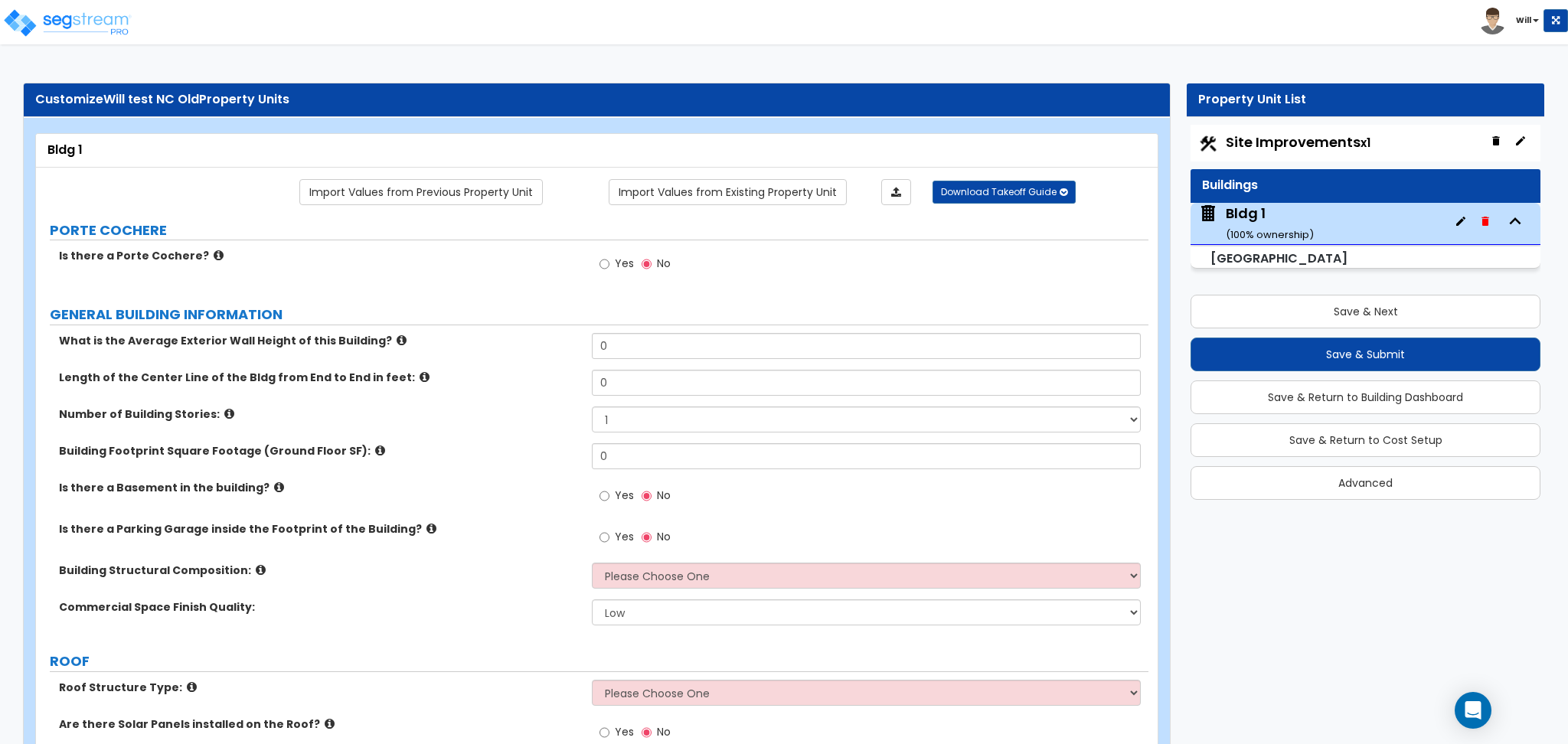
select select "1"
radio input "true"
select select "2"
select select "1"
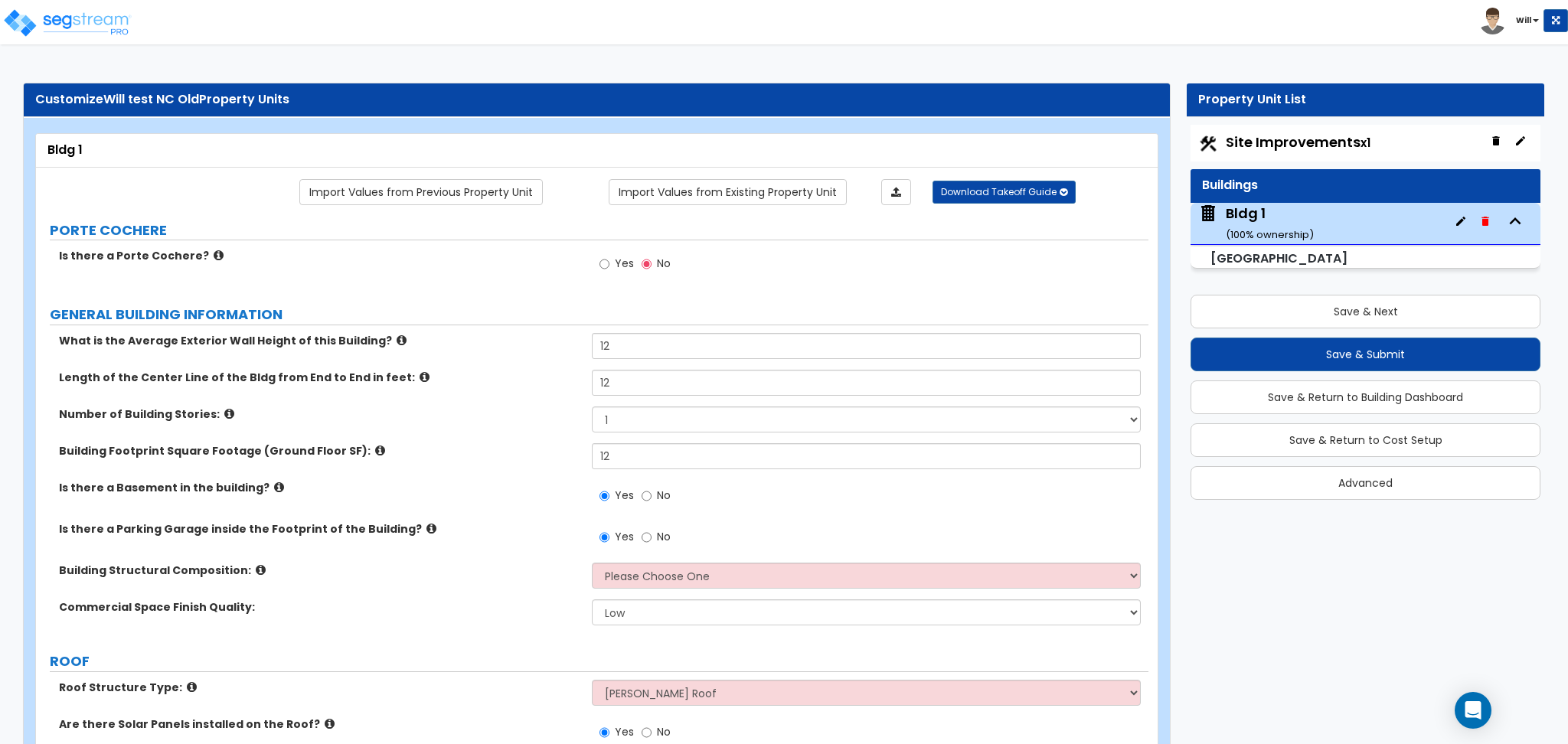
select select "1"
select select "2"
select select "1"
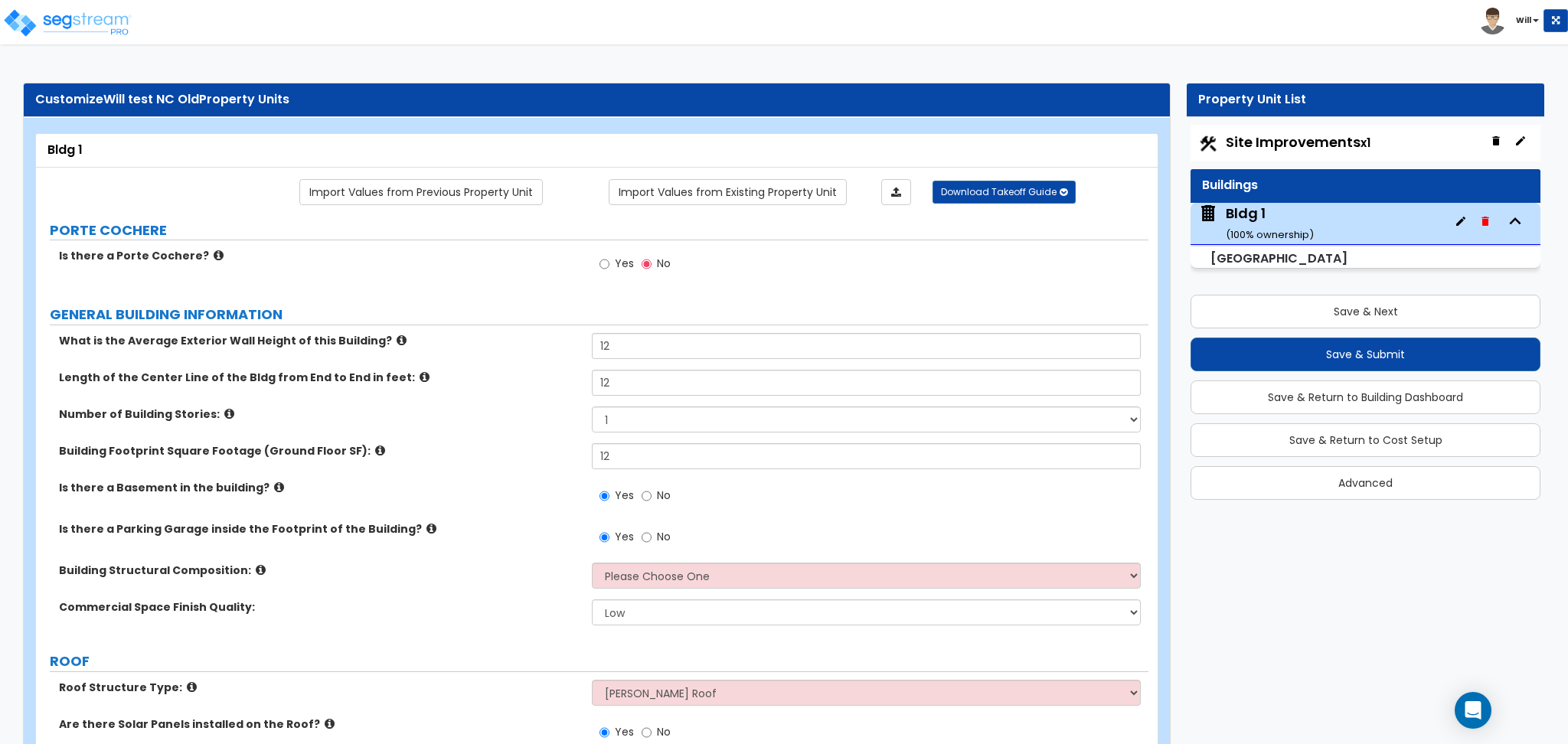
select select "1"
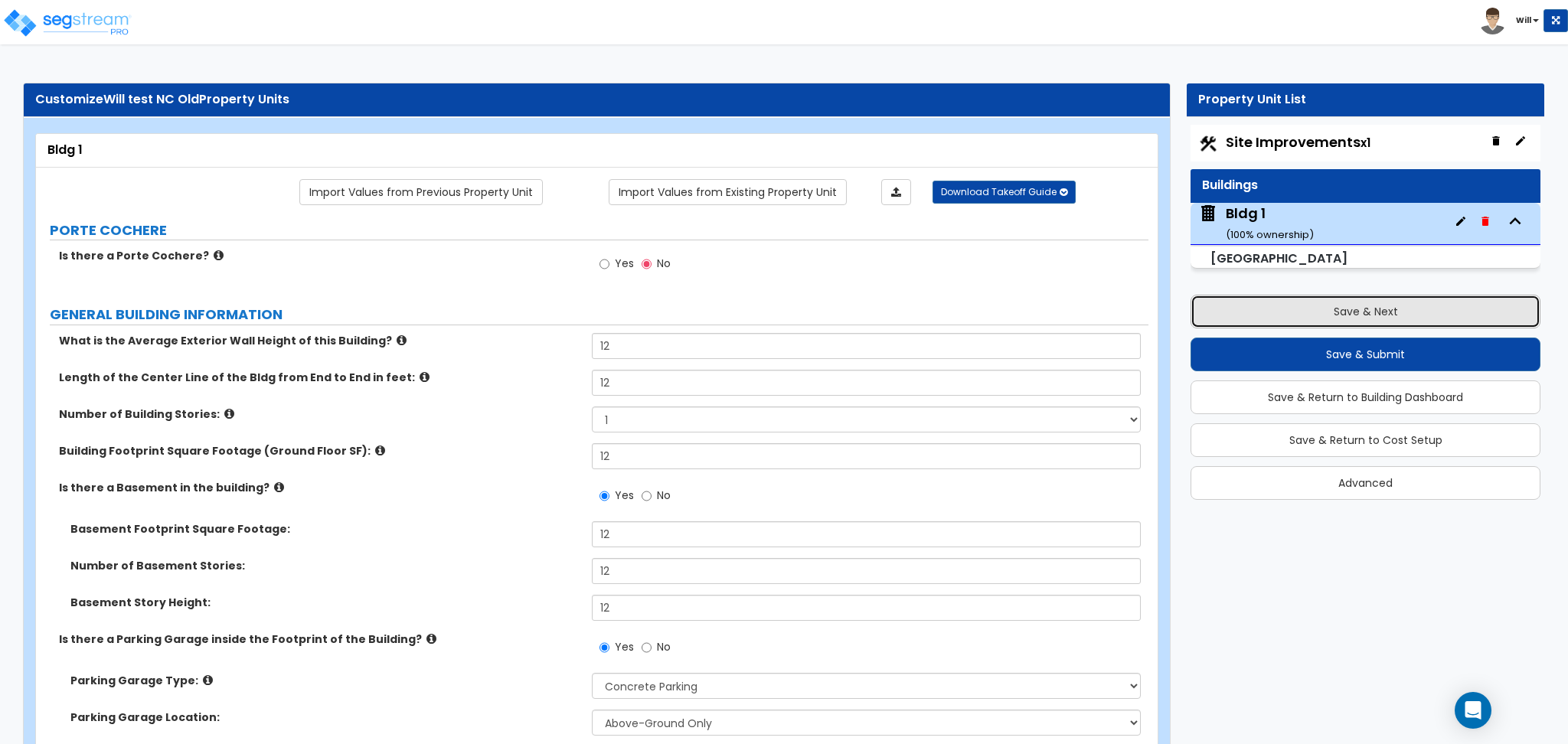
click at [1327, 311] on button "Save & Next" at bounding box center [1365, 311] width 349 height 34
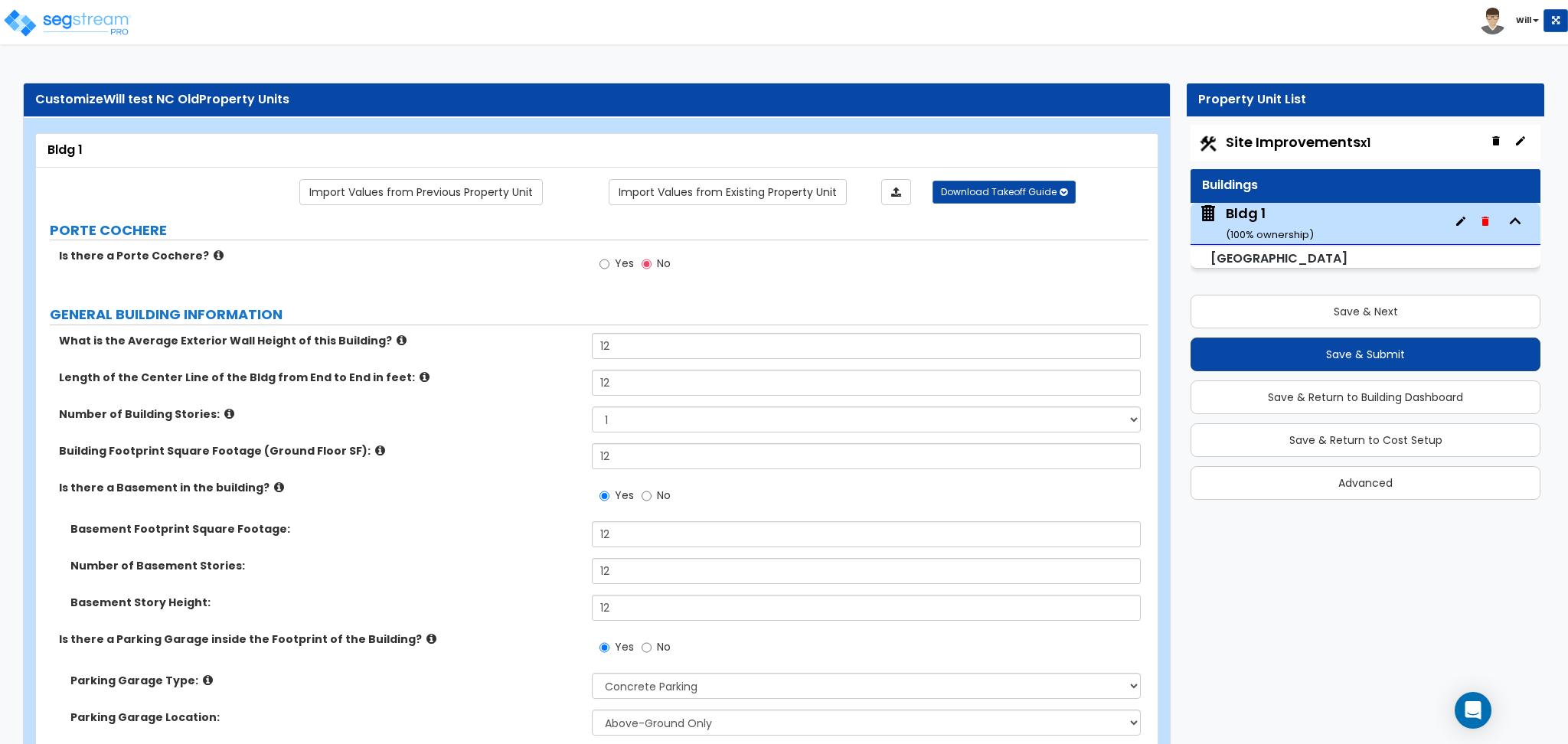
select select "1"
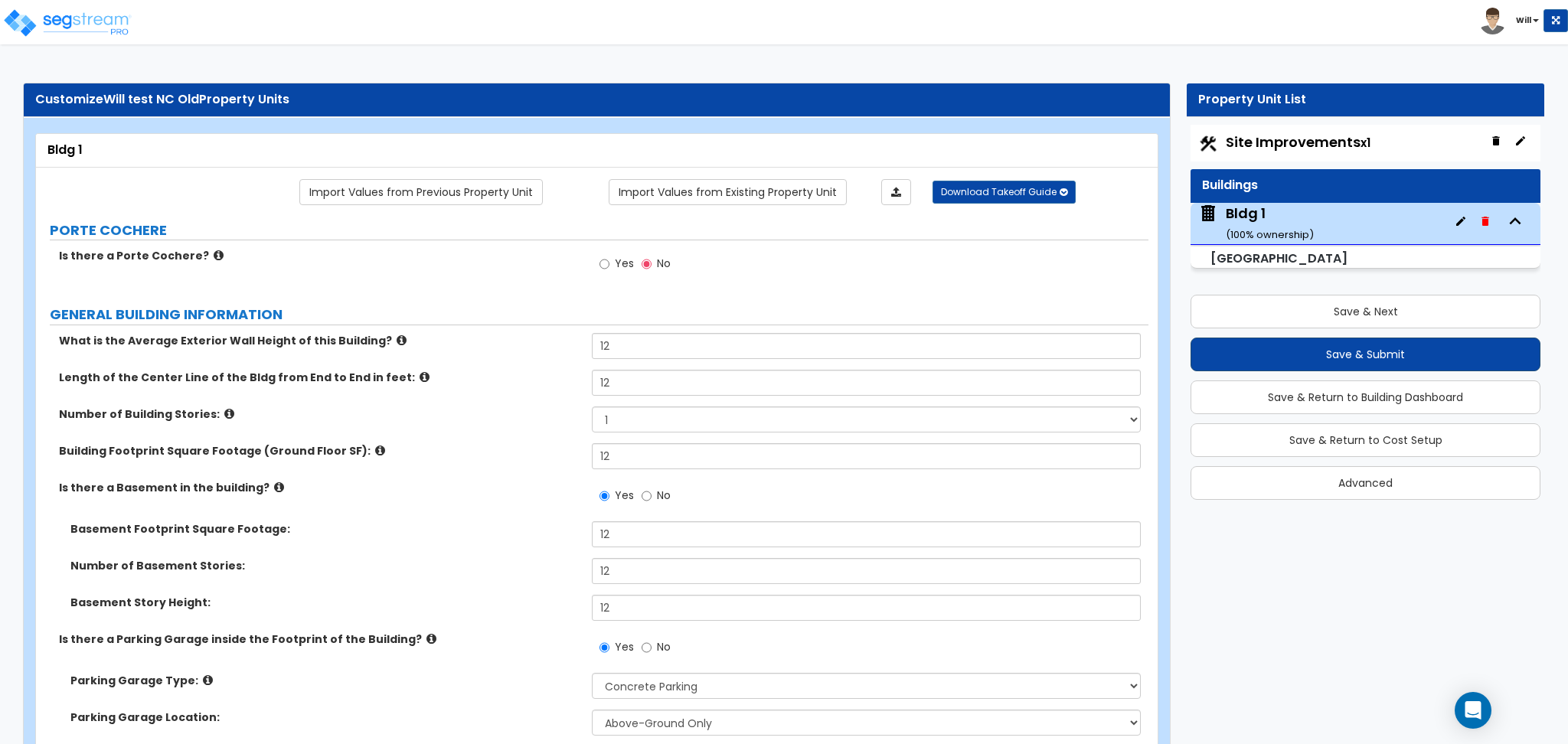
select select "1"
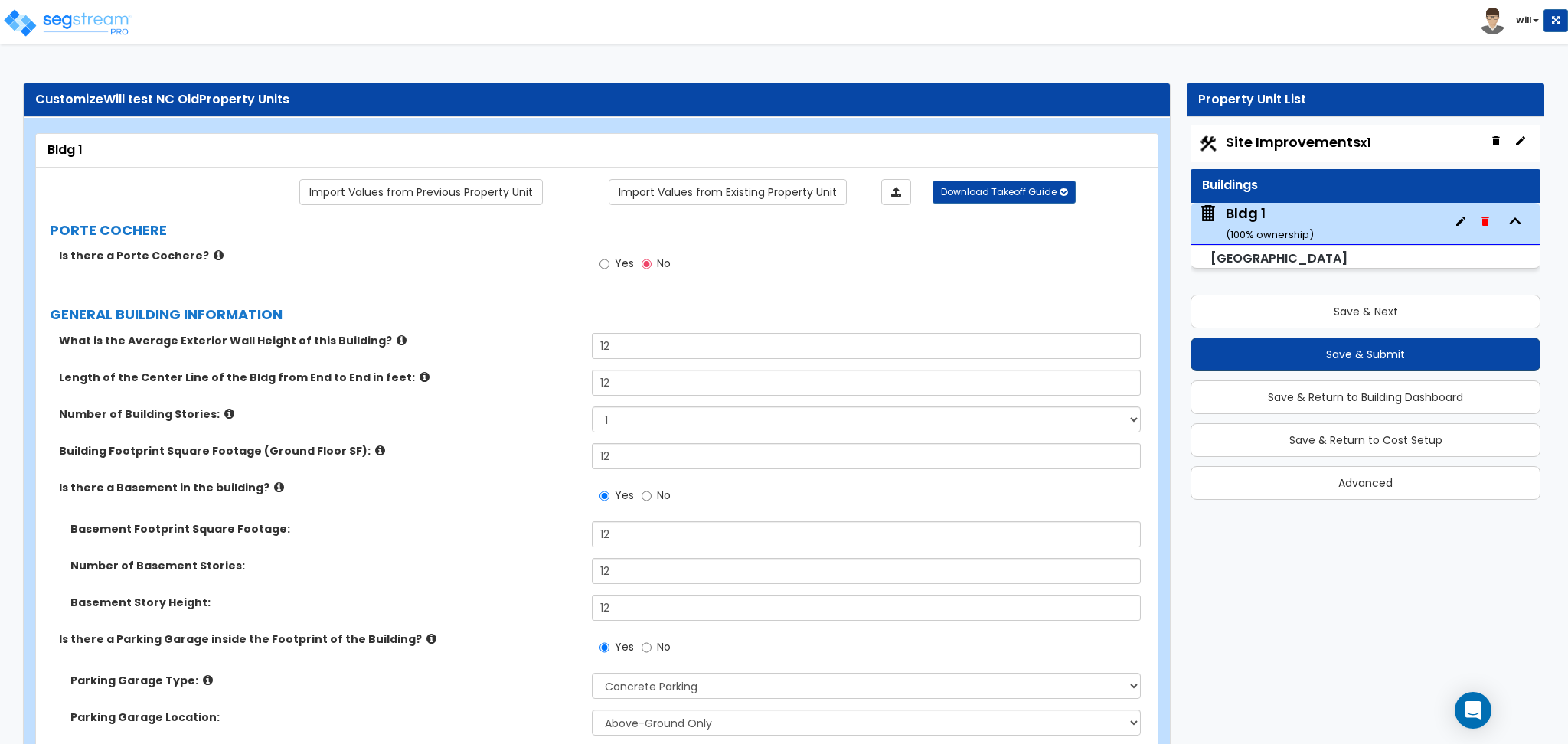
select select "1"
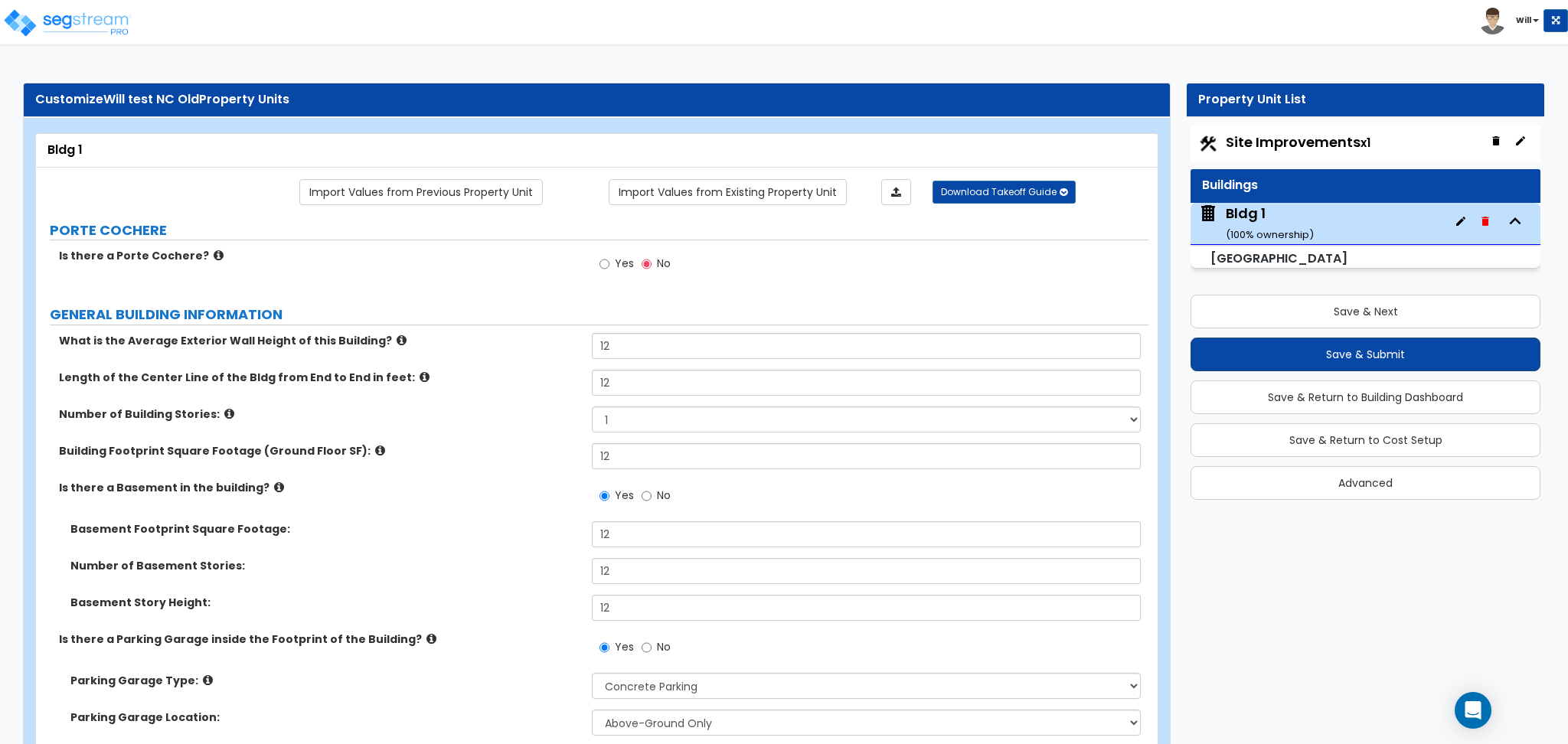
select select "1"
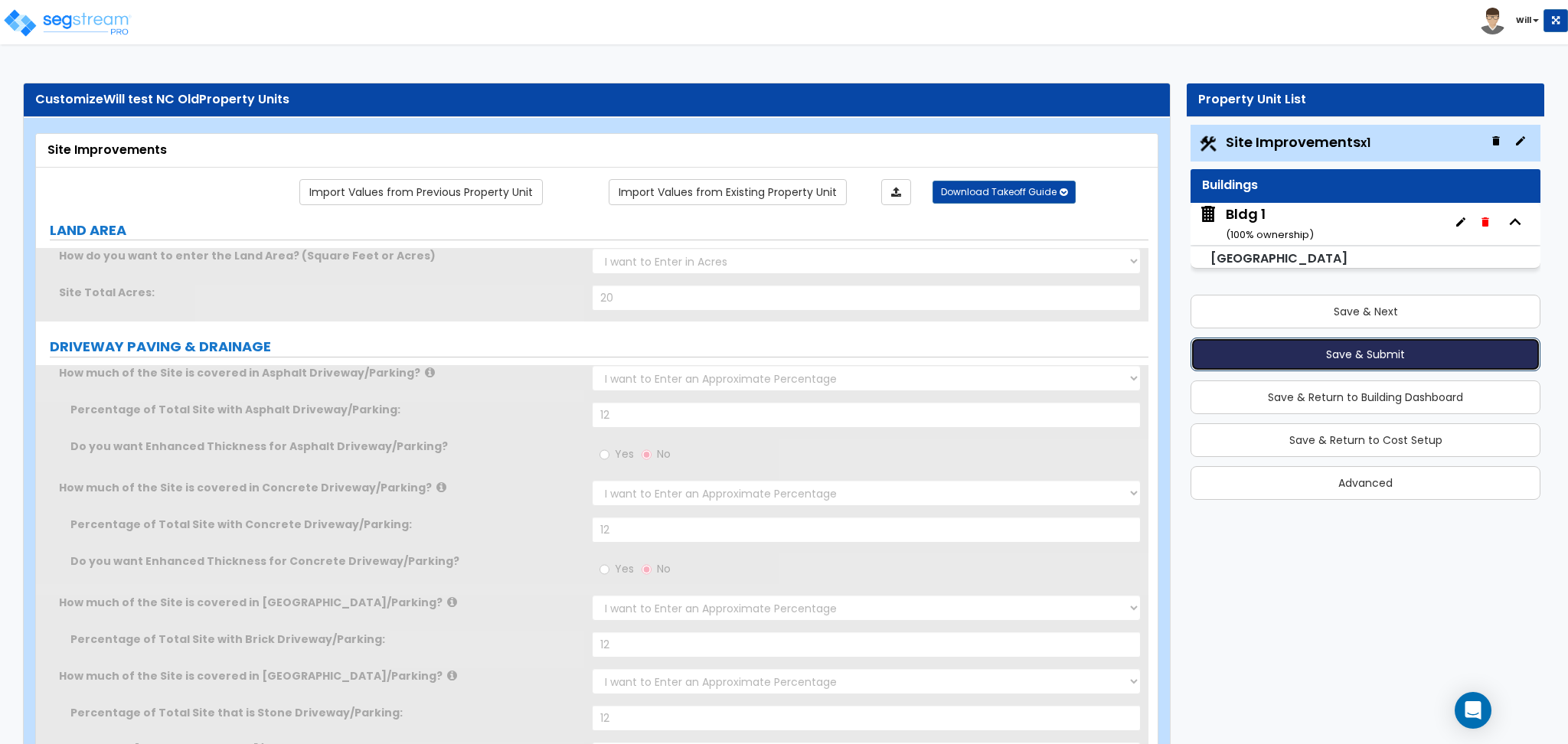
click at [1324, 360] on button "Save & Submit" at bounding box center [1365, 354] width 349 height 34
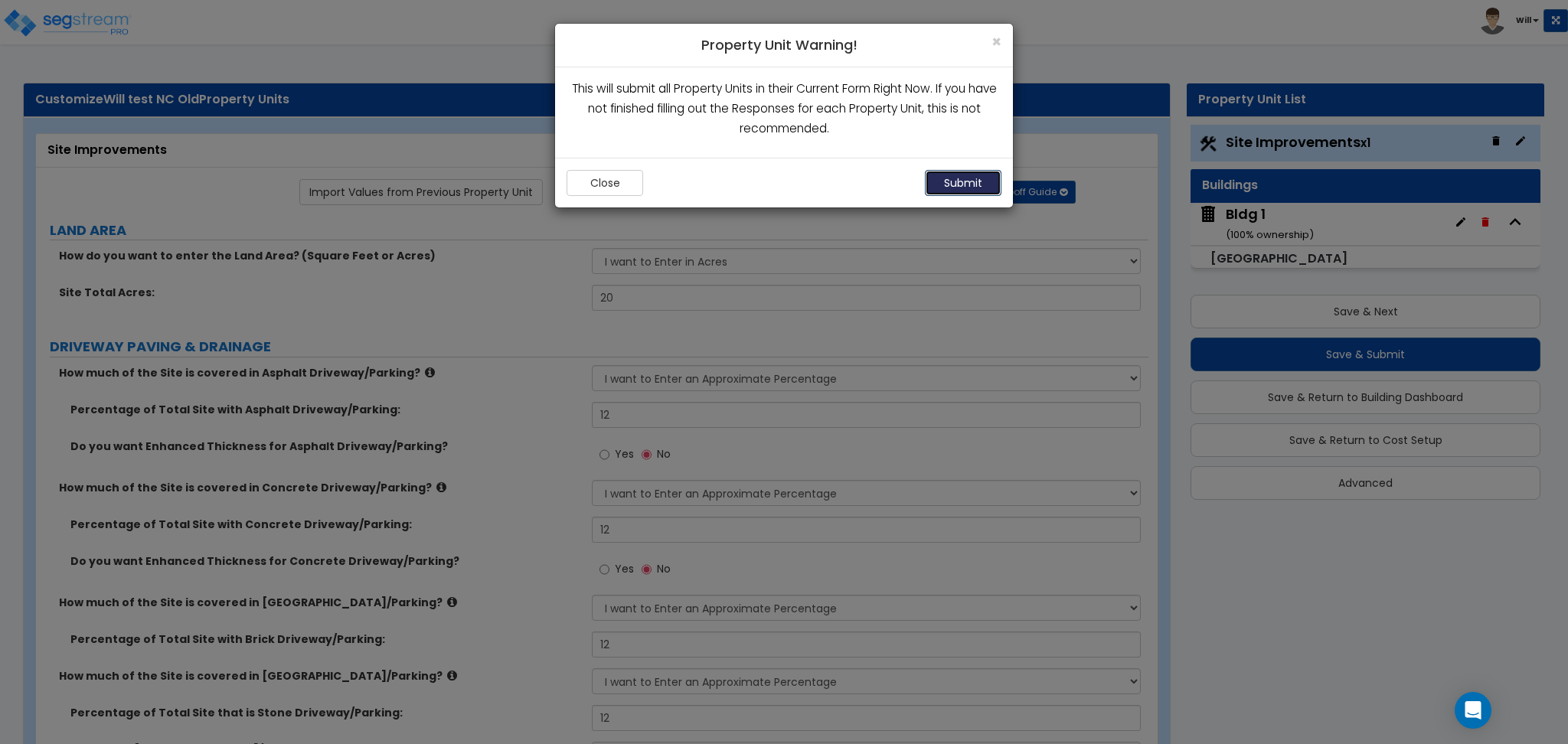
click at [975, 189] on button "Submit" at bounding box center [962, 183] width 76 height 26
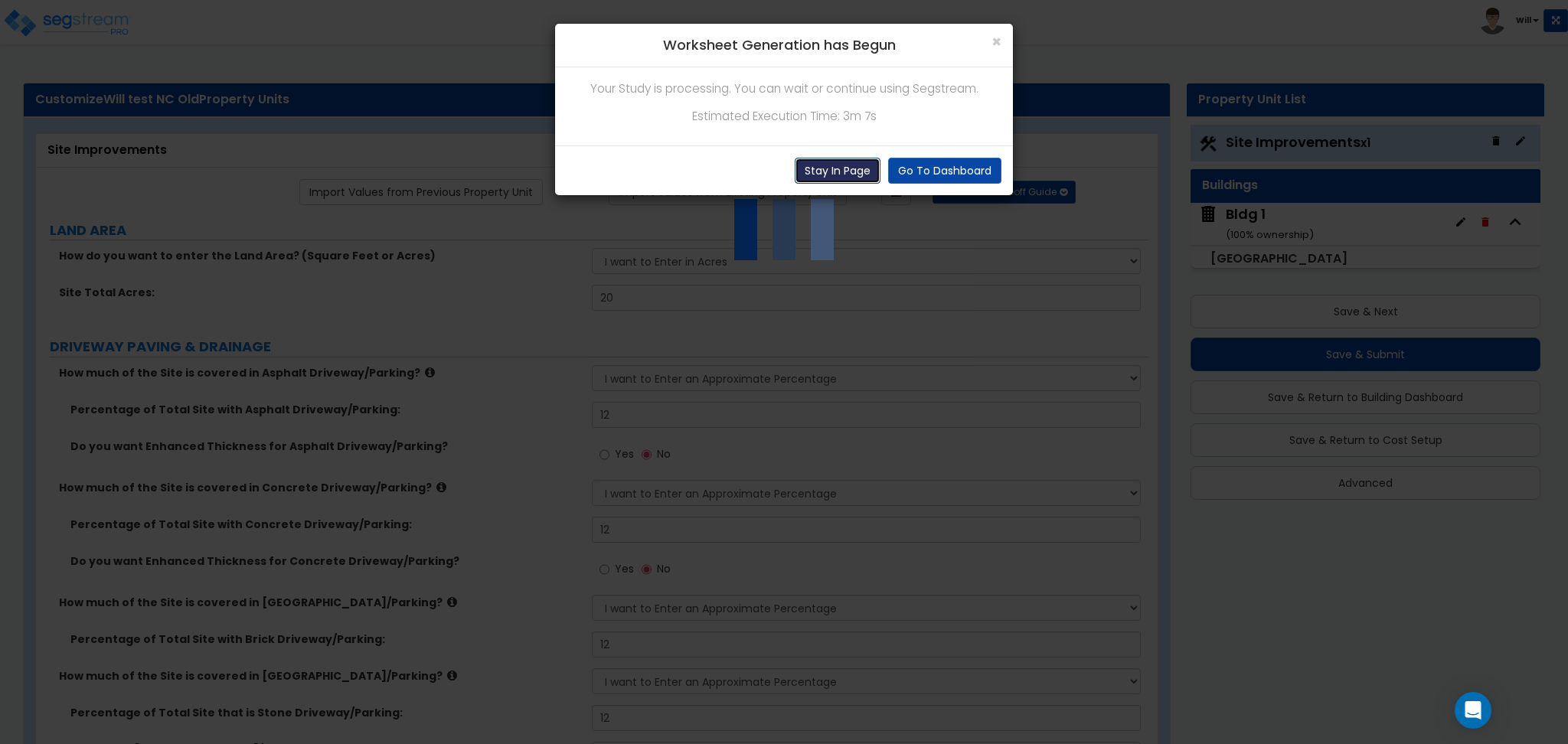
click at [828, 167] on button "Stay In Page" at bounding box center [838, 170] width 86 height 26
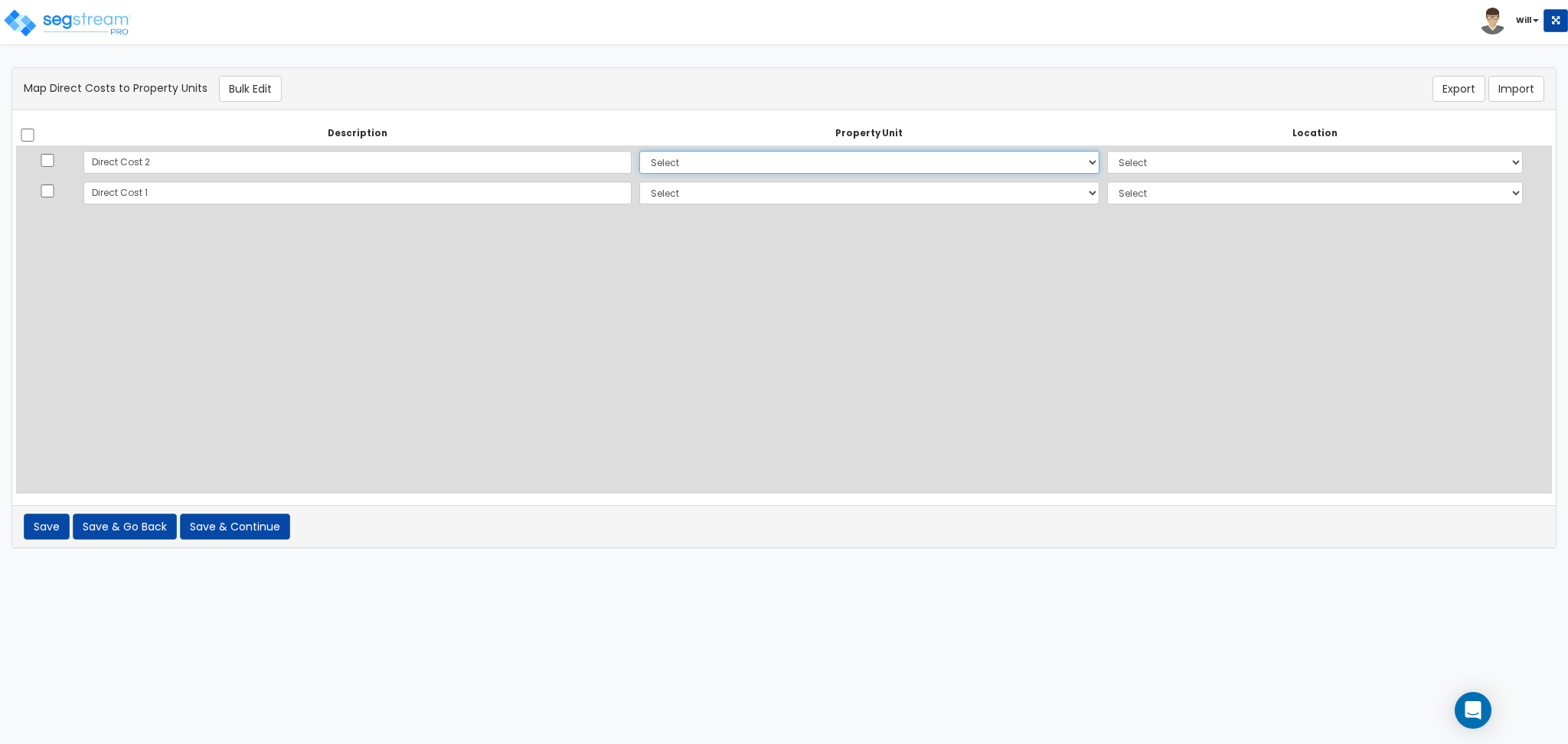
click at [658, 152] on select "Select Bldg 1 Site Improvements Add Additional Property Unit" at bounding box center [868, 162] width 460 height 23
select select "173002"
click at [639, 151] on select "Select Bldg 1 Site Improvements Add Additional Property Unit" at bounding box center [868, 162] width 460 height 23
select select
click at [649, 190] on select "Select Bldg 1 Site Improvements Add Additional Property Unit" at bounding box center [868, 193] width 460 height 23
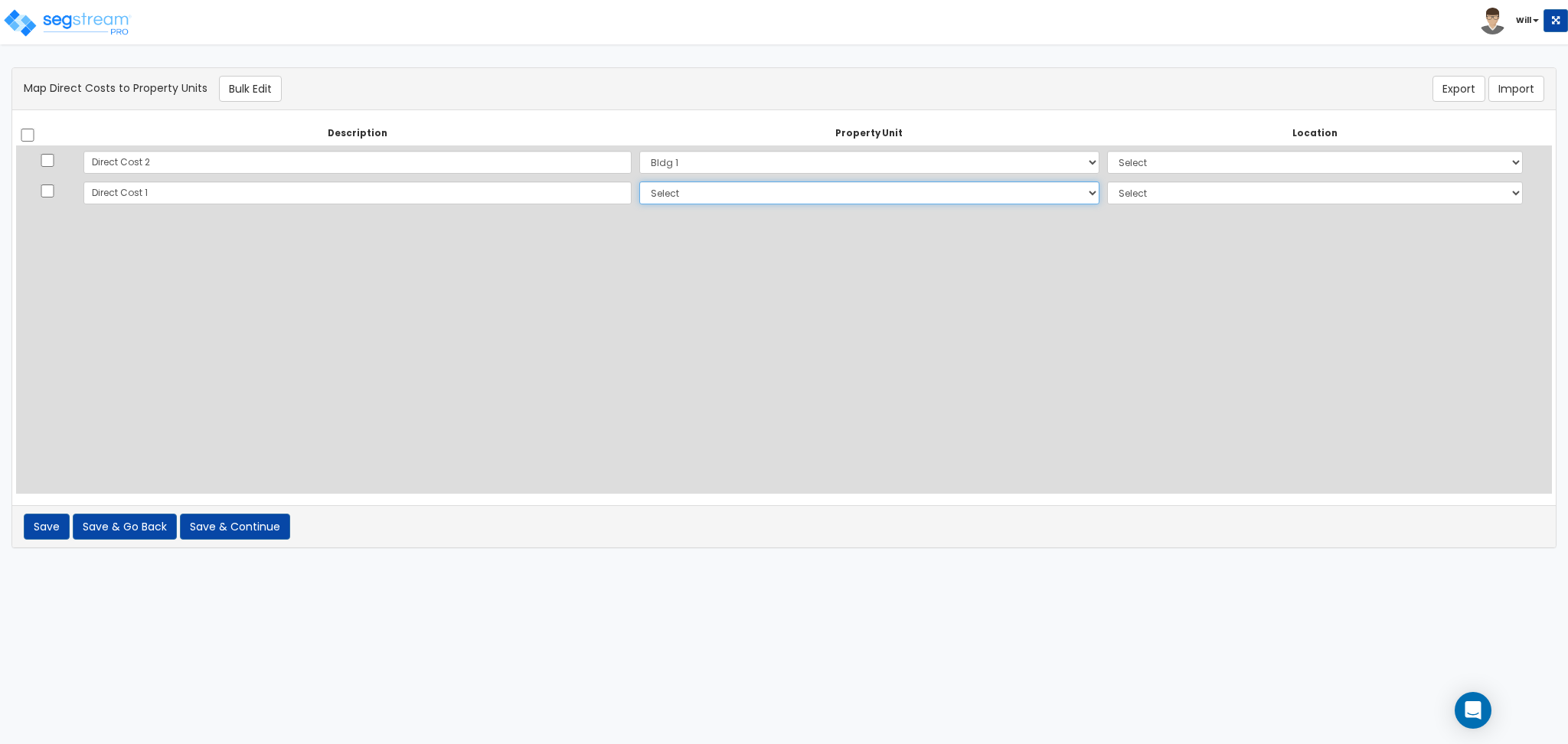
select select "173004"
click at [639, 182] on select "Select Bldg 1 Site Improvements Add Additional Property Unit" at bounding box center [868, 193] width 460 height 23
select select
click at [1168, 153] on select "Select Add Additional Location Building Building Interior Parking Garage" at bounding box center [1314, 162] width 416 height 23
select select "6"
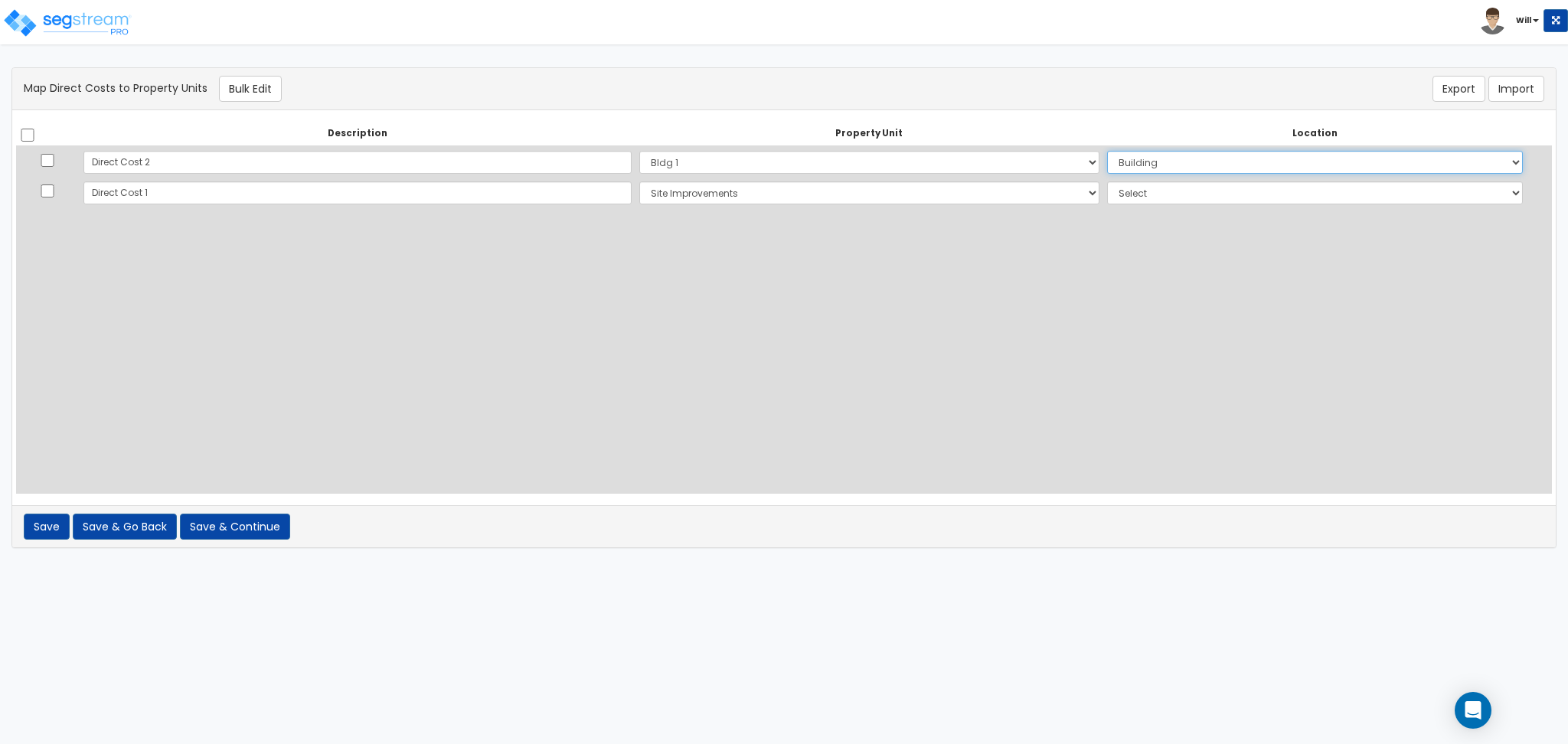
click at [1107, 151] on select "Select Add Additional Location Building Building Interior Parking Garage" at bounding box center [1314, 162] width 416 height 23
click at [1146, 198] on select "Select Add Additional Location Site Exterior Carport" at bounding box center [1314, 193] width 416 height 23
select select "462"
click at [1107, 182] on select "Select Add Additional Location Site Exterior Carport" at bounding box center [1314, 193] width 416 height 23
click at [213, 520] on button "Save & Continue" at bounding box center [235, 527] width 110 height 26
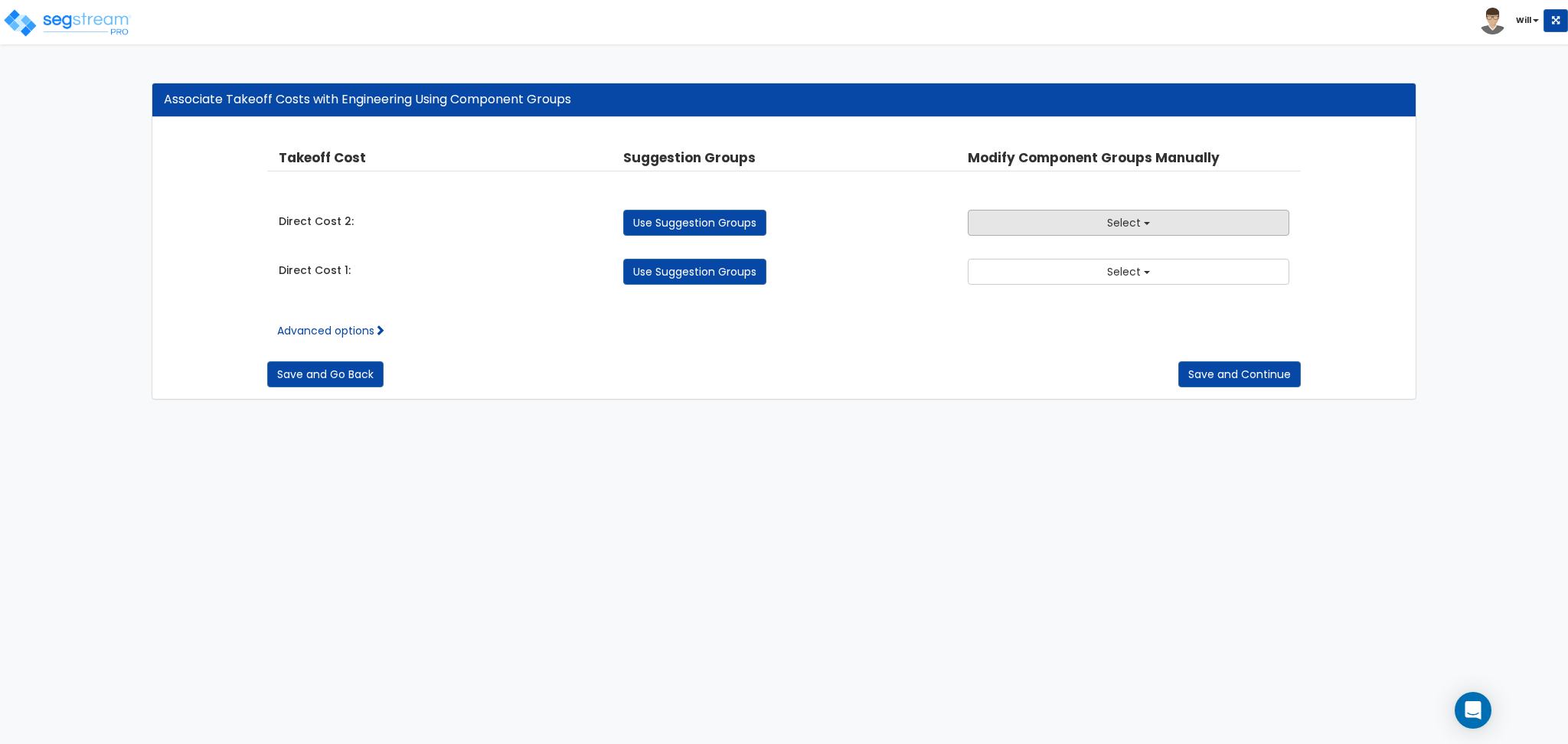
click at [1084, 215] on button "Select" at bounding box center [1128, 223] width 322 height 26
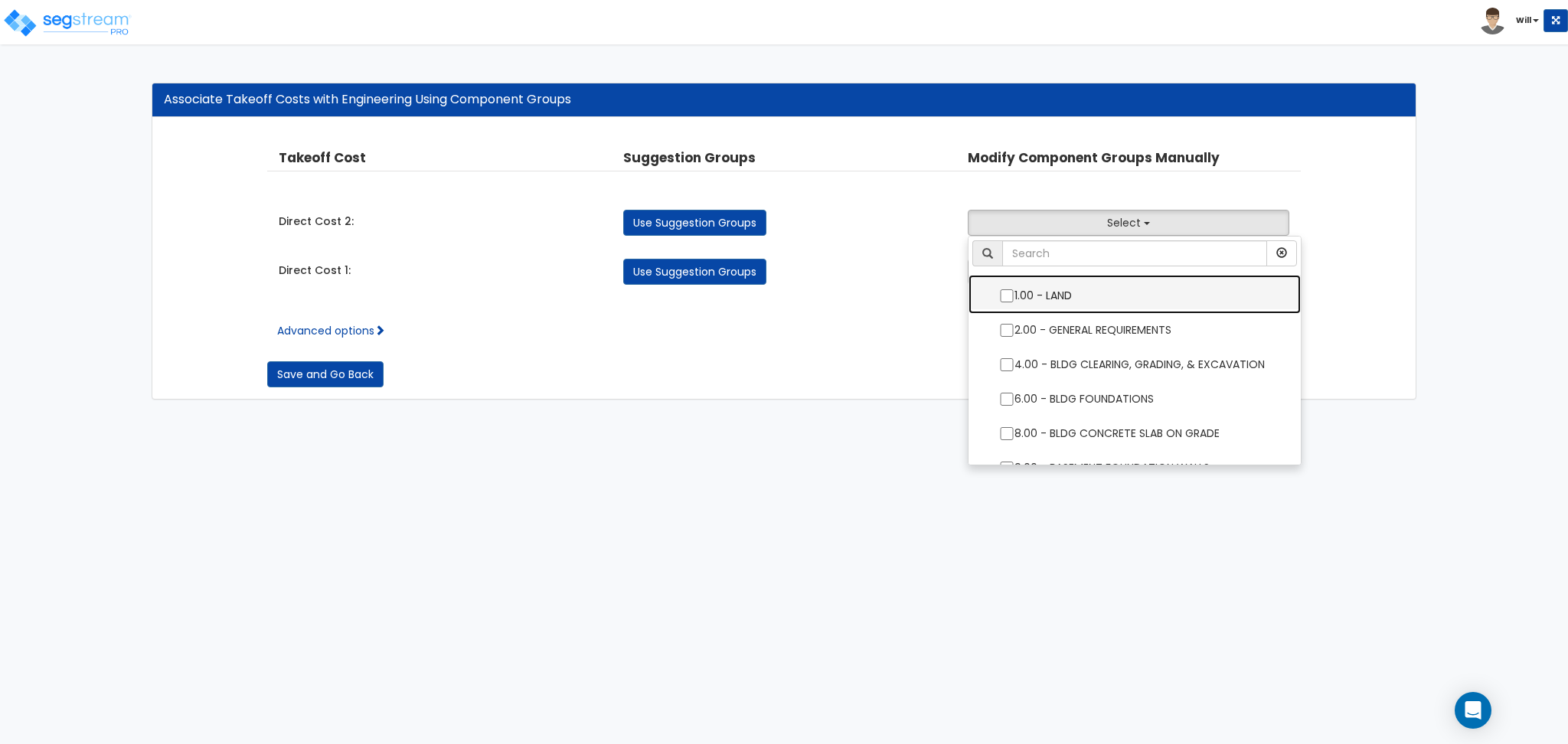
click at [1081, 283] on label "1.00 - LAND" at bounding box center [1134, 293] width 302 height 35
click at [1014, 289] on input "1.00 - LAND" at bounding box center [1006, 296] width 15 height 13
checkbox input "true"
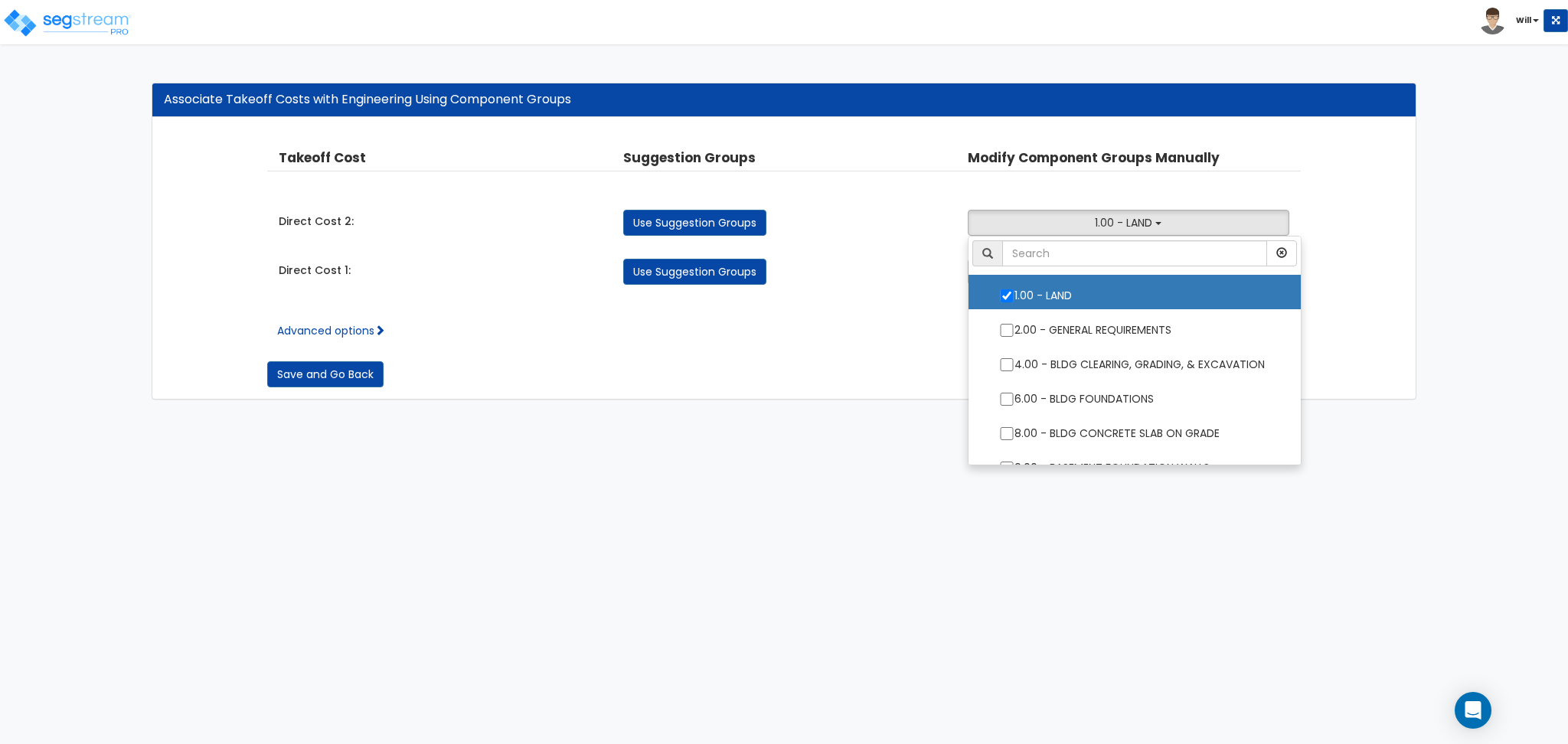
click at [868, 308] on div "Advanced options Take Off Cost Select Direct Cost 2 Direct Cost 1 Property Unit…" at bounding box center [783, 319] width 1034 height 38
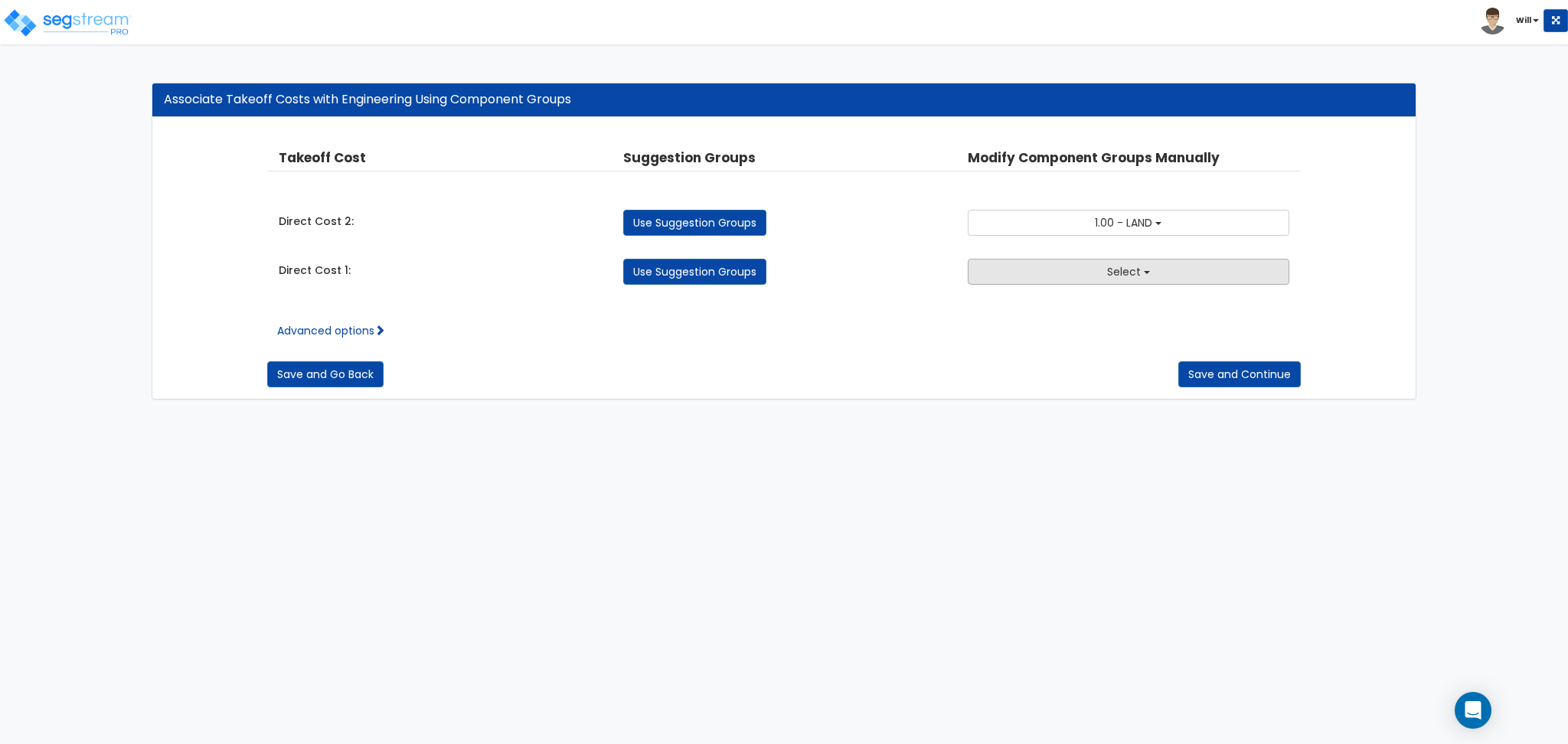
drag, startPoint x: 999, startPoint y: 287, endPoint x: 1003, endPoint y: 276, distance: 11.7
click at [1000, 287] on div "Takeoff Cost Property Unit Location Suggestion Groups Modify Component Groups M…" at bounding box center [783, 216] width 1034 height 167
click at [1007, 267] on button "Select" at bounding box center [1128, 272] width 322 height 26
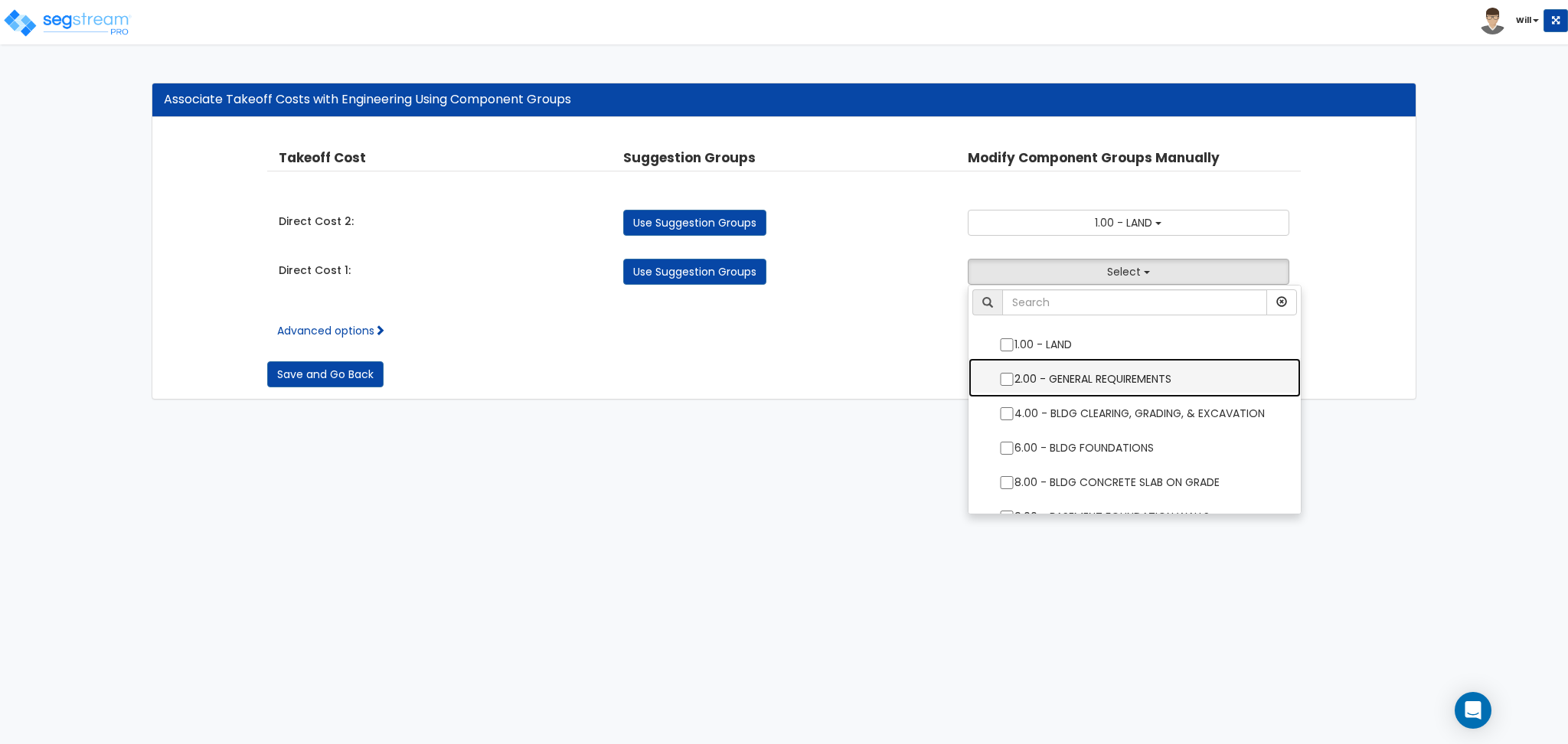
drag, startPoint x: 1031, startPoint y: 364, endPoint x: 983, endPoint y: 347, distance: 50.9
click at [1031, 361] on label "2.00 - GENERAL REQUIREMENTS" at bounding box center [1134, 377] width 302 height 35
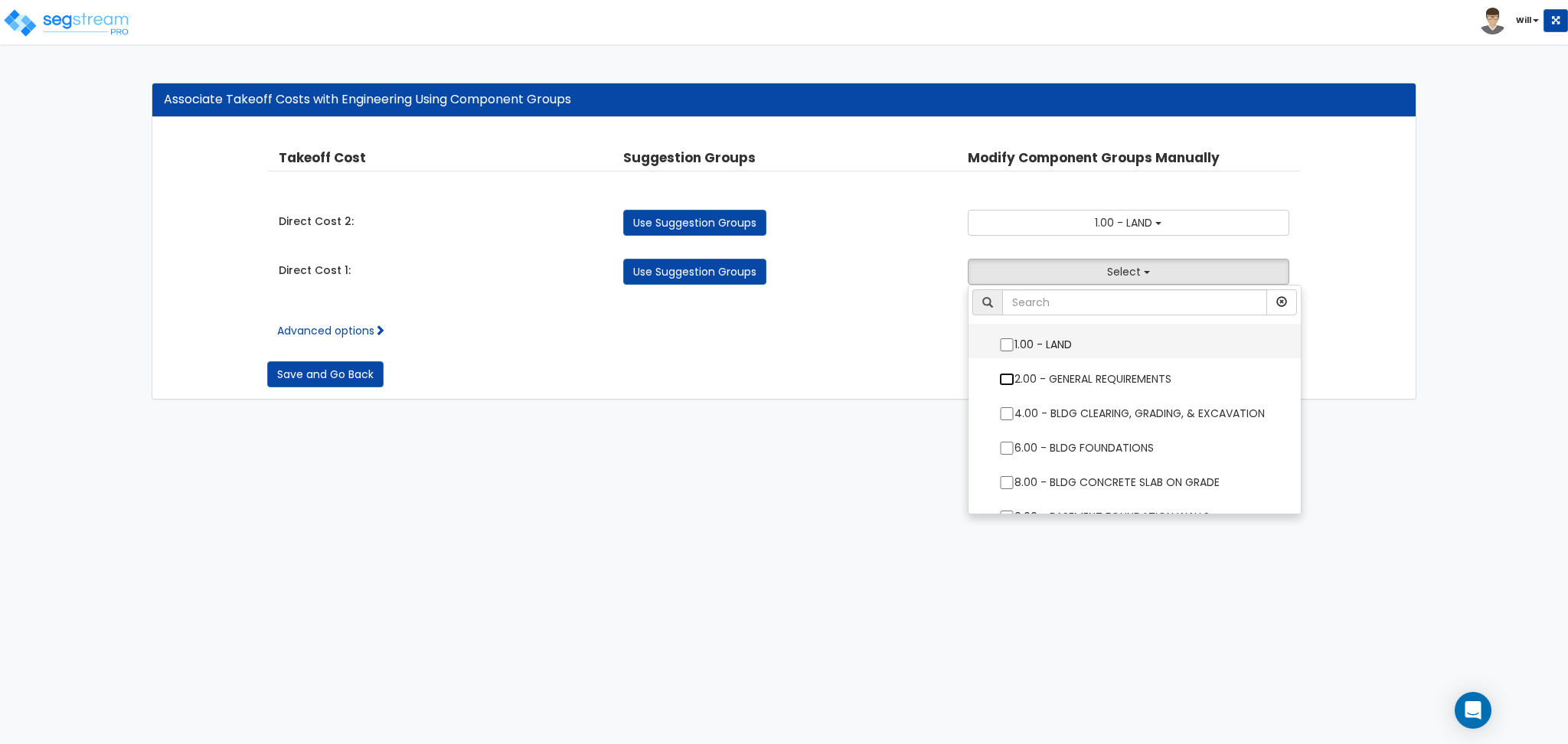
click at [1014, 373] on input "2.00 - GENERAL REQUIREMENTS" at bounding box center [1006, 379] width 15 height 13
checkbox input "true"
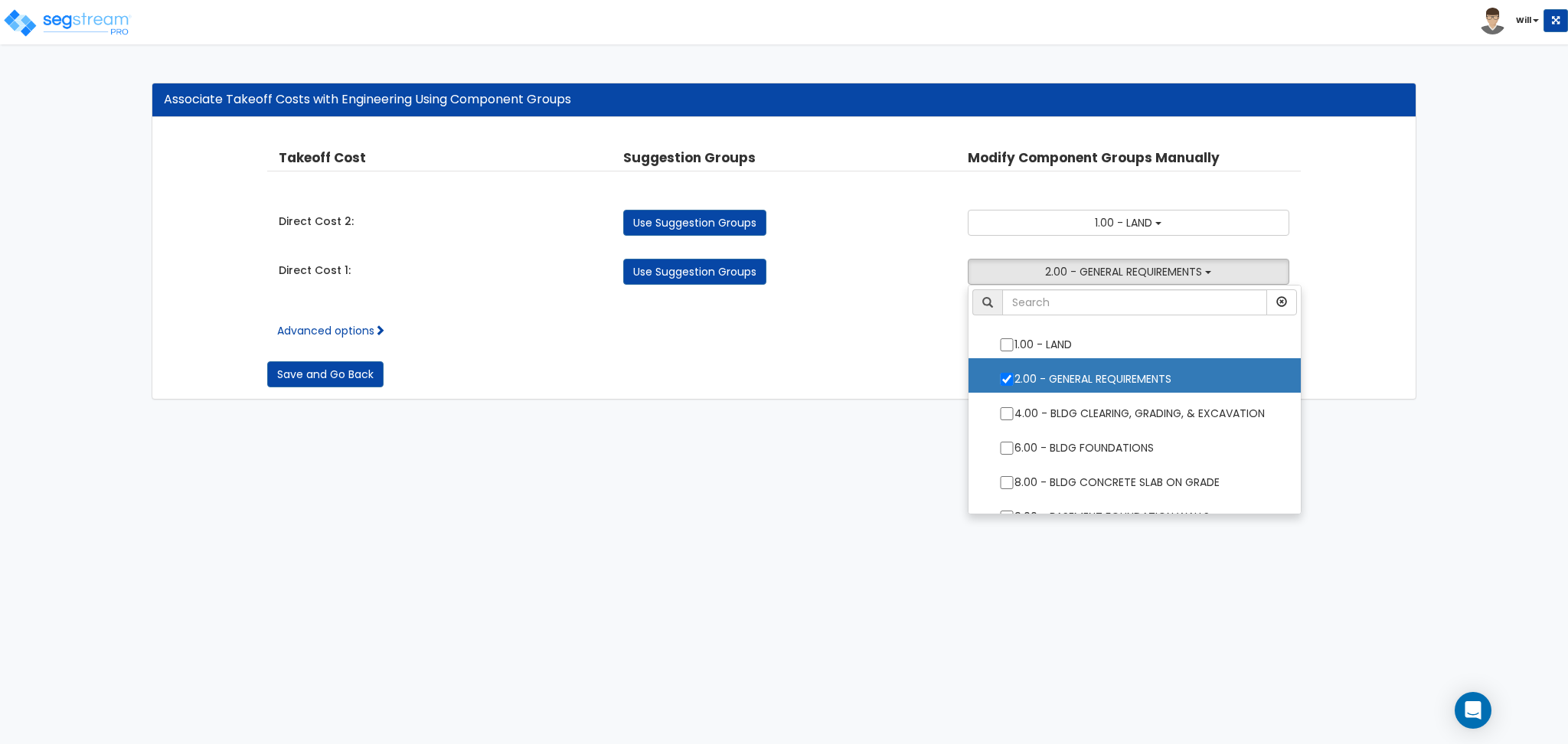
drag, startPoint x: 782, startPoint y: 306, endPoint x: 799, endPoint y: 308, distance: 17.1
click at [784, 306] on div "Advanced options Take Off Cost Select Direct Cost 2 Direct Cost 1 Property Unit…" at bounding box center [783, 319] width 1034 height 38
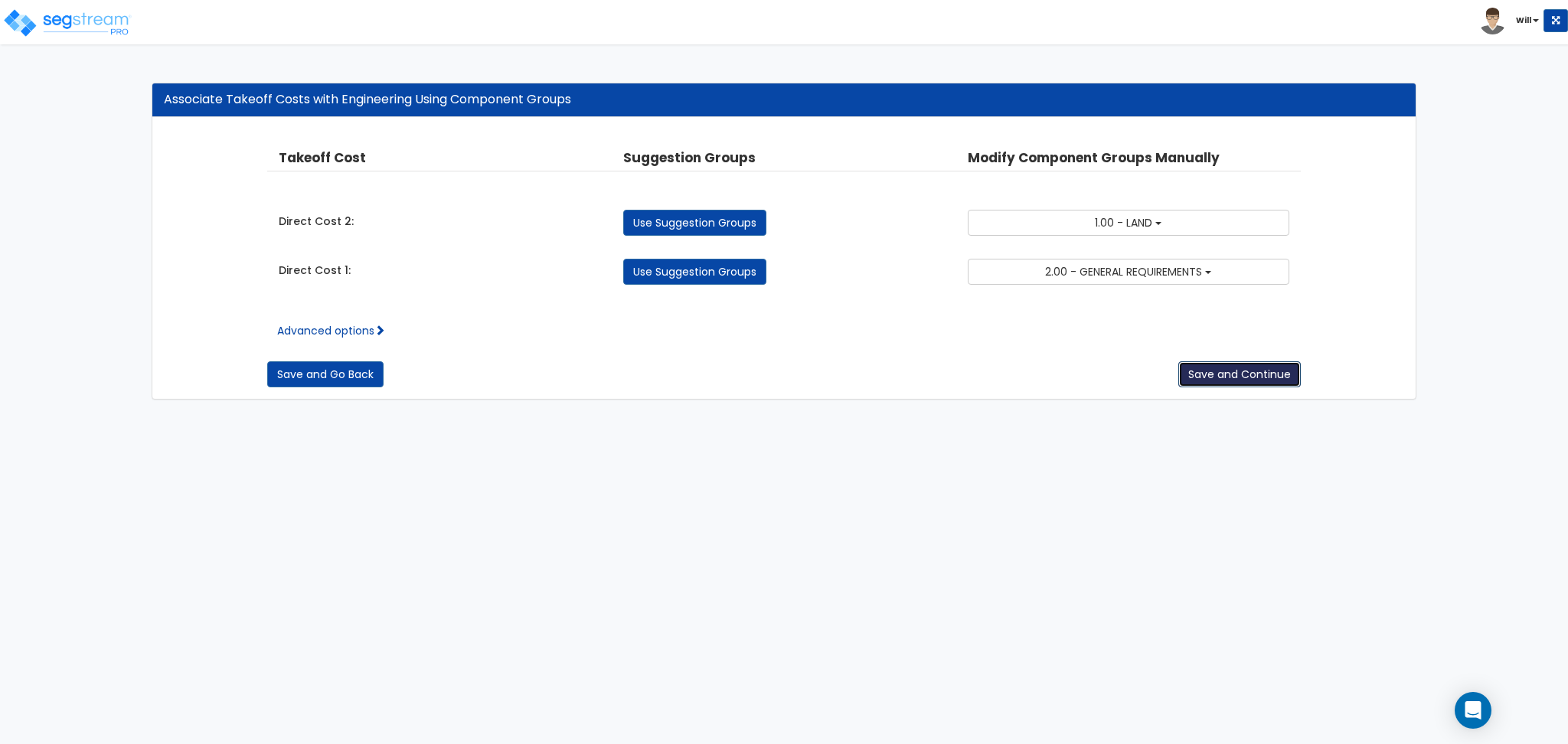
click at [1253, 380] on button "Save and Continue" at bounding box center [1239, 374] width 122 height 26
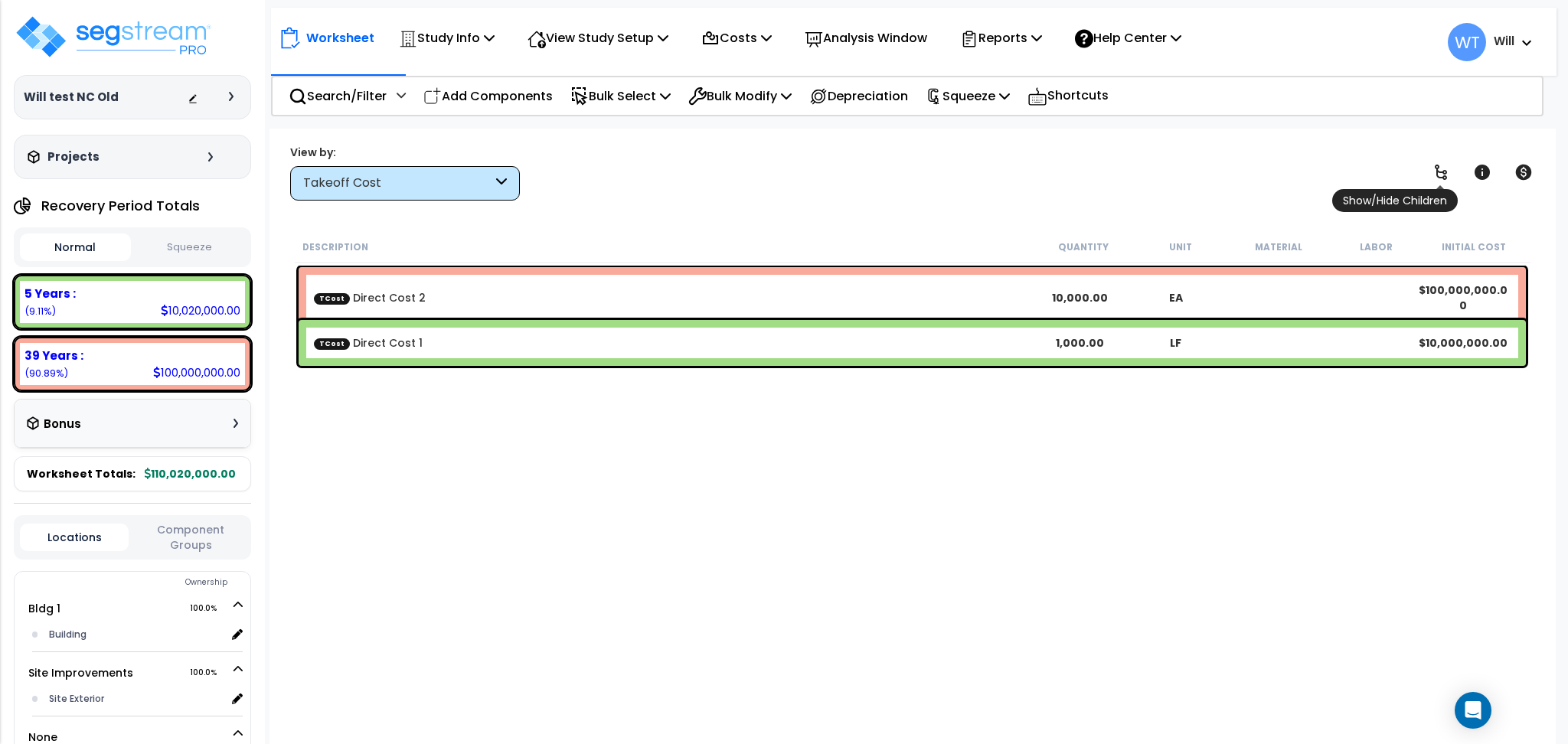
click at [1445, 189] on span "Show/Hide Children" at bounding box center [1394, 200] width 126 height 23
click at [513, 186] on div "Takeoff Cost" at bounding box center [405, 183] width 229 height 34
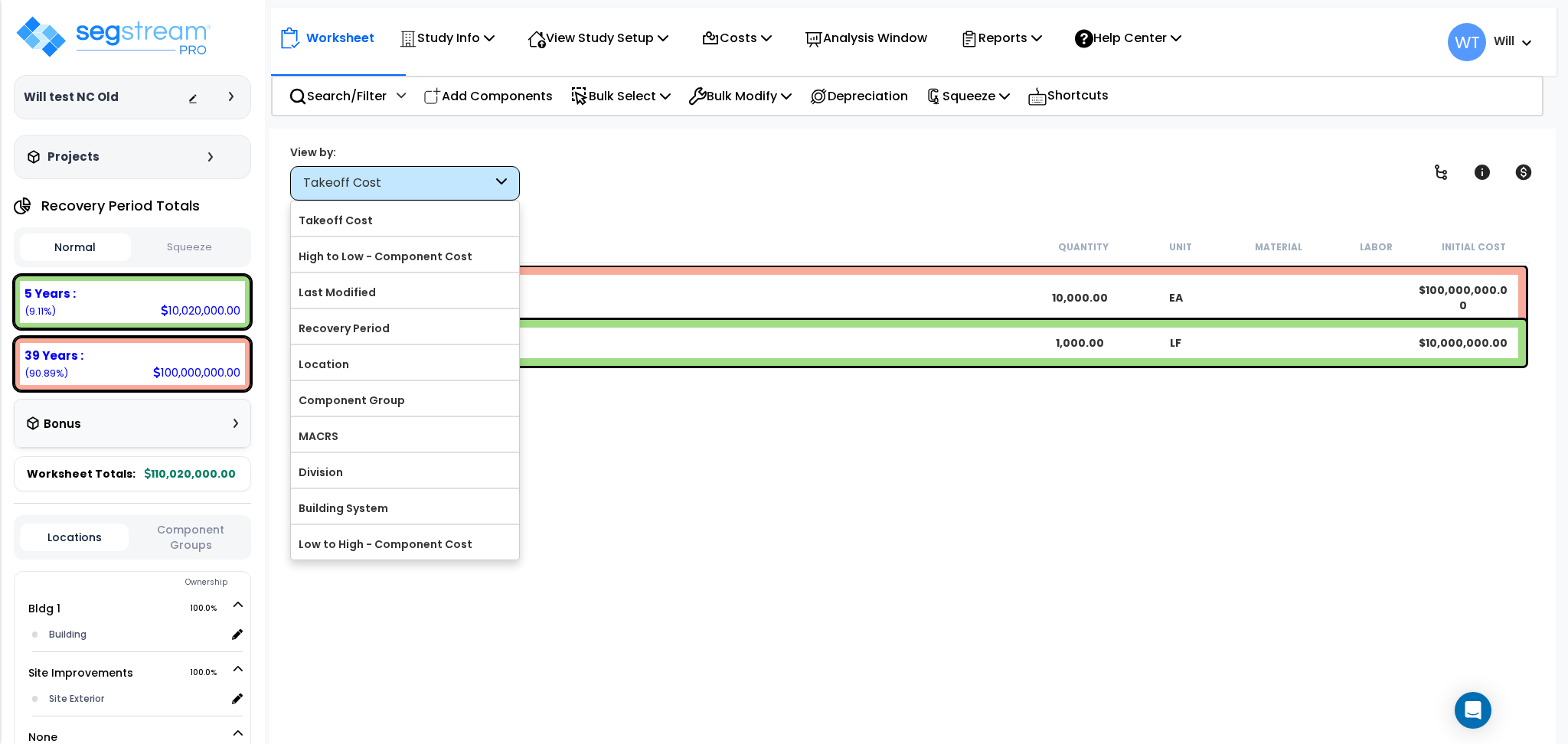
click at [513, 186] on div "Takeoff Cost" at bounding box center [405, 183] width 229 height 34
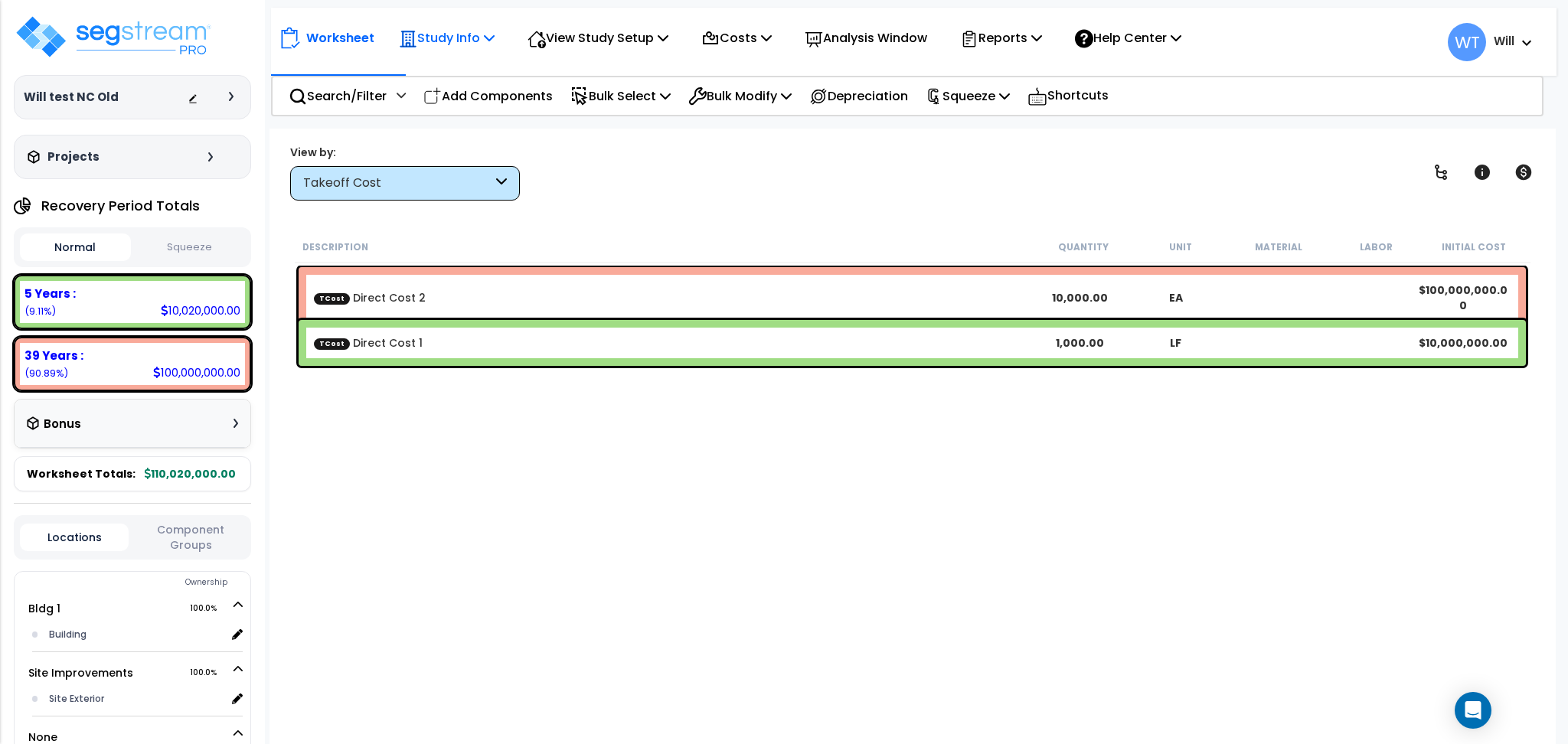
click at [487, 40] on icon at bounding box center [489, 37] width 11 height 12
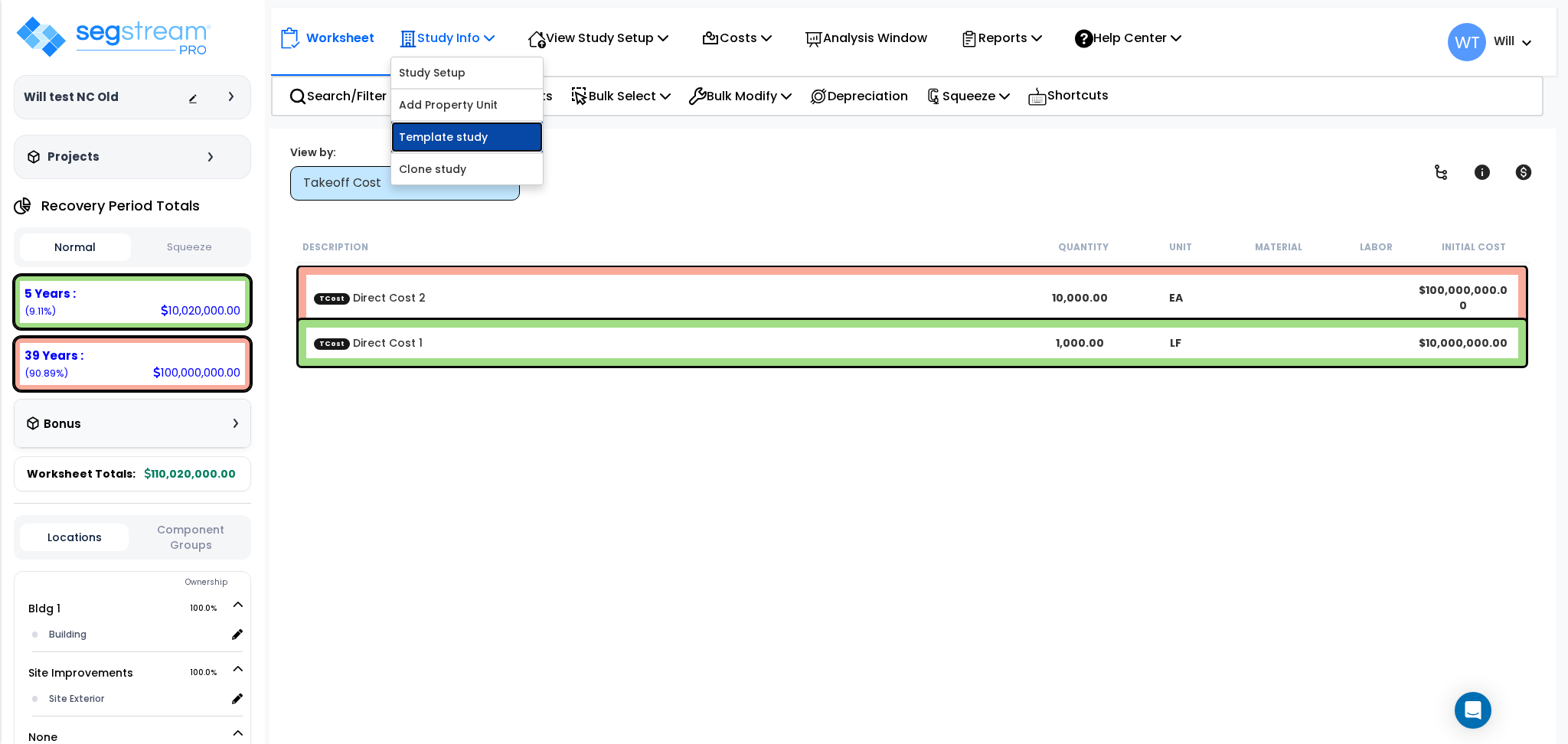
click at [469, 131] on link "Template study" at bounding box center [466, 137] width 152 height 31
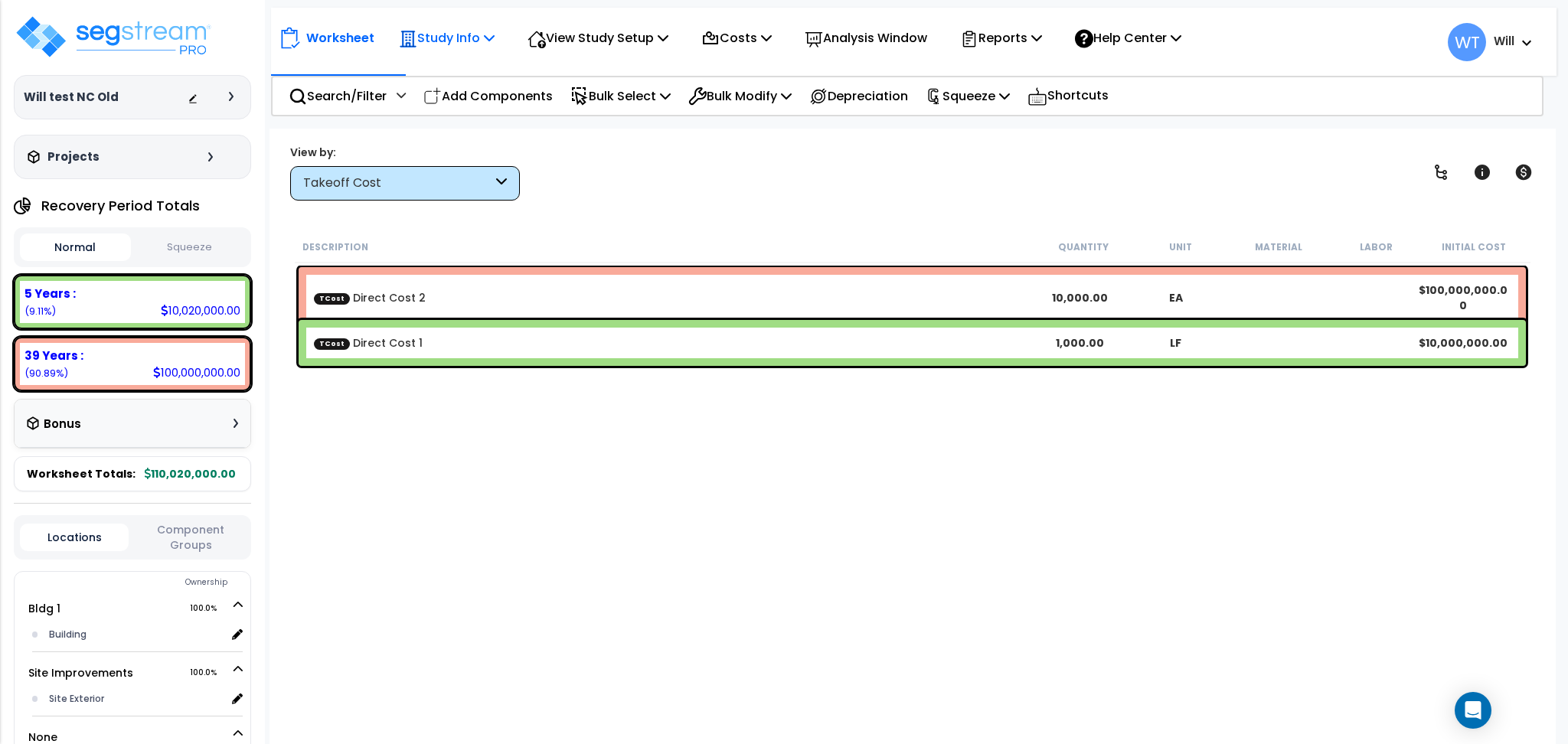
click at [430, 38] on p "Study Info" at bounding box center [447, 37] width 96 height 20
click at [463, 171] on link "Clone study" at bounding box center [466, 169] width 152 height 31
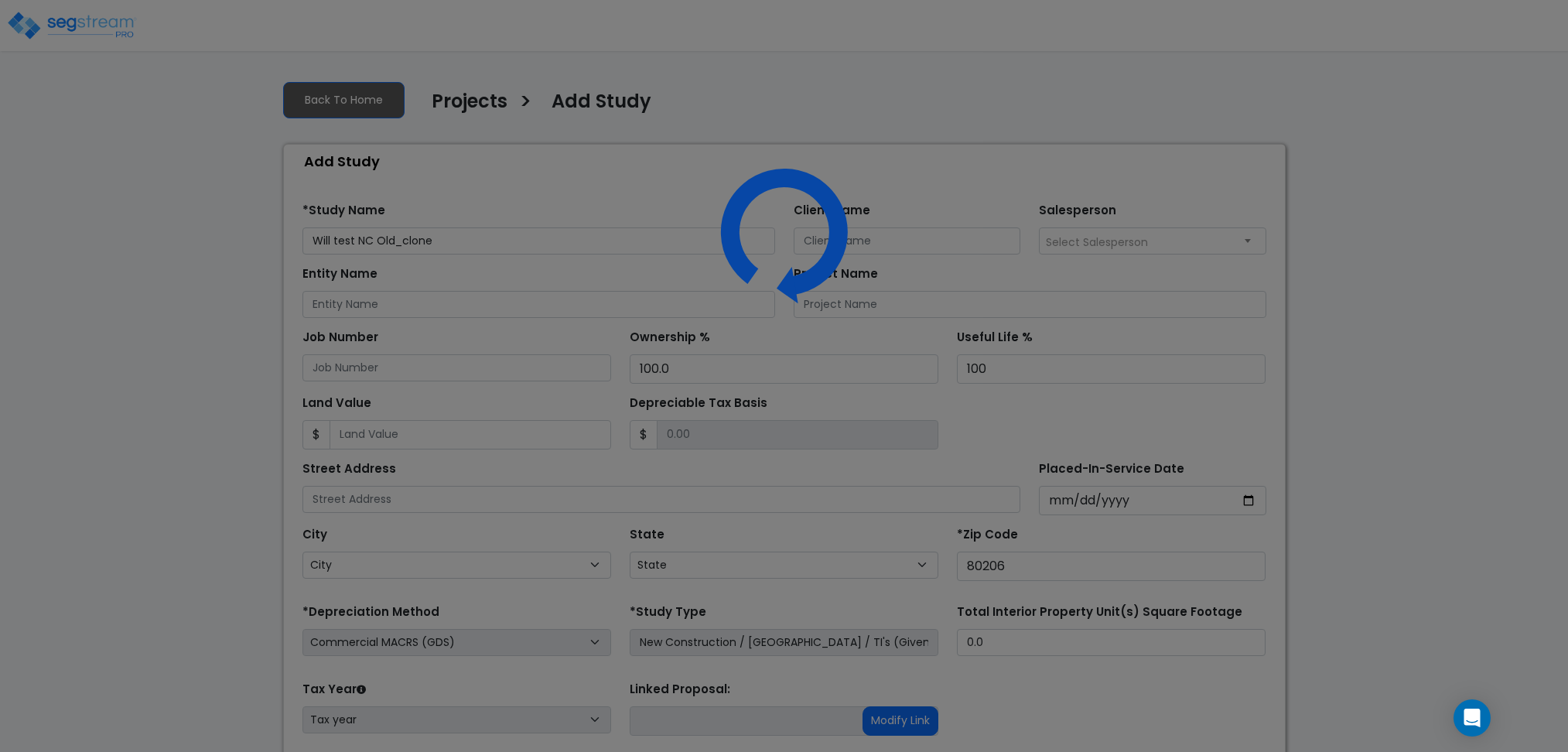
select select "NEW"
select select "CO"
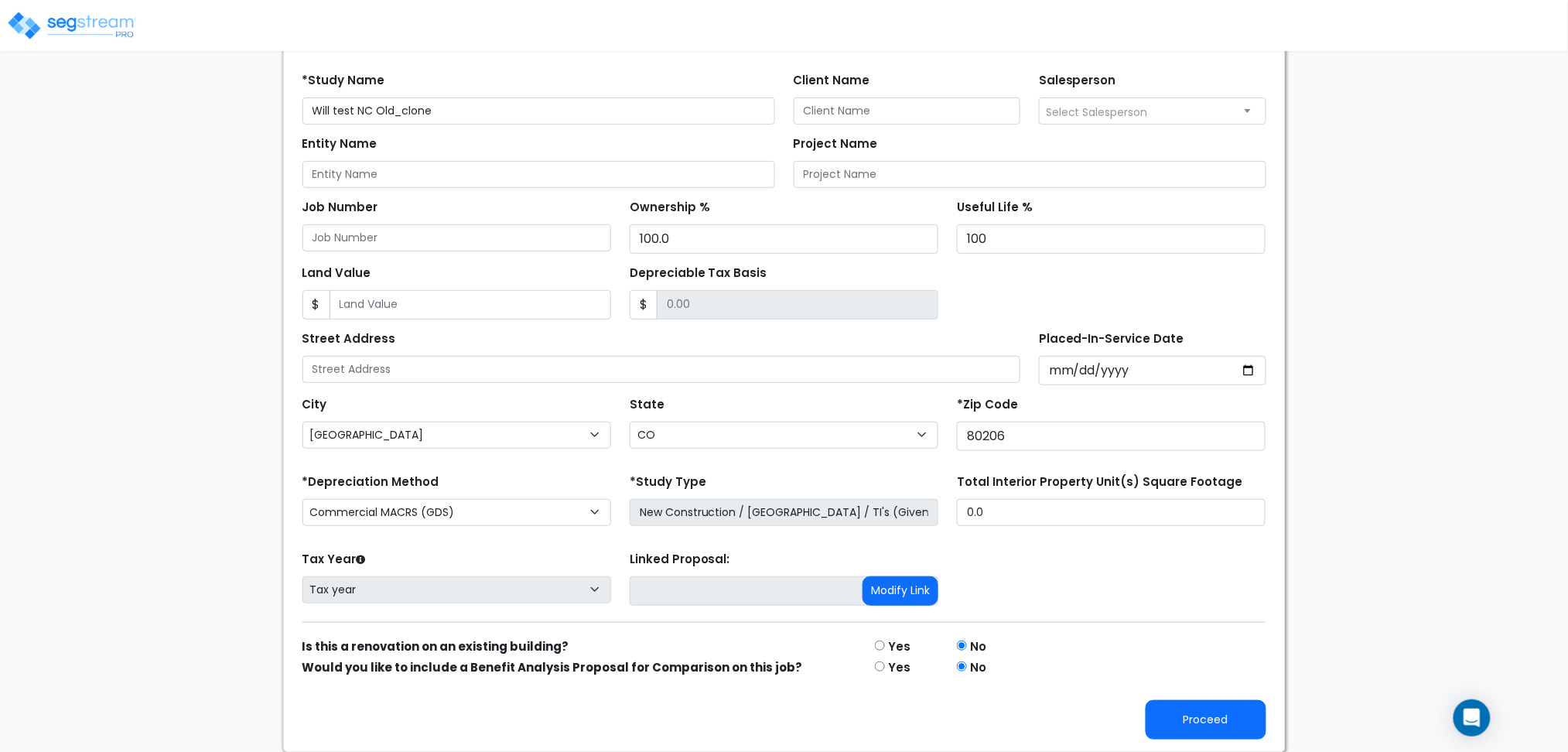
scroll to position [131, 0]
click at [1190, 719] on button "Proceed" at bounding box center [1205, 718] width 120 height 39
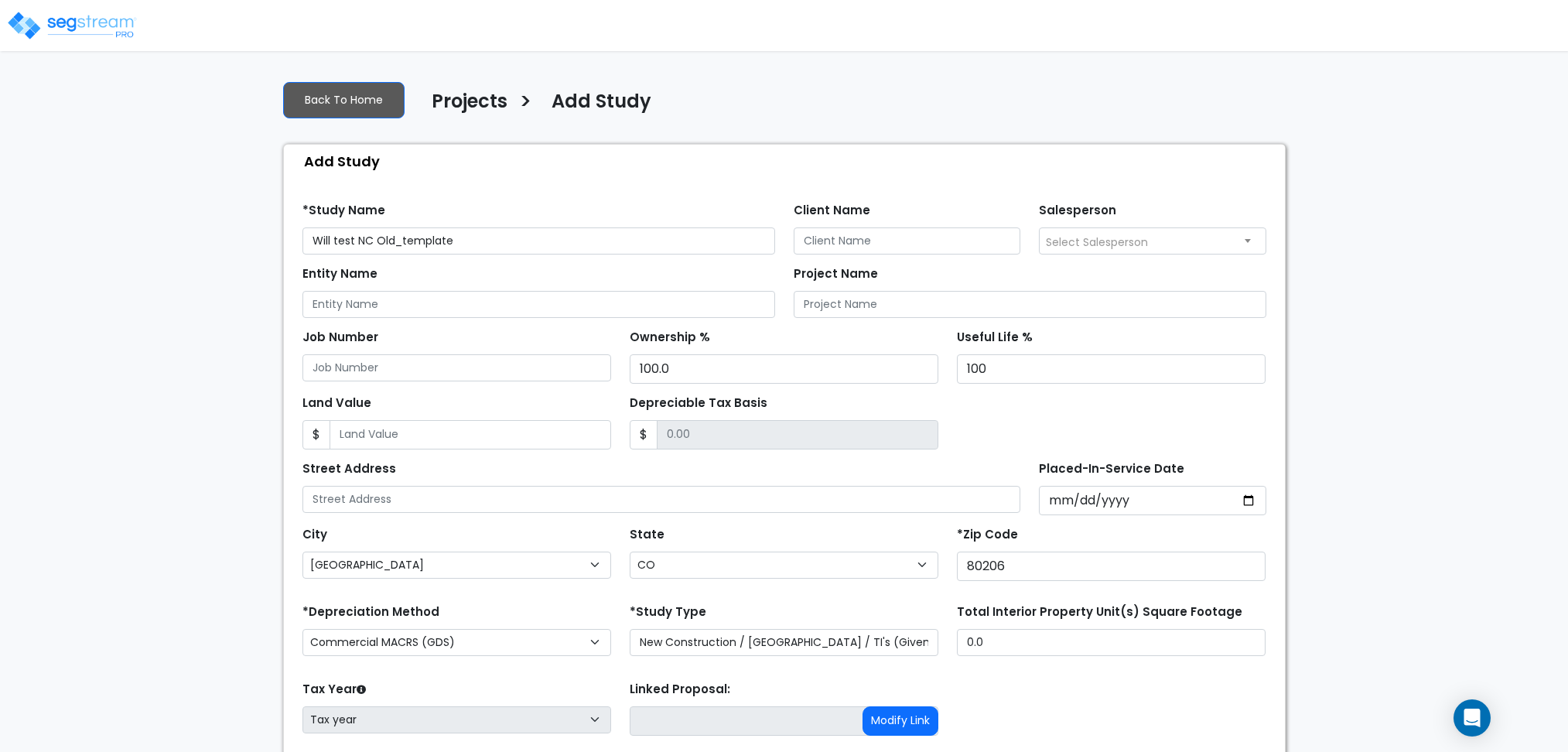
select select "[GEOGRAPHIC_DATA]"
select select "CO"
select select "NEW"
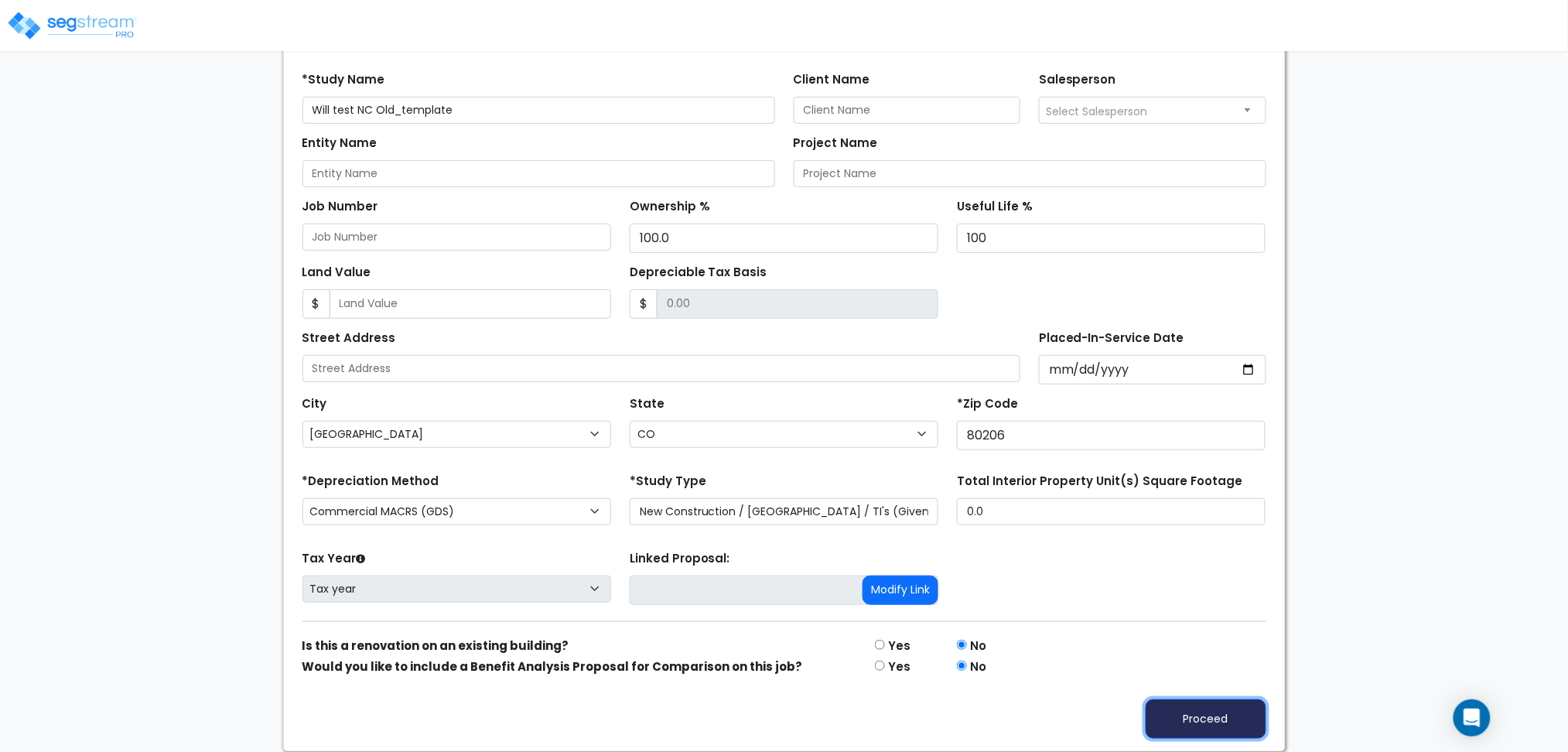
click at [1202, 715] on button "Proceed" at bounding box center [1205, 718] width 120 height 39
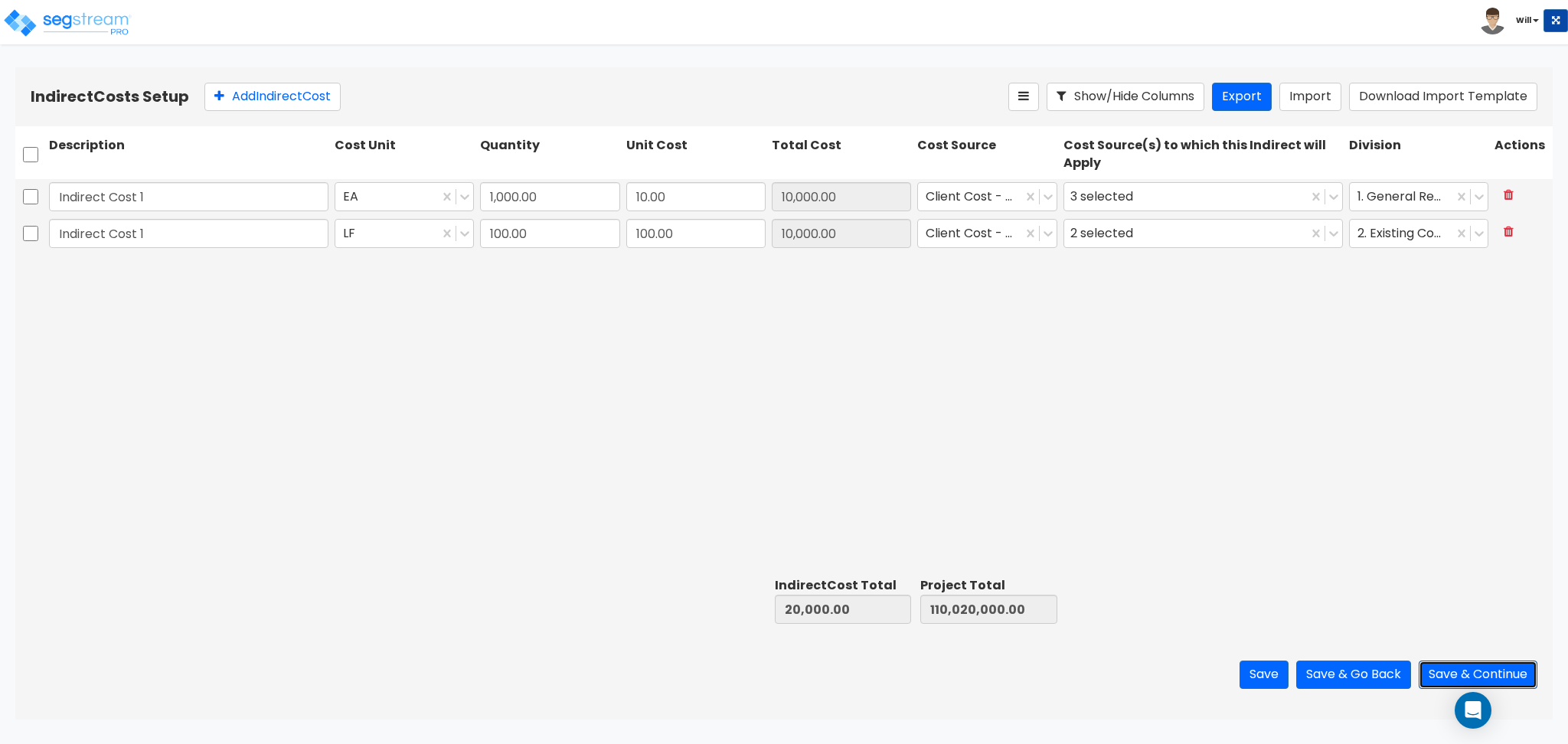
click at [1441, 672] on button "Save & Continue" at bounding box center [1477, 674] width 118 height 28
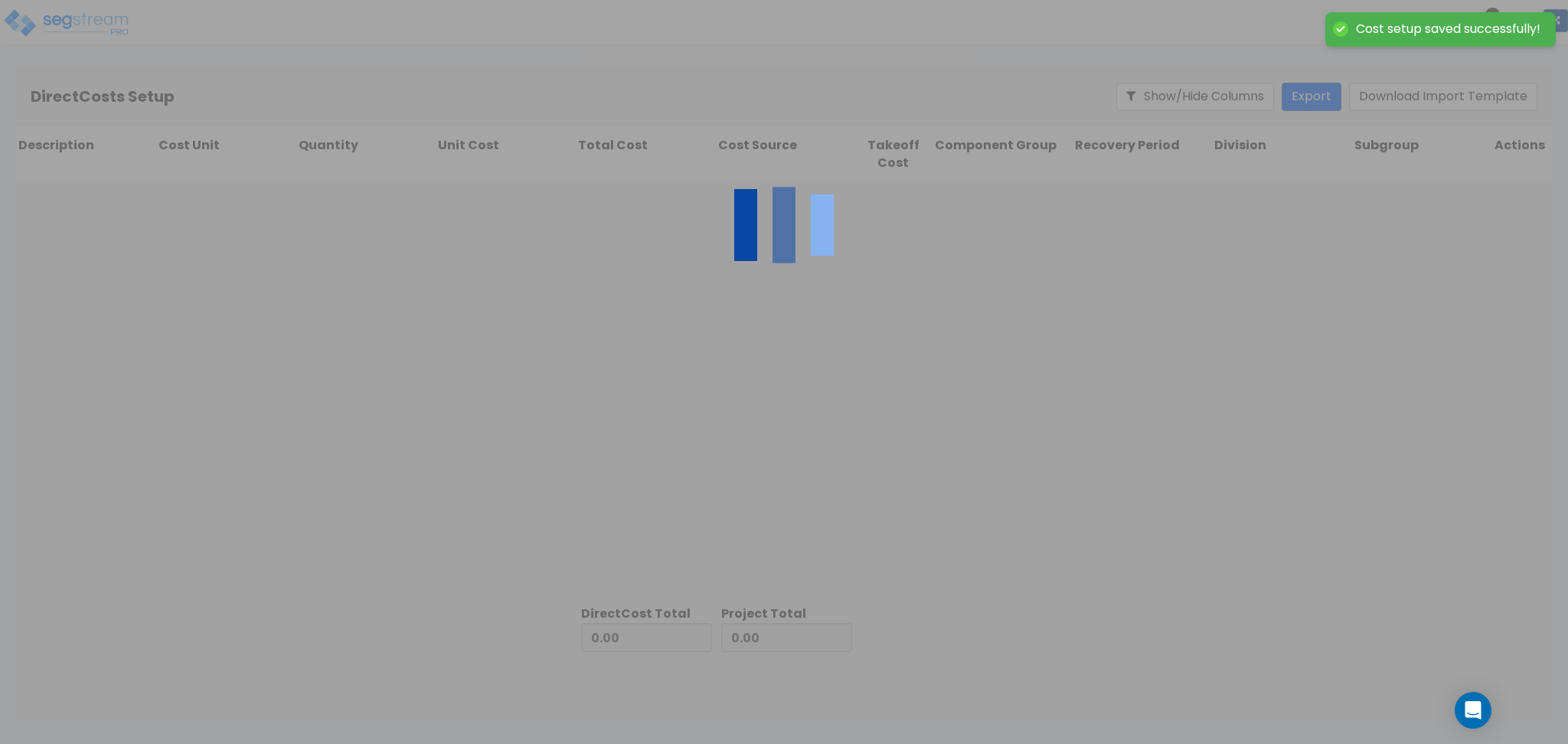
type input "20,000.00"
type input "110,000,000.00"
type input "110,020,000.00"
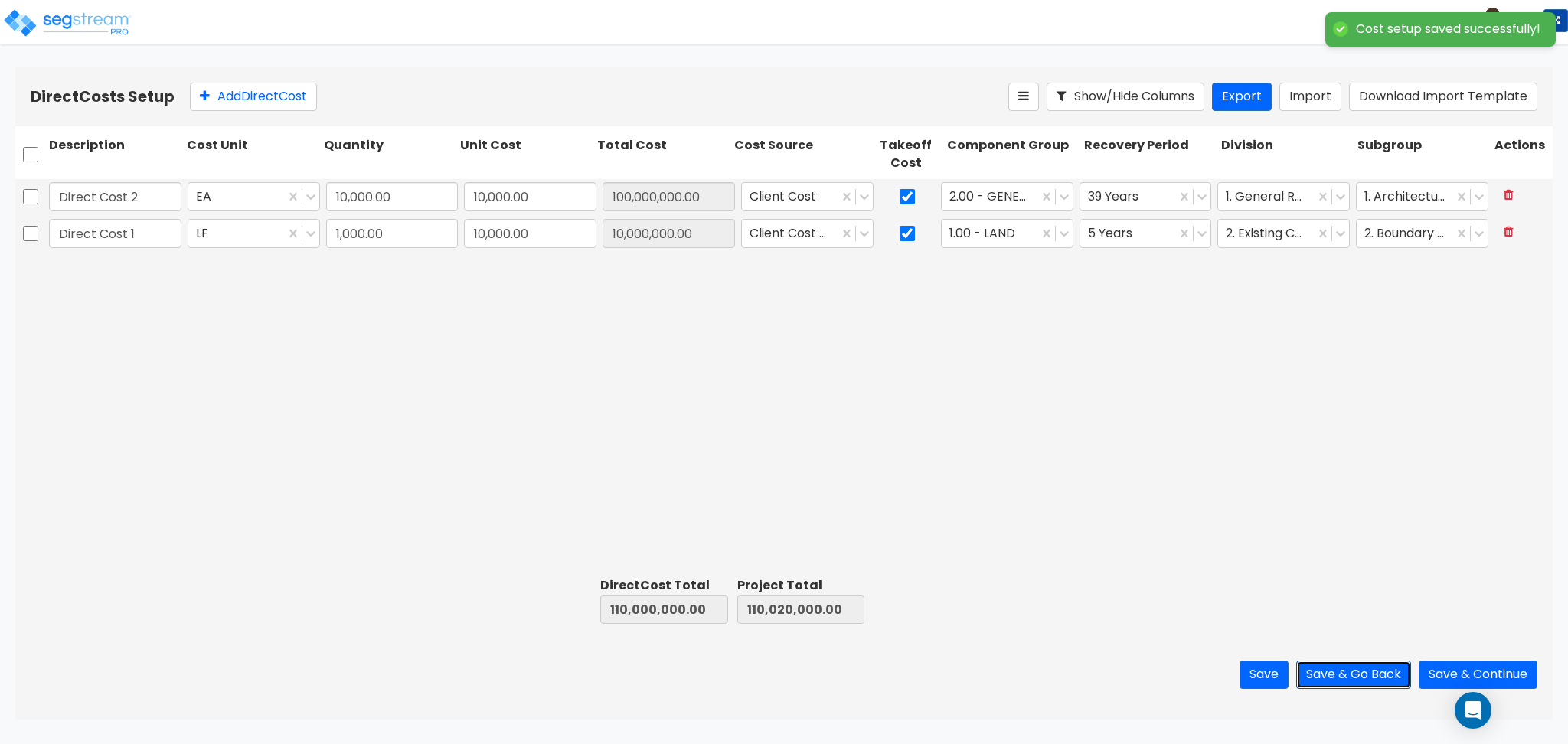
click at [1375, 673] on button "Save & Go Back" at bounding box center [1353, 674] width 115 height 28
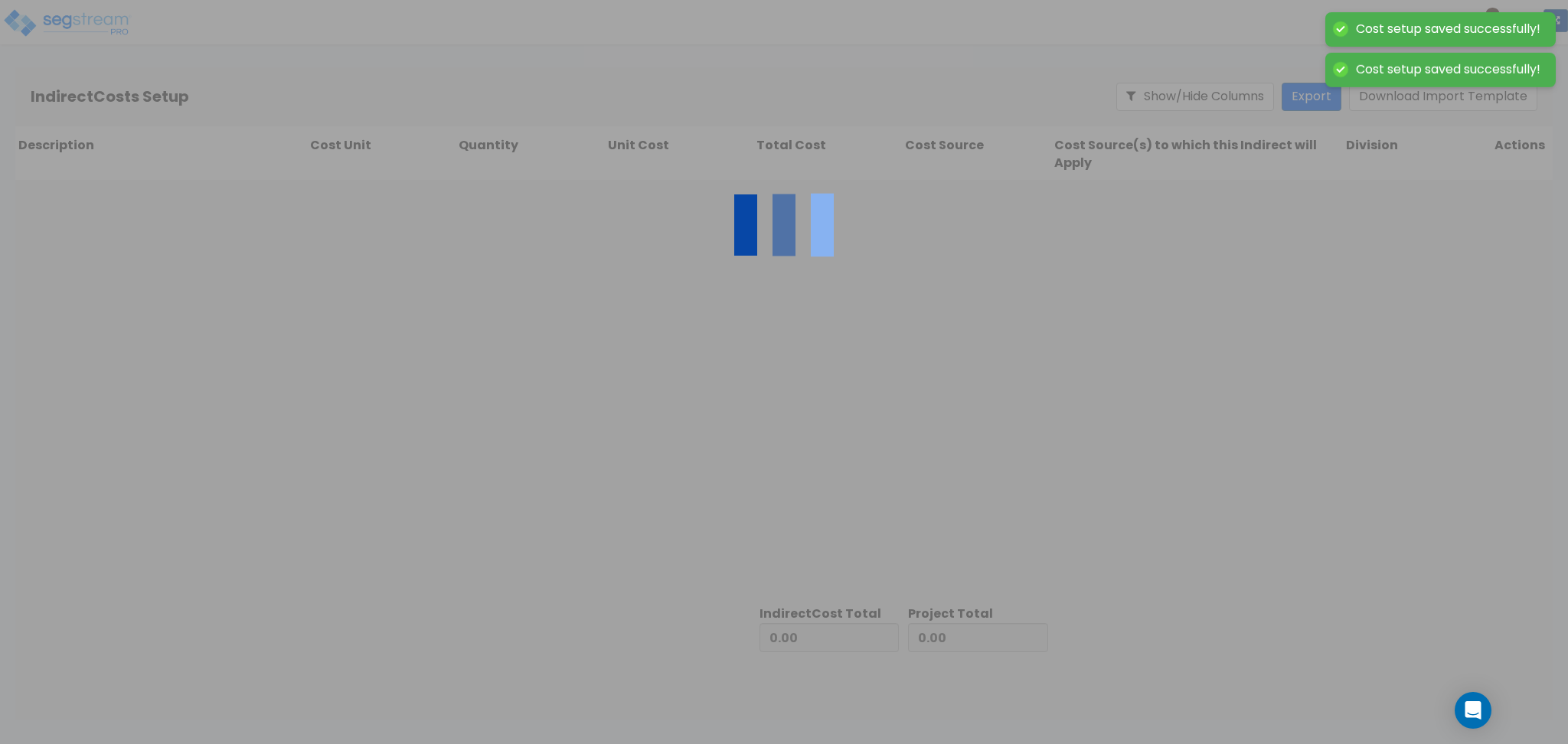
type input "110,000,000.00"
type input "20,000.00"
type input "110,020,000.00"
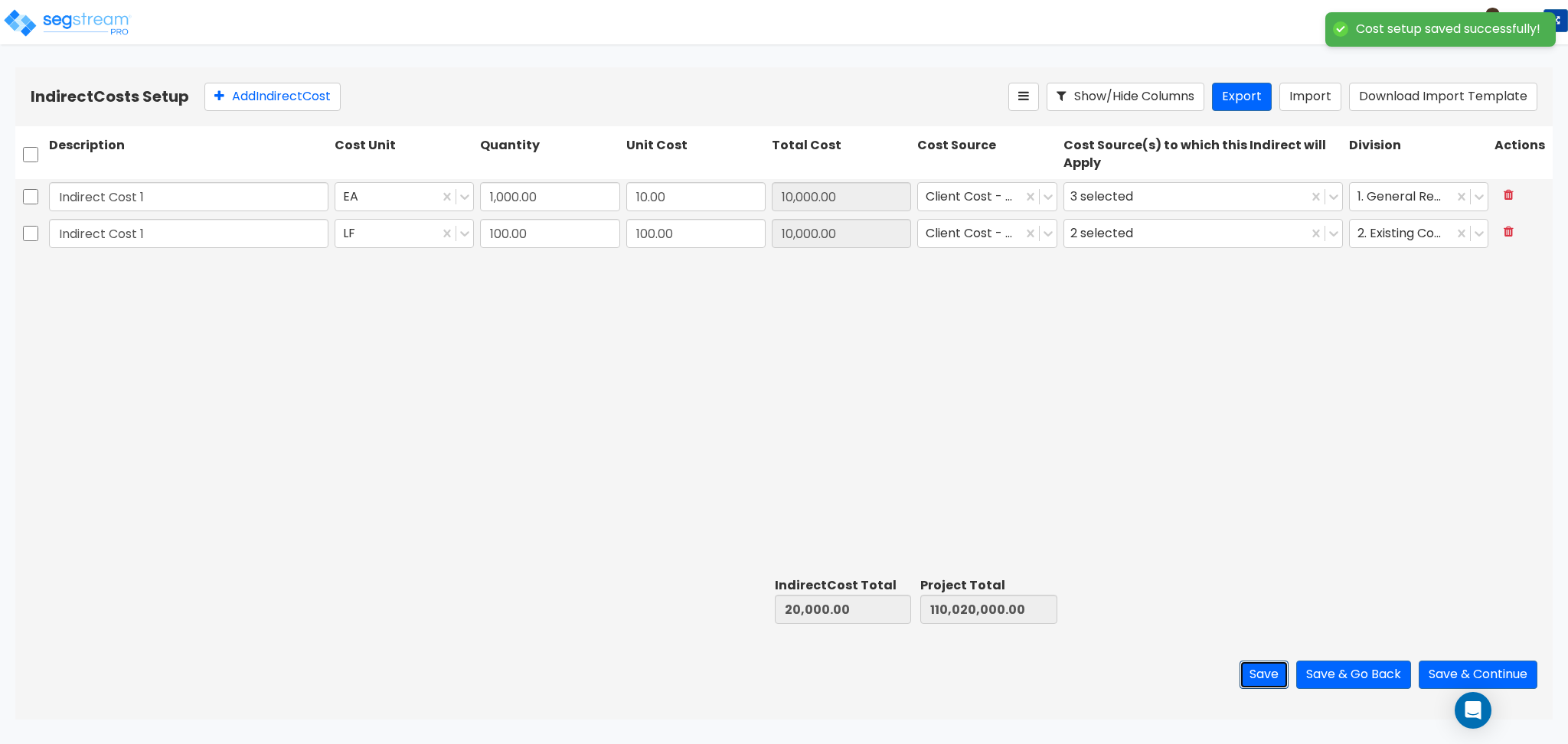
click at [1256, 678] on button "Save" at bounding box center [1264, 674] width 49 height 28
click at [1437, 676] on button "Save & Continue" at bounding box center [1477, 674] width 118 height 28
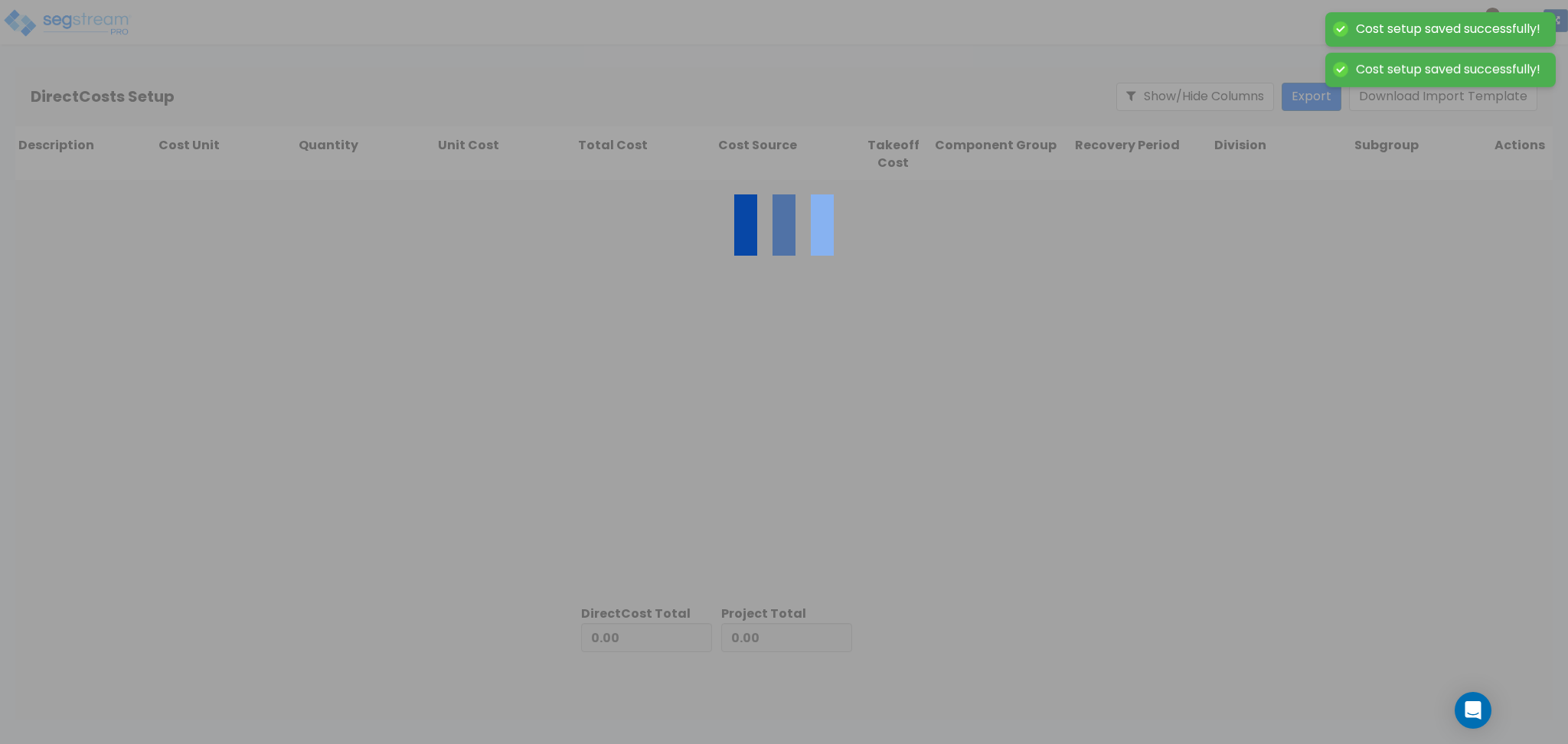
type input "20,000.00"
type input "110,000,000.00"
type input "110,020,000.00"
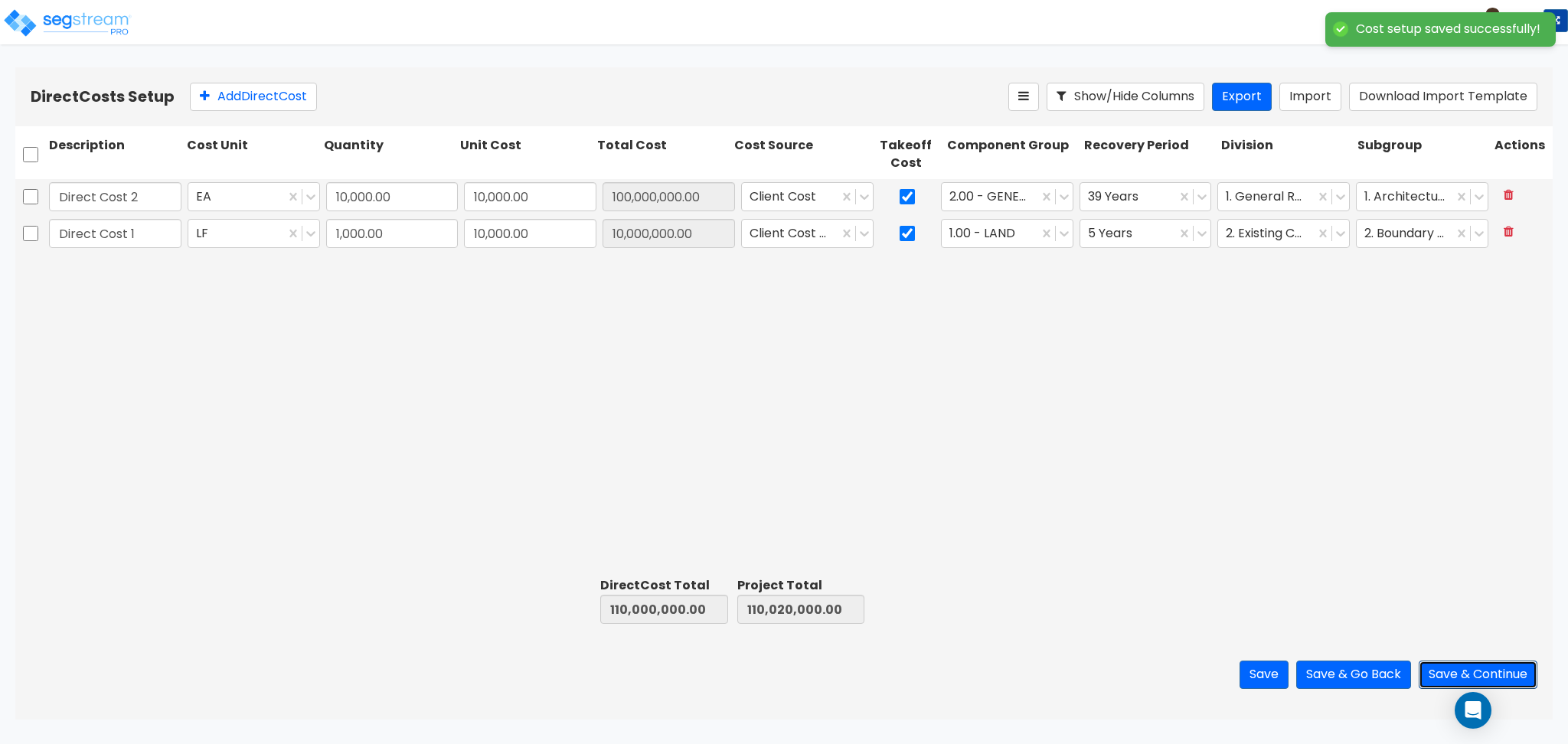
click at [1450, 671] on button "Save & Continue" at bounding box center [1477, 674] width 118 height 28
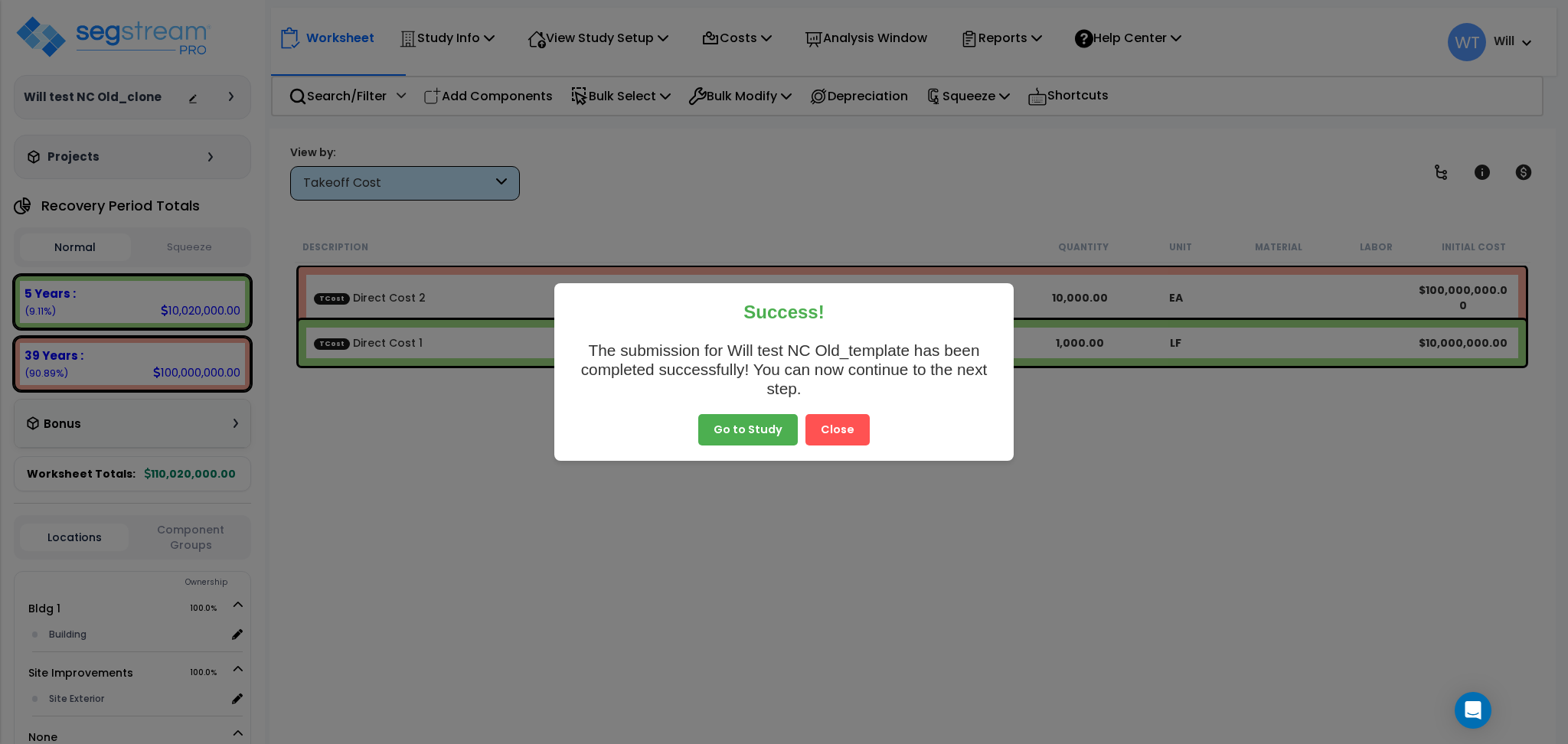
click at [854, 424] on button "Close" at bounding box center [837, 430] width 64 height 32
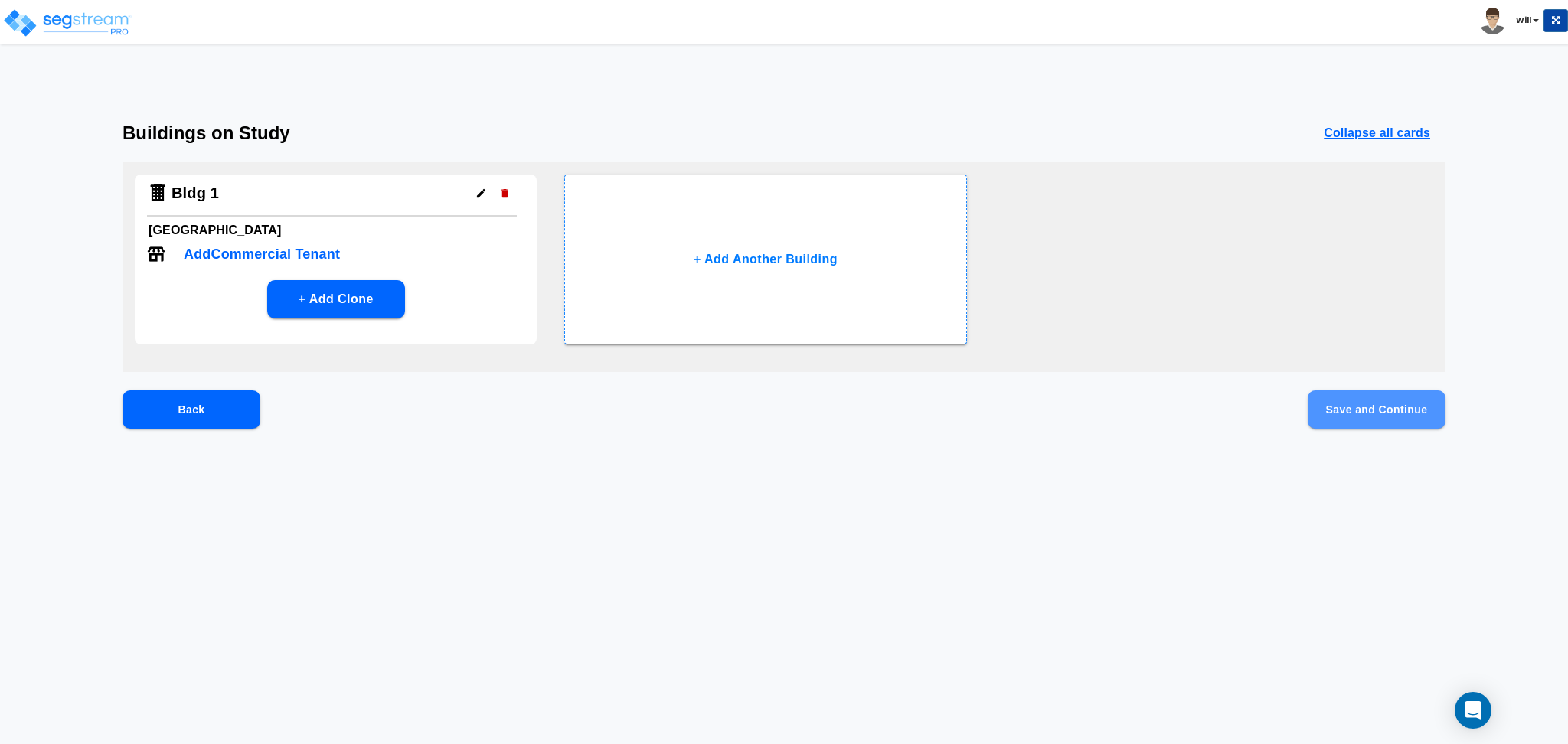
click at [1347, 412] on button "Save and Continue" at bounding box center [1377, 409] width 138 height 38
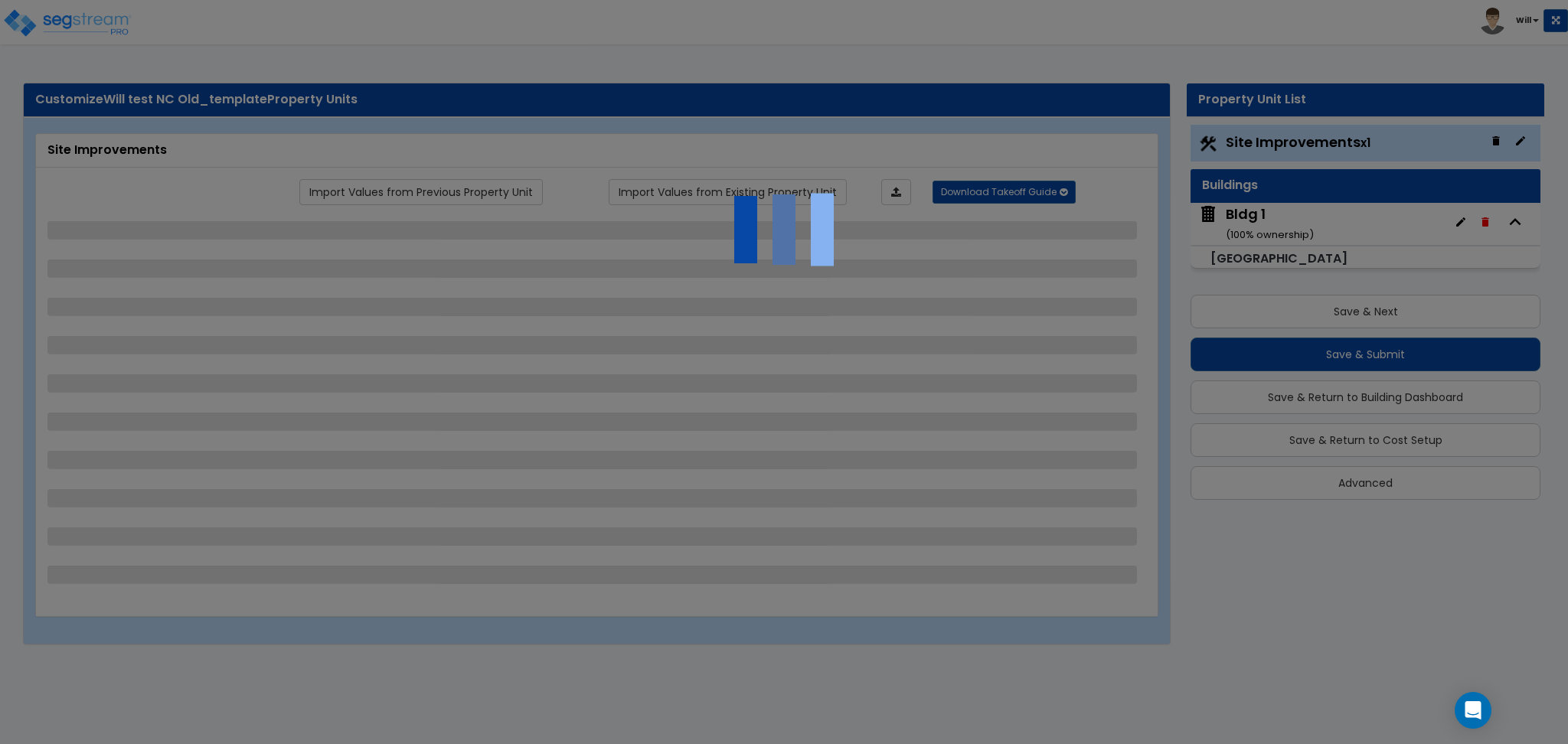
select select "1"
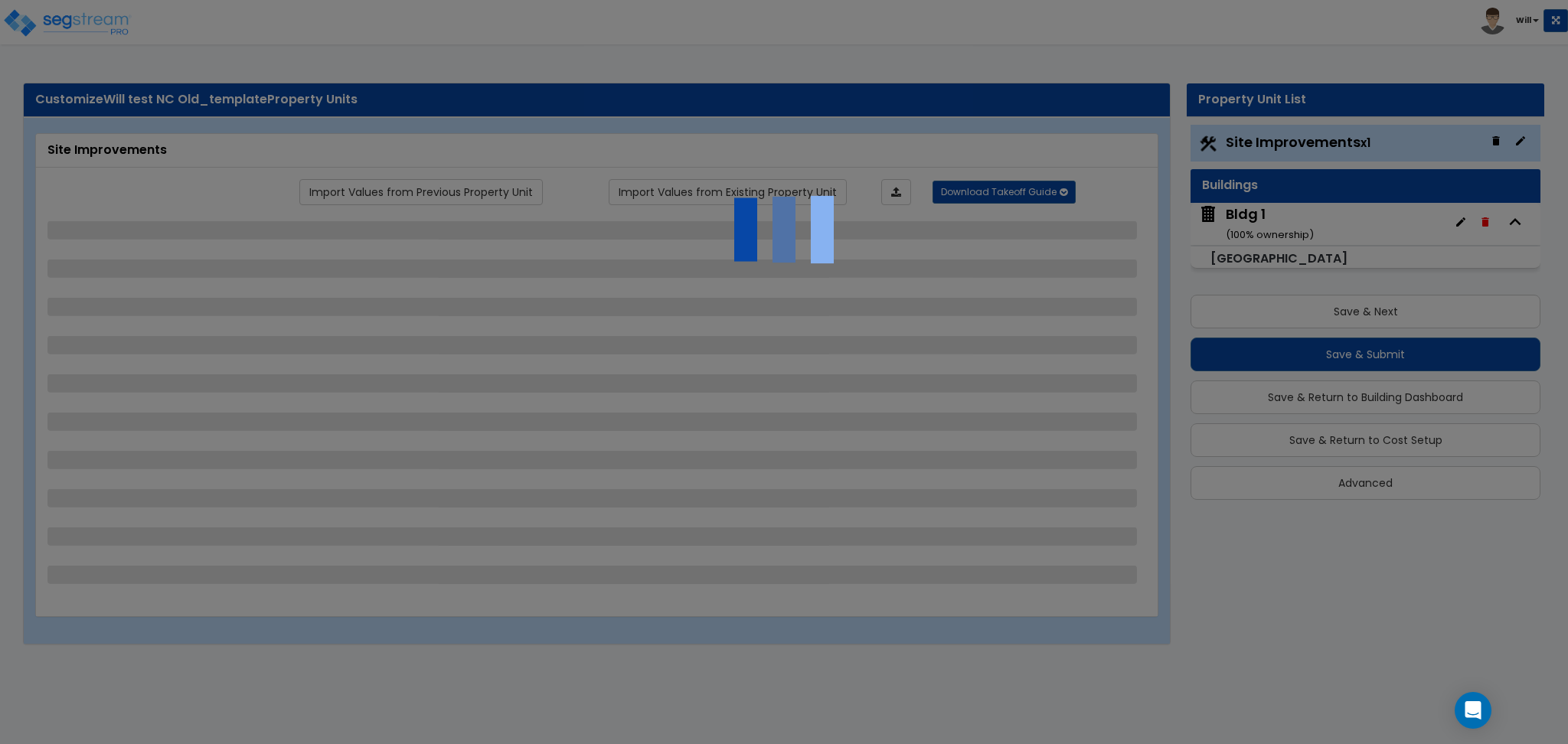
select select "1"
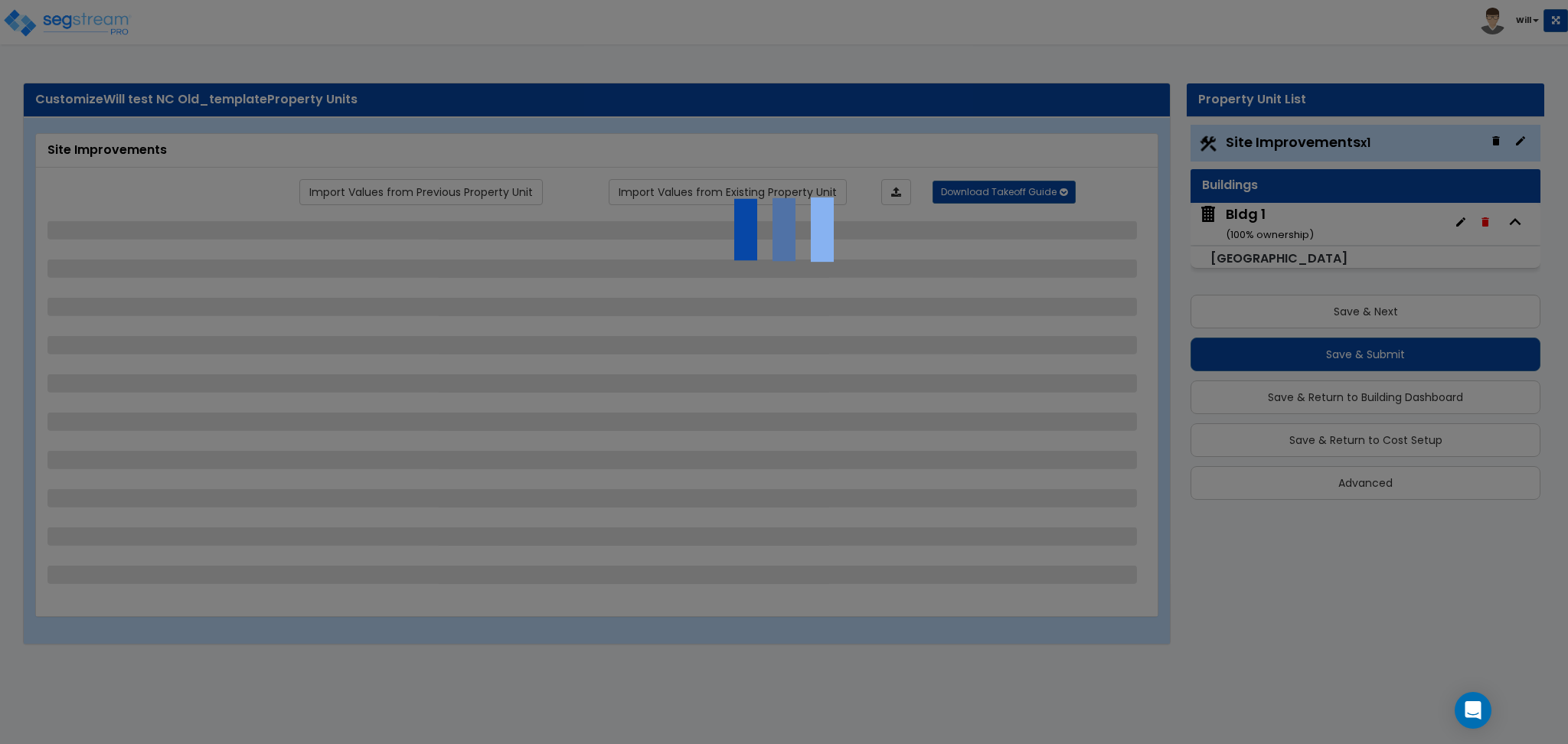
select select "1"
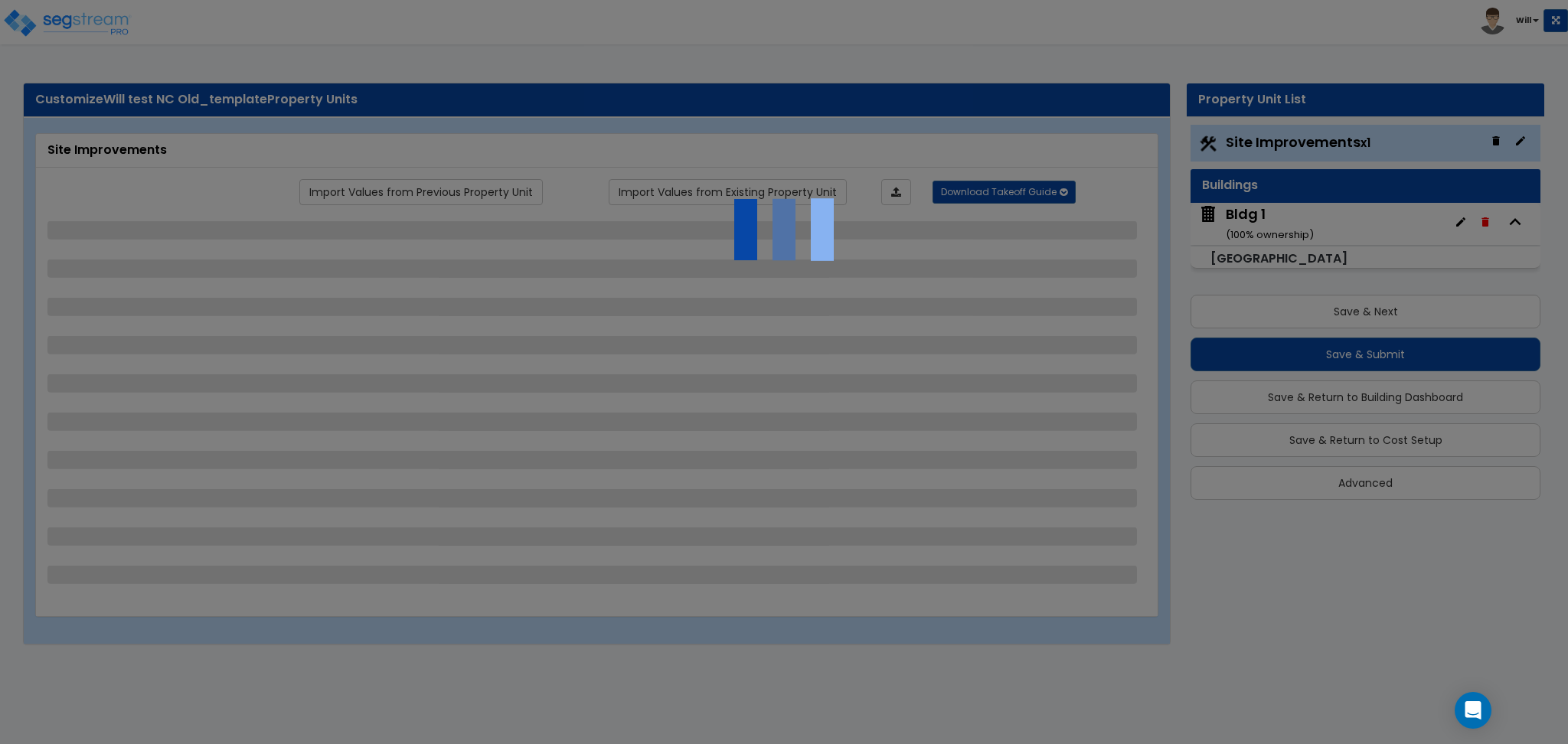
select select "1"
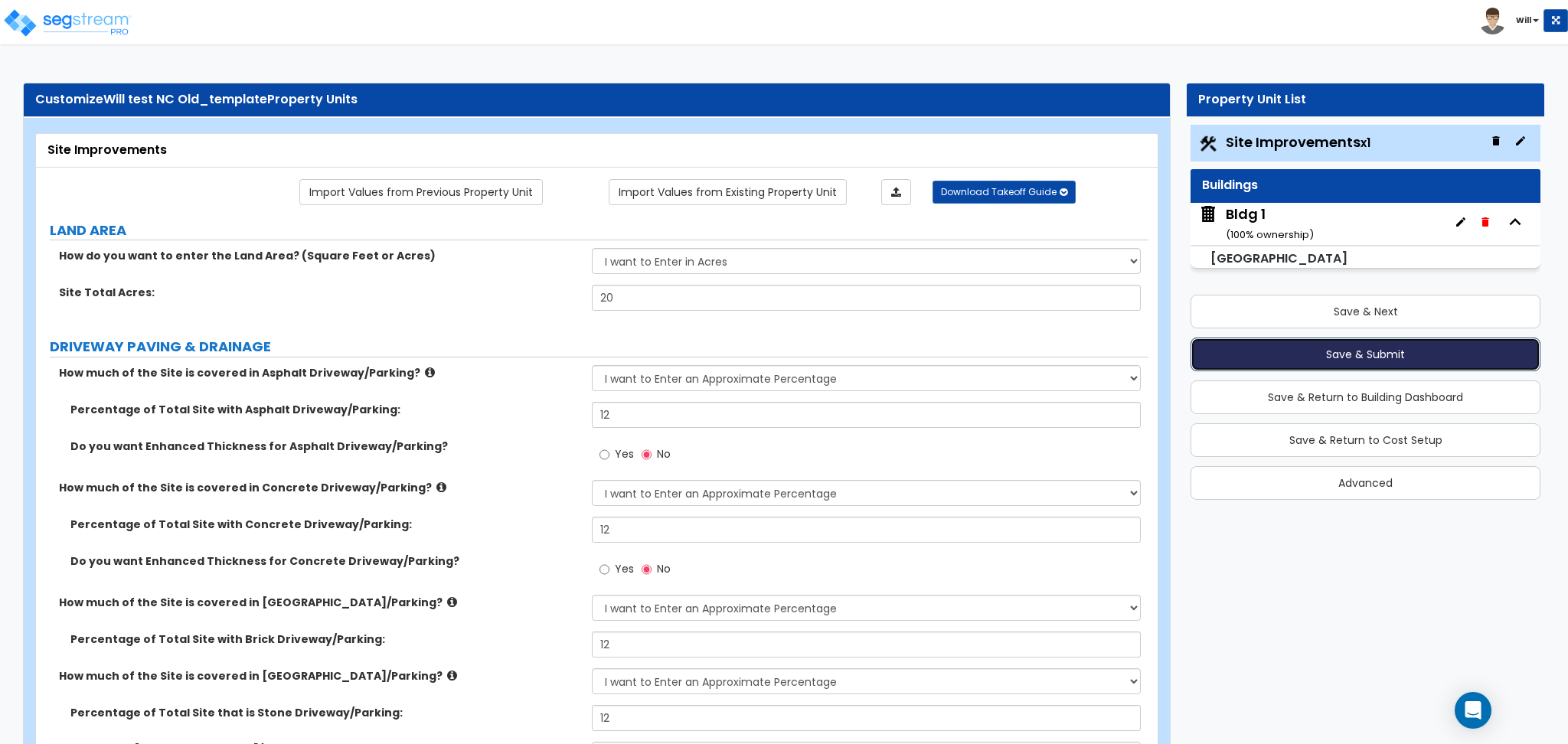
click at [1306, 364] on button "Save & Submit" at bounding box center [1365, 354] width 349 height 34
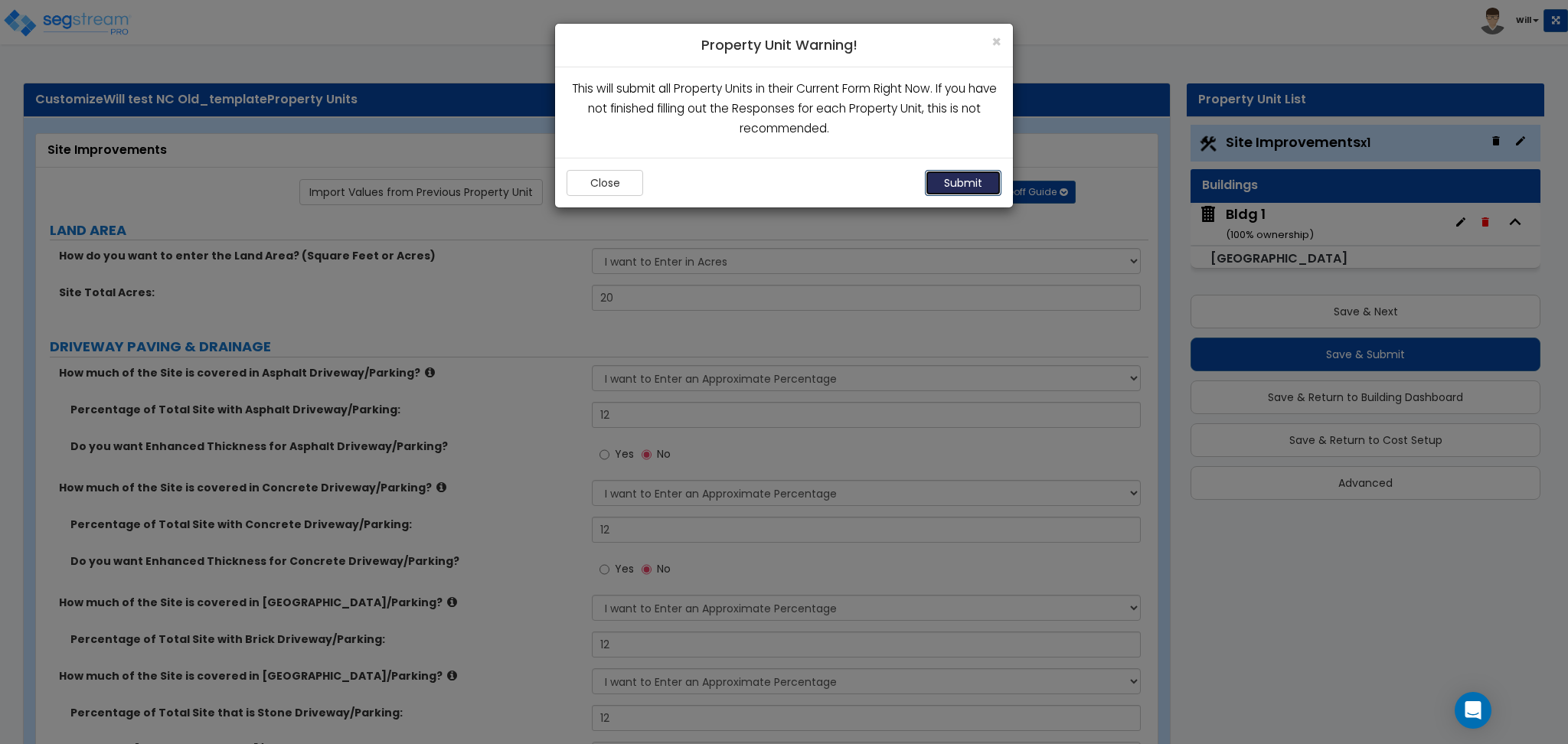
click at [957, 184] on button "Submit" at bounding box center [962, 183] width 76 height 26
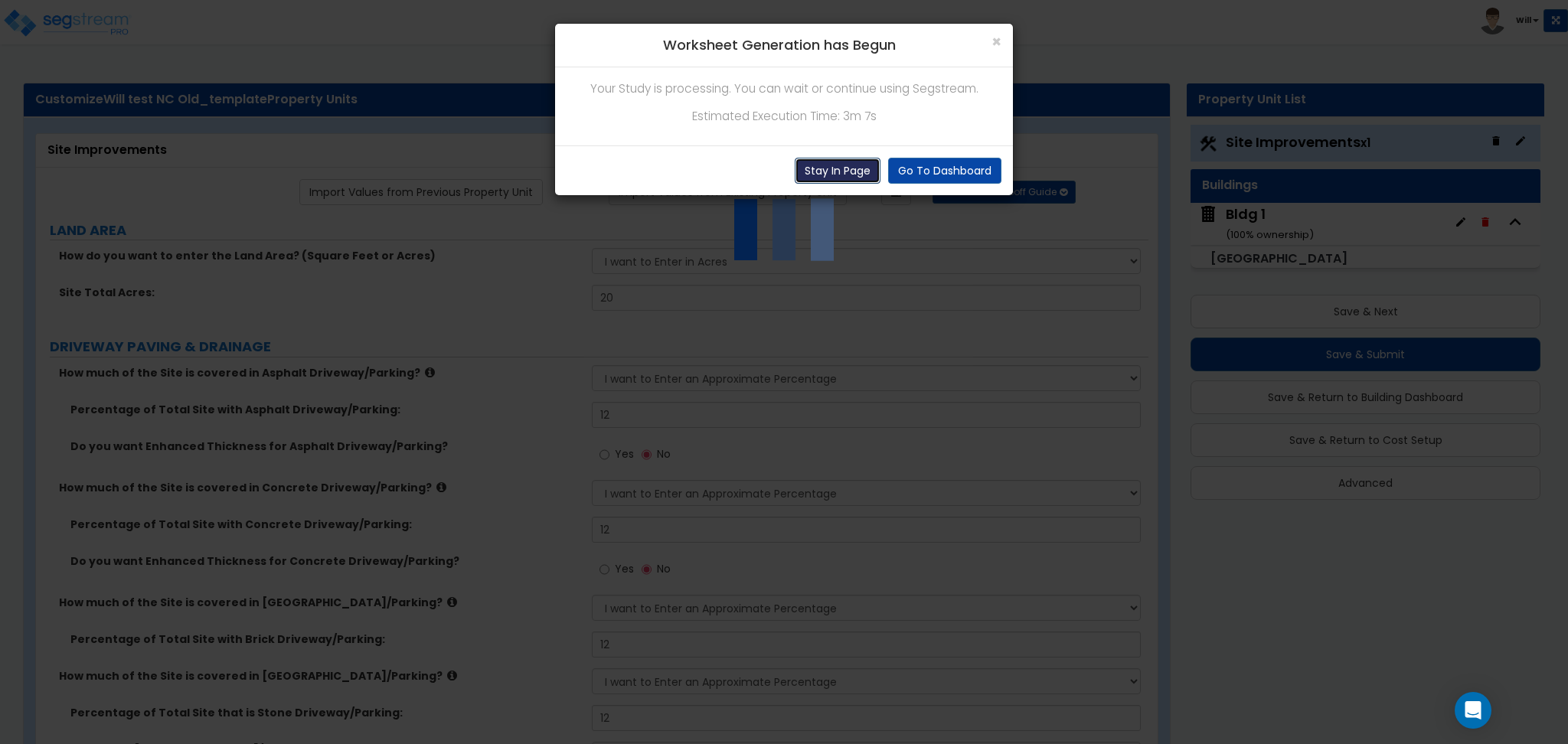
click at [852, 169] on button "Stay In Page" at bounding box center [838, 170] width 86 height 26
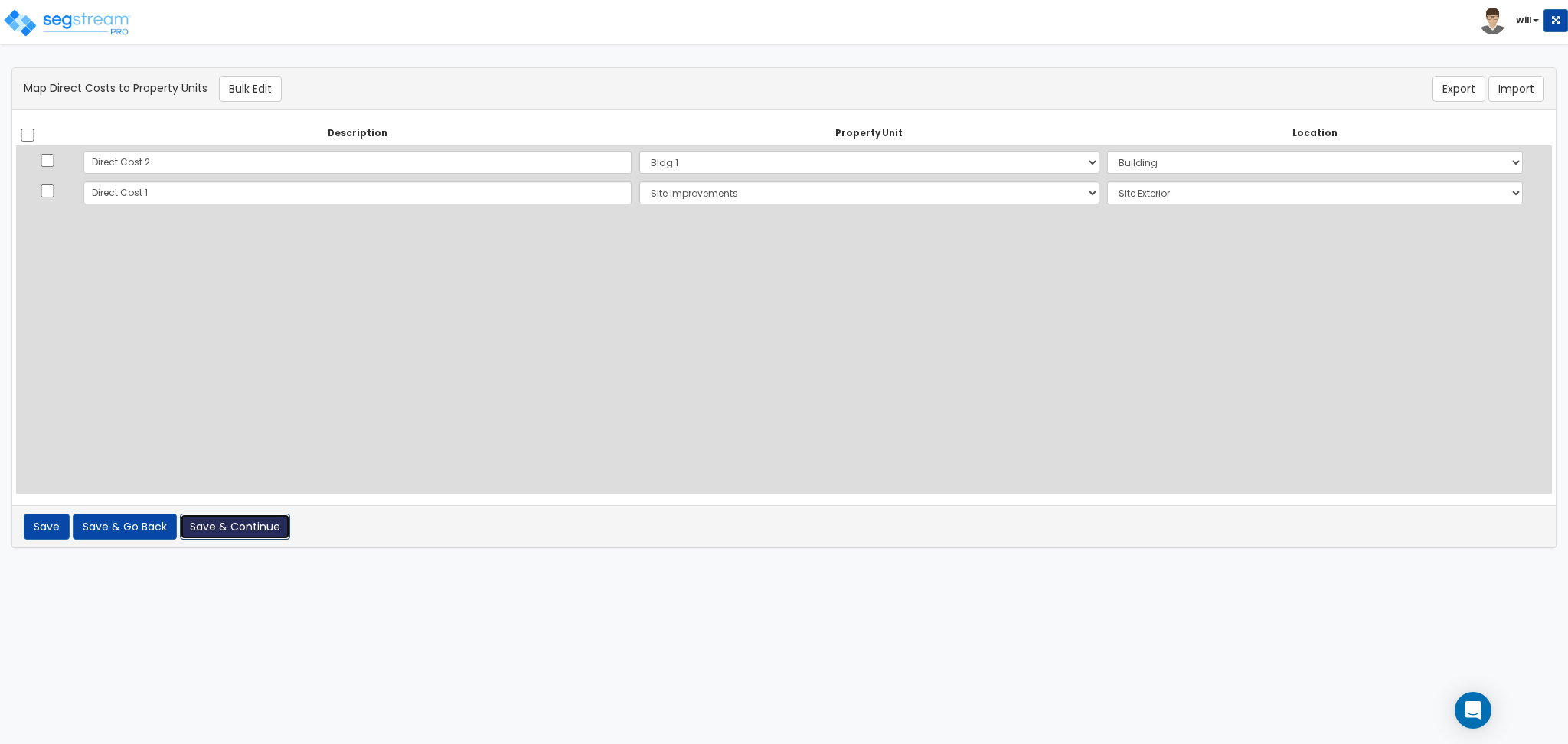
click at [212, 524] on button "Save & Continue" at bounding box center [235, 527] width 110 height 26
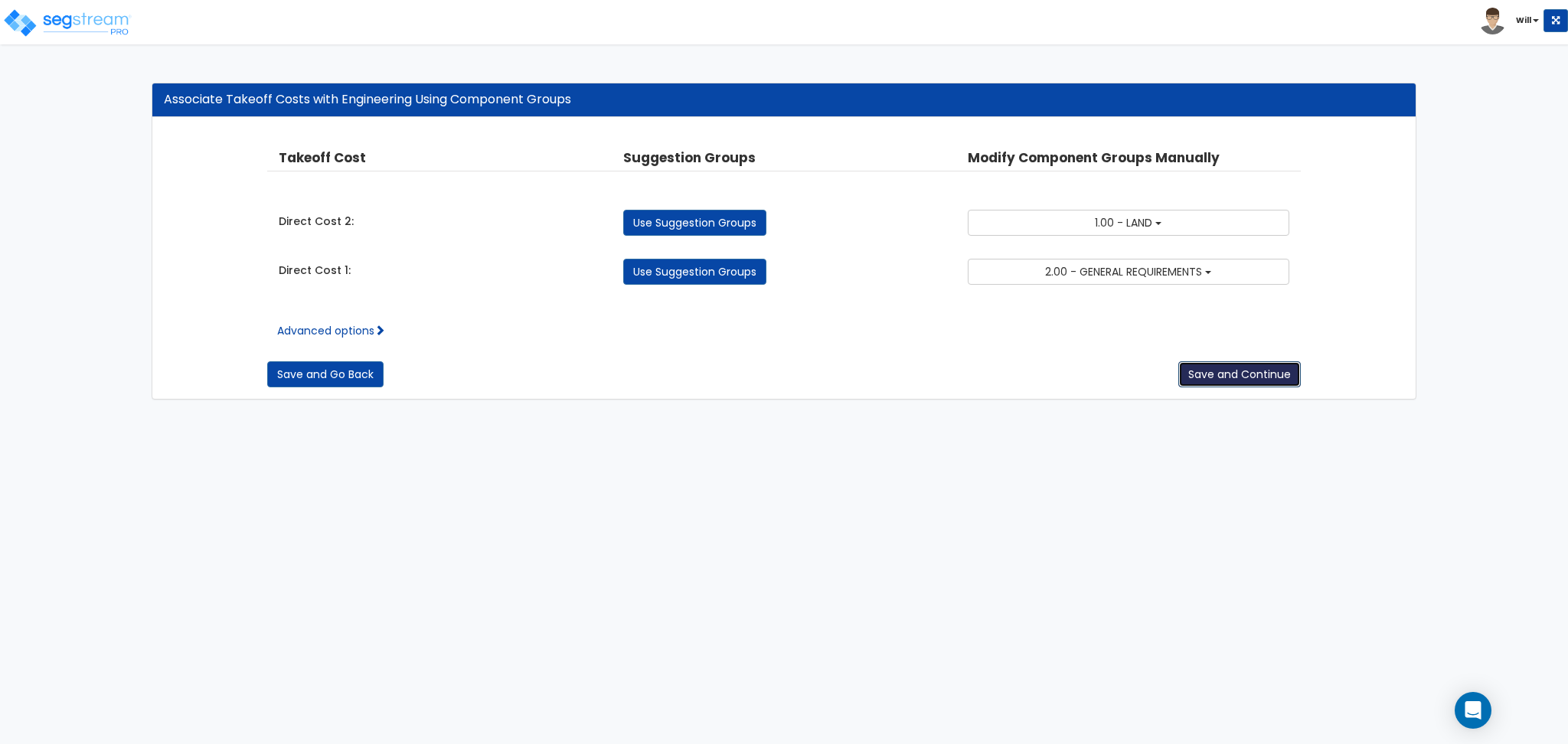
click at [1221, 373] on button "Save and Continue" at bounding box center [1239, 374] width 122 height 26
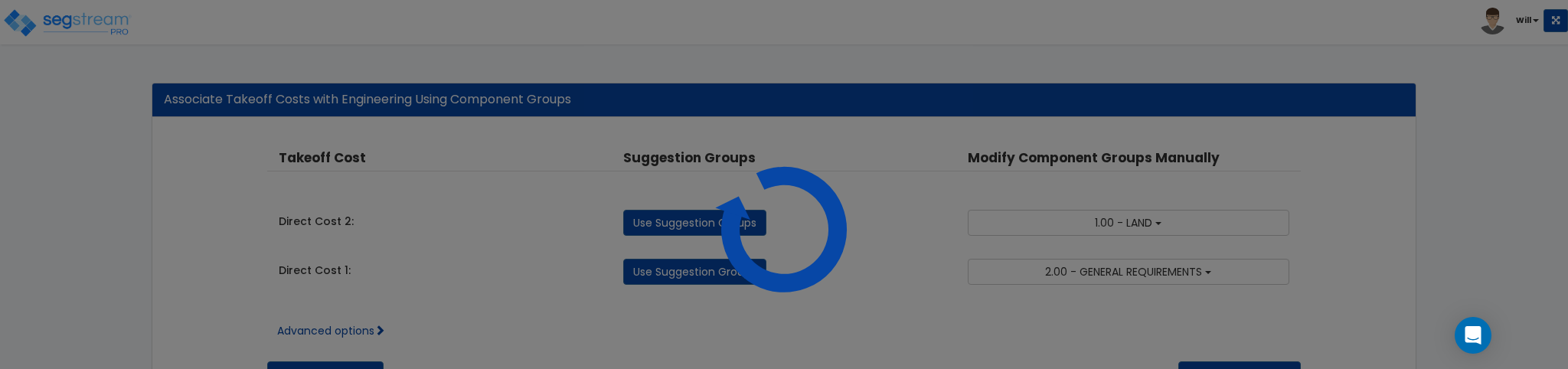
click at [457, 210] on div at bounding box center [784, 184] width 1568 height 369
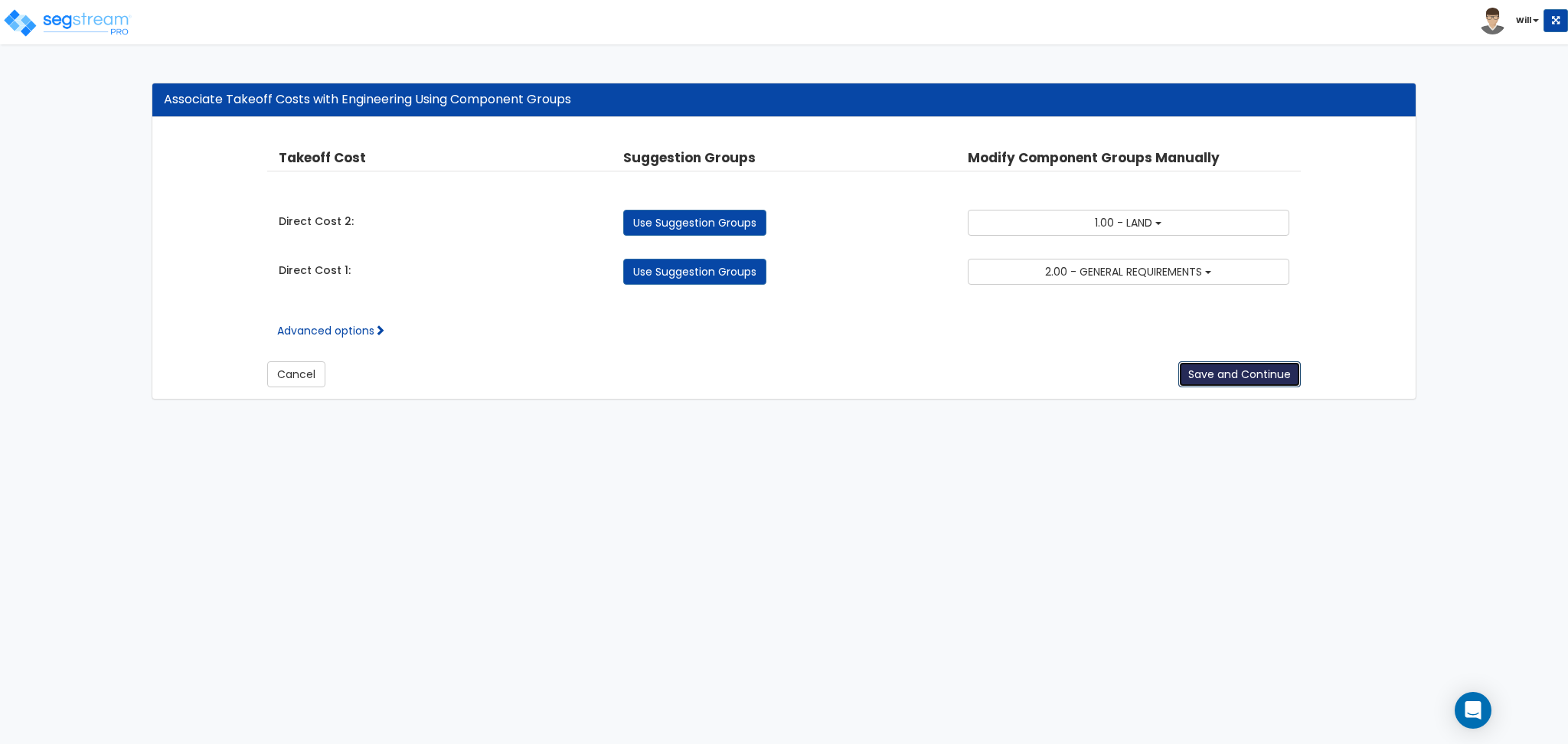
click at [1240, 372] on button "Save and Continue" at bounding box center [1239, 374] width 122 height 26
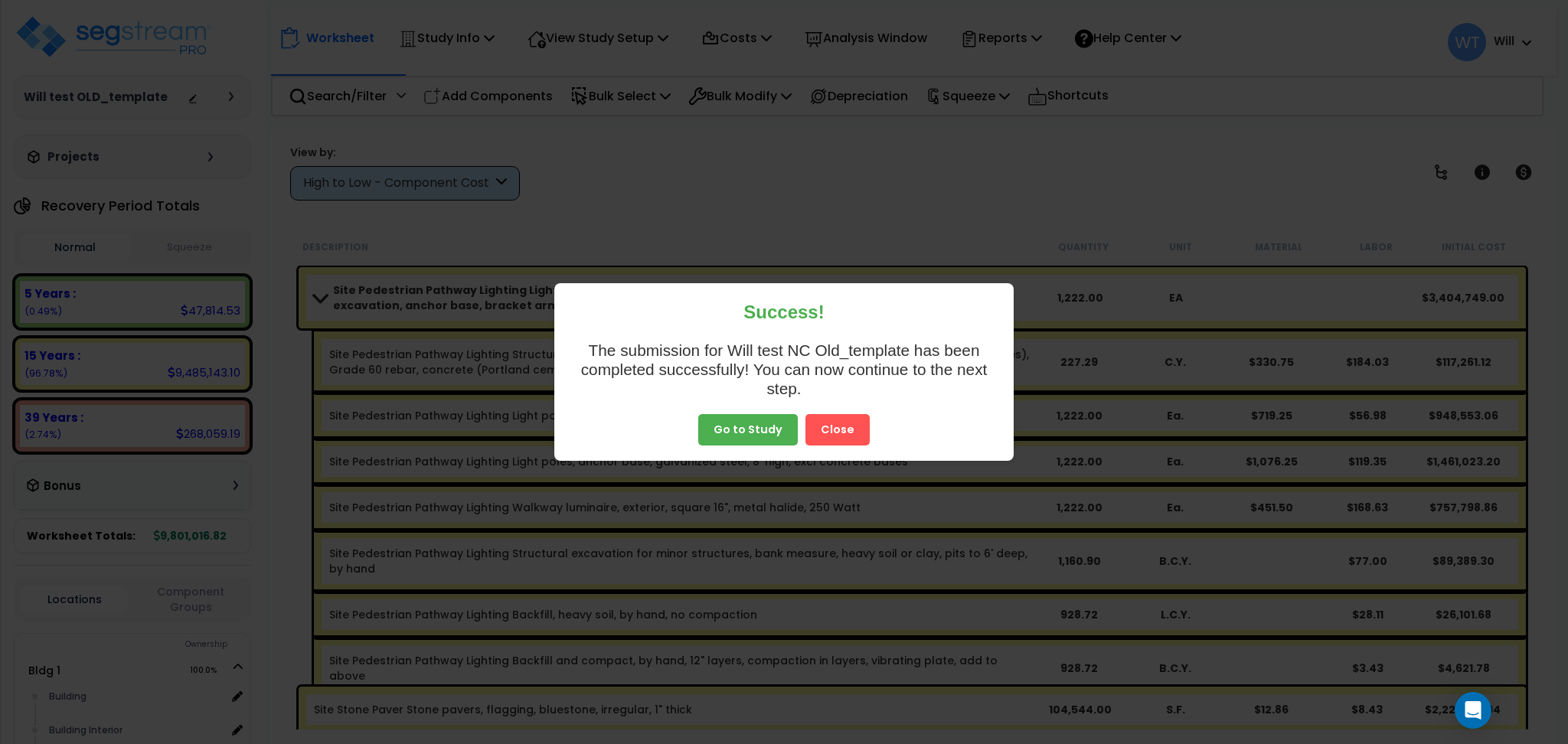
click at [833, 425] on button "Close" at bounding box center [837, 430] width 64 height 32
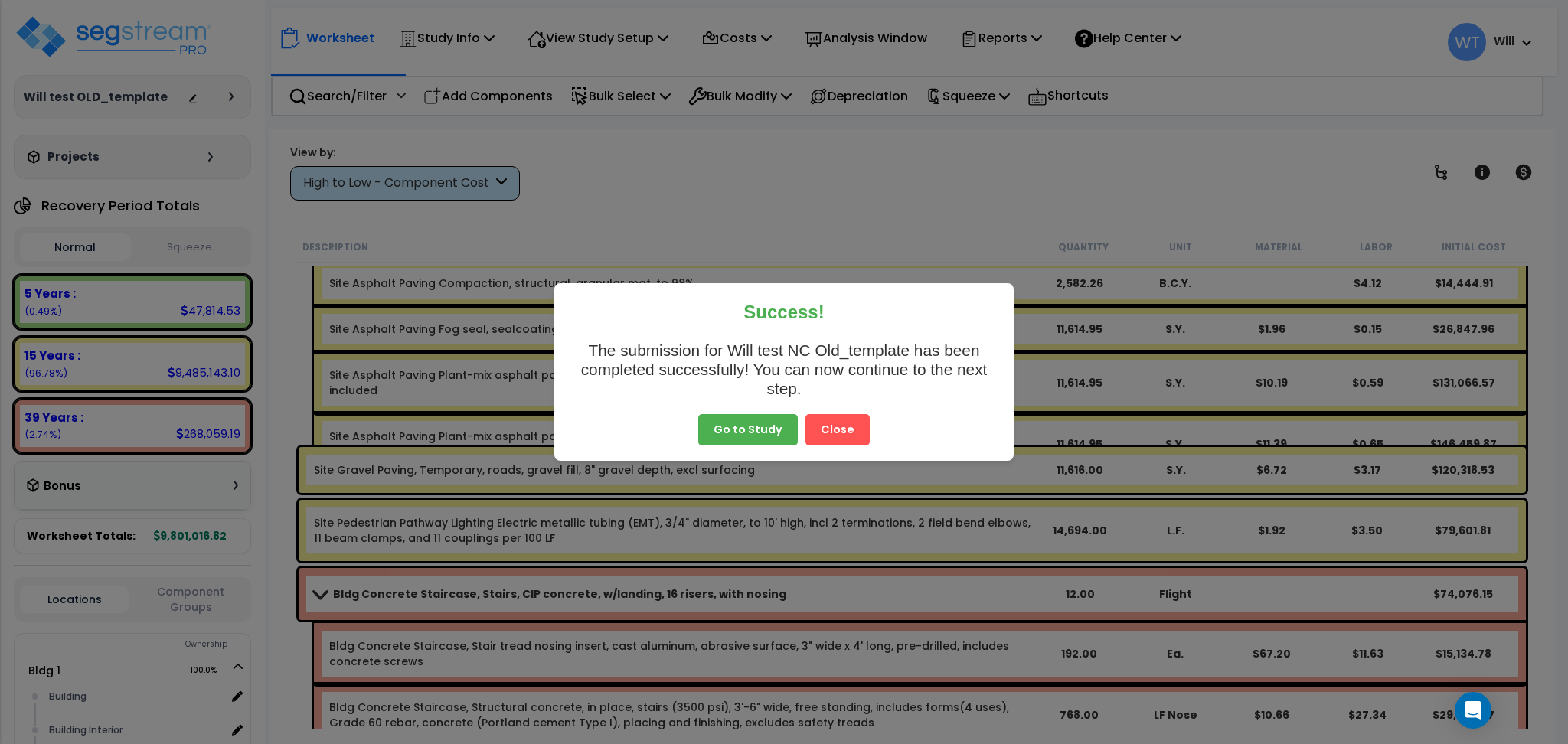
scroll to position [67, 0]
click at [829, 417] on button "Close" at bounding box center [837, 430] width 64 height 32
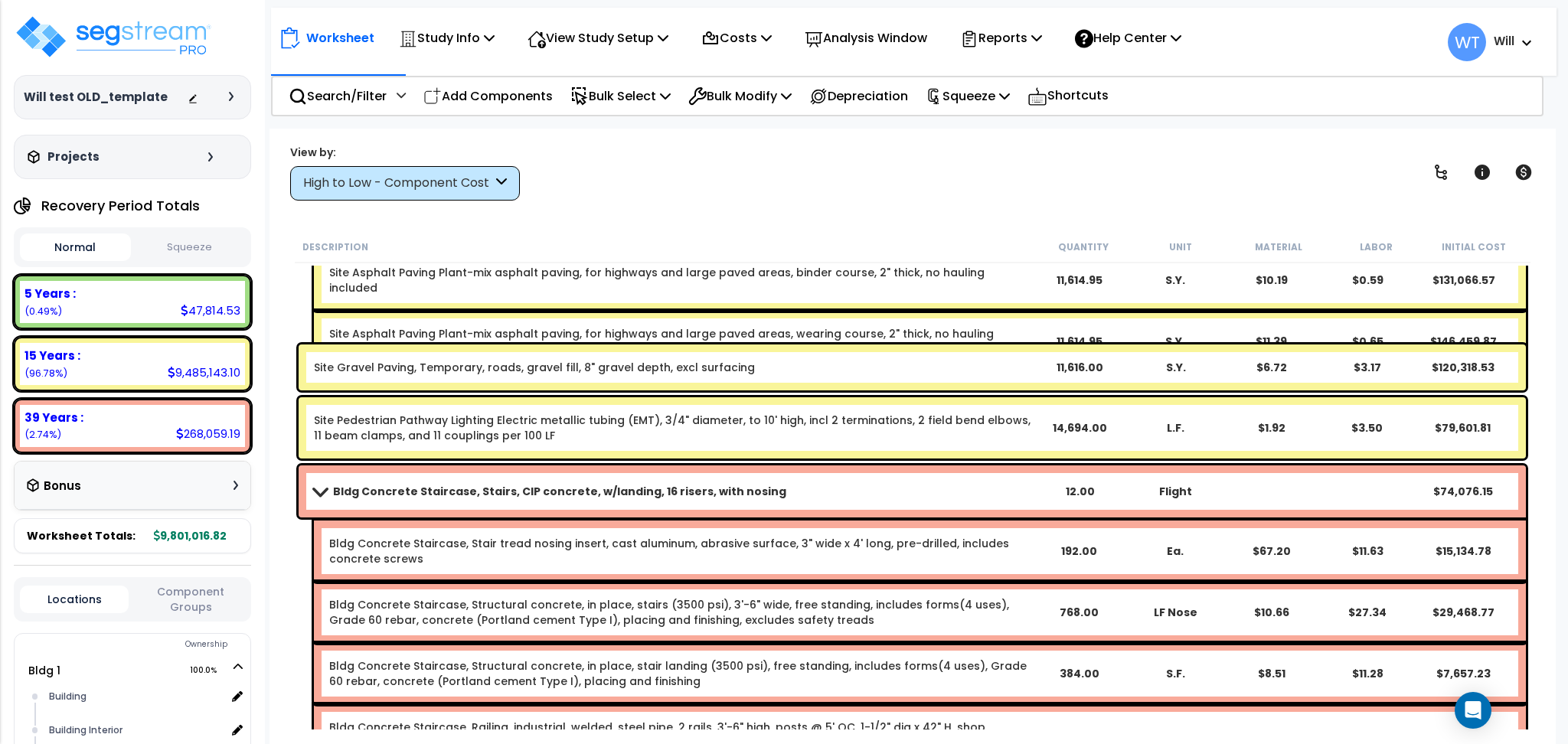
scroll to position [2040, 0]
